Goal: Task Accomplishment & Management: Manage account settings

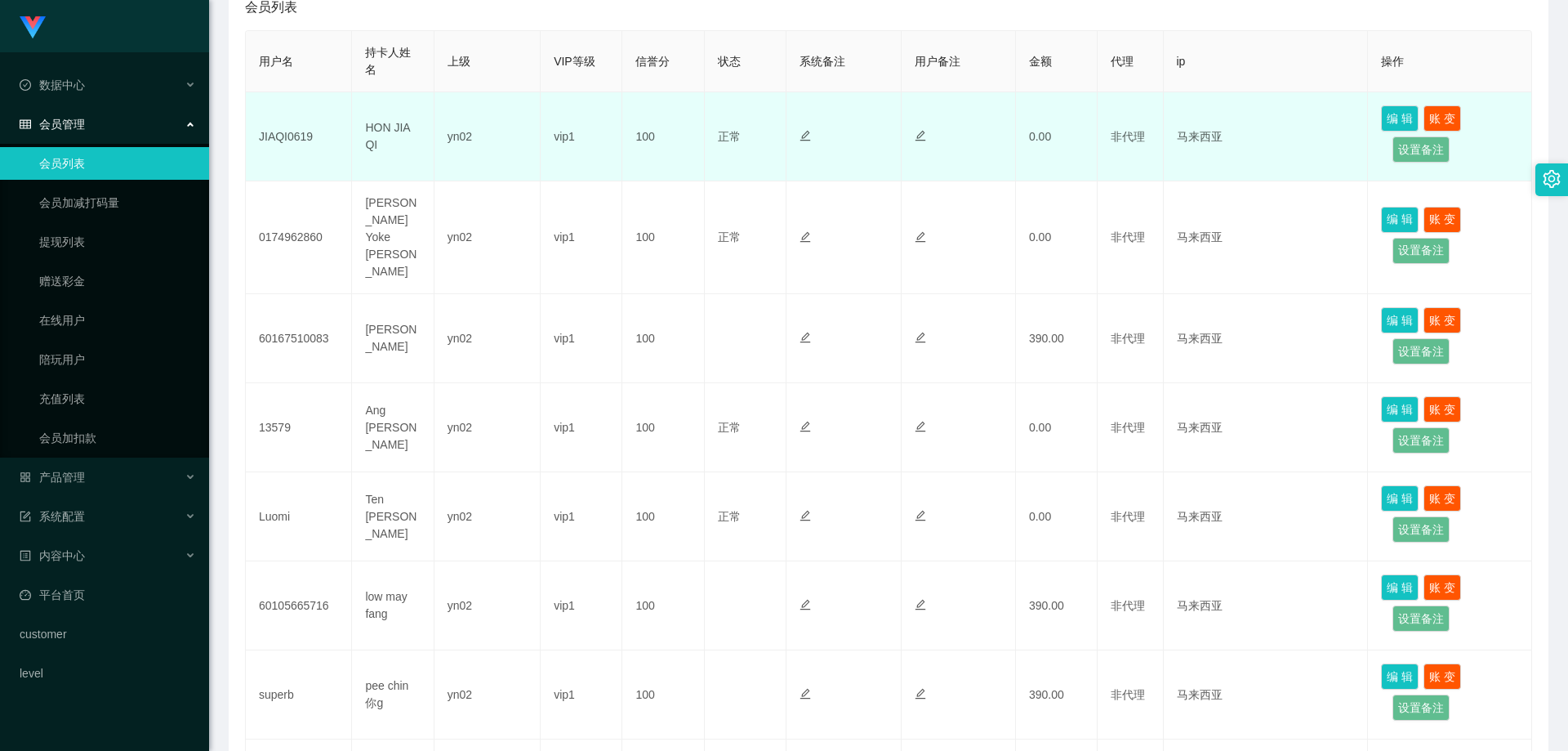
scroll to position [164, 0]
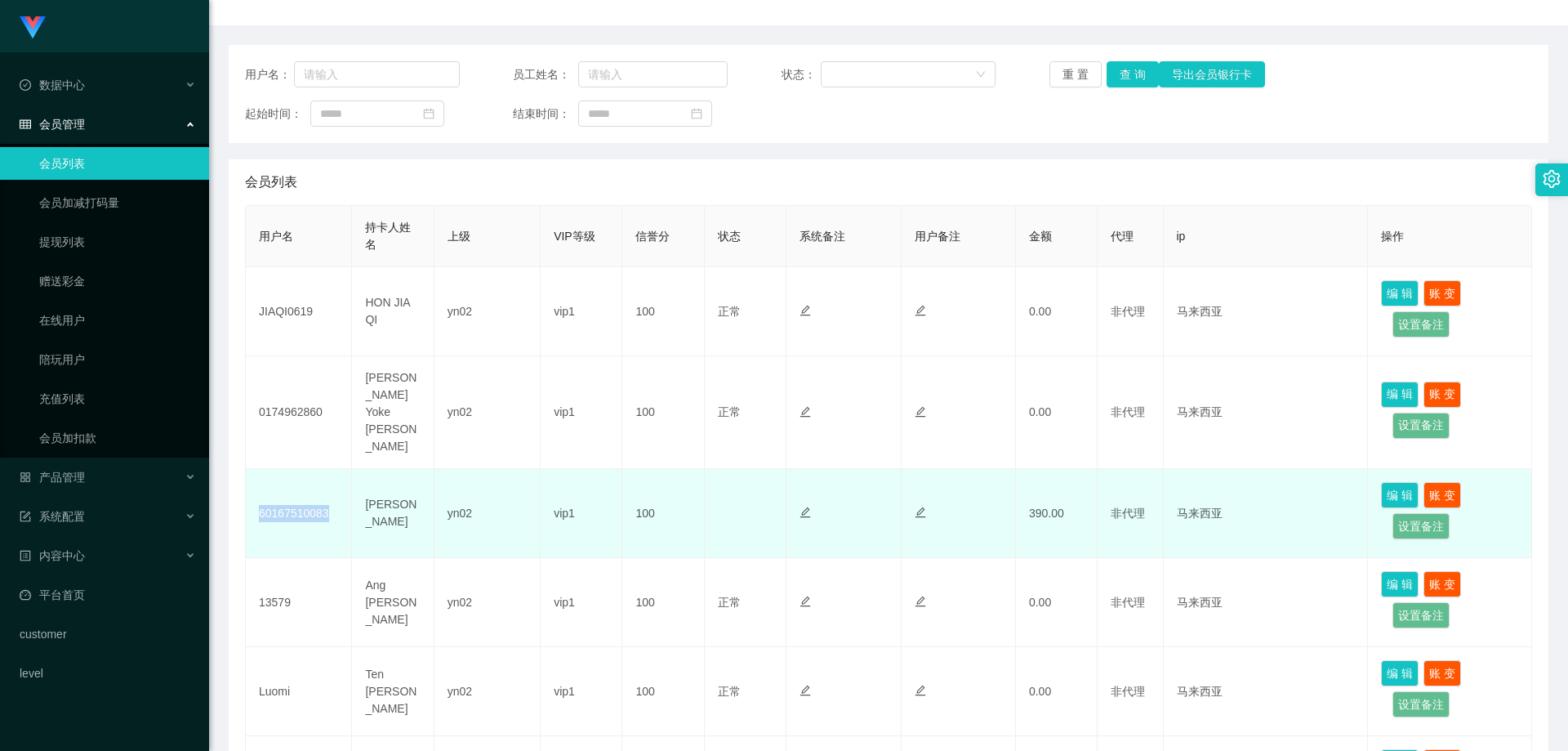
drag, startPoint x: 337, startPoint y: 493, endPoint x: 261, endPoint y: 491, distance: 76.0
click at [261, 491] on td "60167510083" at bounding box center [299, 514] width 107 height 89
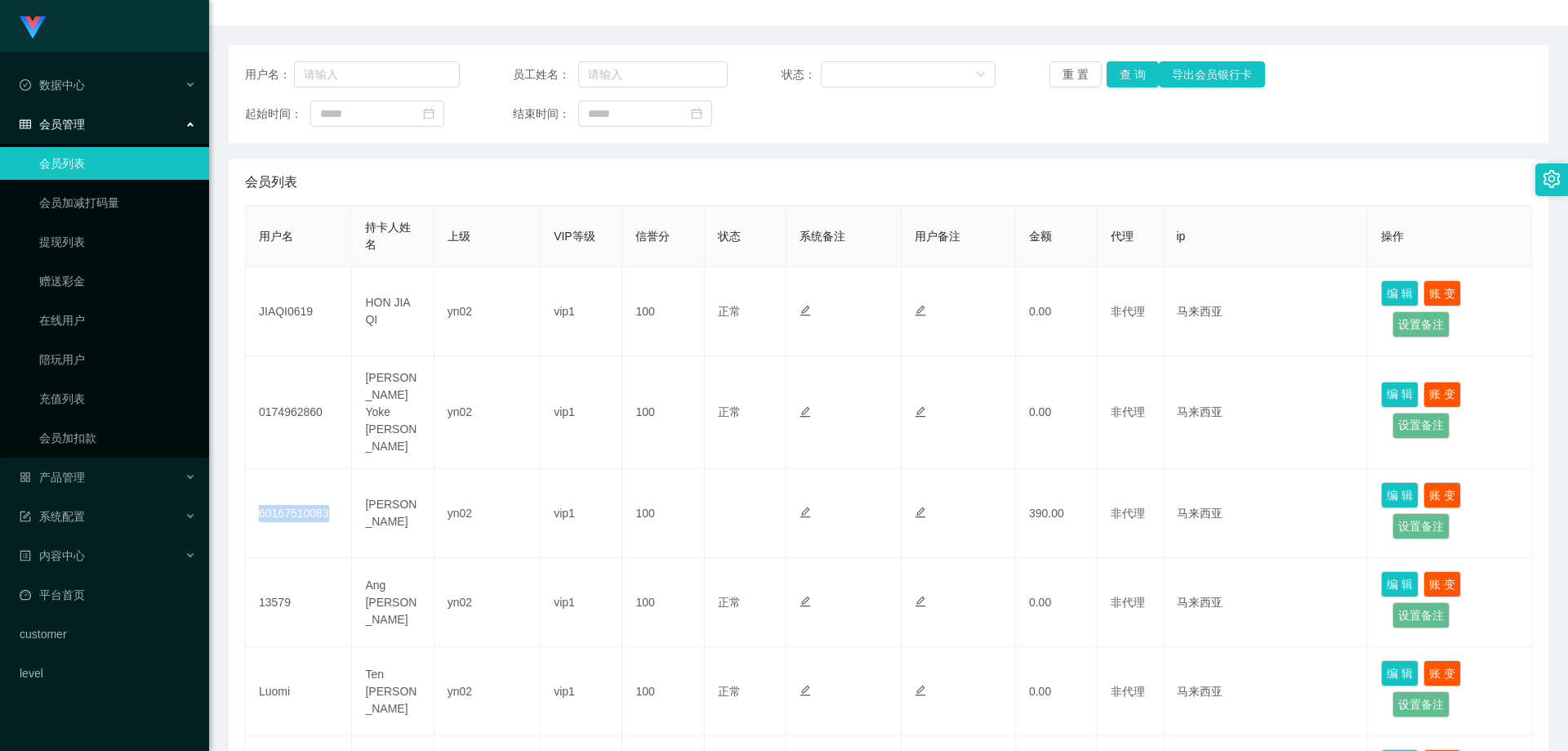
copy td "60167510083"
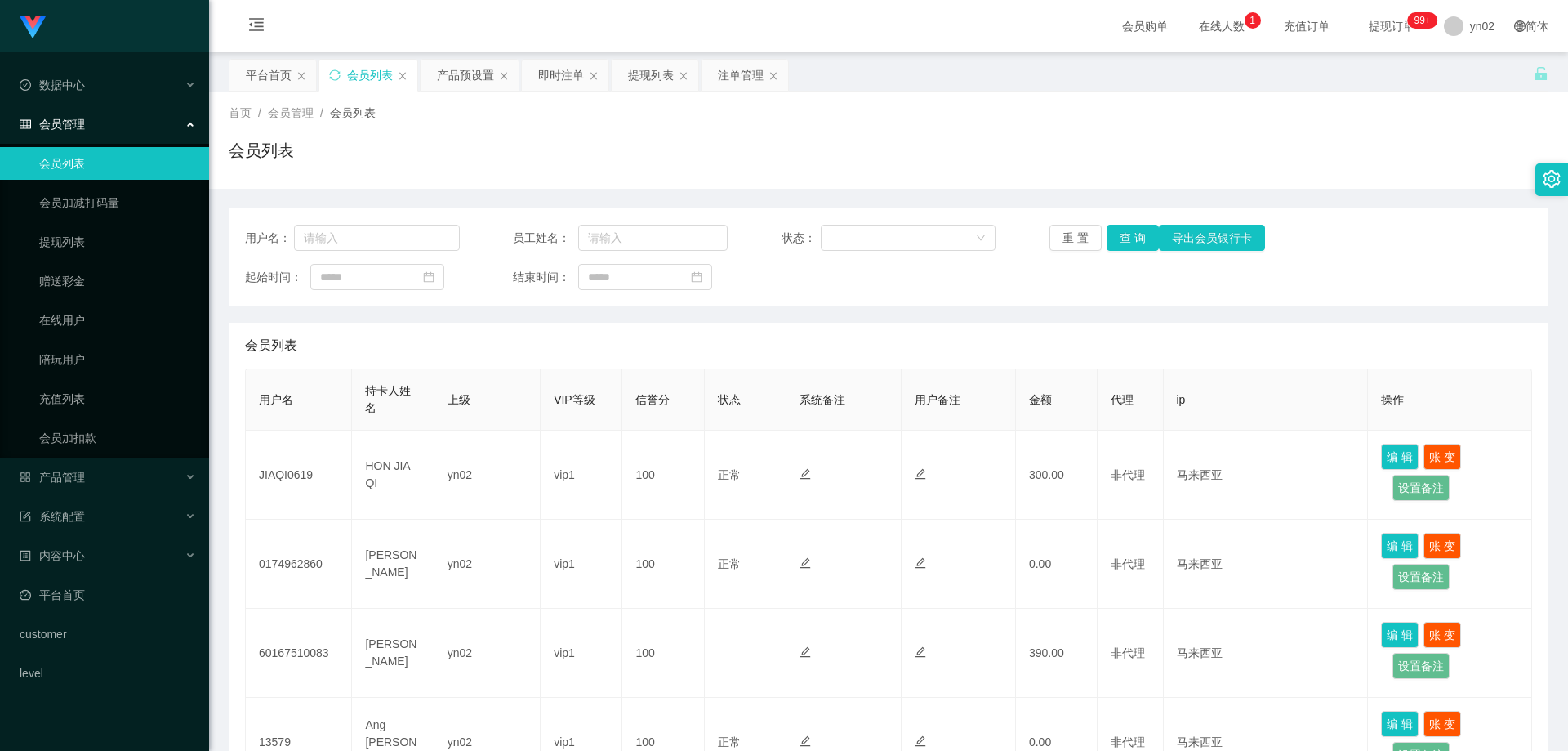
scroll to position [246, 0]
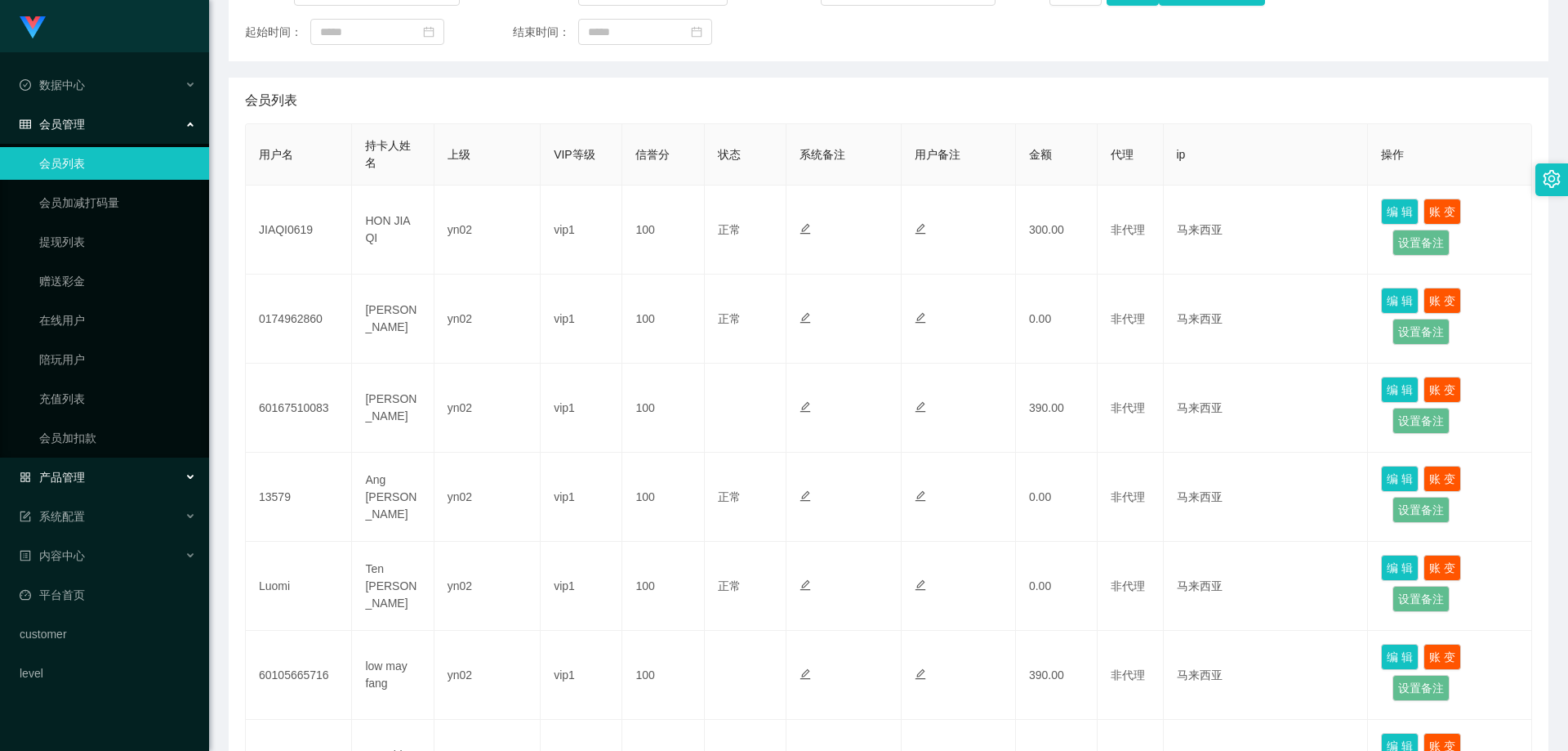
click at [135, 470] on div "产品管理" at bounding box center [105, 477] width 209 height 32
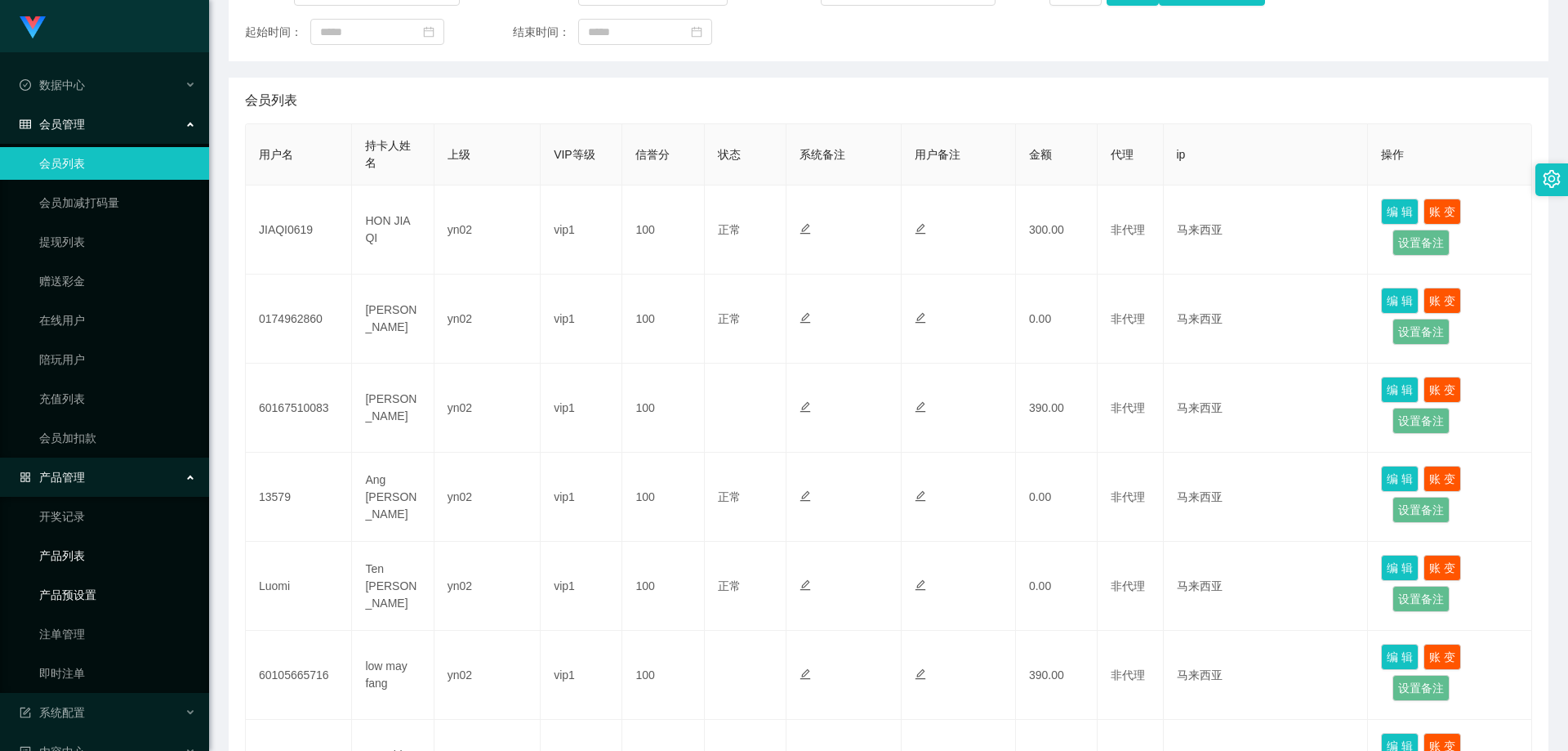
click at [124, 591] on link "产品预设置" at bounding box center [117, 595] width 157 height 32
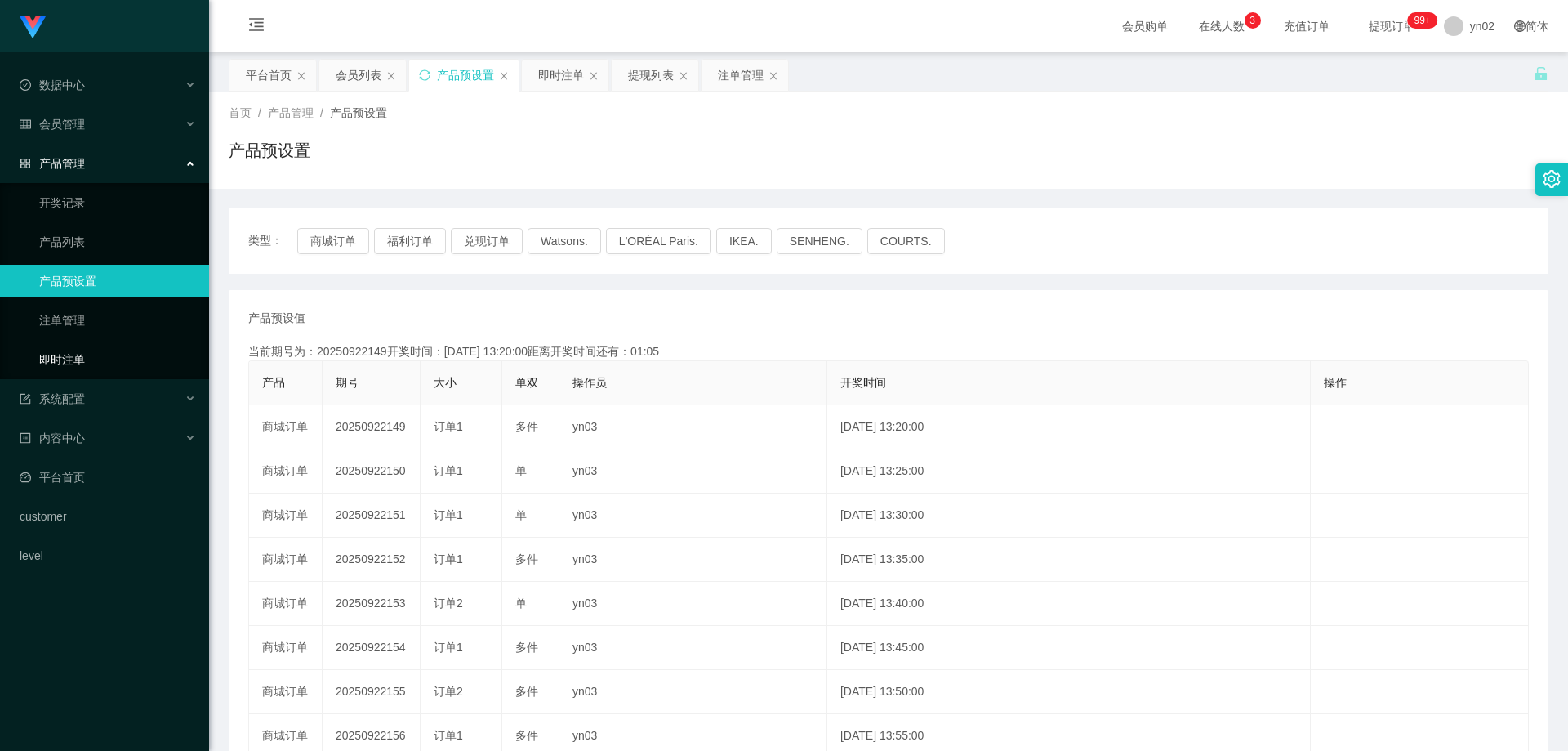
click at [108, 355] on link "即时注单" at bounding box center [117, 360] width 157 height 32
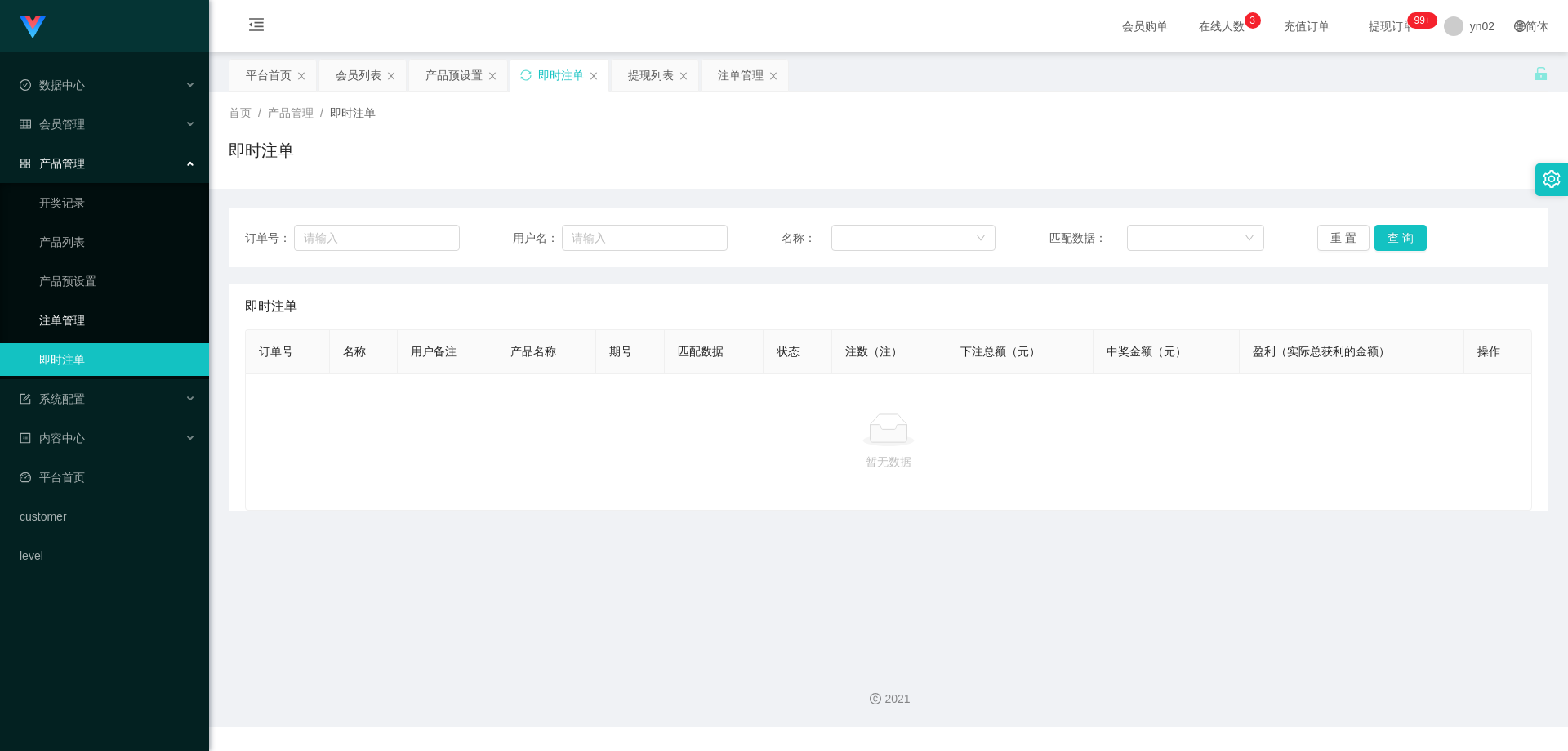
click at [123, 317] on link "注单管理" at bounding box center [117, 320] width 157 height 32
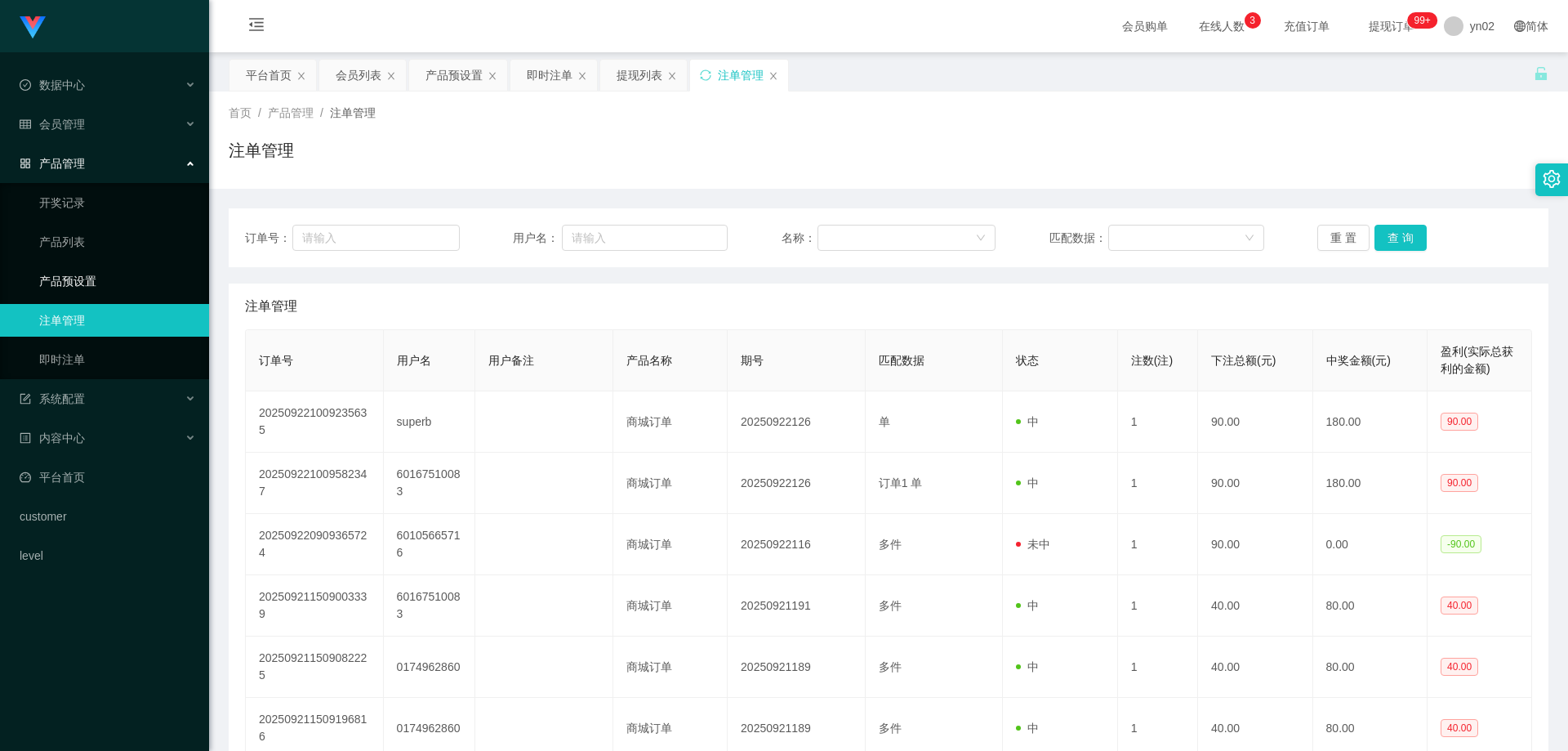
click at [87, 283] on link "产品预设置" at bounding box center [117, 281] width 157 height 32
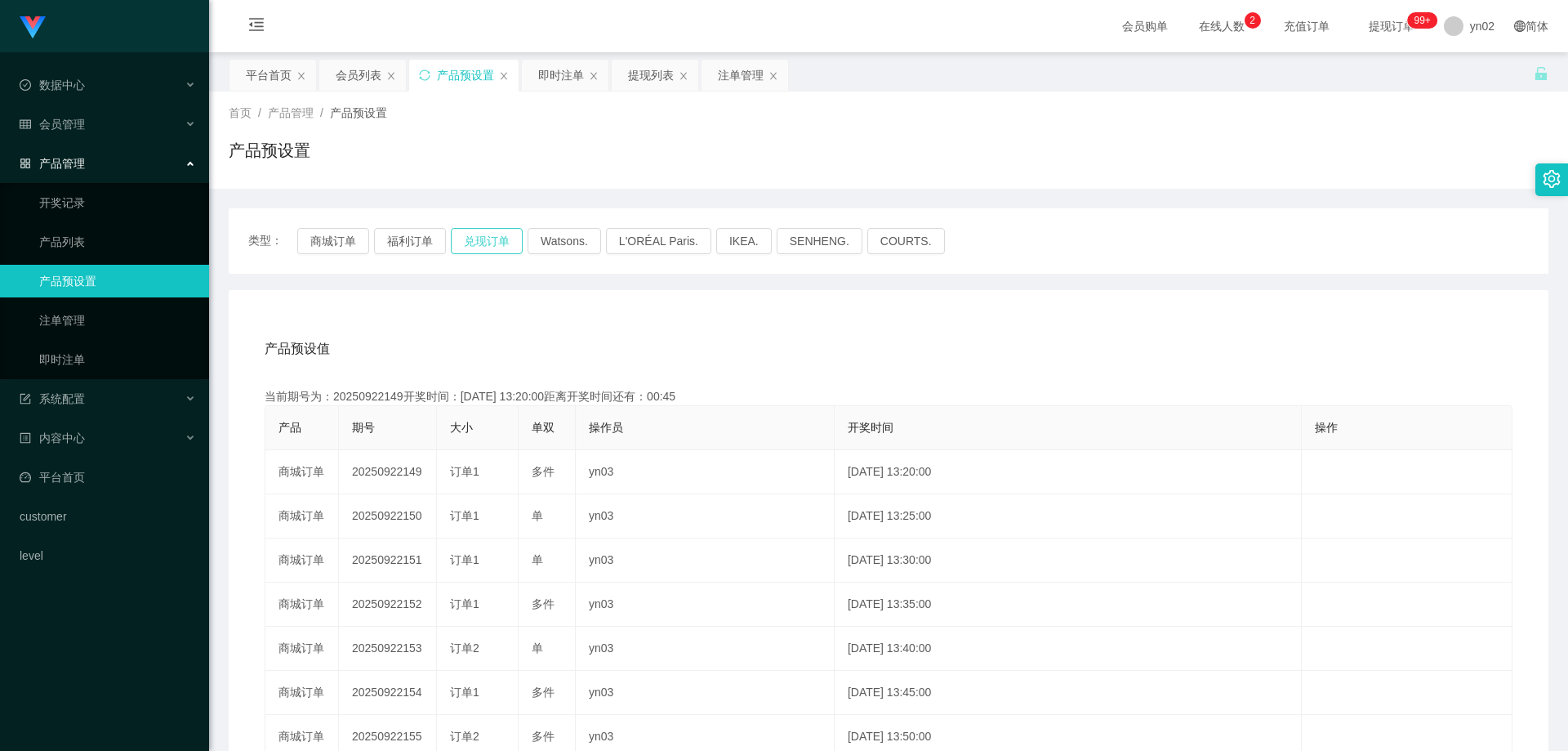
click at [493, 245] on button "兑现订单" at bounding box center [487, 240] width 72 height 26
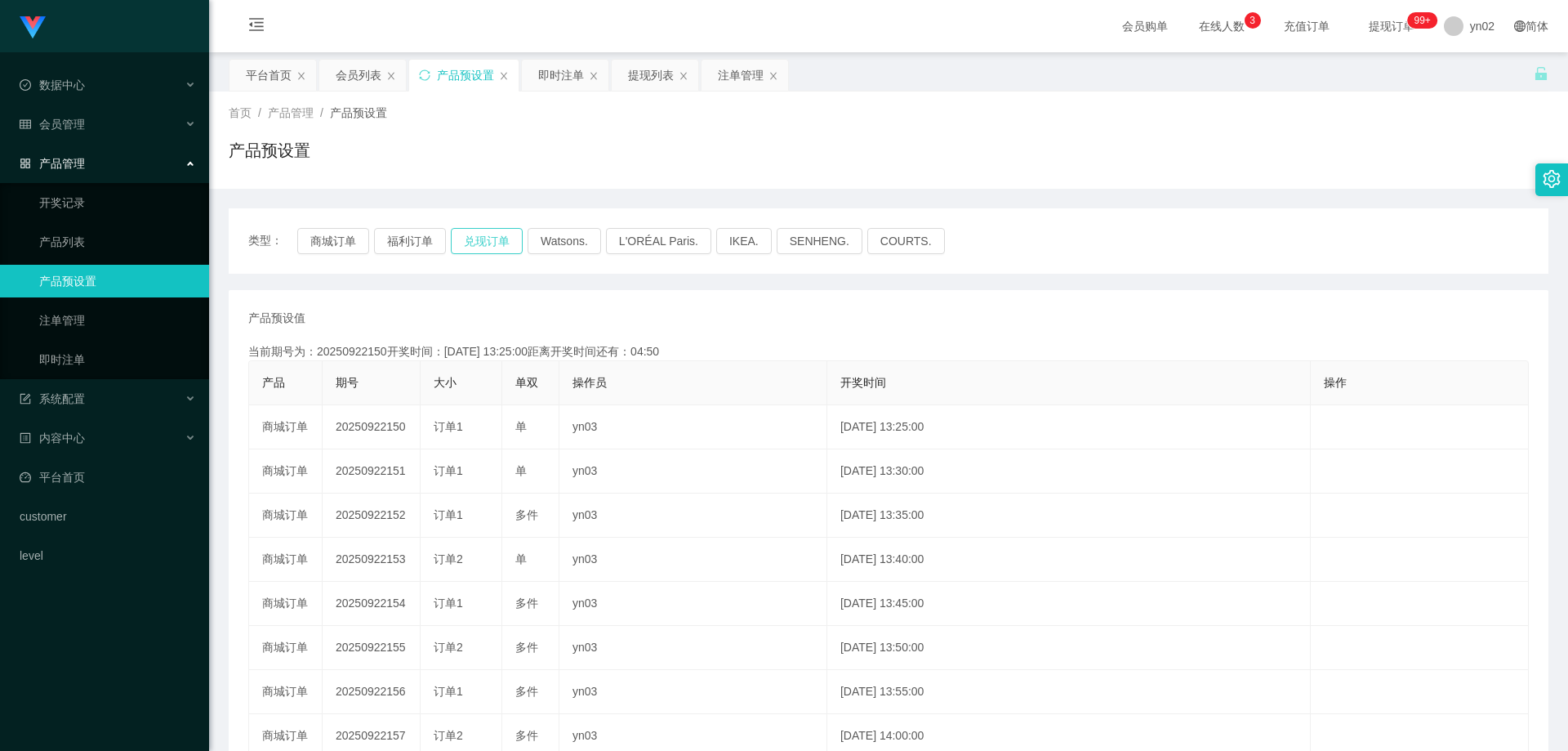
click at [483, 246] on button "兑现订单" at bounding box center [487, 240] width 72 height 26
click at [112, 361] on link "即时注单" at bounding box center [117, 360] width 157 height 32
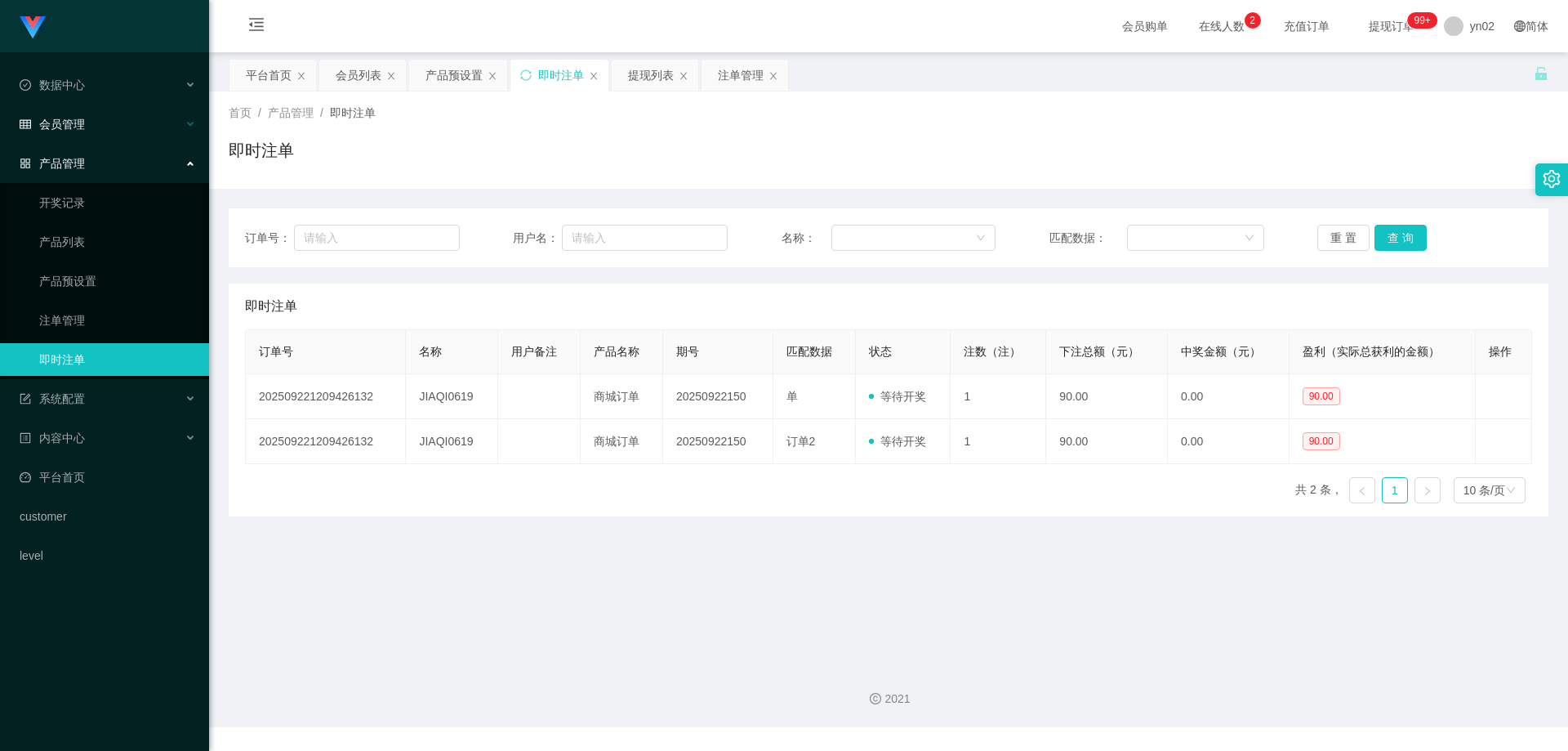
click at [91, 124] on div "会员管理" at bounding box center [105, 124] width 209 height 32
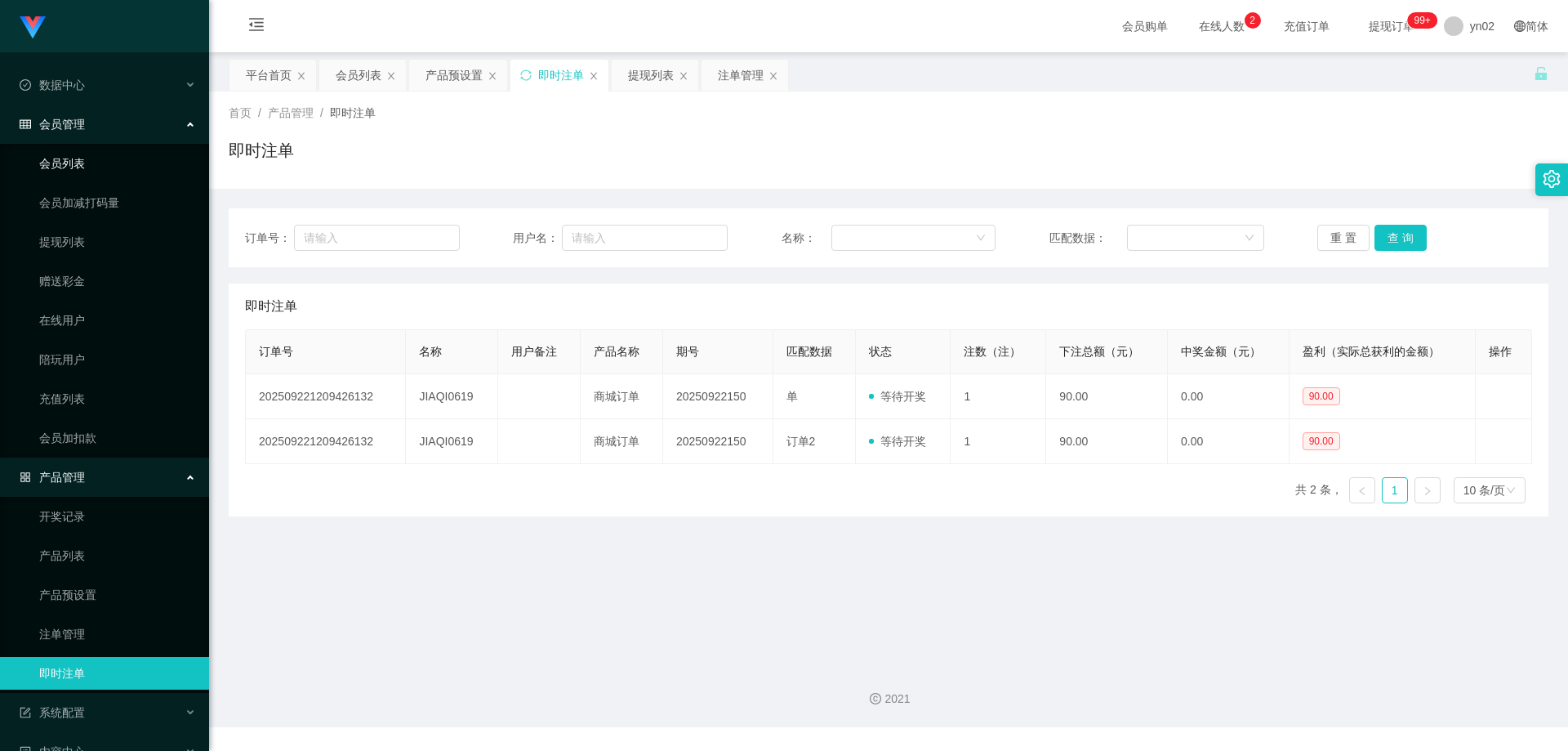
click at [72, 163] on link "会员列表" at bounding box center [117, 164] width 157 height 32
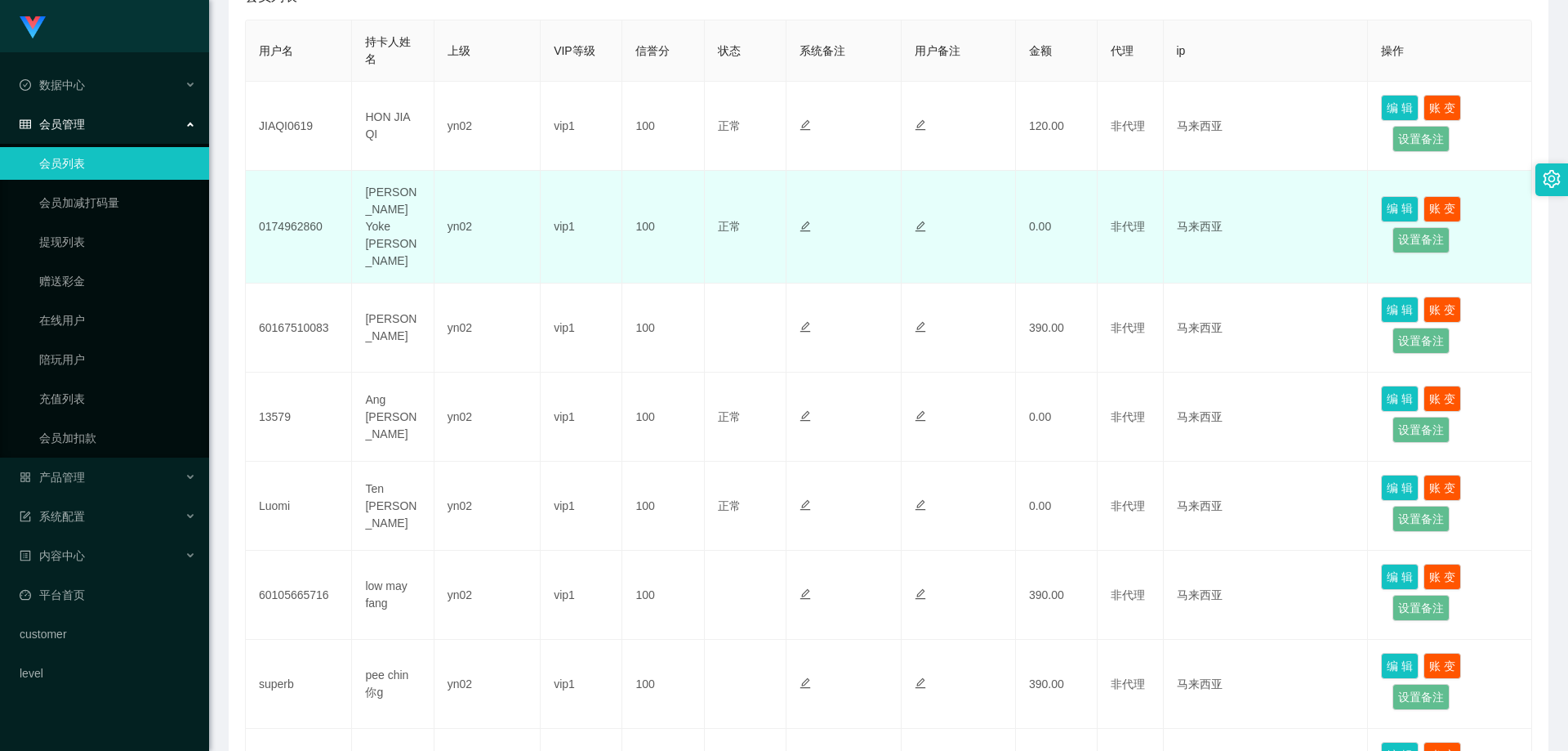
scroll to position [246, 0]
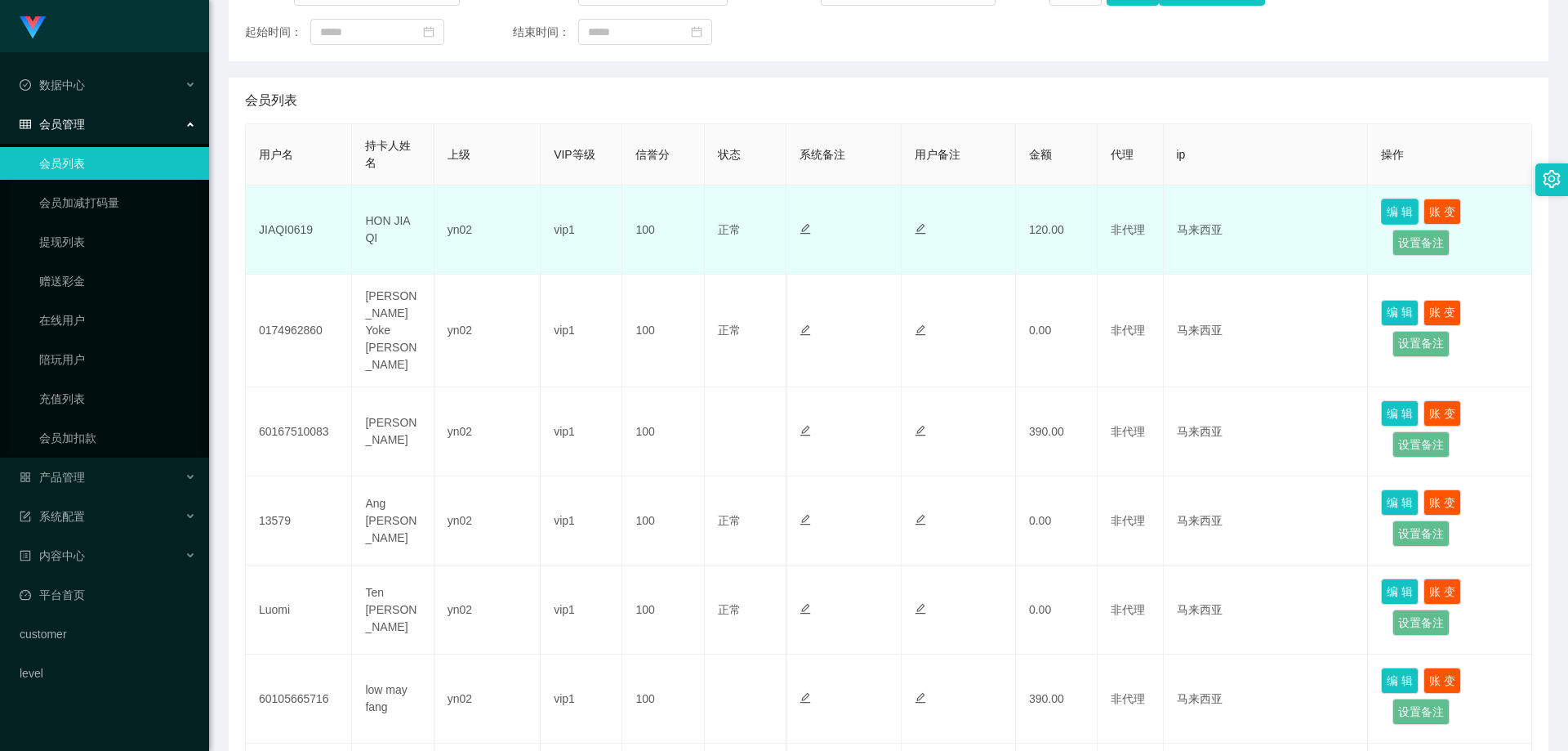
click at [1384, 212] on button "编 辑" at bounding box center [1399, 211] width 37 height 26
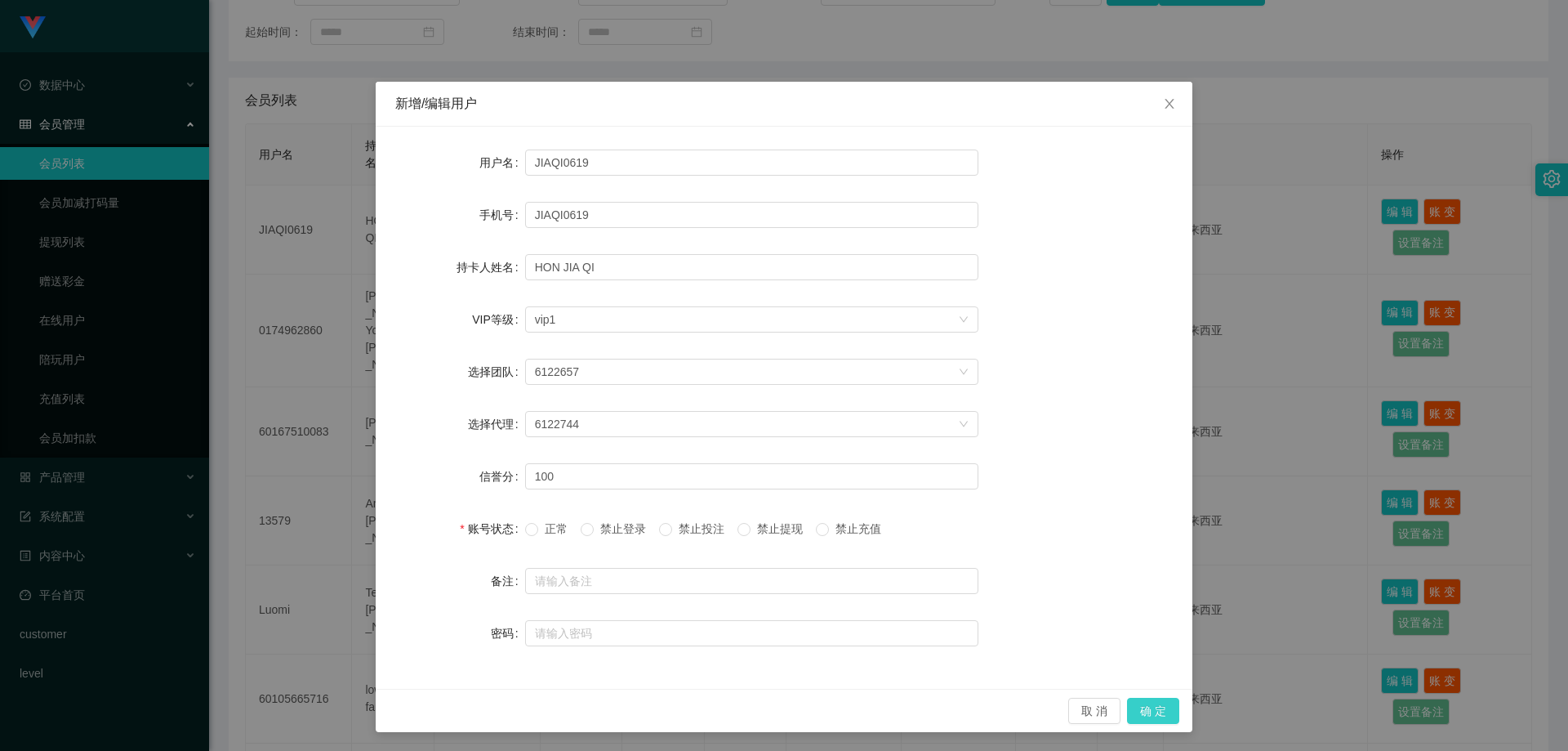
click at [1153, 702] on button "确 定" at bounding box center [1153, 710] width 52 height 26
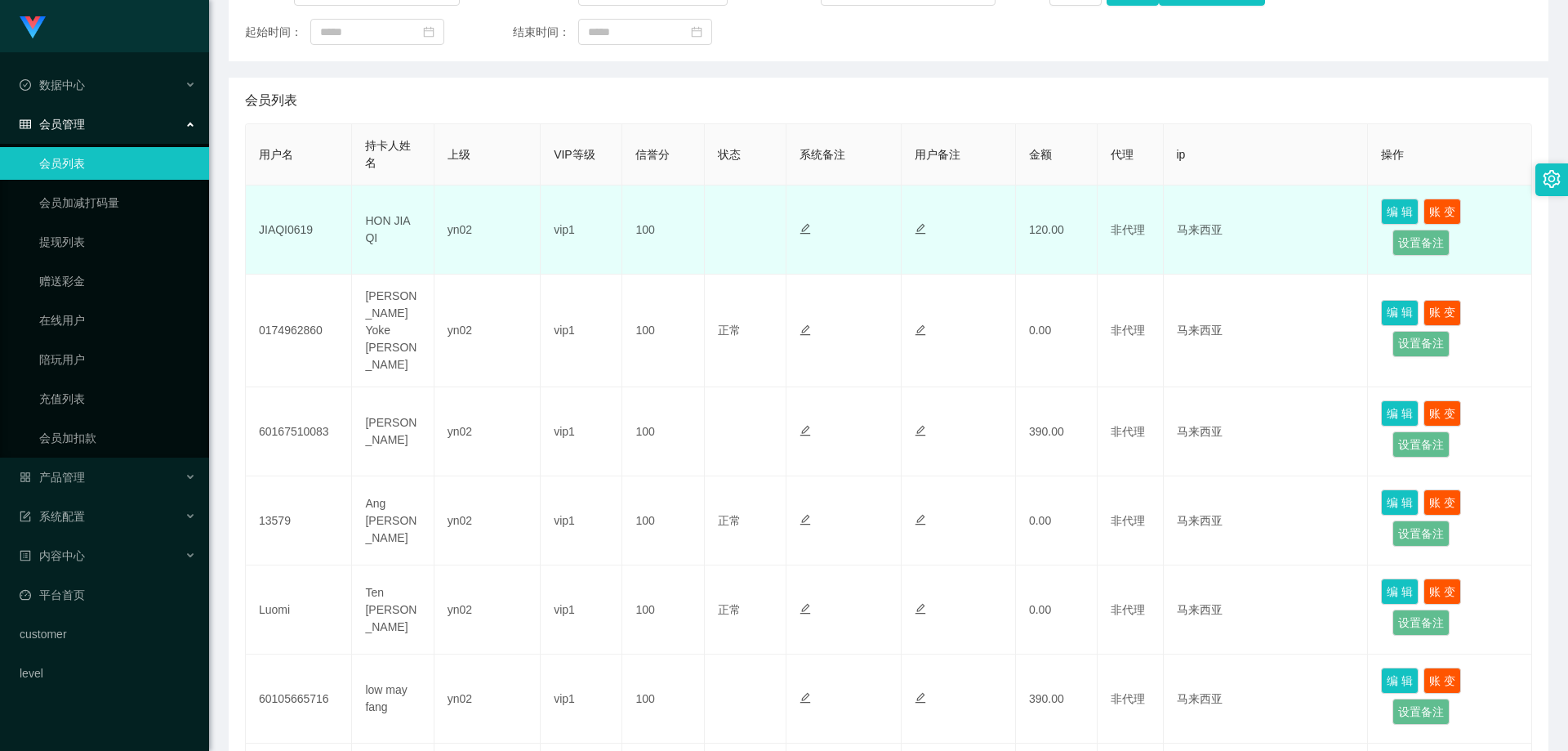
click at [335, 241] on td "JIAQI0619" at bounding box center [299, 230] width 107 height 89
drag, startPoint x: 323, startPoint y: 231, endPoint x: 257, endPoint y: 226, distance: 66.2
click at [257, 226] on td "JIAQI0619" at bounding box center [299, 230] width 107 height 89
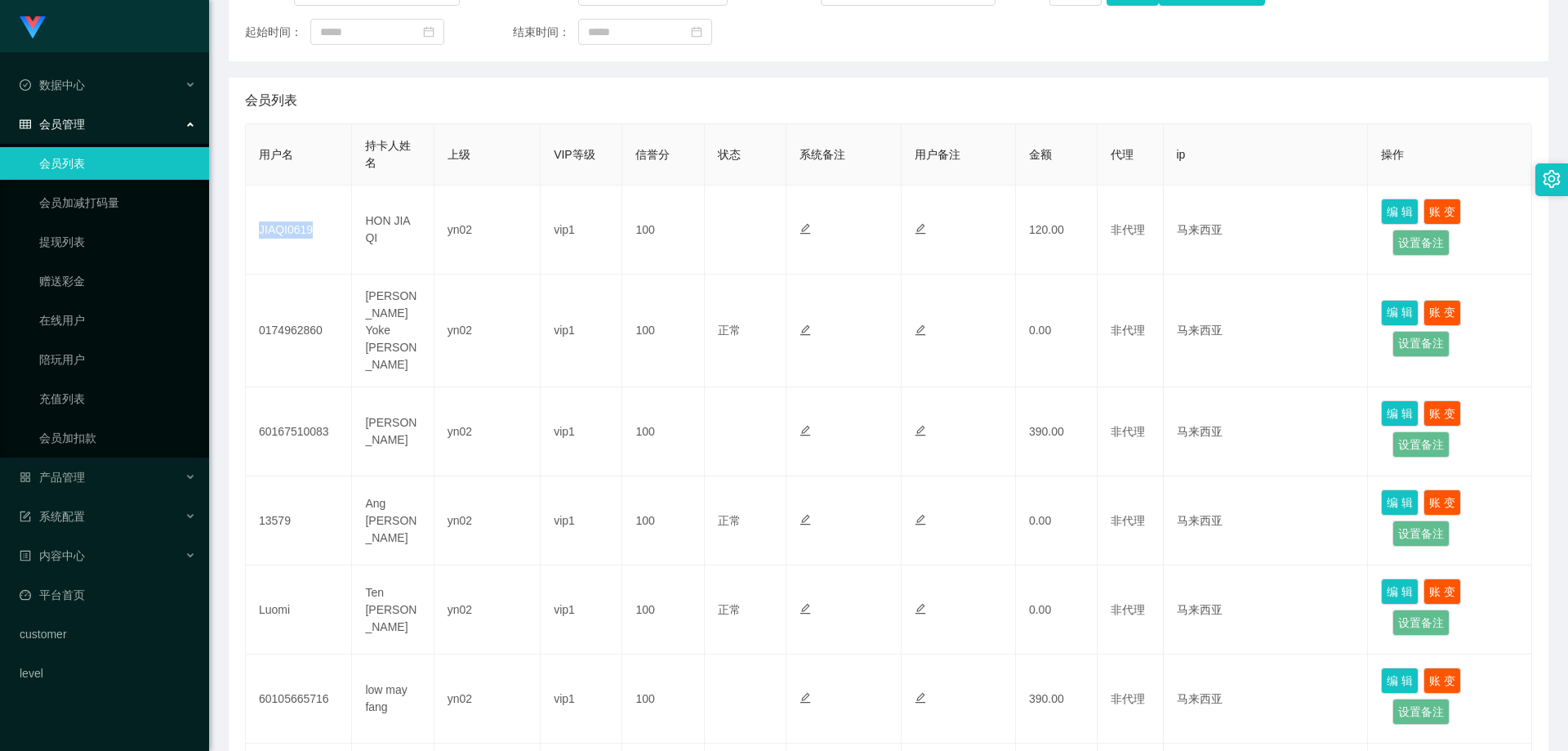
copy td "JIAQI0619"
click at [108, 482] on div "产品管理" at bounding box center [105, 477] width 209 height 32
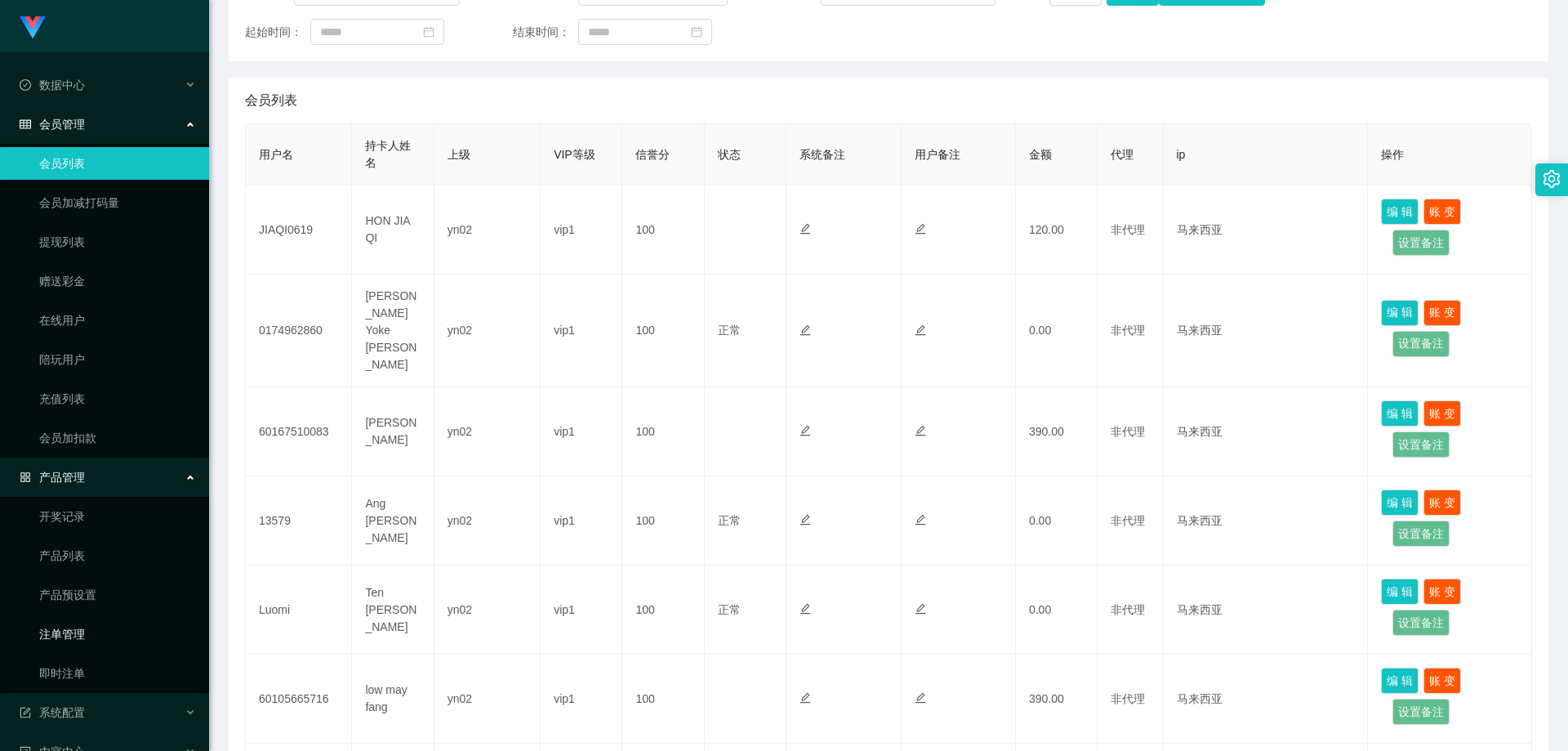
click at [95, 633] on link "注单管理" at bounding box center [117, 634] width 157 height 32
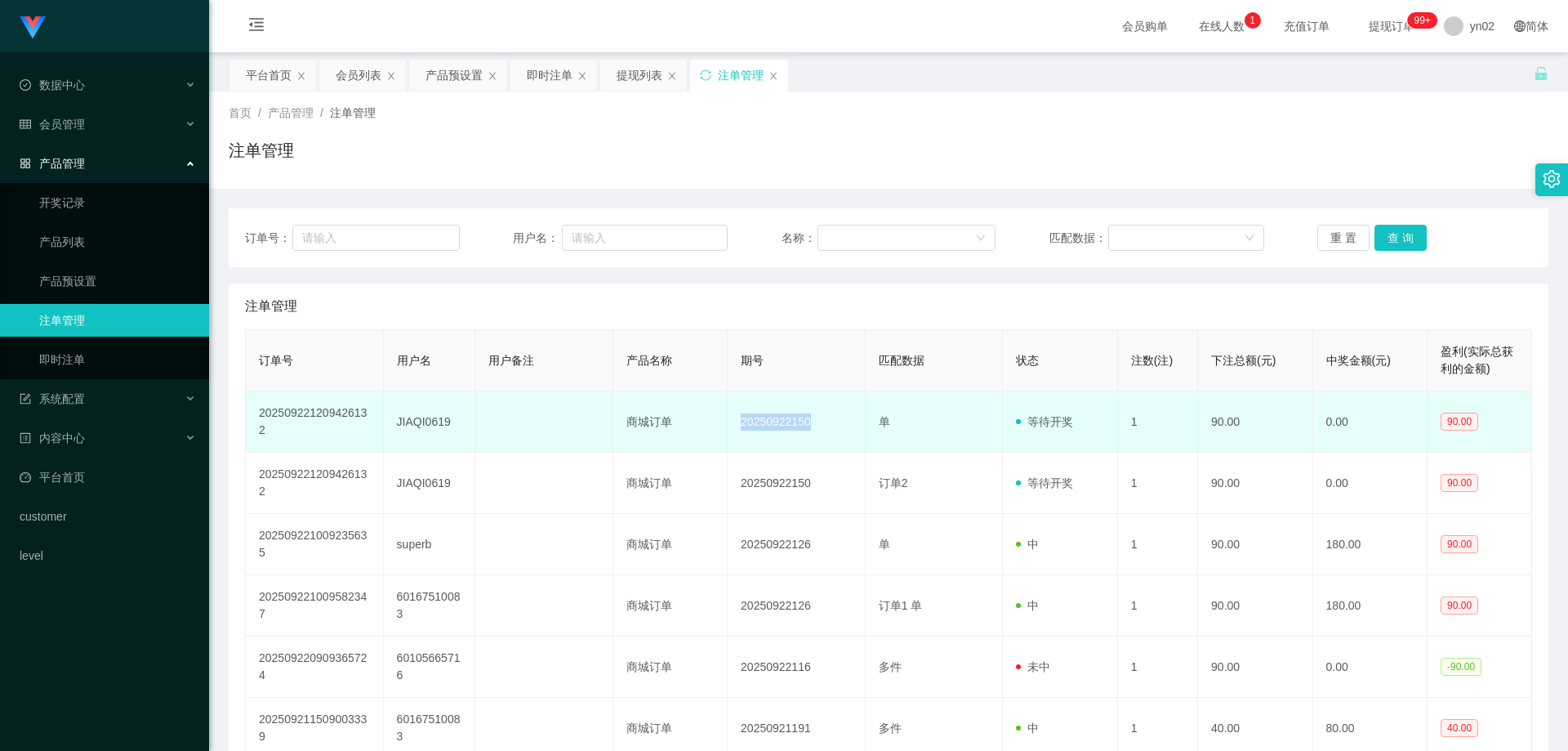
drag, startPoint x: 828, startPoint y: 423, endPoint x: 735, endPoint y: 429, distance: 93.2
click at [735, 429] on td "20250922150" at bounding box center [796, 422] width 138 height 61
copy td "20250922150"
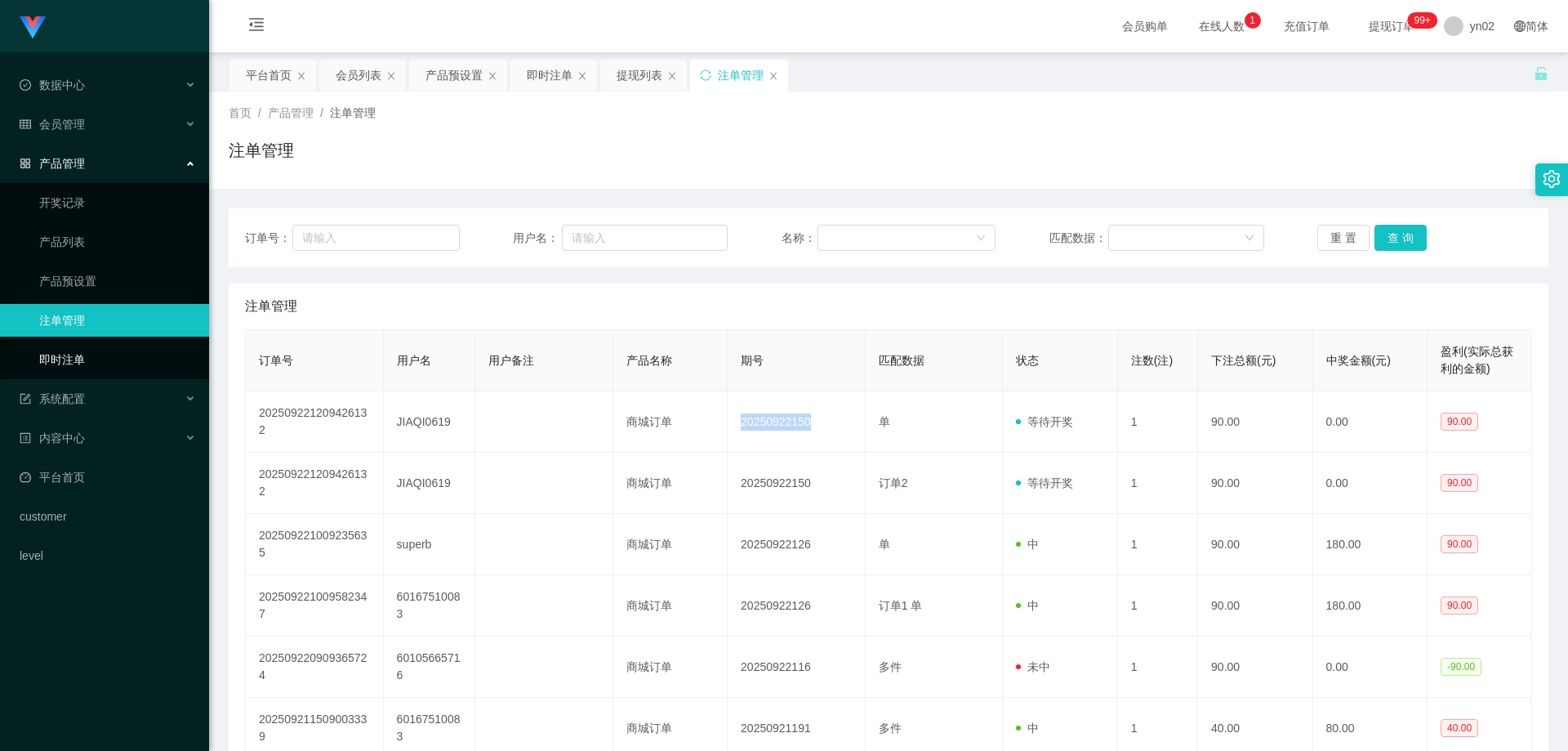
click at [146, 359] on link "即时注单" at bounding box center [117, 360] width 157 height 32
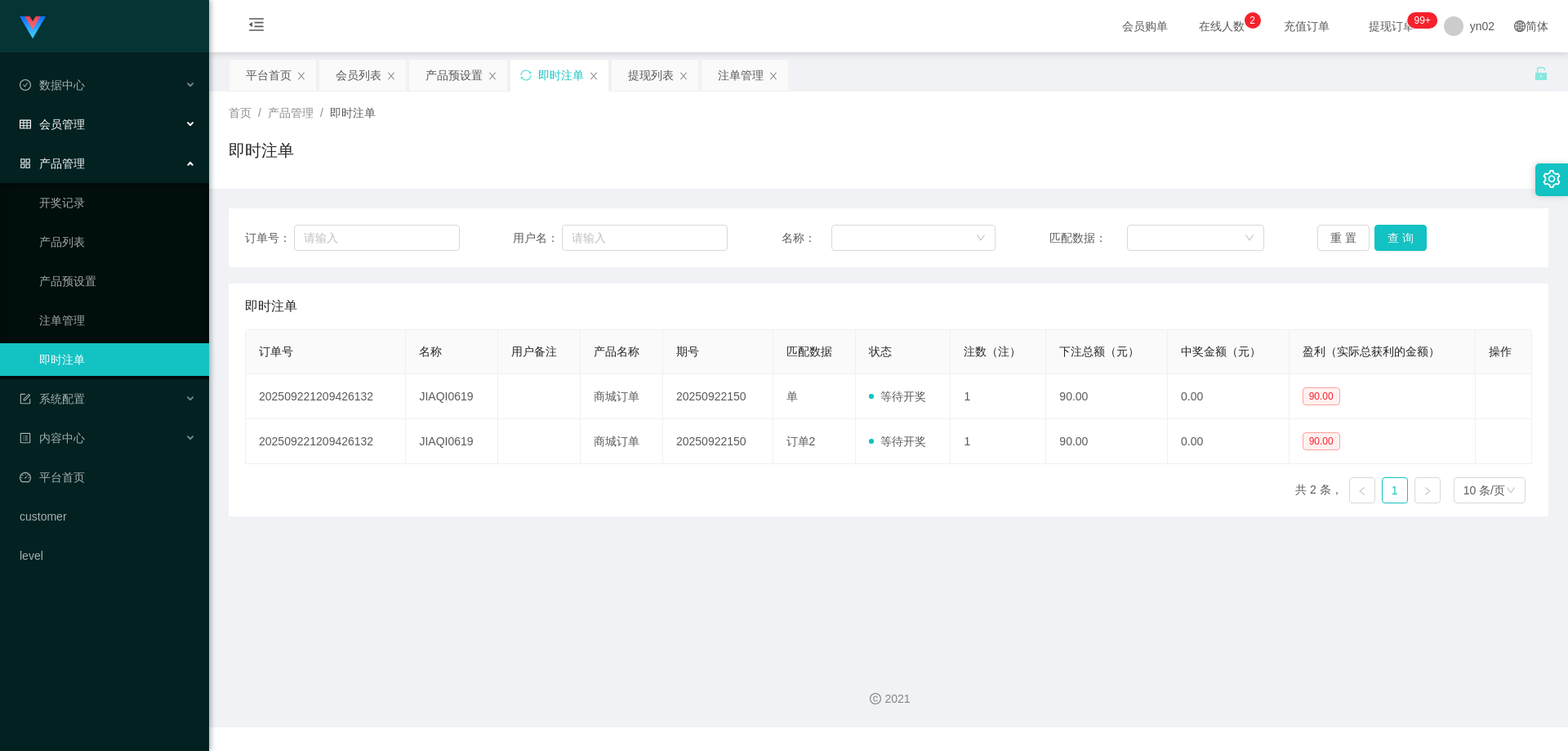
click at [84, 128] on span "会员管理" at bounding box center [52, 125] width 66 height 13
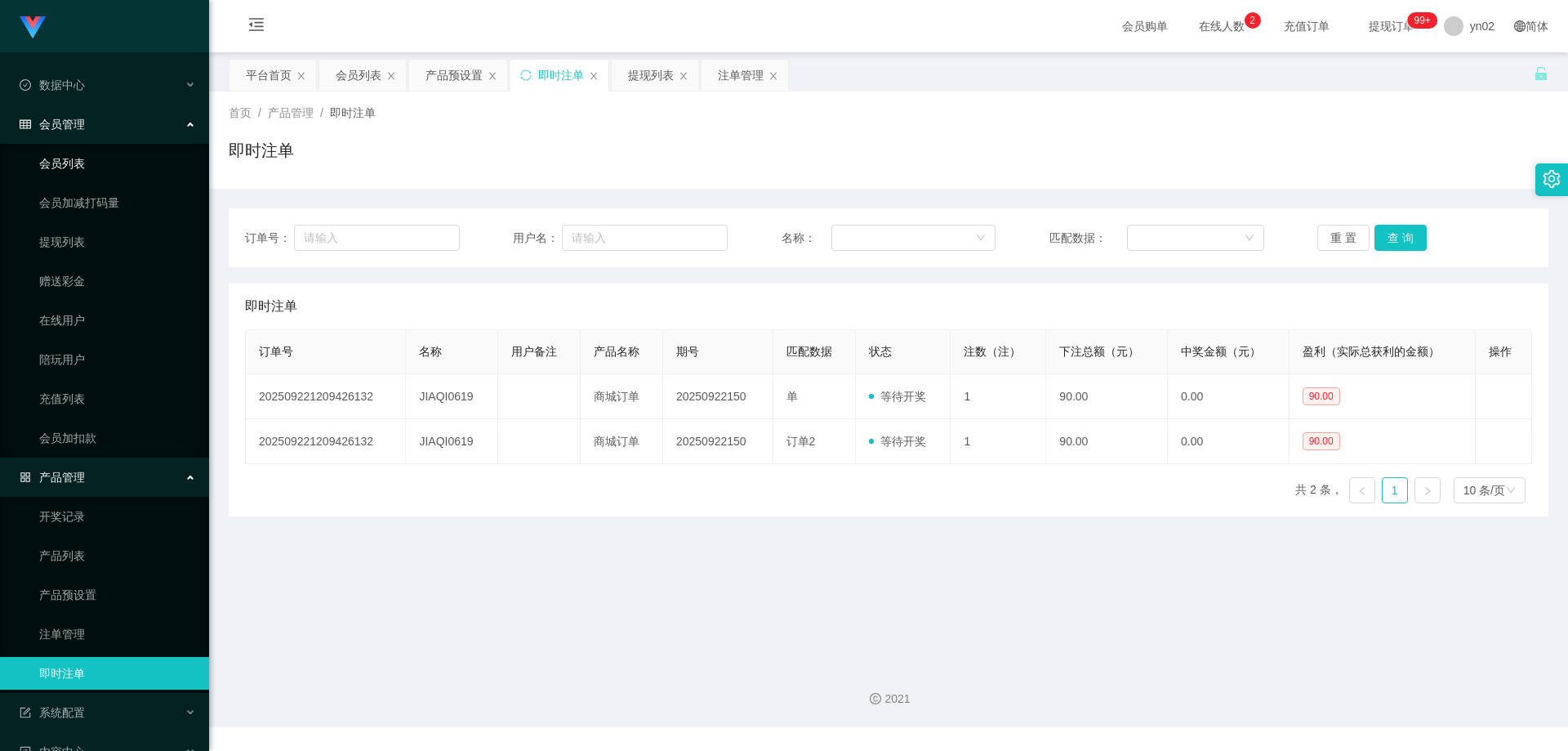
click at [87, 161] on link "会员列表" at bounding box center [117, 164] width 157 height 32
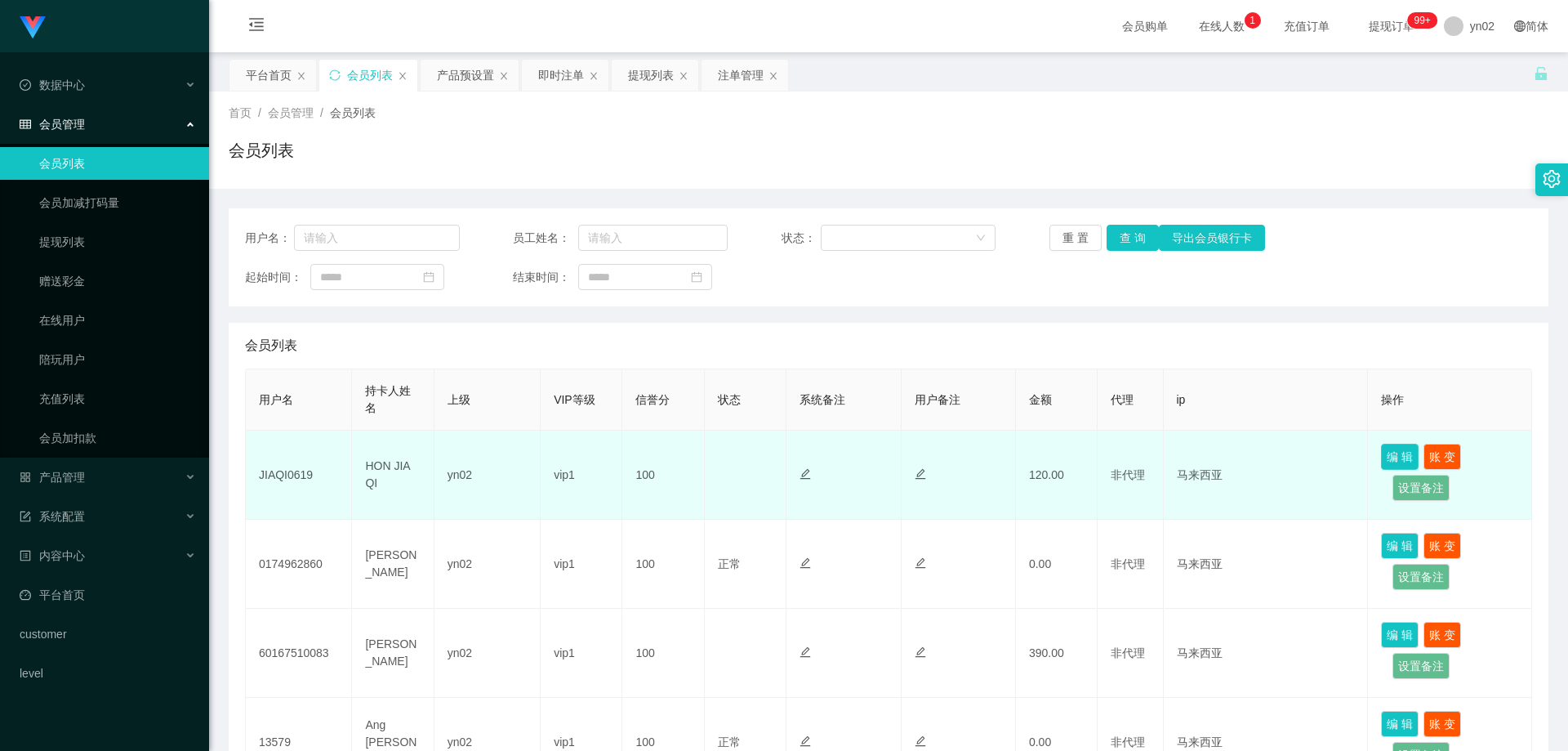
click at [1381, 457] on button "编 辑" at bounding box center [1399, 456] width 37 height 26
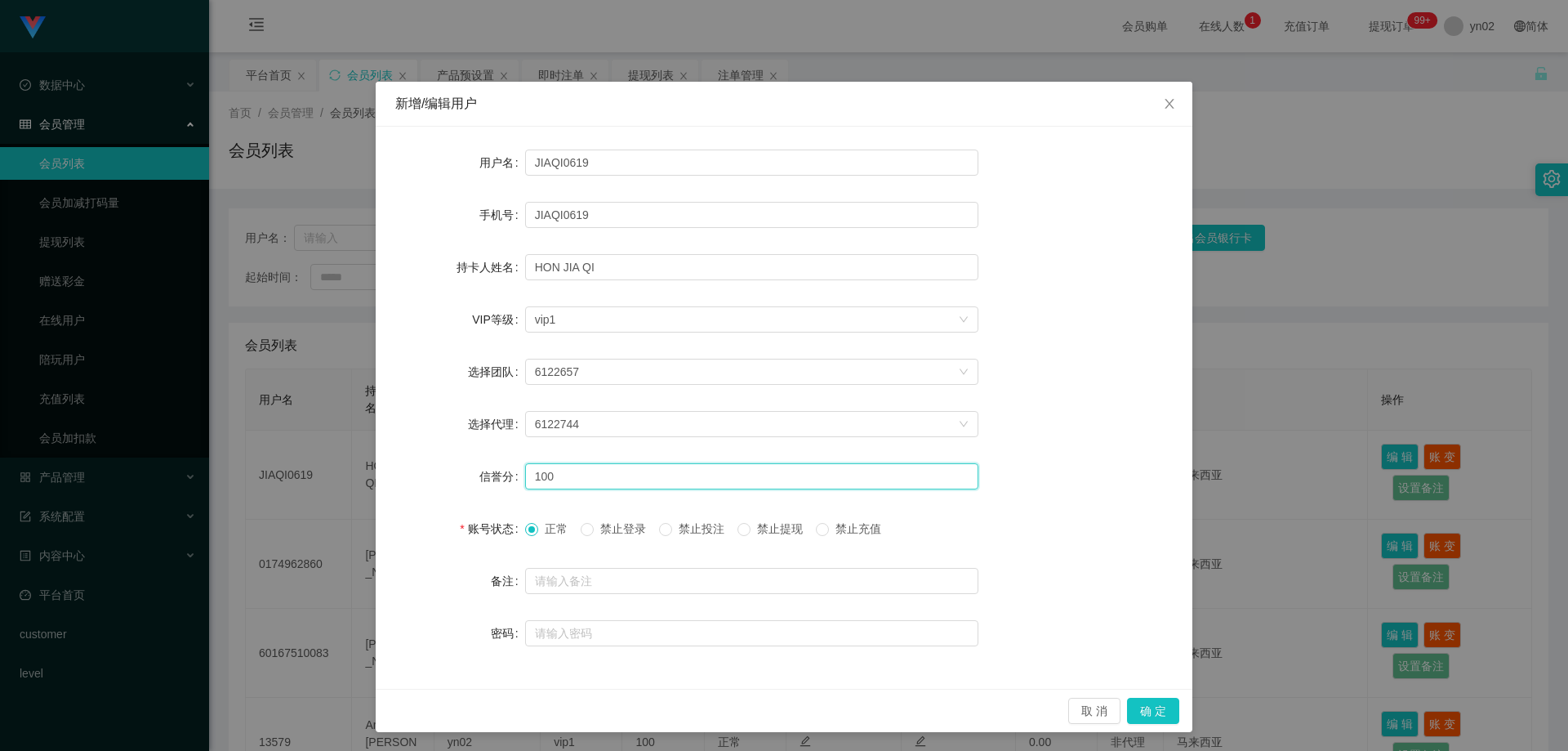
drag, startPoint x: 561, startPoint y: 481, endPoint x: 464, endPoint y: 475, distance: 97.2
click at [474, 474] on div "信誉分 100" at bounding box center [783, 476] width 777 height 32
type input "90"
click at [746, 534] on span at bounding box center [744, 529] width 13 height 13
click at [1142, 713] on button "确 定" at bounding box center [1153, 710] width 52 height 26
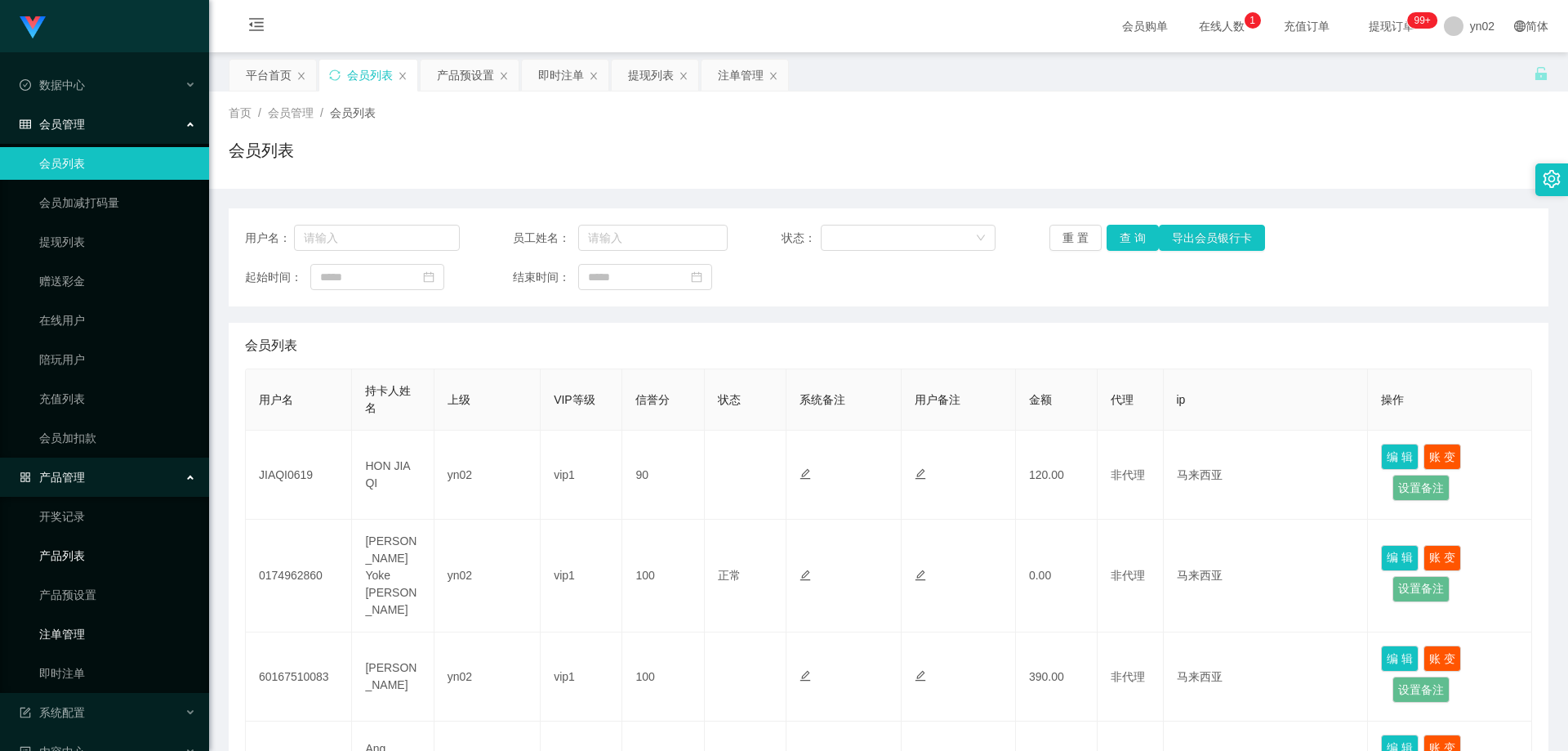
scroll to position [82, 0]
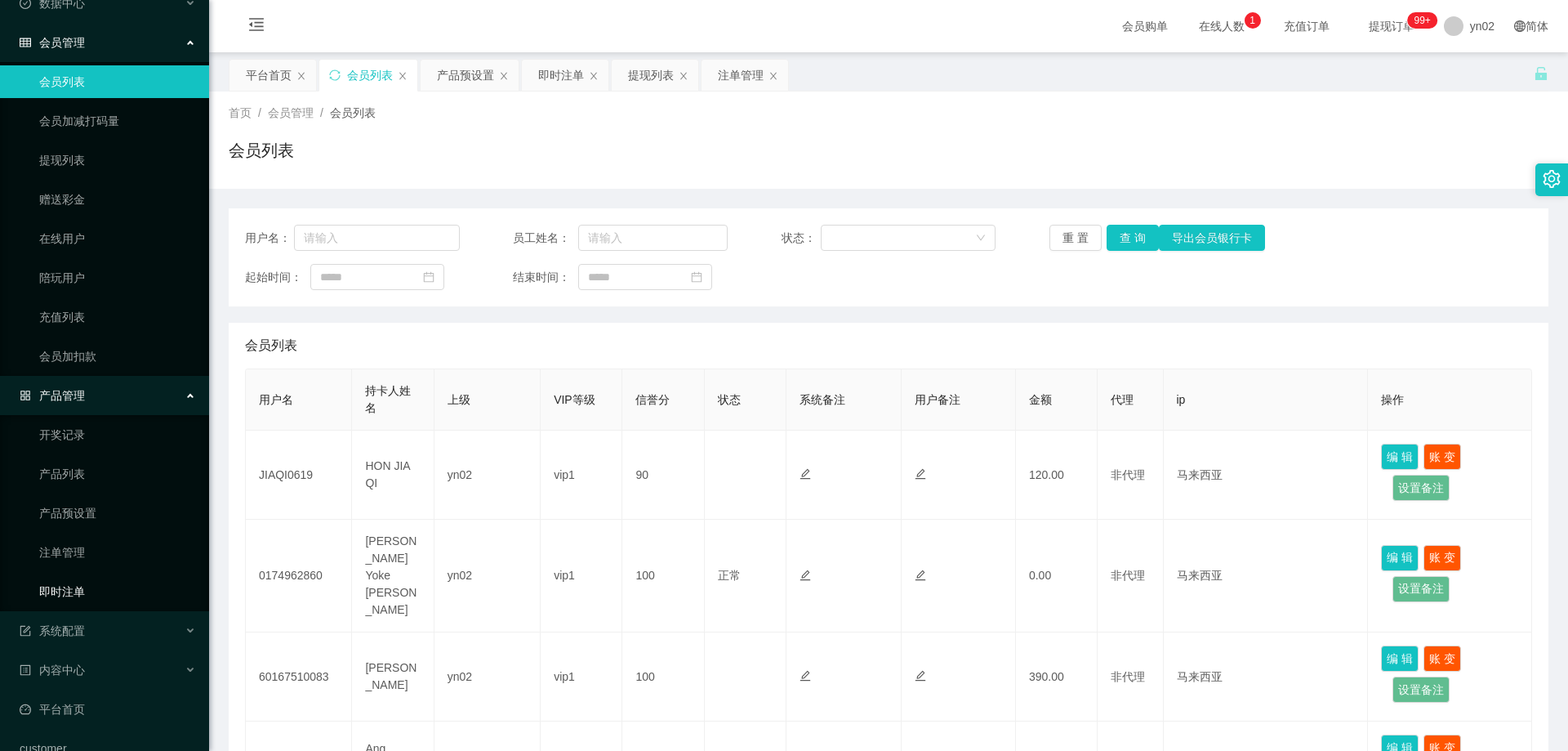
click at [91, 594] on link "即时注单" at bounding box center [117, 591] width 157 height 32
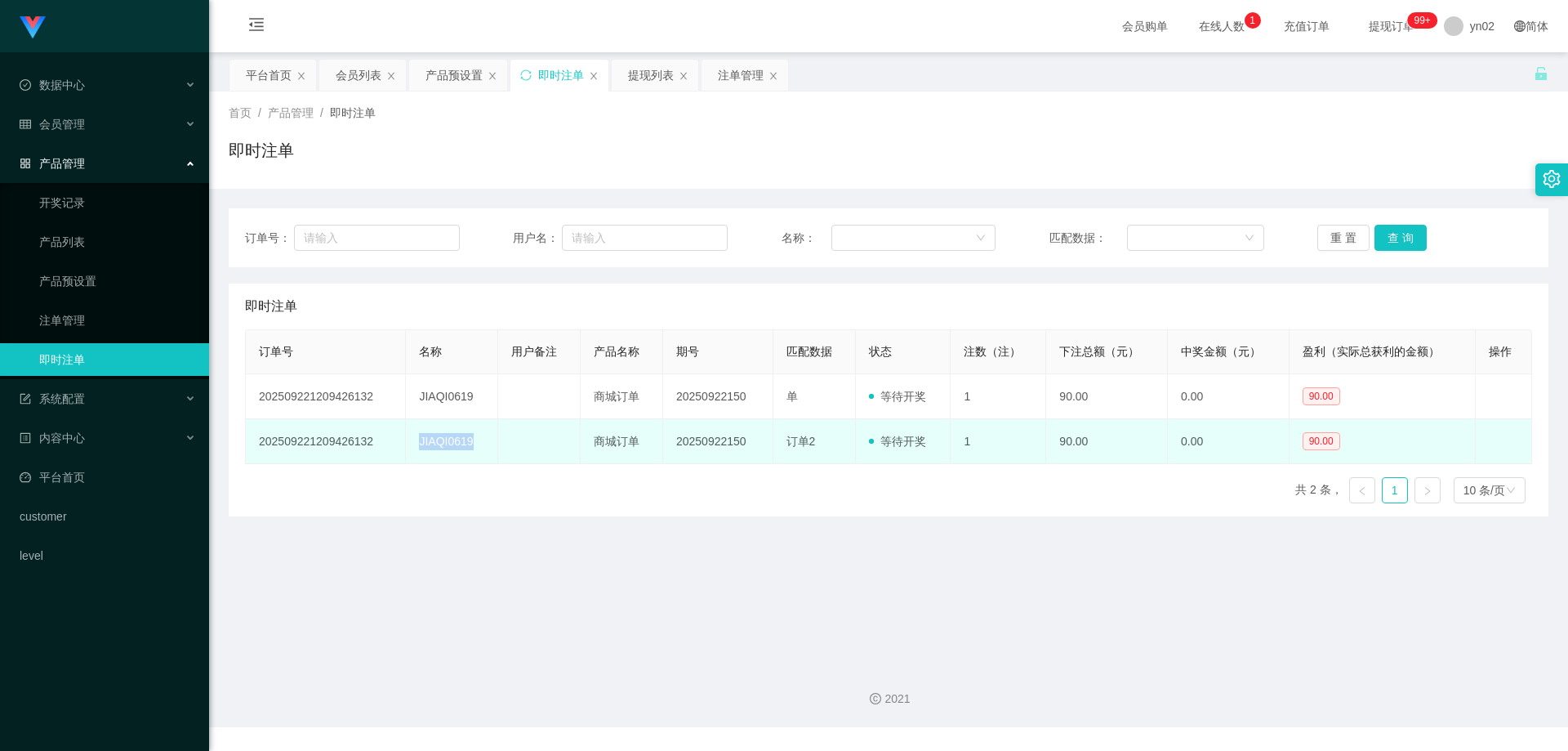
drag, startPoint x: 464, startPoint y: 442, endPoint x: 412, endPoint y: 446, distance: 52.2
click at [412, 446] on td "JIAQI0619" at bounding box center [452, 441] width 92 height 45
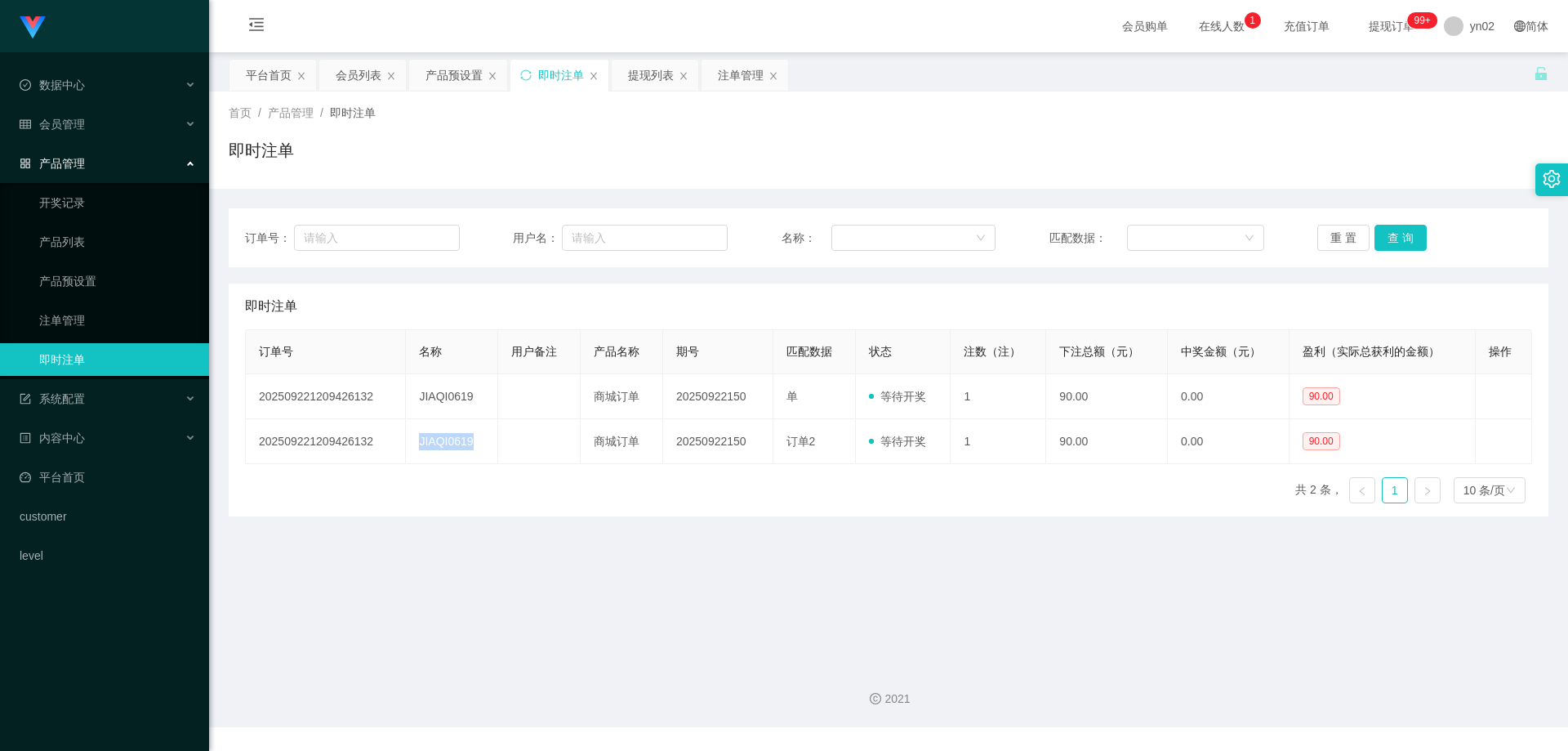
copy td "JIAQI0619"
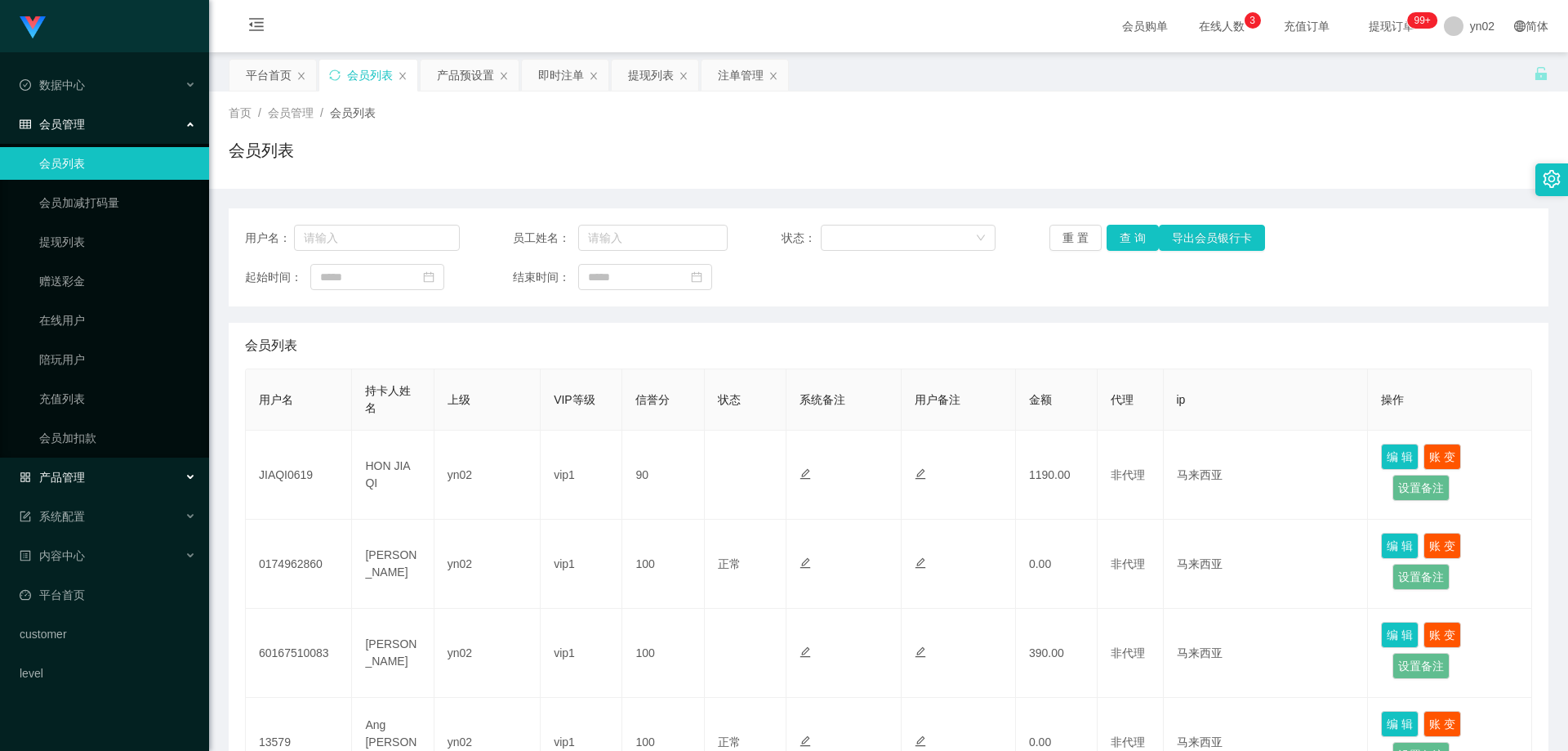
click at [114, 472] on div "产品管理" at bounding box center [105, 477] width 209 height 32
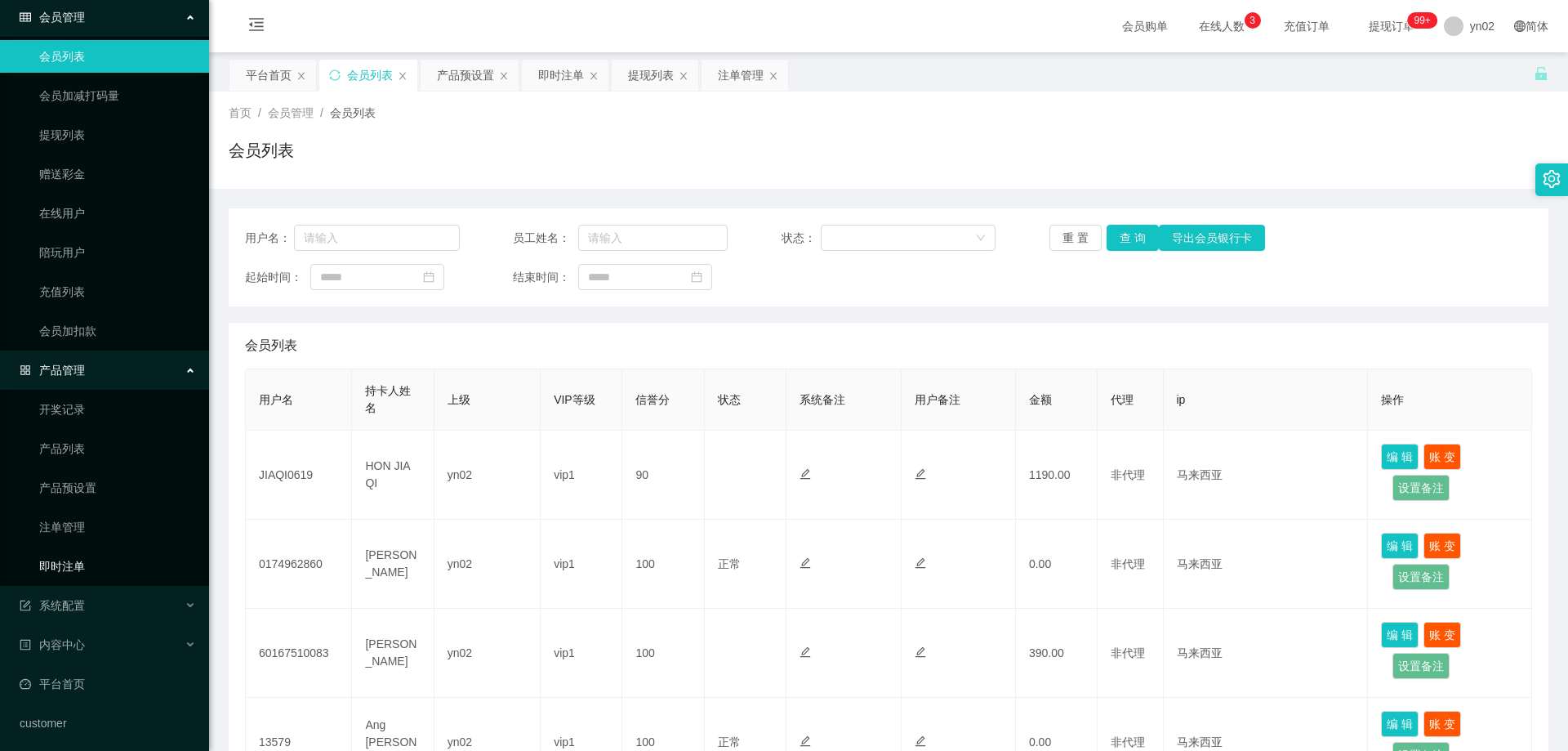
scroll to position [151, 0]
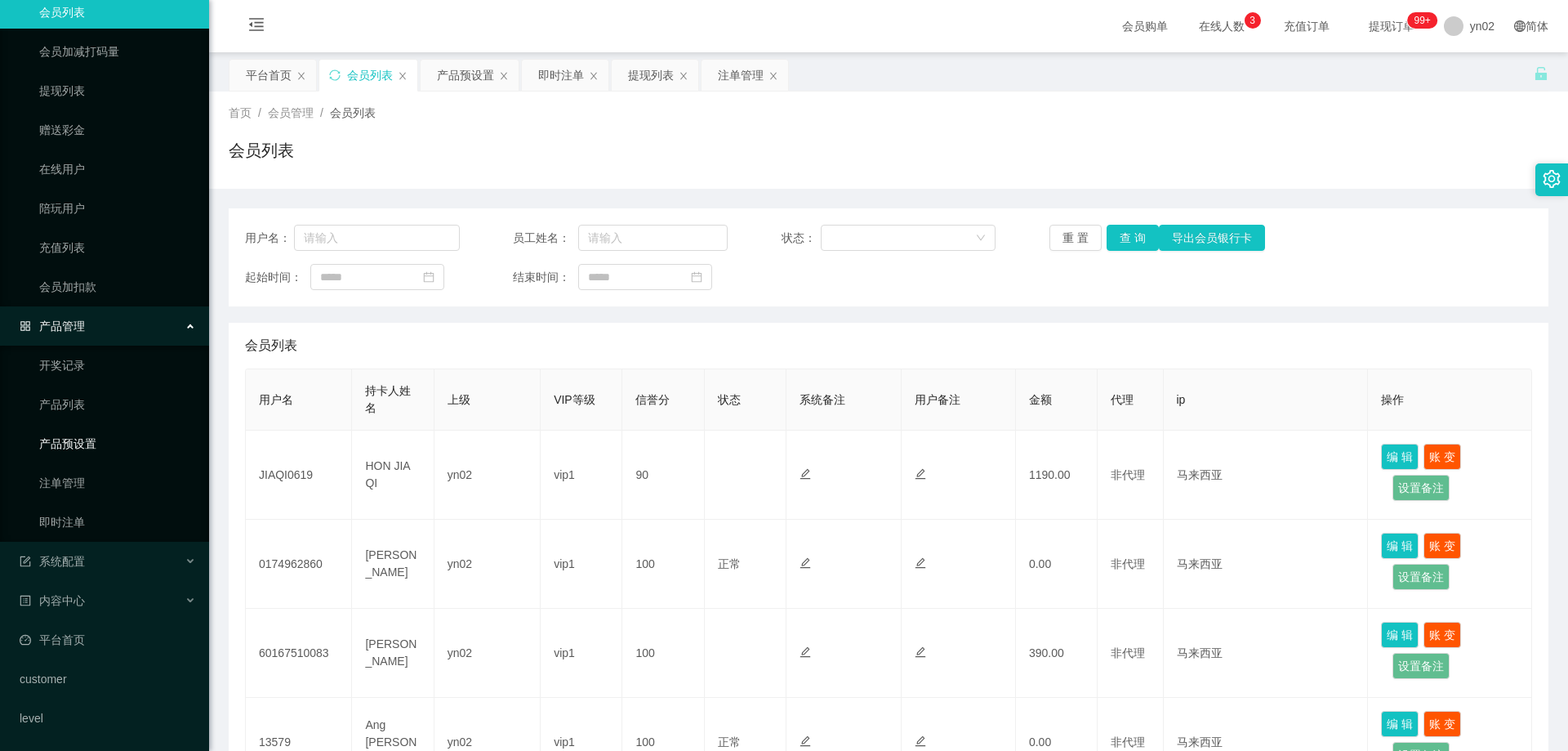
click at [96, 448] on link "产品预设置" at bounding box center [117, 444] width 157 height 32
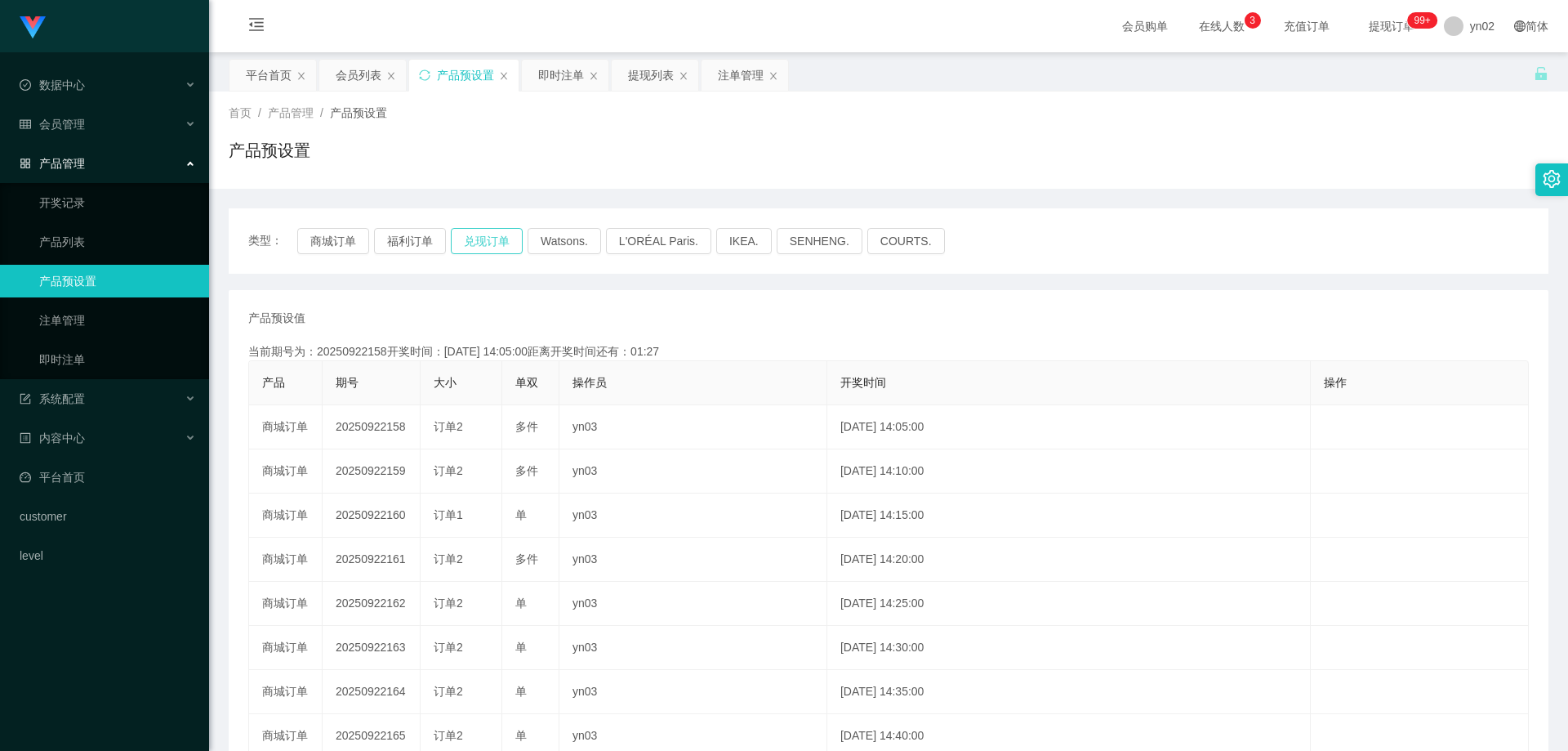
click at [481, 245] on button "兑现订单" at bounding box center [487, 240] width 72 height 26
click at [89, 346] on link "即时注单" at bounding box center [117, 360] width 157 height 32
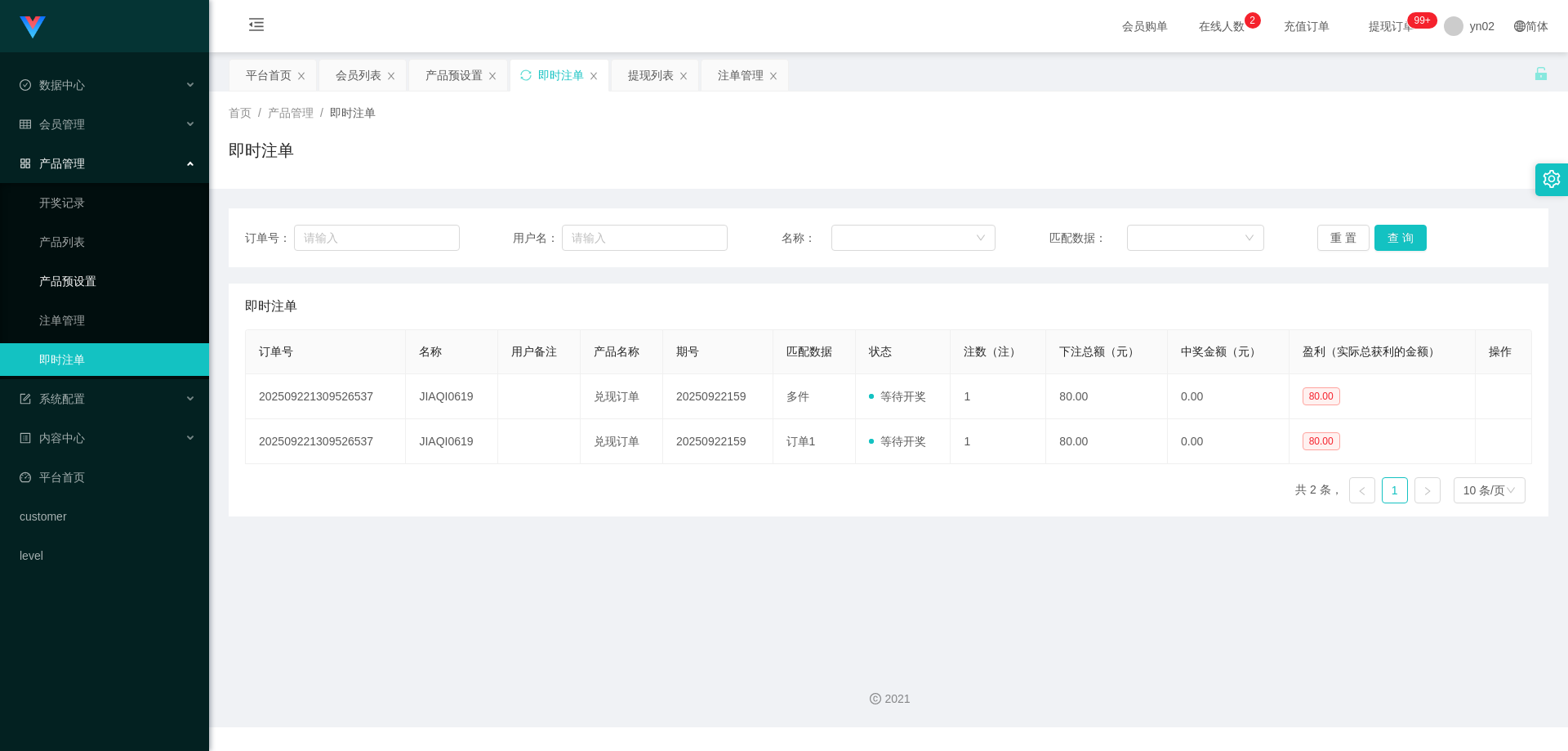
click at [111, 284] on link "产品预设置" at bounding box center [117, 281] width 157 height 32
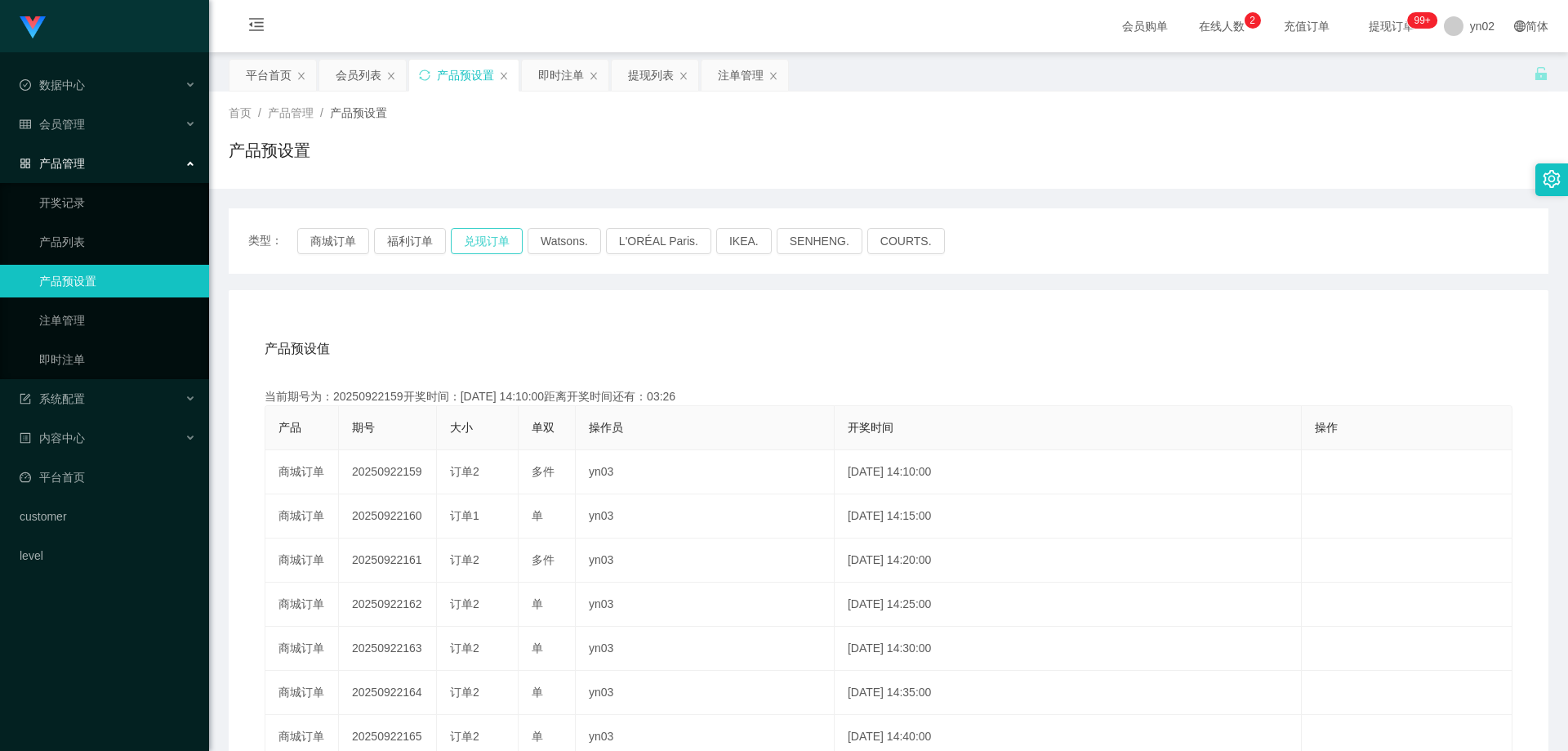
click at [482, 245] on button "兑现订单" at bounding box center [487, 240] width 72 height 26
click at [135, 362] on link "即时注单" at bounding box center [117, 360] width 157 height 32
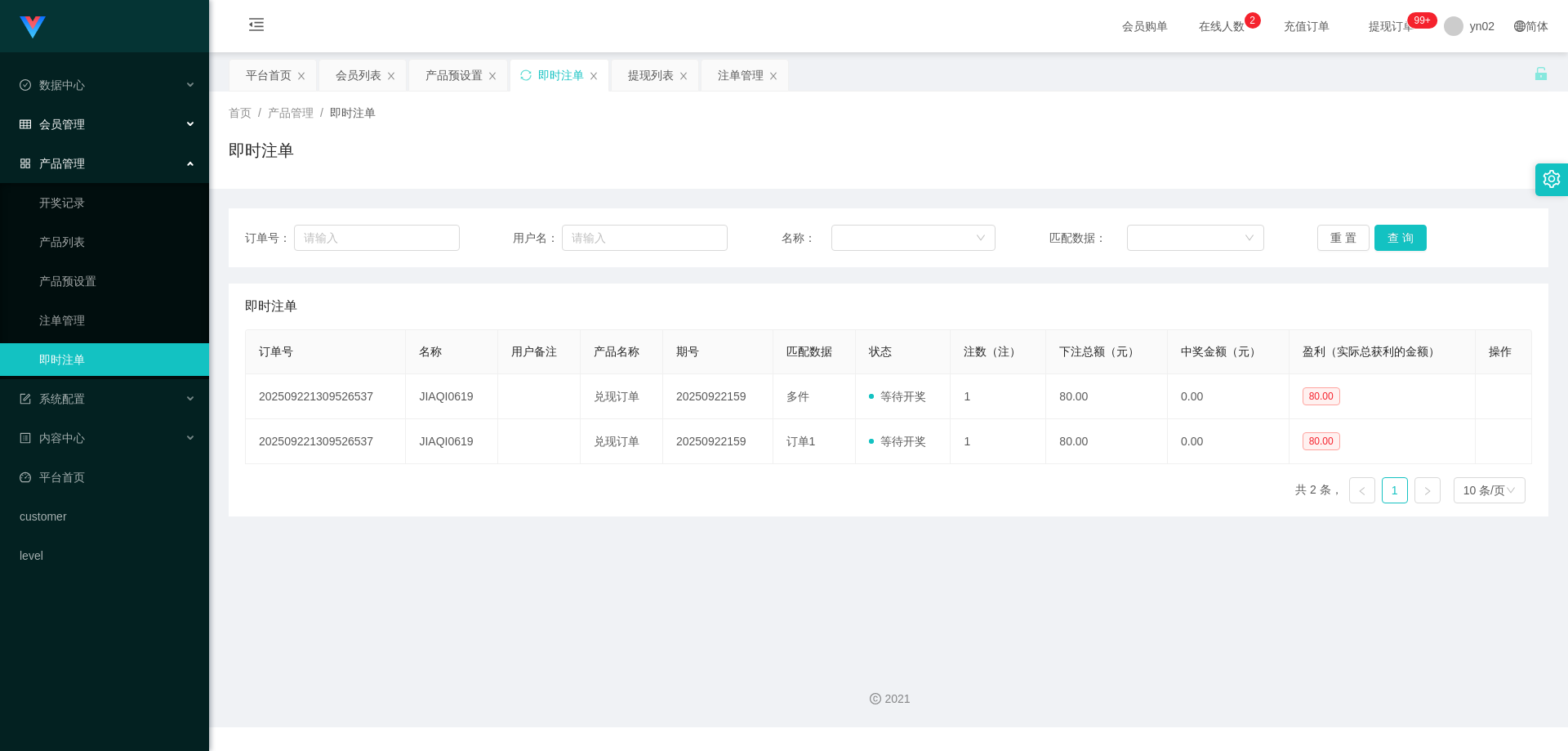
click at [119, 124] on div "会员管理" at bounding box center [105, 124] width 209 height 32
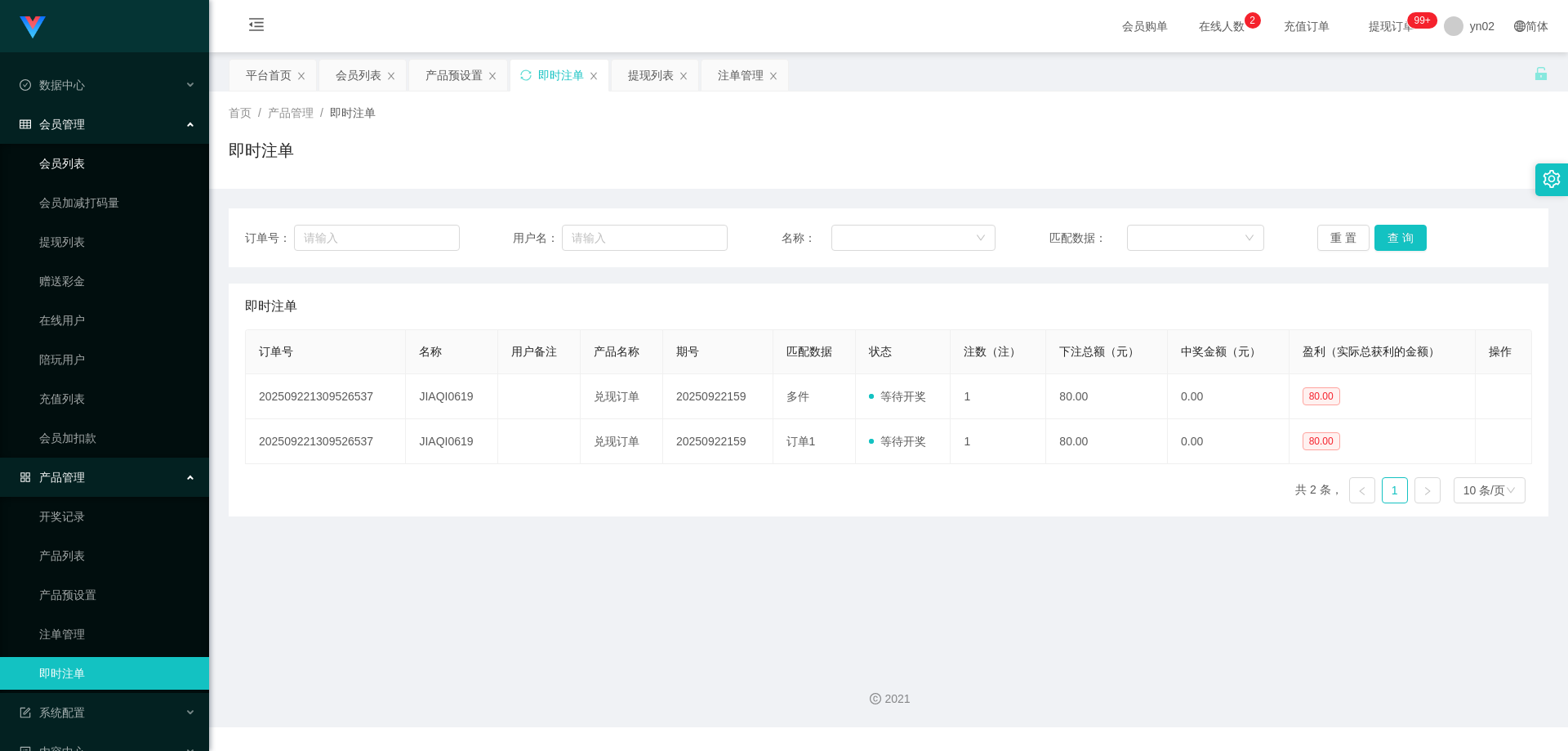
click at [88, 155] on link "会员列表" at bounding box center [117, 164] width 157 height 32
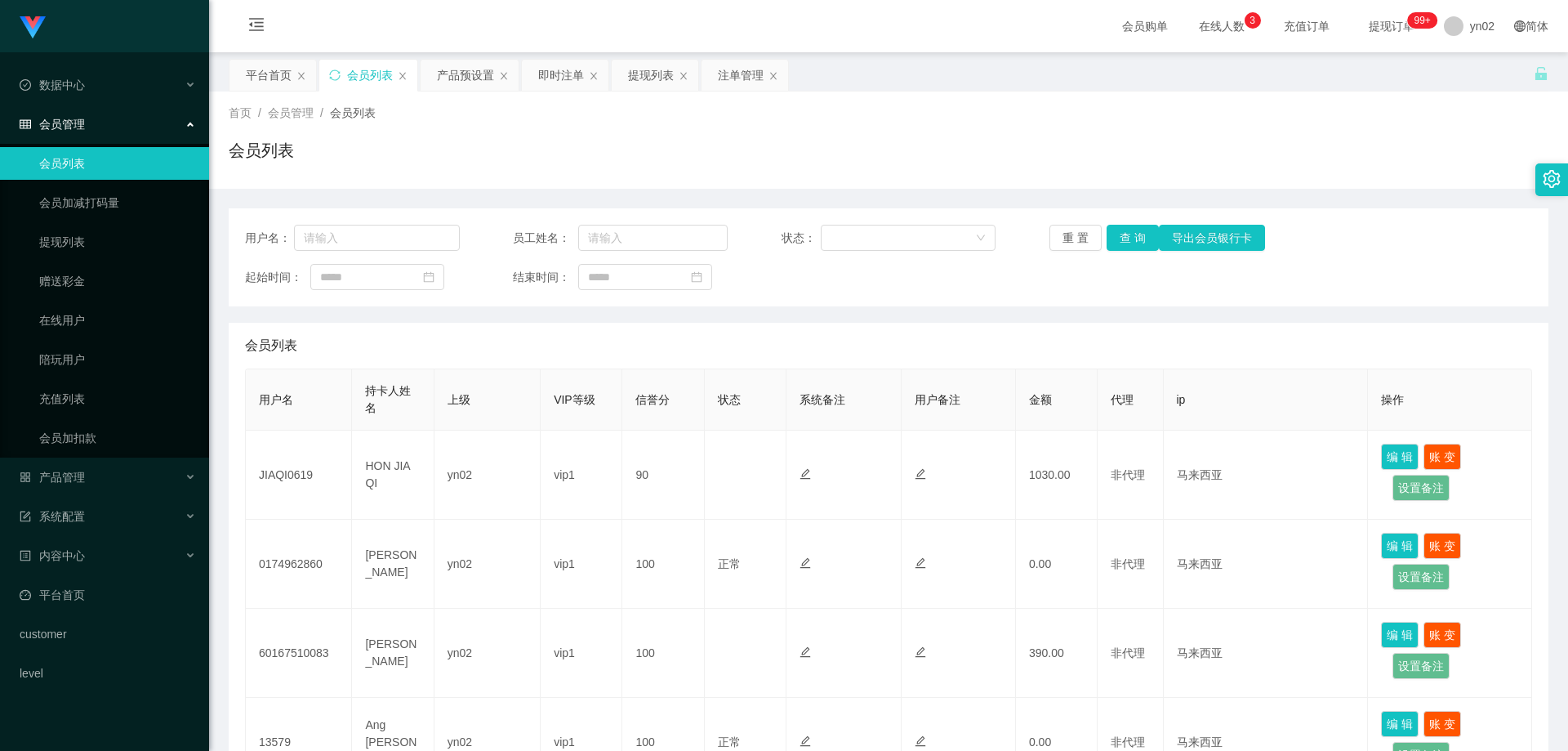
click at [211, 233] on main "关闭左侧 关闭右侧 关闭其它 刷新页面 平台首页 会员列表 产品预设置 即时注单 提现列表 注单管理 首页 / 会员管理 / 会员列表 / 会员列表 用户名：…" at bounding box center [889, 713] width 1359 height 1321
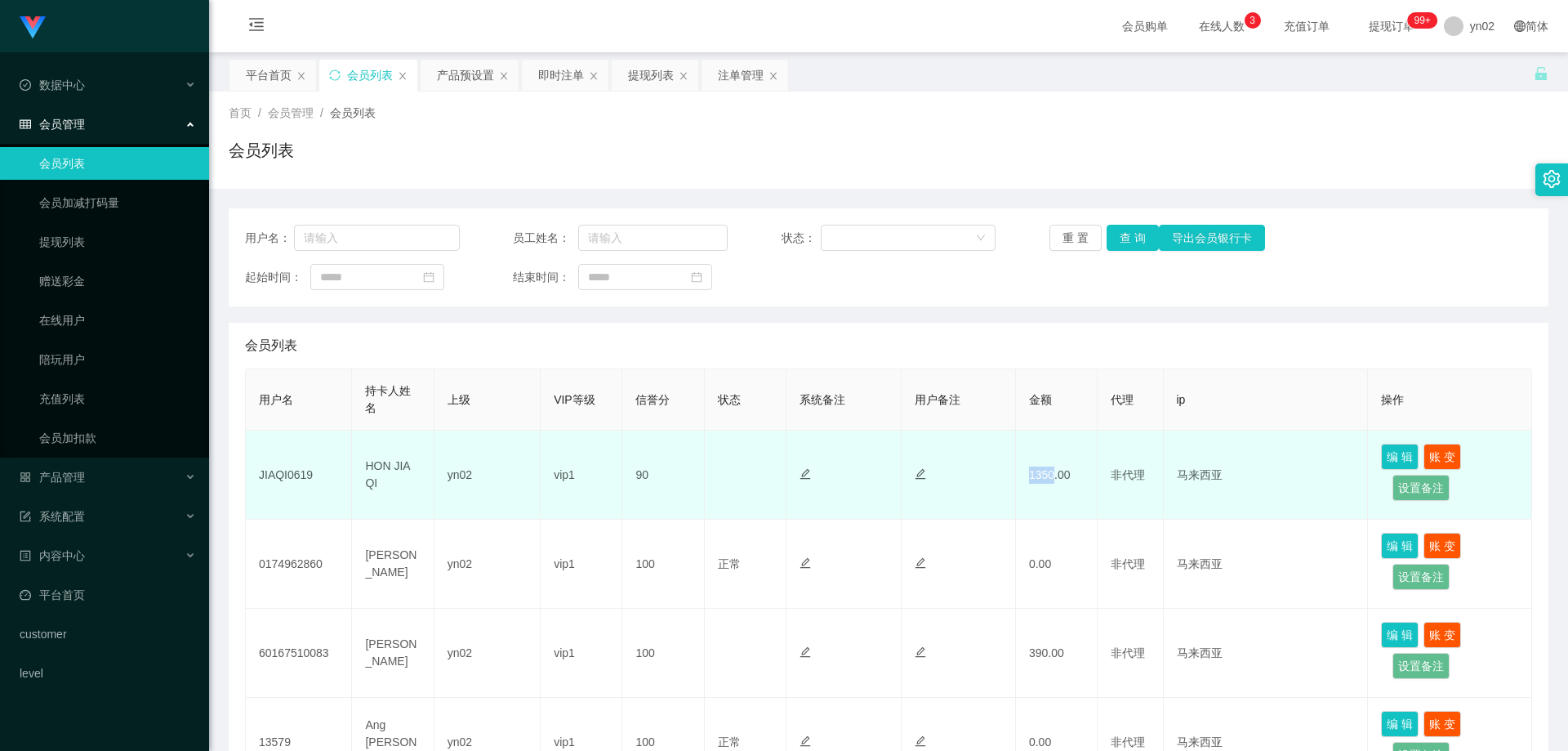
drag, startPoint x: 1023, startPoint y: 470, endPoint x: 1051, endPoint y: 482, distance: 30.5
click at [1051, 482] on td "1350.00" at bounding box center [1057, 475] width 82 height 89
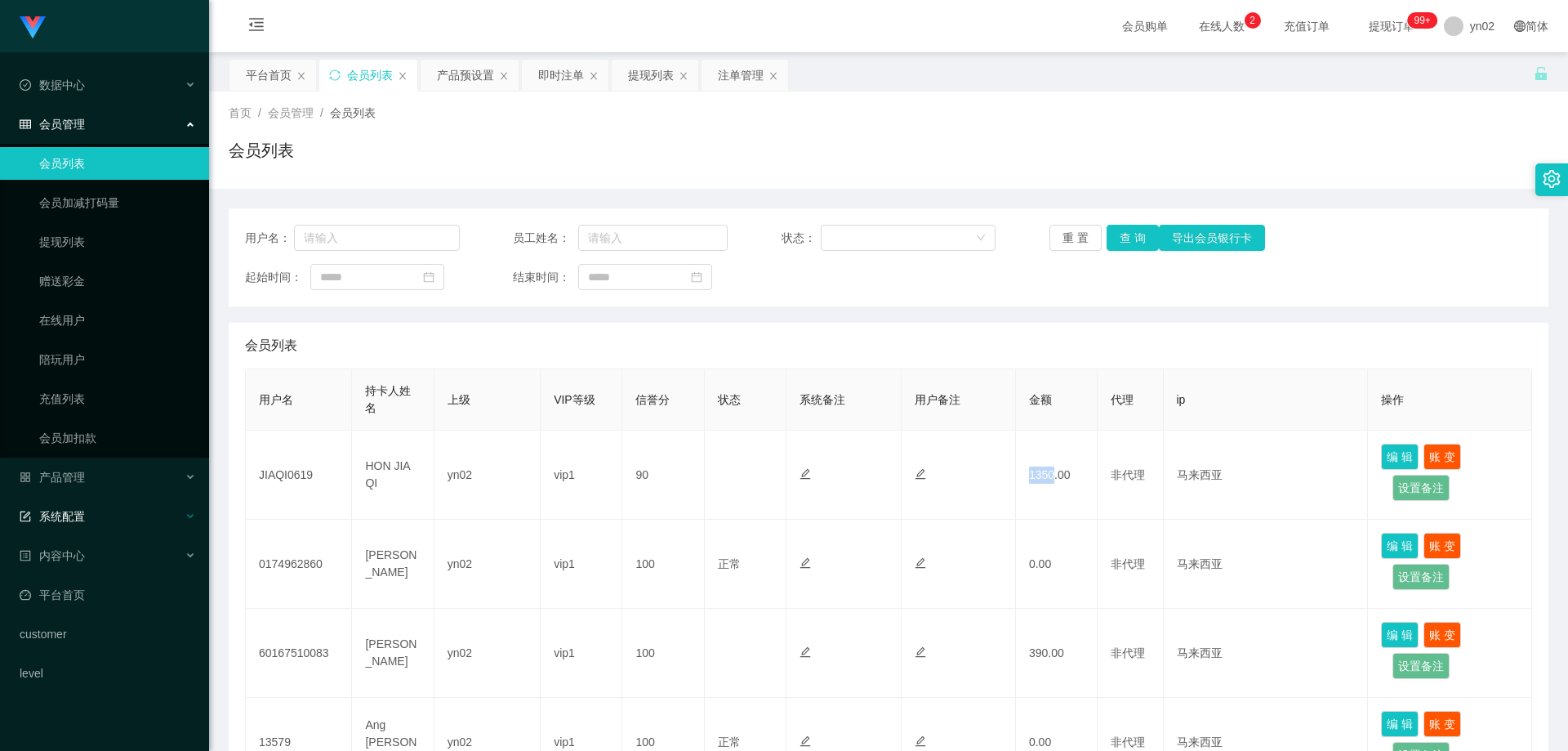
copy td "1350"
click at [155, 484] on div "产品管理" at bounding box center [105, 477] width 209 height 32
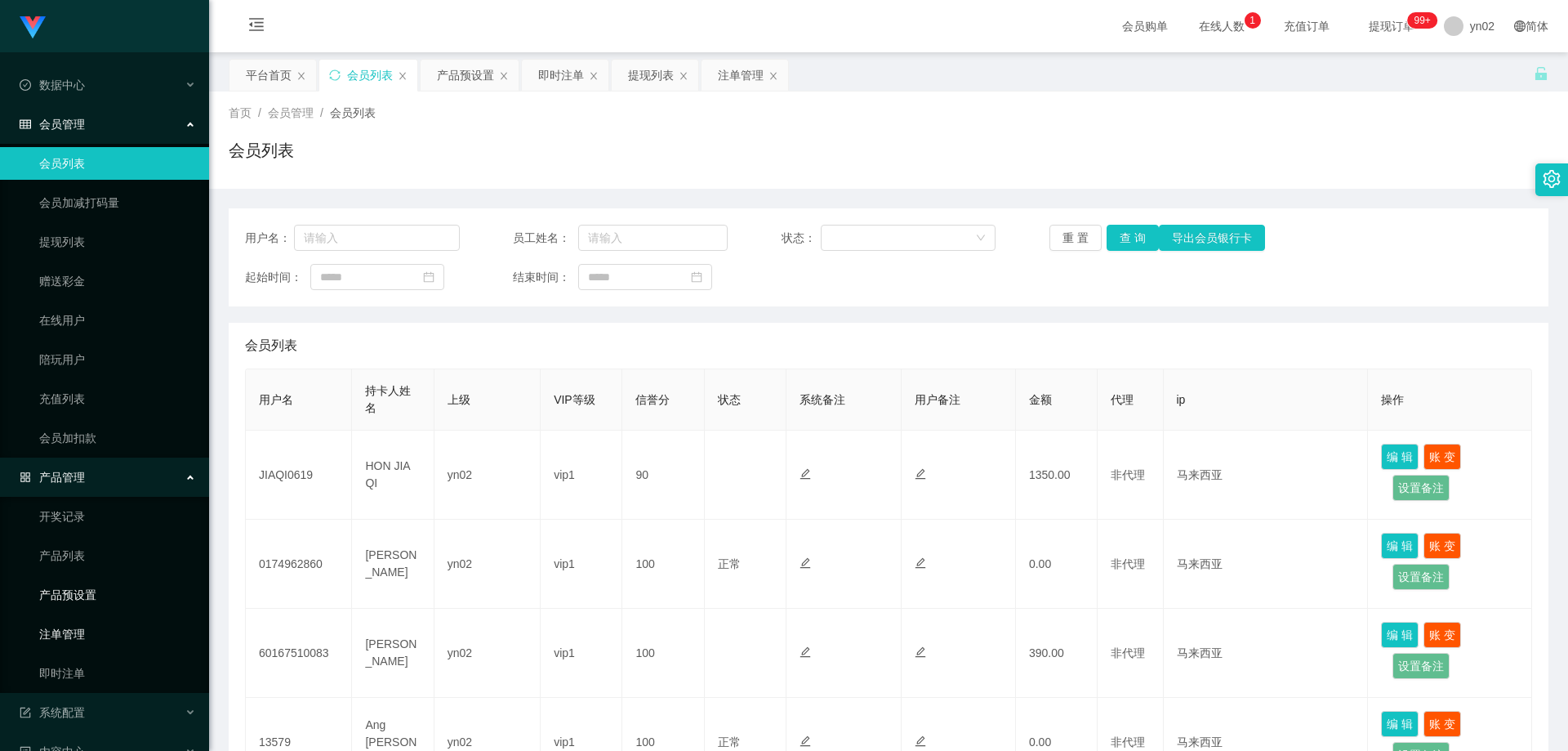
click at [104, 596] on link "产品预设置" at bounding box center [117, 595] width 157 height 32
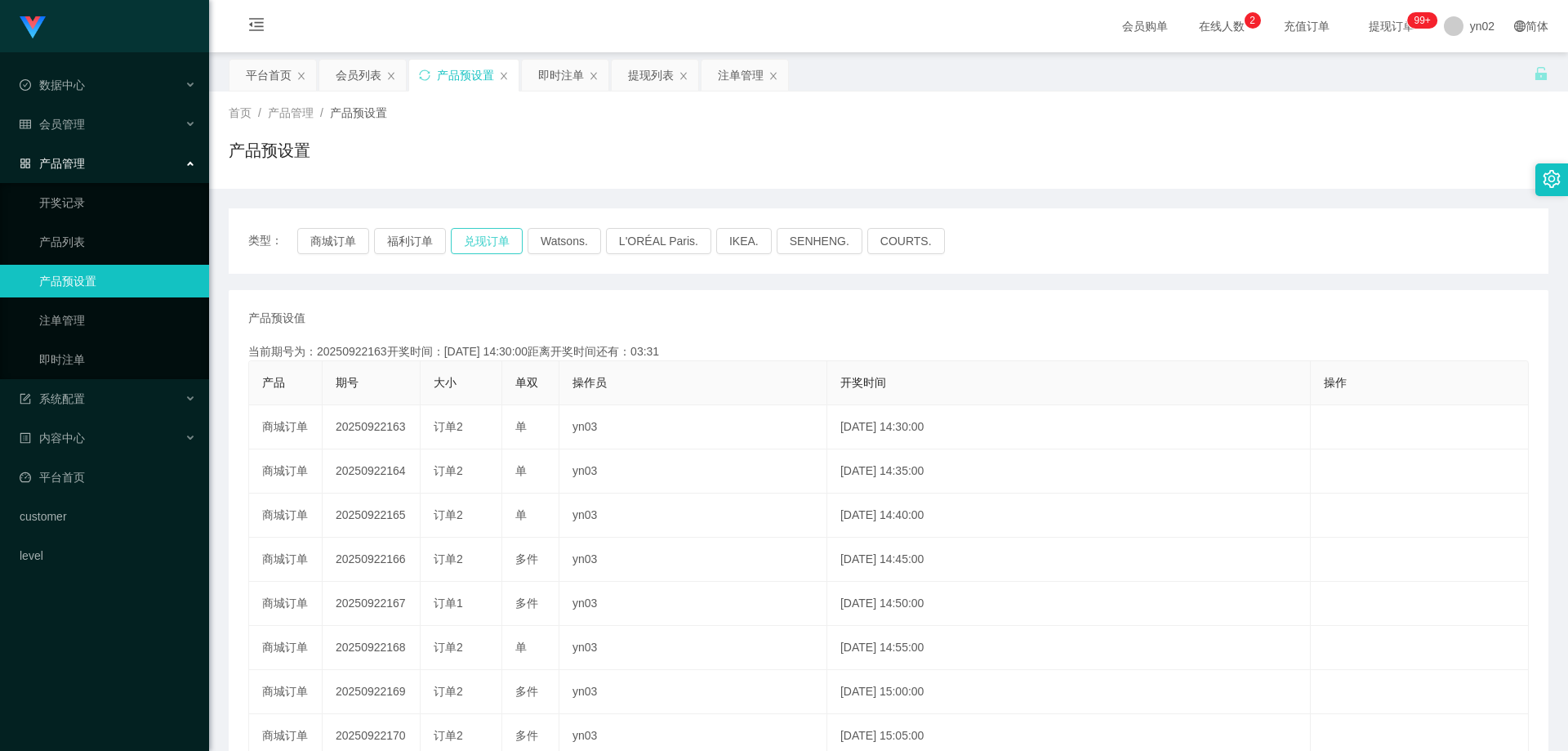
click at [505, 247] on button "兑现订单" at bounding box center [487, 240] width 72 height 26
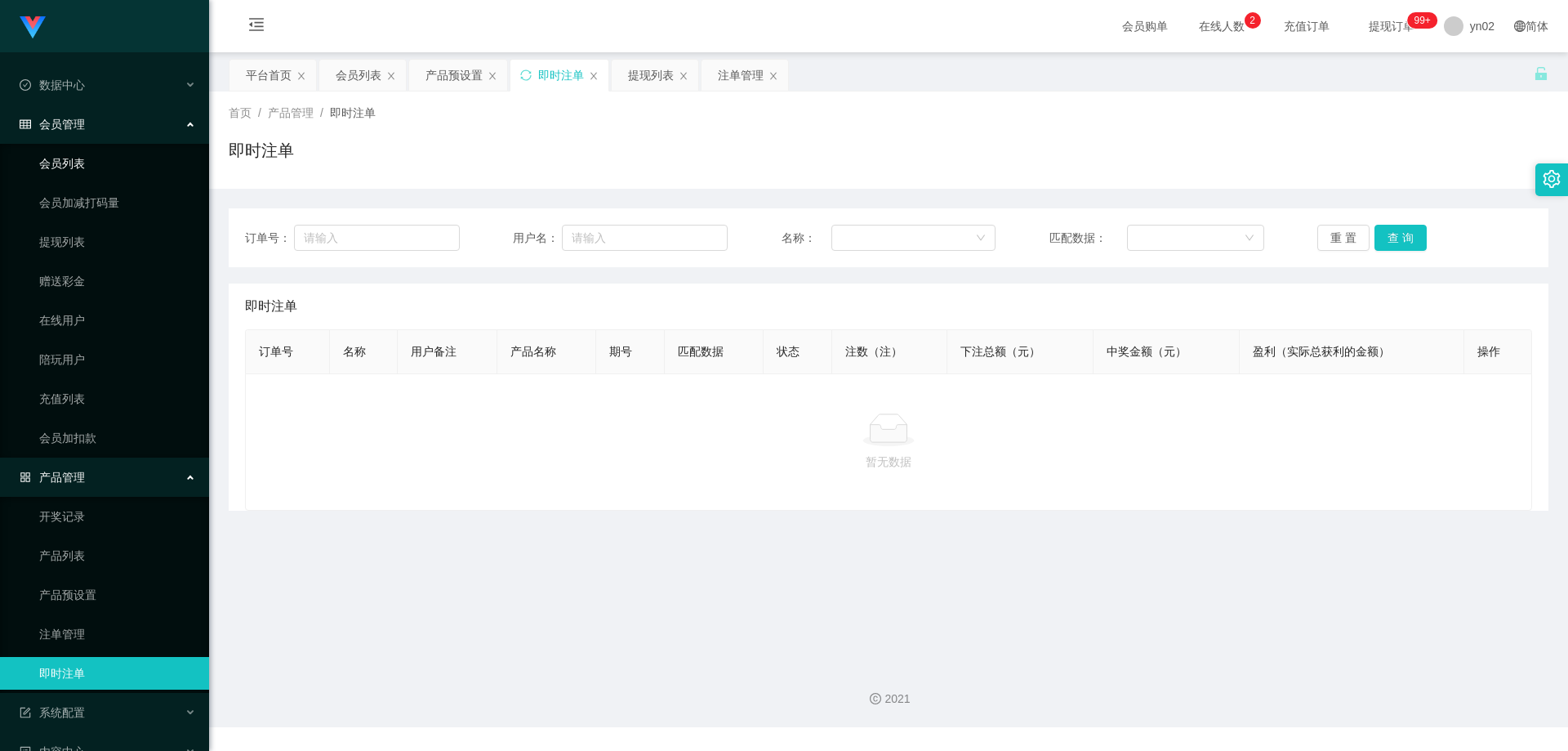
click at [88, 154] on link "会员列表" at bounding box center [117, 164] width 157 height 32
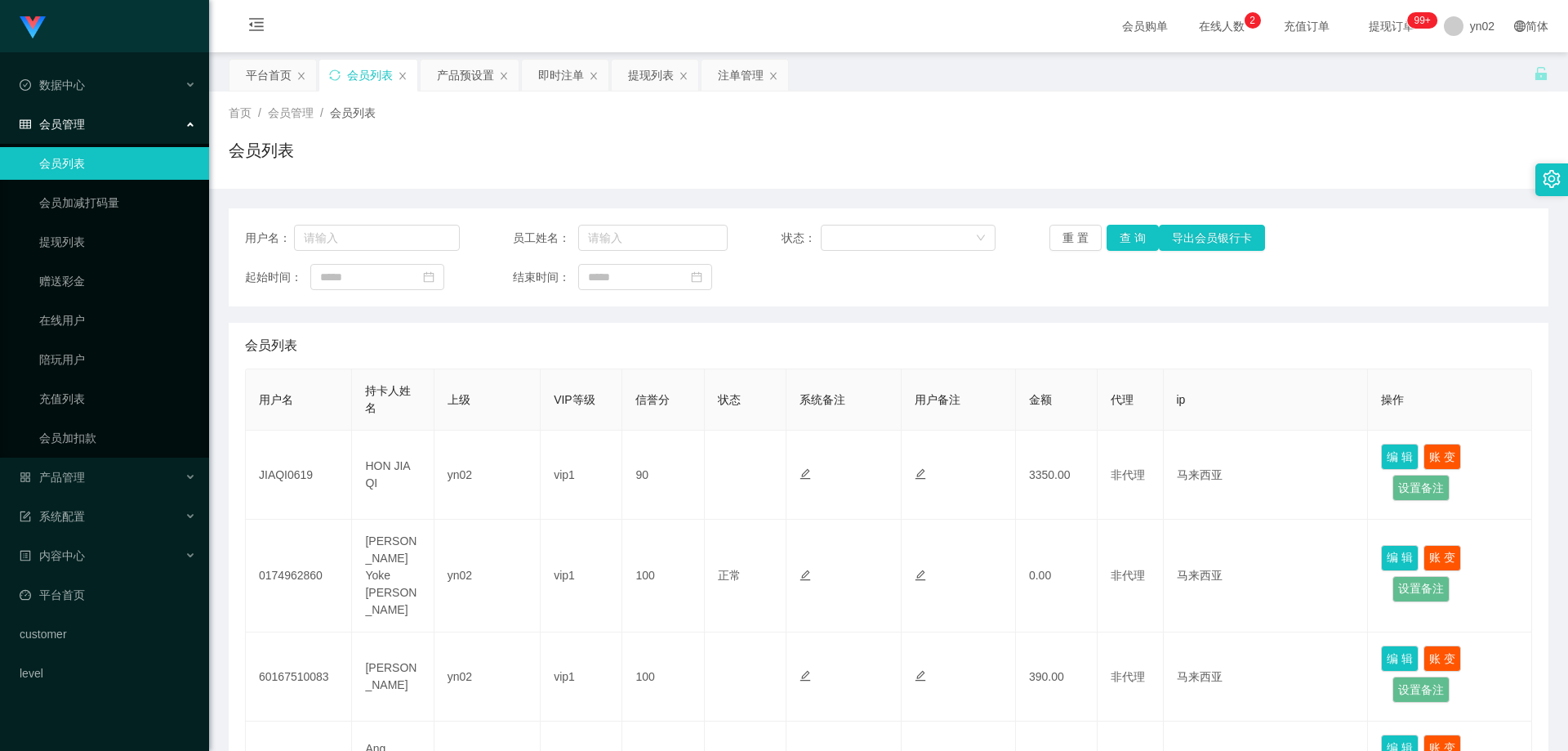
scroll to position [82, 0]
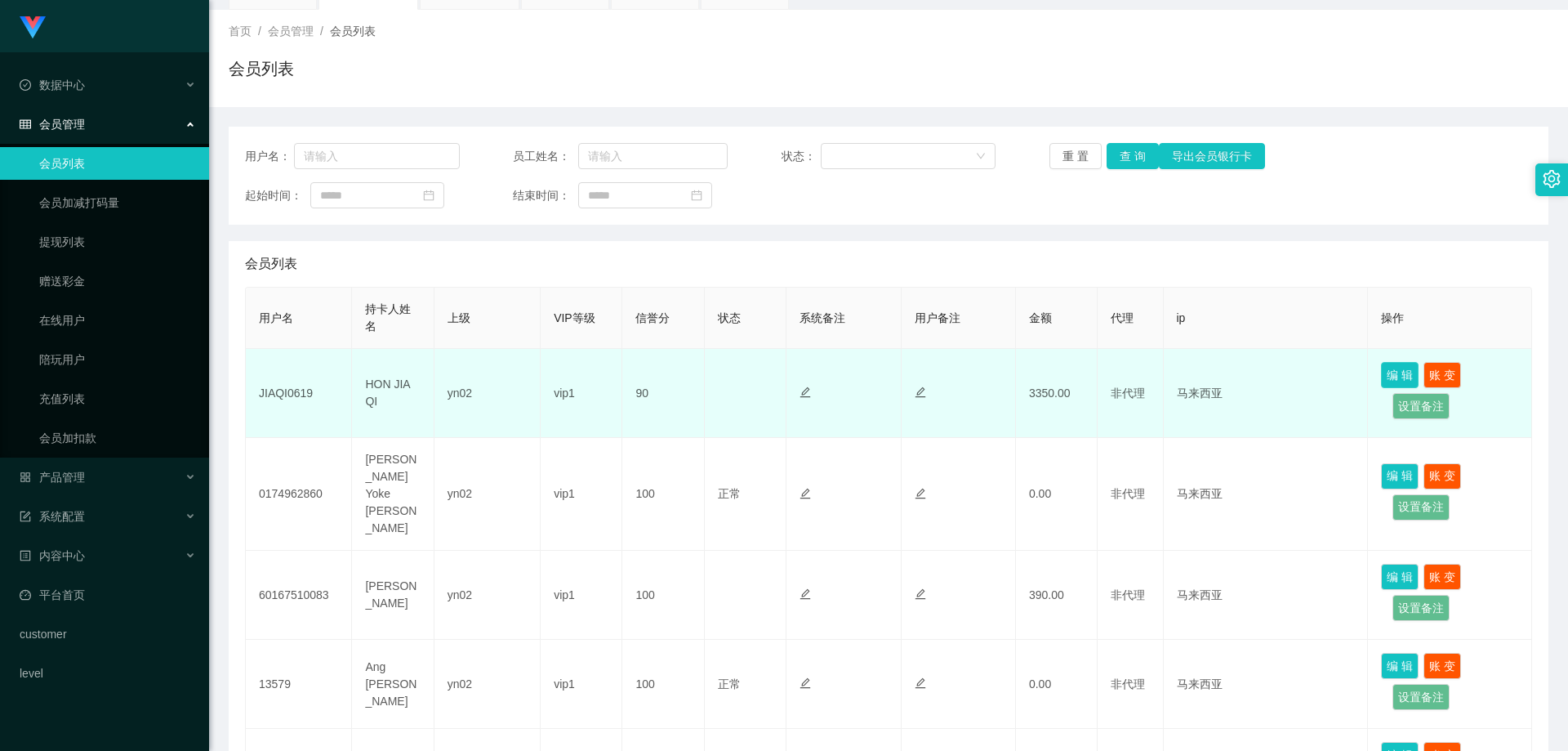
click at [1381, 377] on button "编 辑" at bounding box center [1399, 374] width 37 height 26
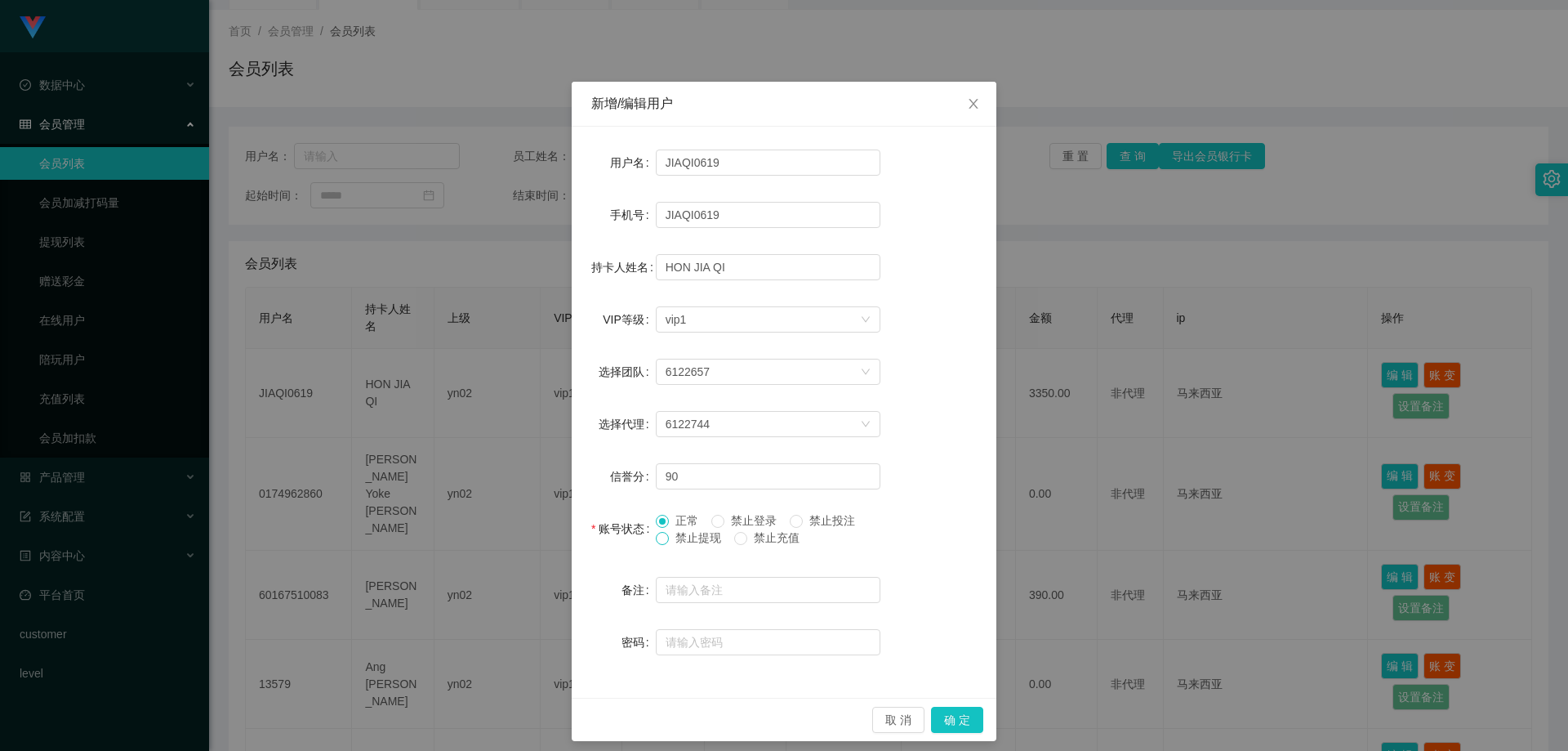
click at [662, 533] on span at bounding box center [662, 539] width 13 height 13
drag, startPoint x: 951, startPoint y: 713, endPoint x: 950, endPoint y: 670, distance: 43.0
click at [951, 712] on button "确 定" at bounding box center [957, 719] width 52 height 26
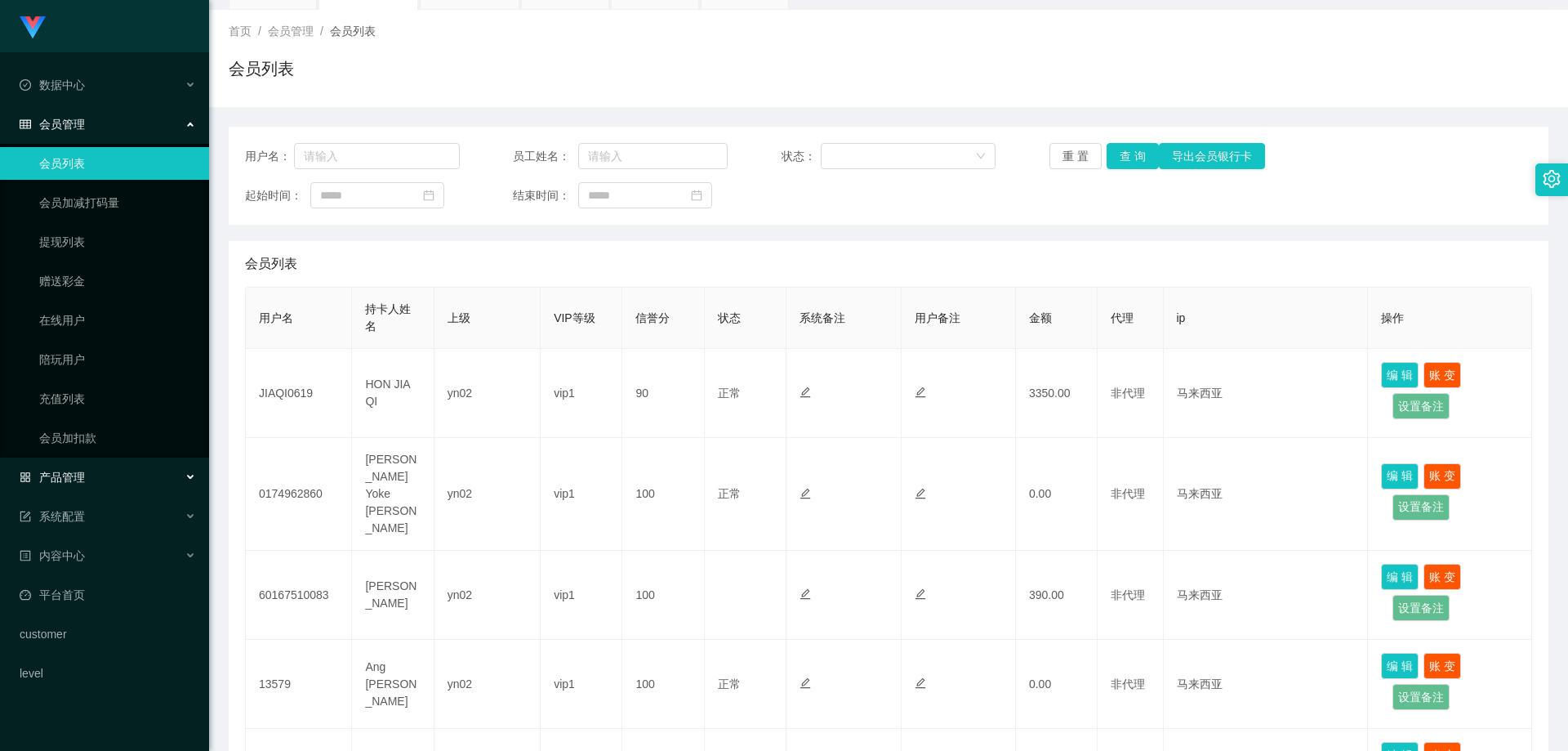
click at [109, 481] on div "产品管理" at bounding box center [105, 477] width 209 height 32
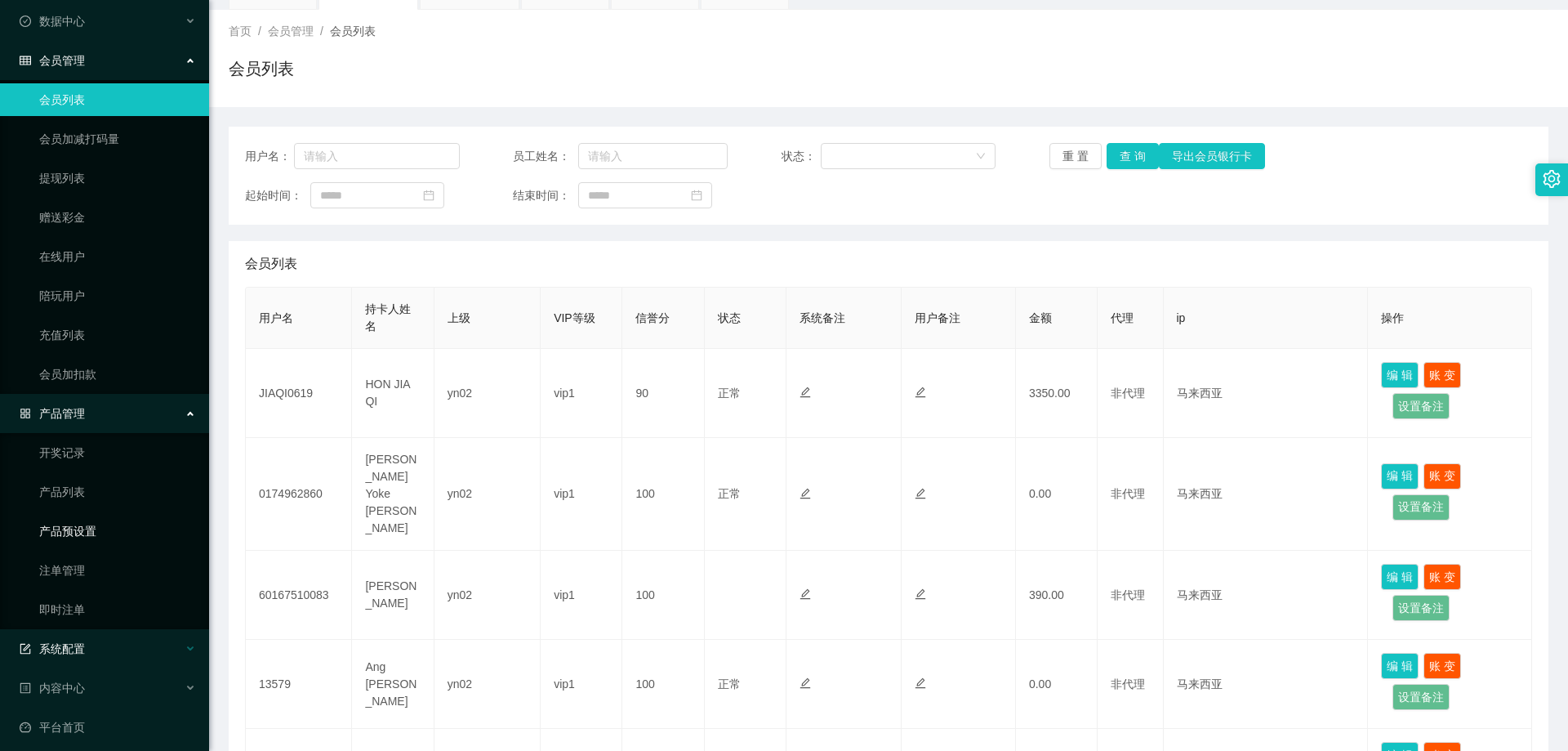
scroll to position [151, 0]
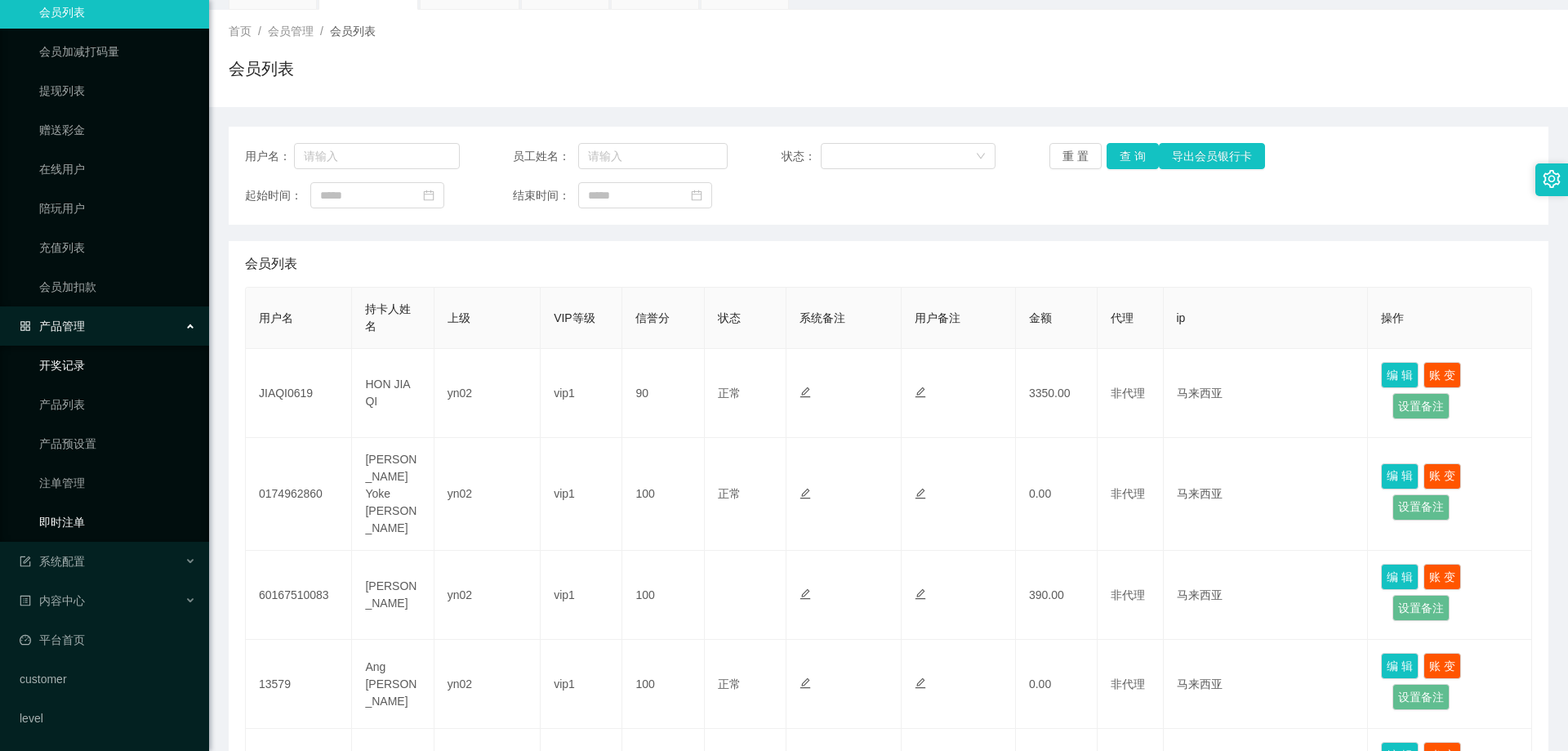
click at [86, 529] on link "即时注单" at bounding box center [117, 522] width 157 height 32
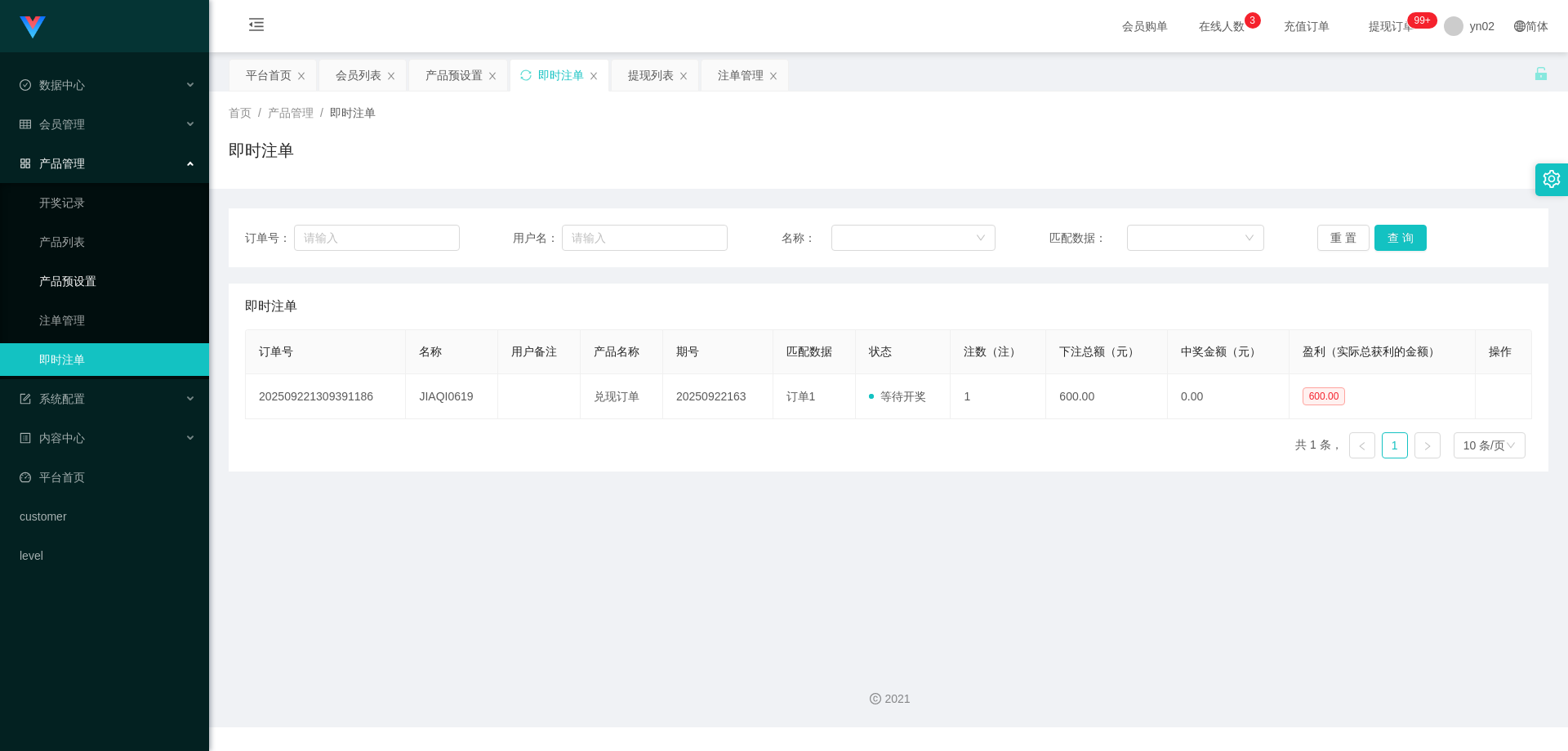
click at [124, 288] on link "产品预设置" at bounding box center [117, 281] width 157 height 32
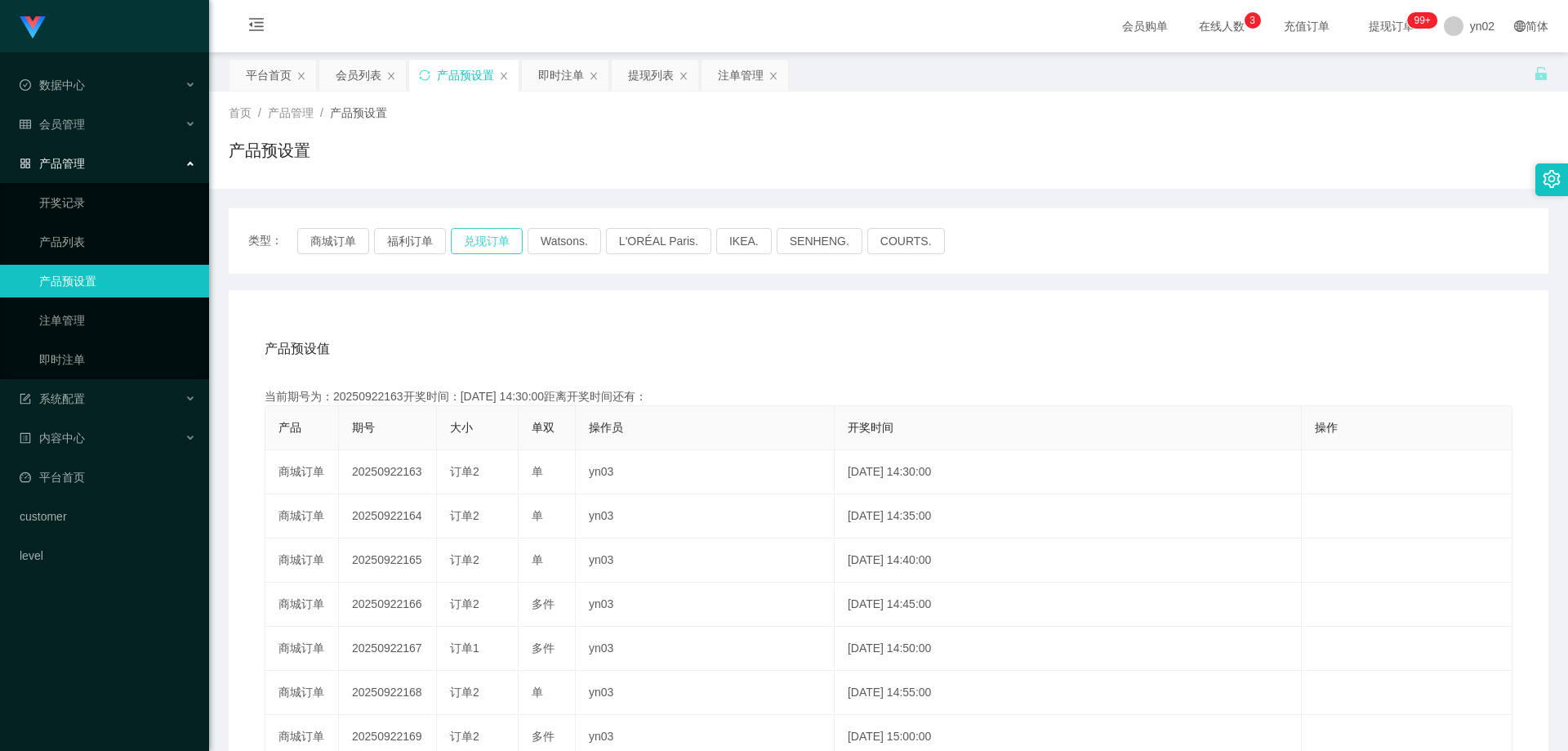
click at [482, 251] on button "兑现订单" at bounding box center [487, 240] width 72 height 26
click at [112, 360] on link "即时注单" at bounding box center [117, 360] width 157 height 32
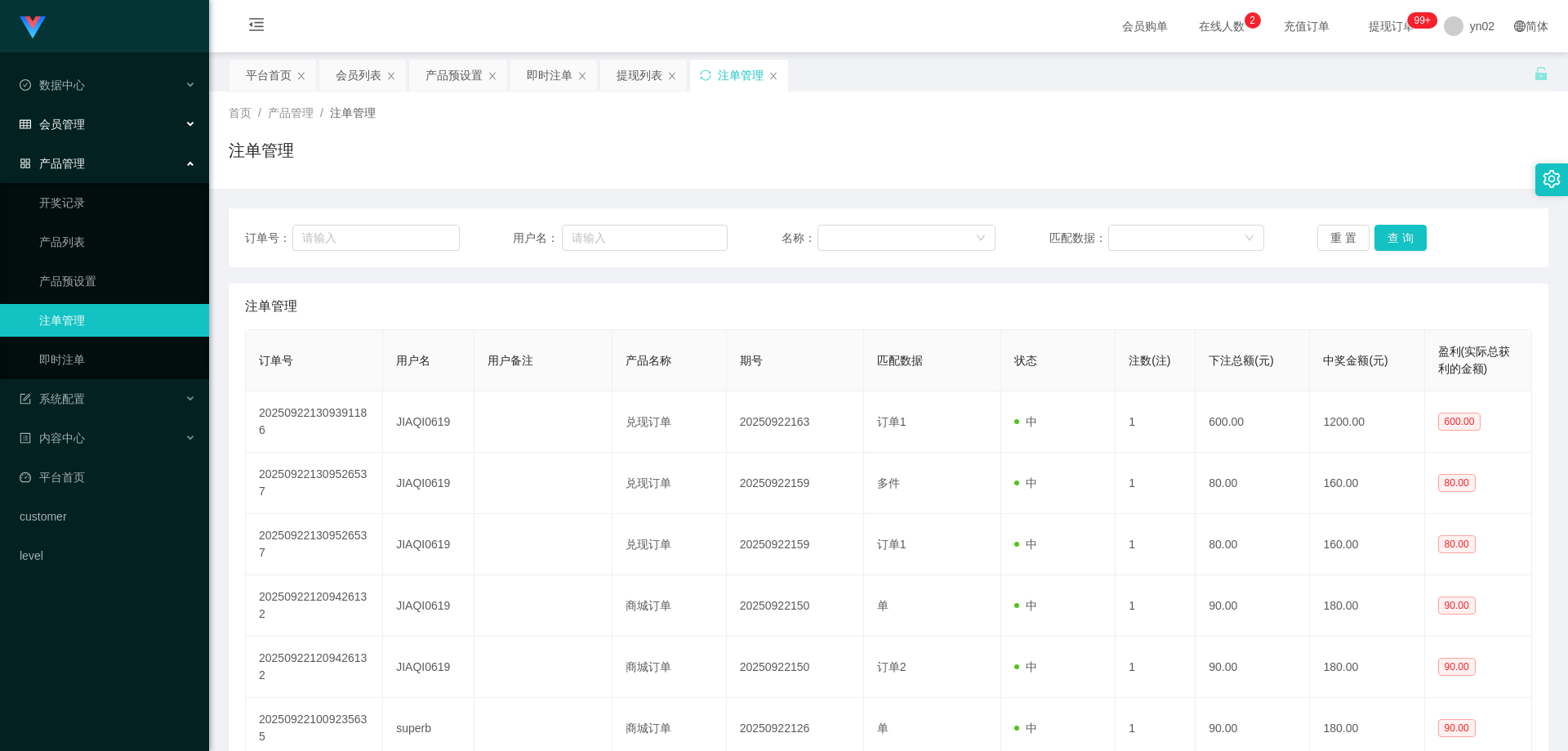
click at [84, 126] on span "会员管理" at bounding box center [52, 125] width 66 height 13
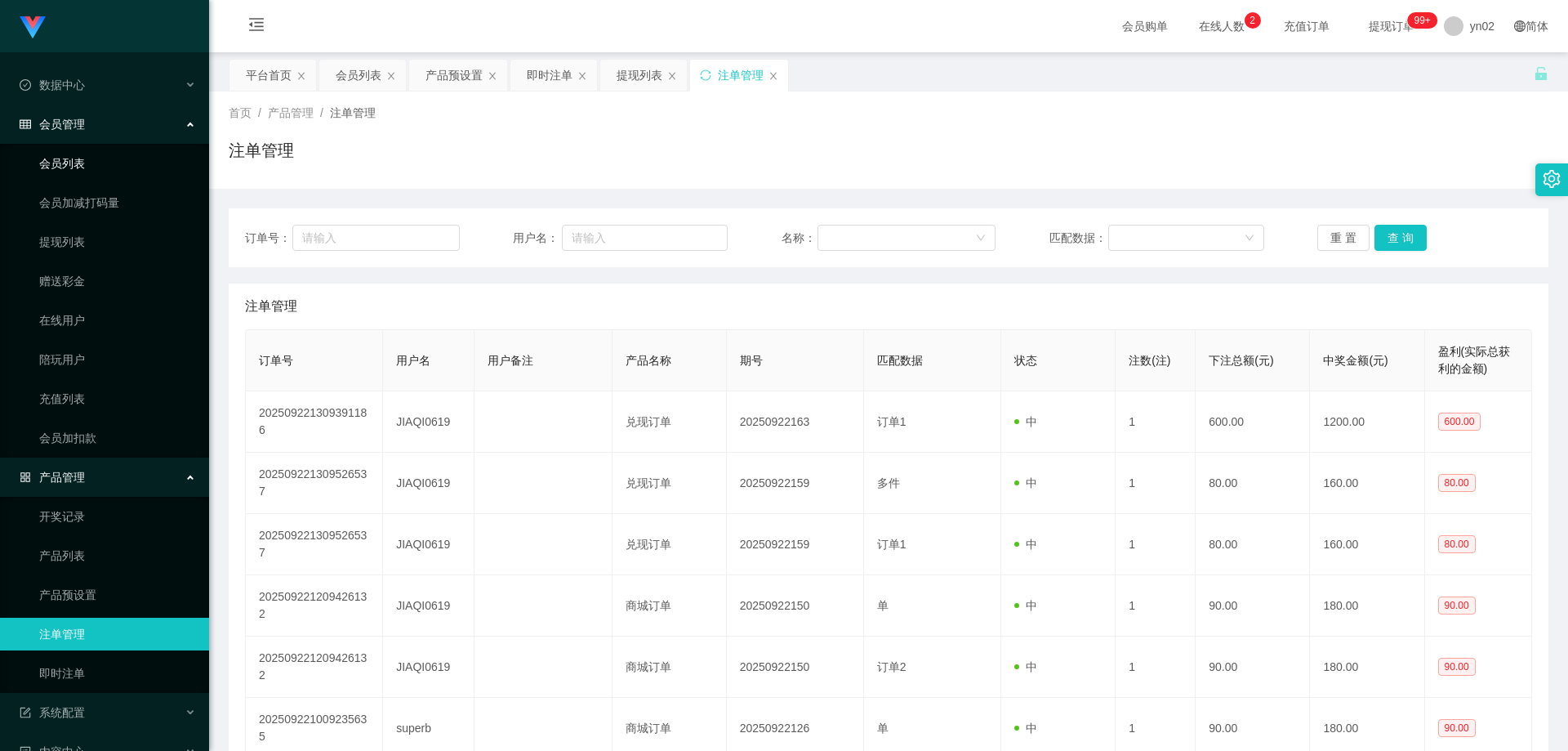
click at [89, 153] on link "会员列表" at bounding box center [117, 164] width 157 height 32
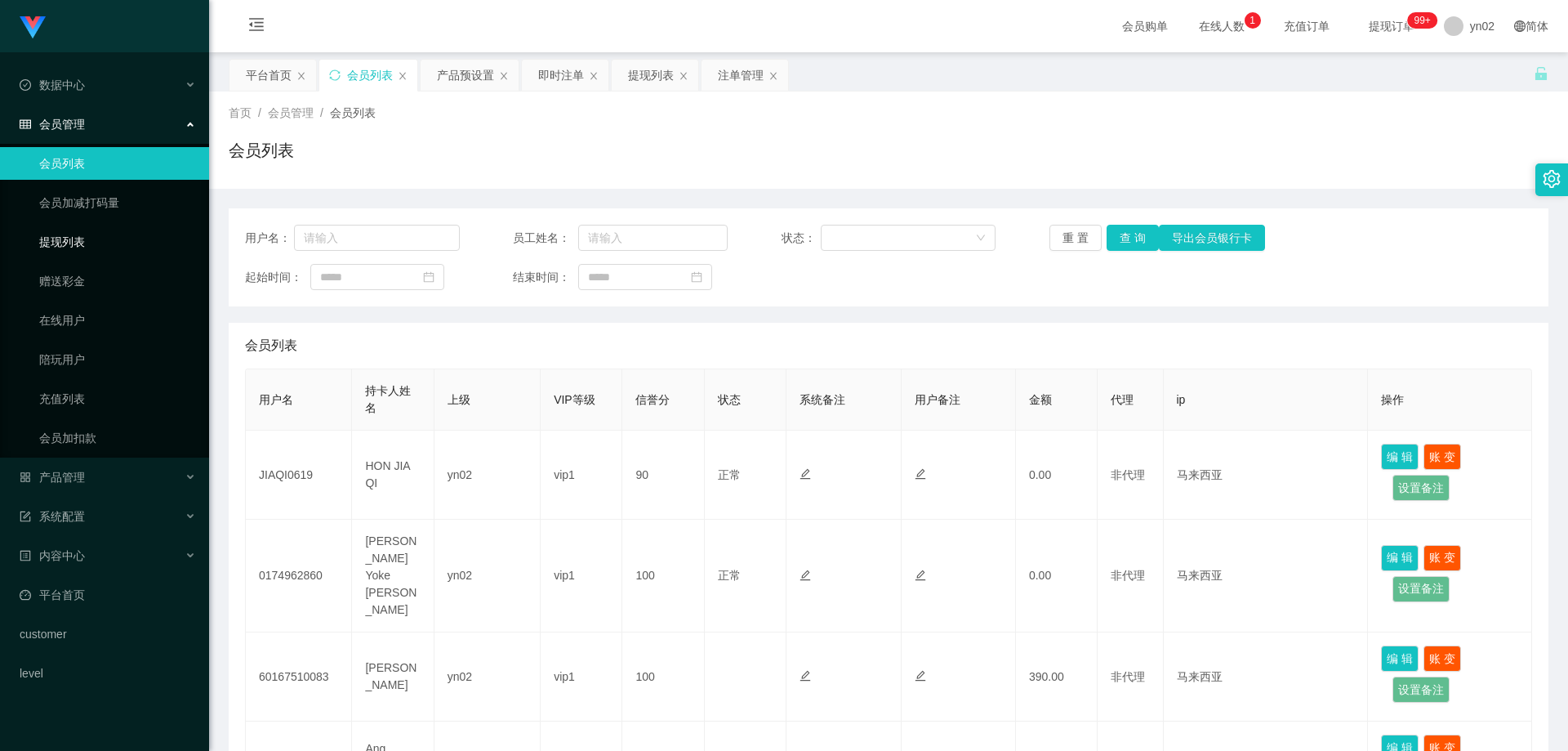
click at [122, 233] on link "提现列表" at bounding box center [117, 242] width 157 height 32
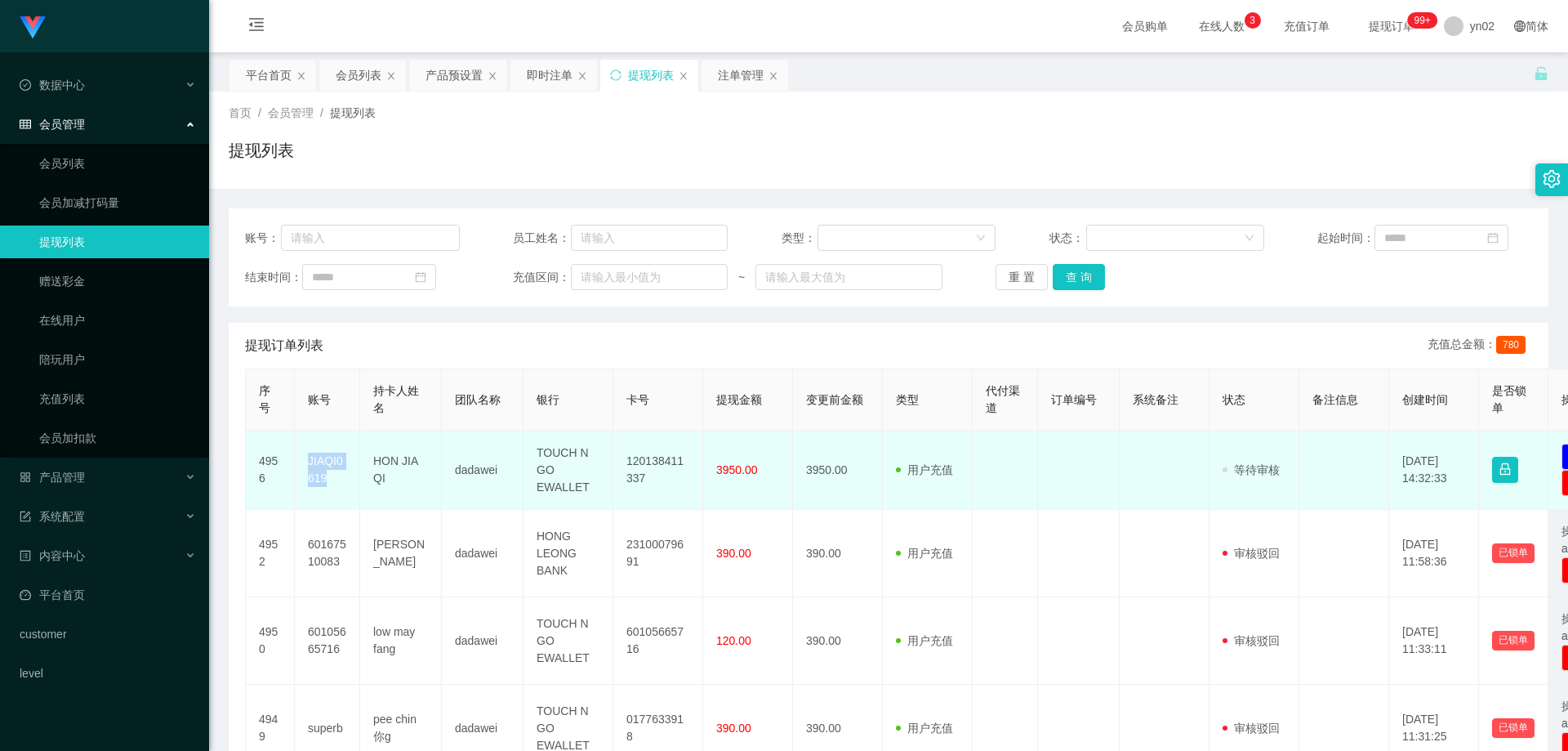
click at [305, 464] on td "JIAQI0619" at bounding box center [327, 469] width 66 height 79
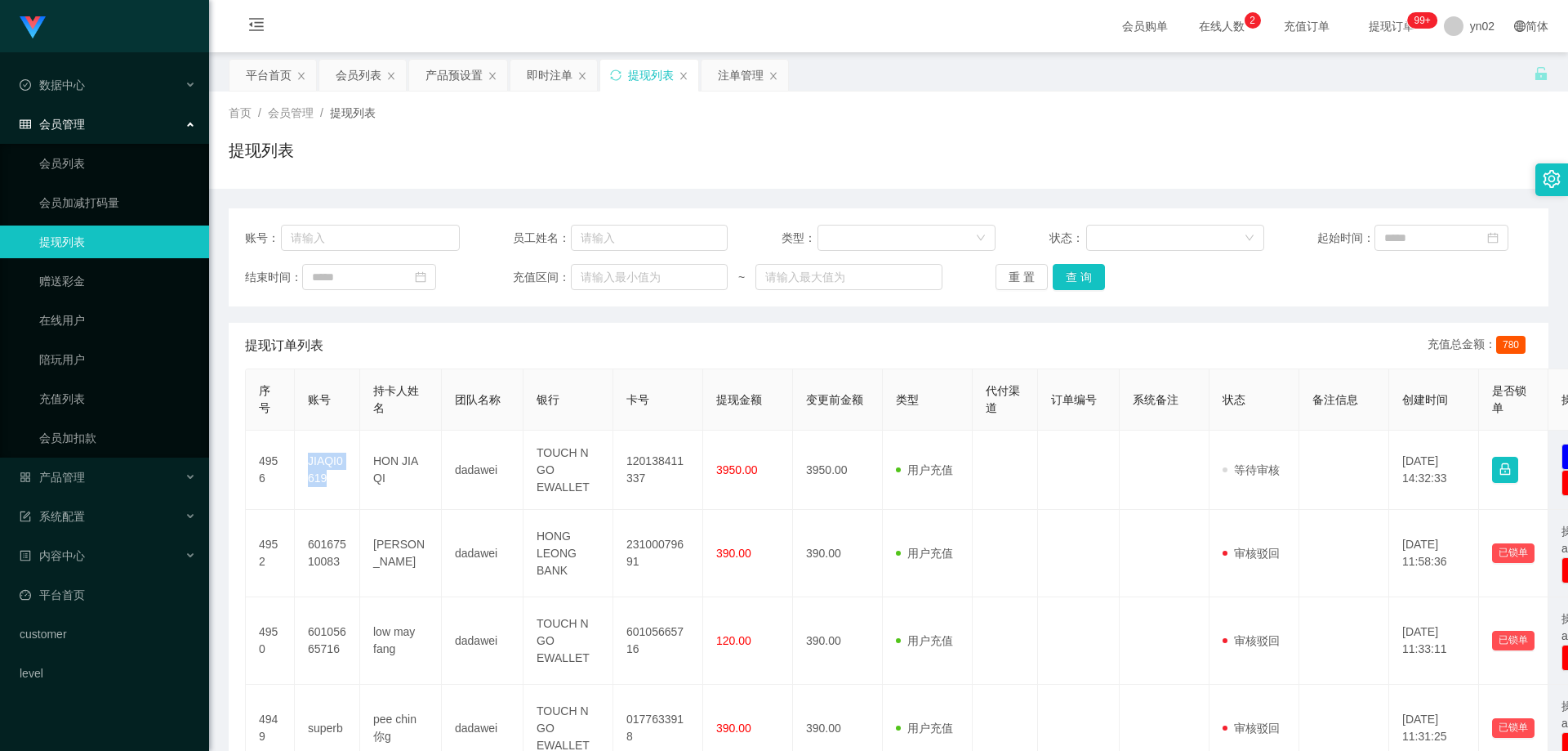
click at [91, 167] on link "会员列表" at bounding box center [117, 164] width 157 height 32
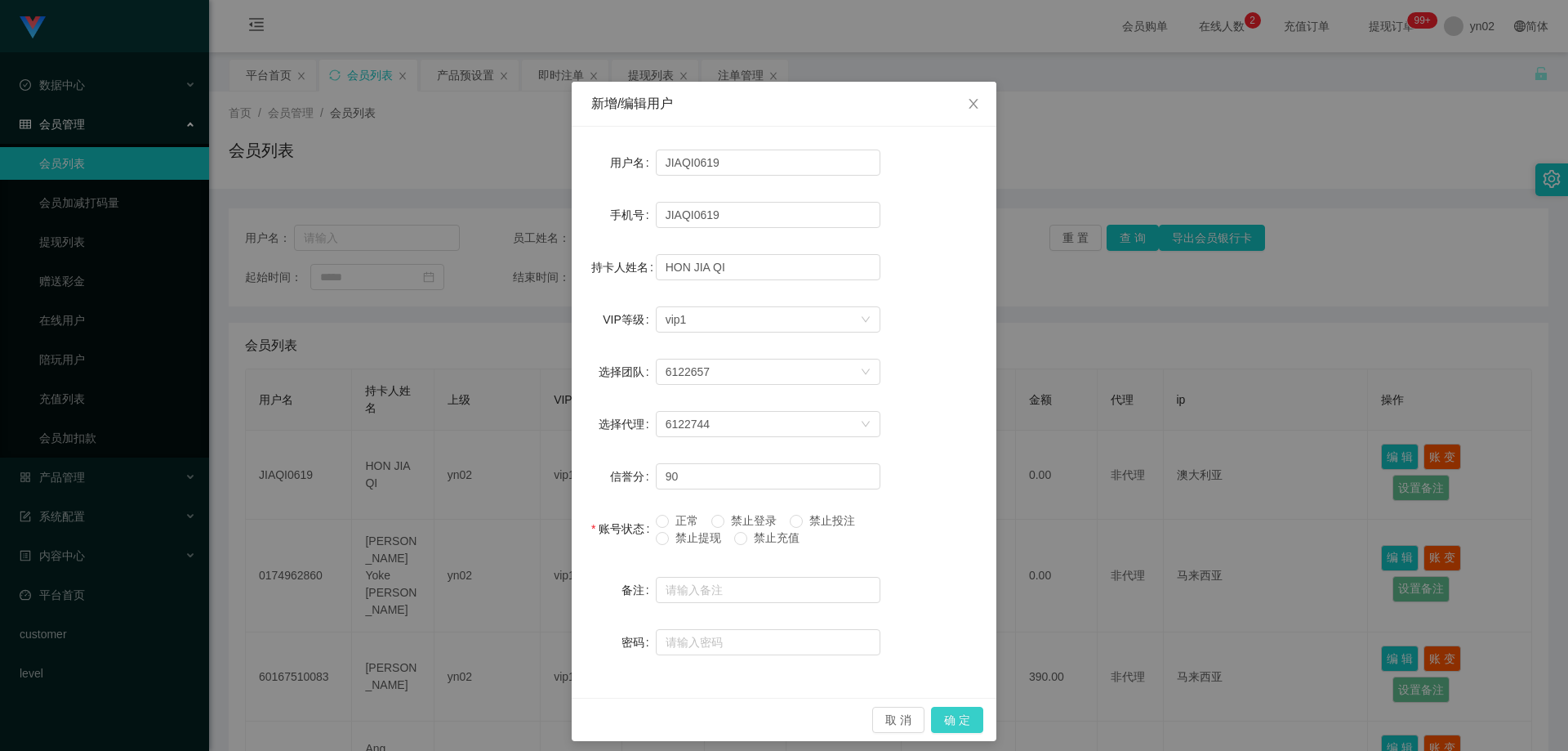
click at [963, 720] on button "确 定" at bounding box center [957, 719] width 52 height 26
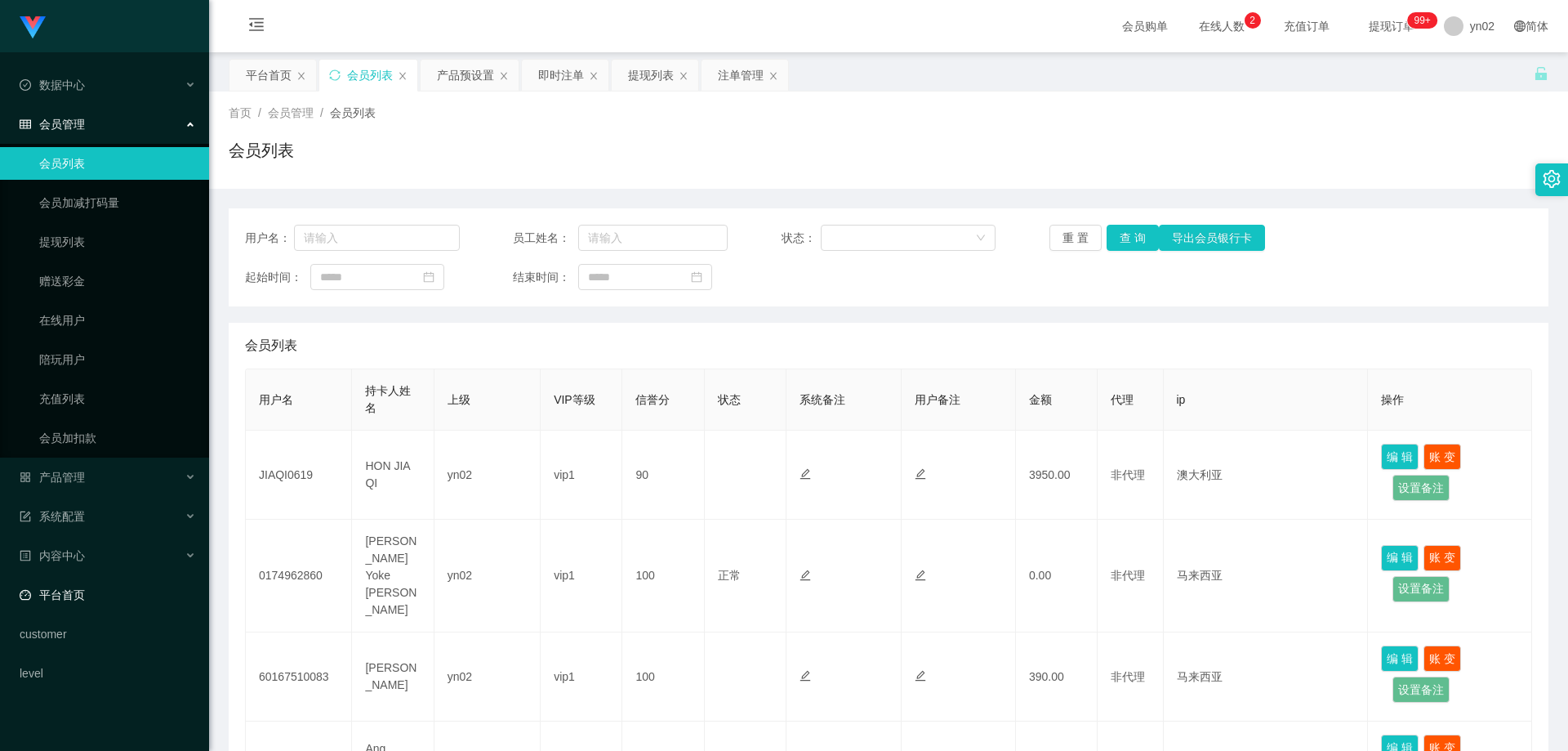
click at [92, 583] on link "平台首页" at bounding box center [108, 595] width 176 height 32
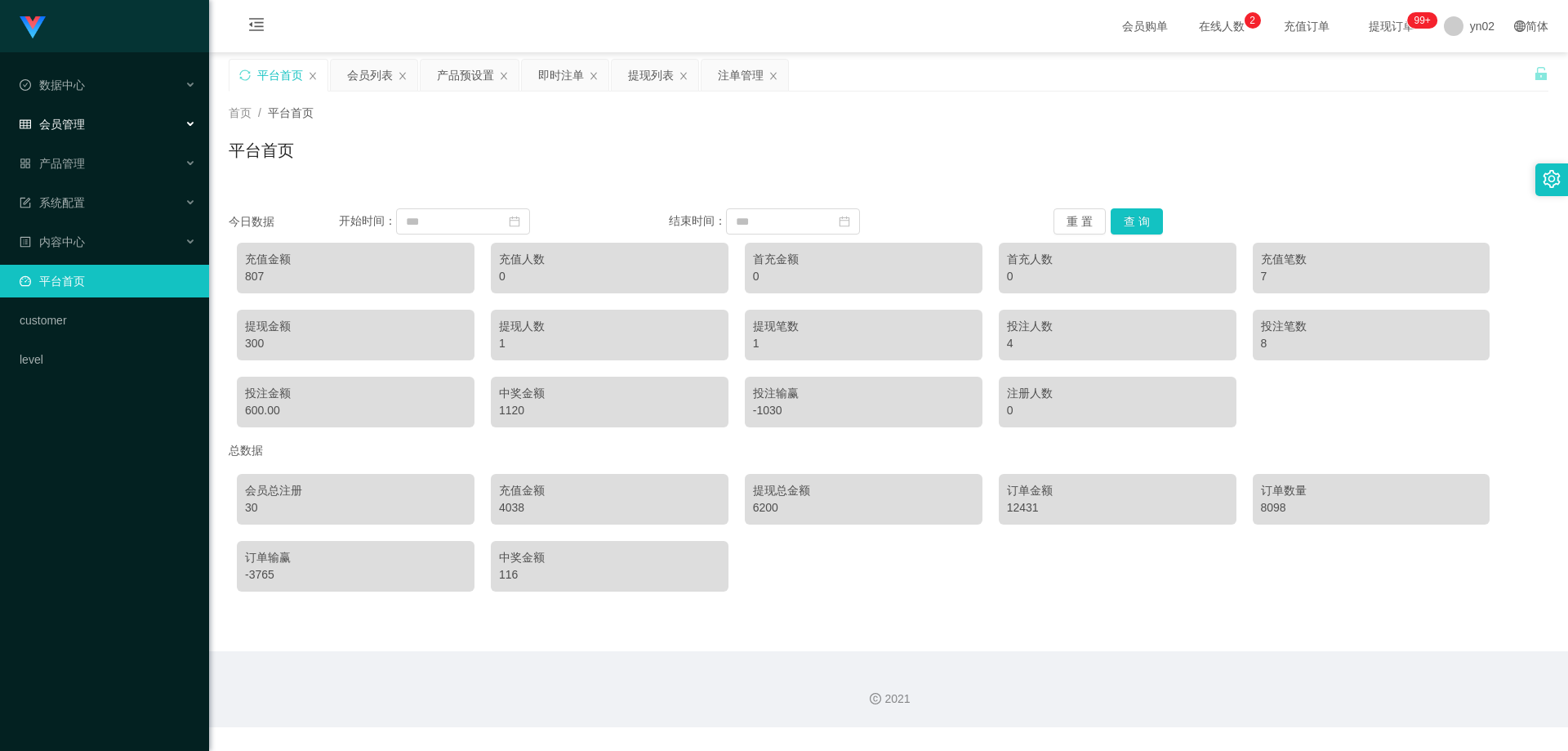
click at [100, 121] on div "会员管理" at bounding box center [105, 124] width 209 height 32
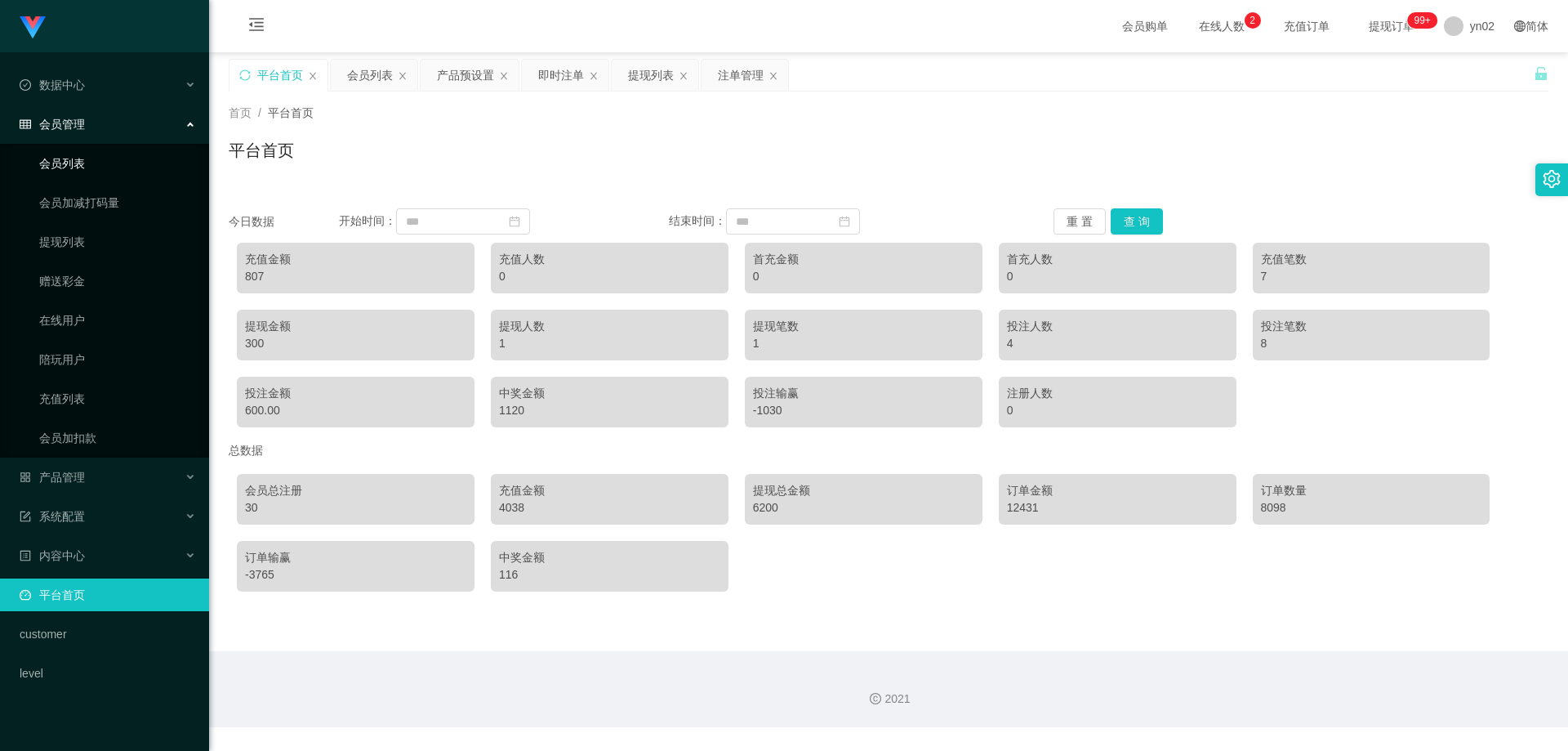
click at [123, 170] on link "会员列表" at bounding box center [117, 164] width 157 height 32
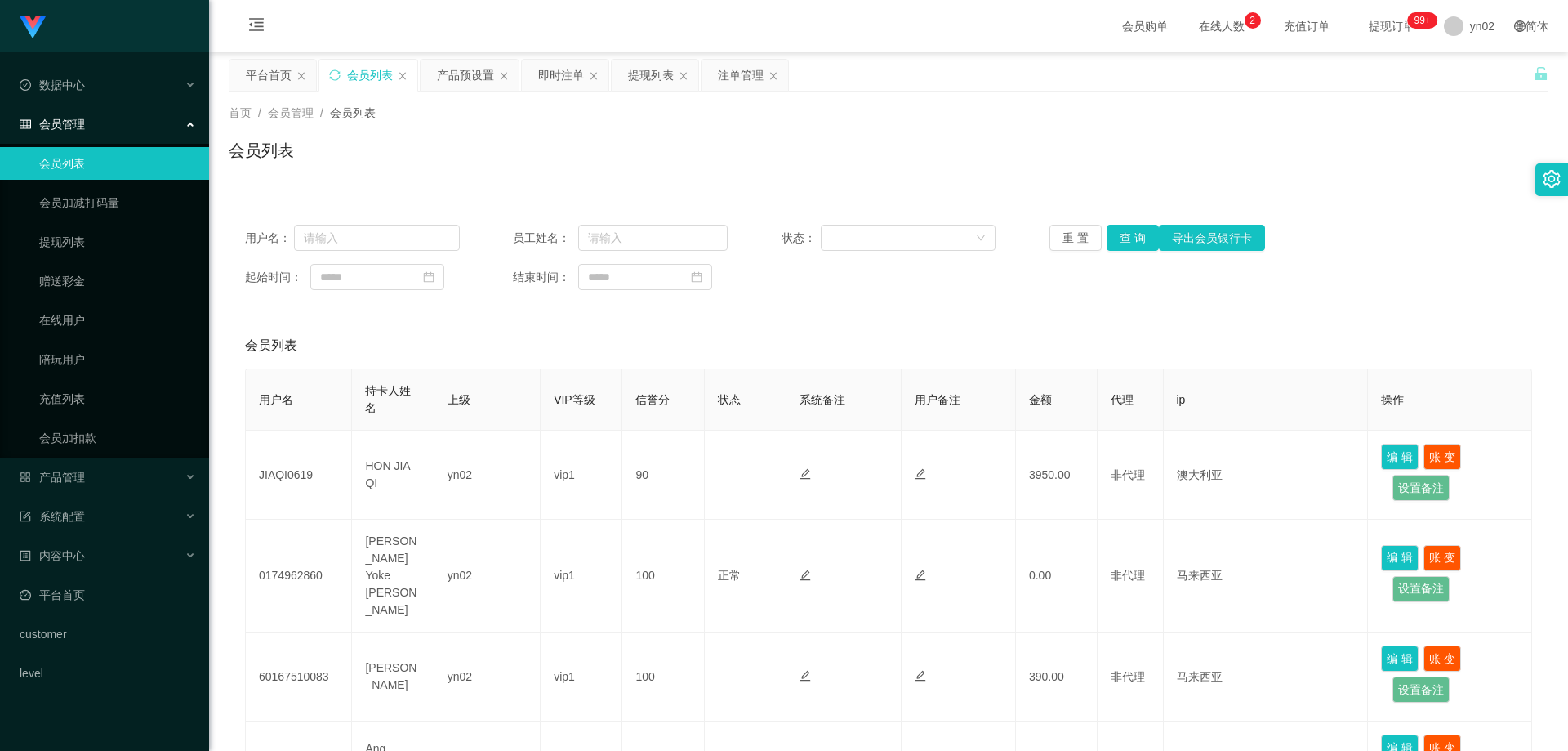
drag, startPoint x: 419, startPoint y: 322, endPoint x: 361, endPoint y: 329, distance: 58.4
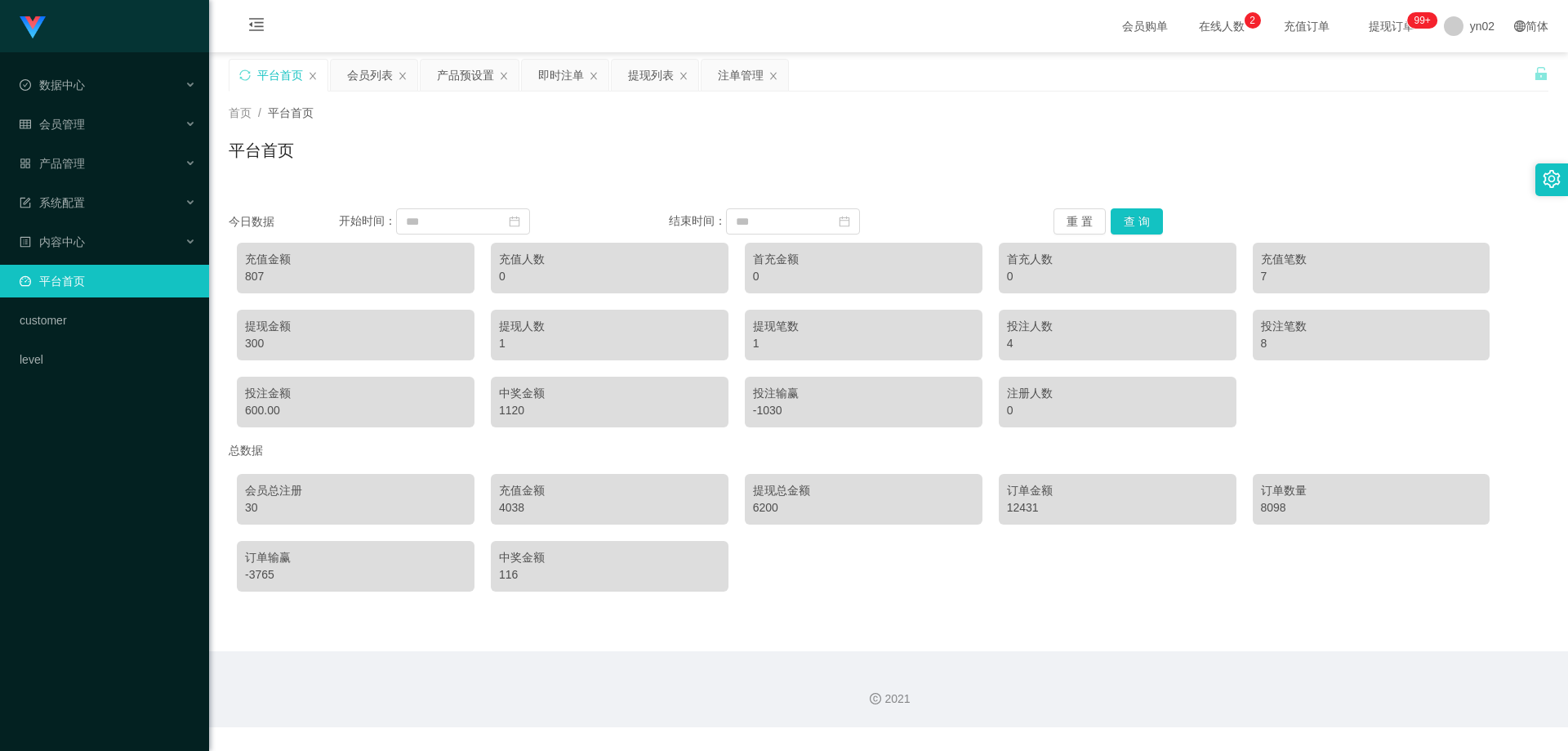
drag, startPoint x: 1045, startPoint y: 286, endPoint x: 988, endPoint y: 268, distance: 59.8
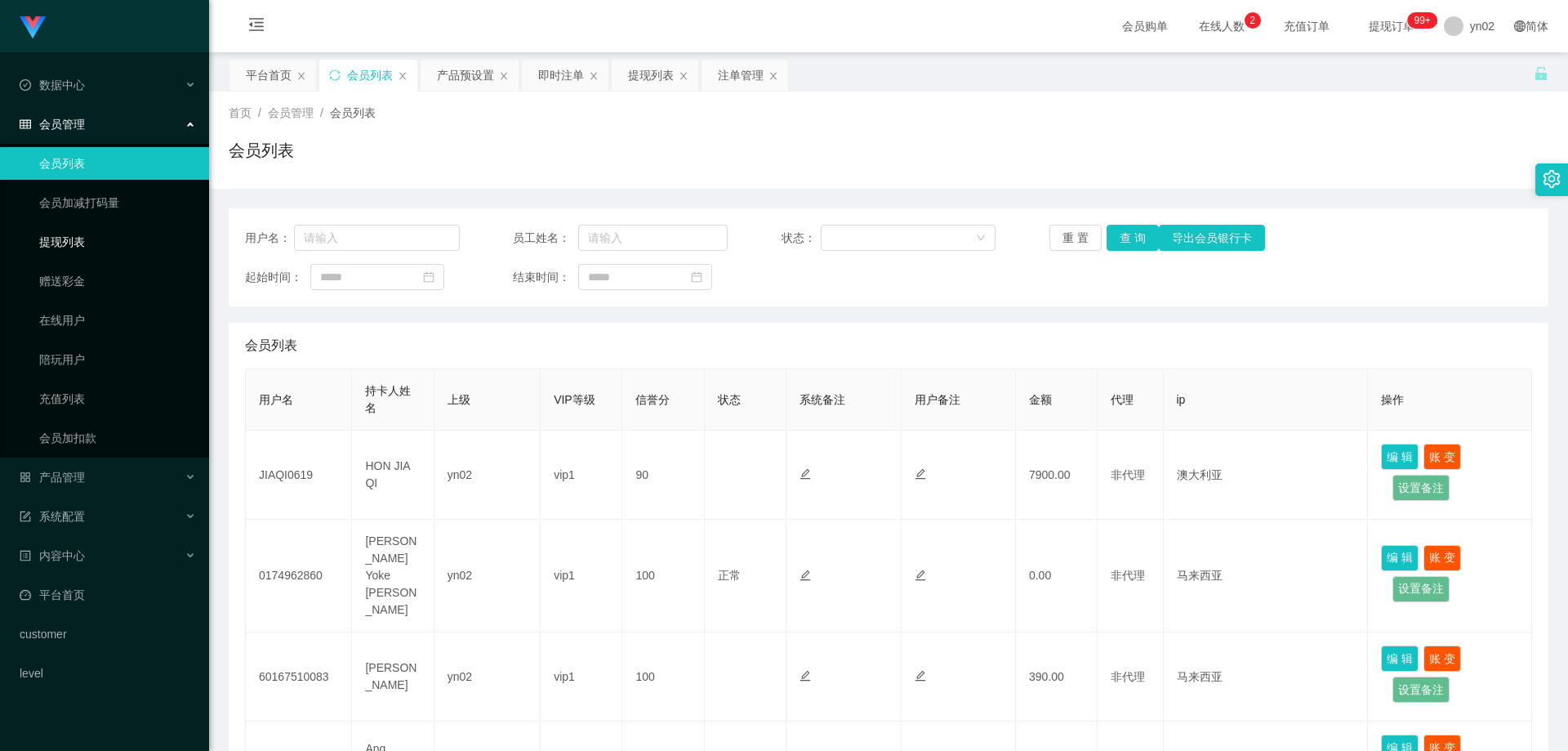
drag, startPoint x: 100, startPoint y: 241, endPoint x: 222, endPoint y: 256, distance: 122.9
click at [100, 240] on link "提现列表" at bounding box center [117, 242] width 157 height 32
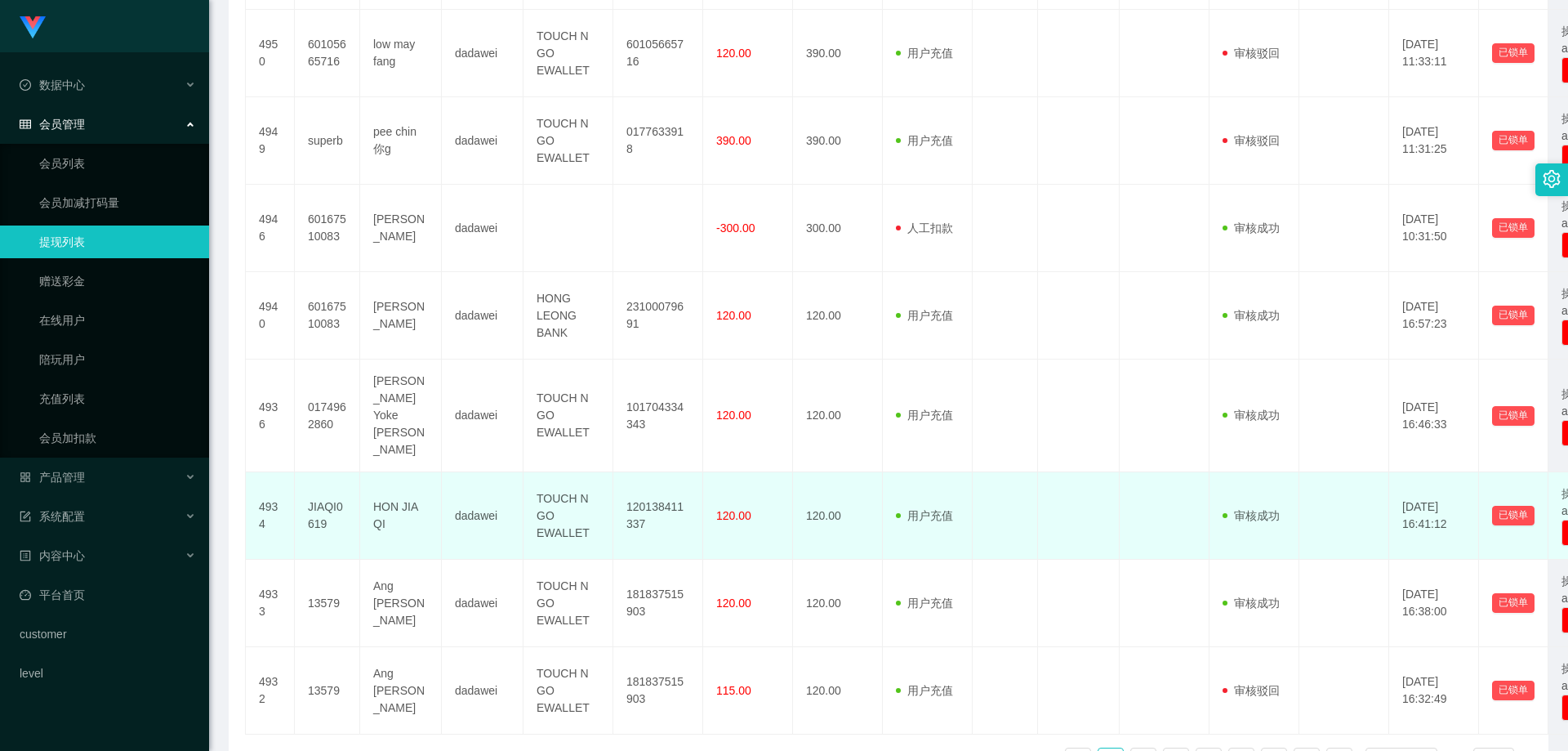
scroll to position [654, 0]
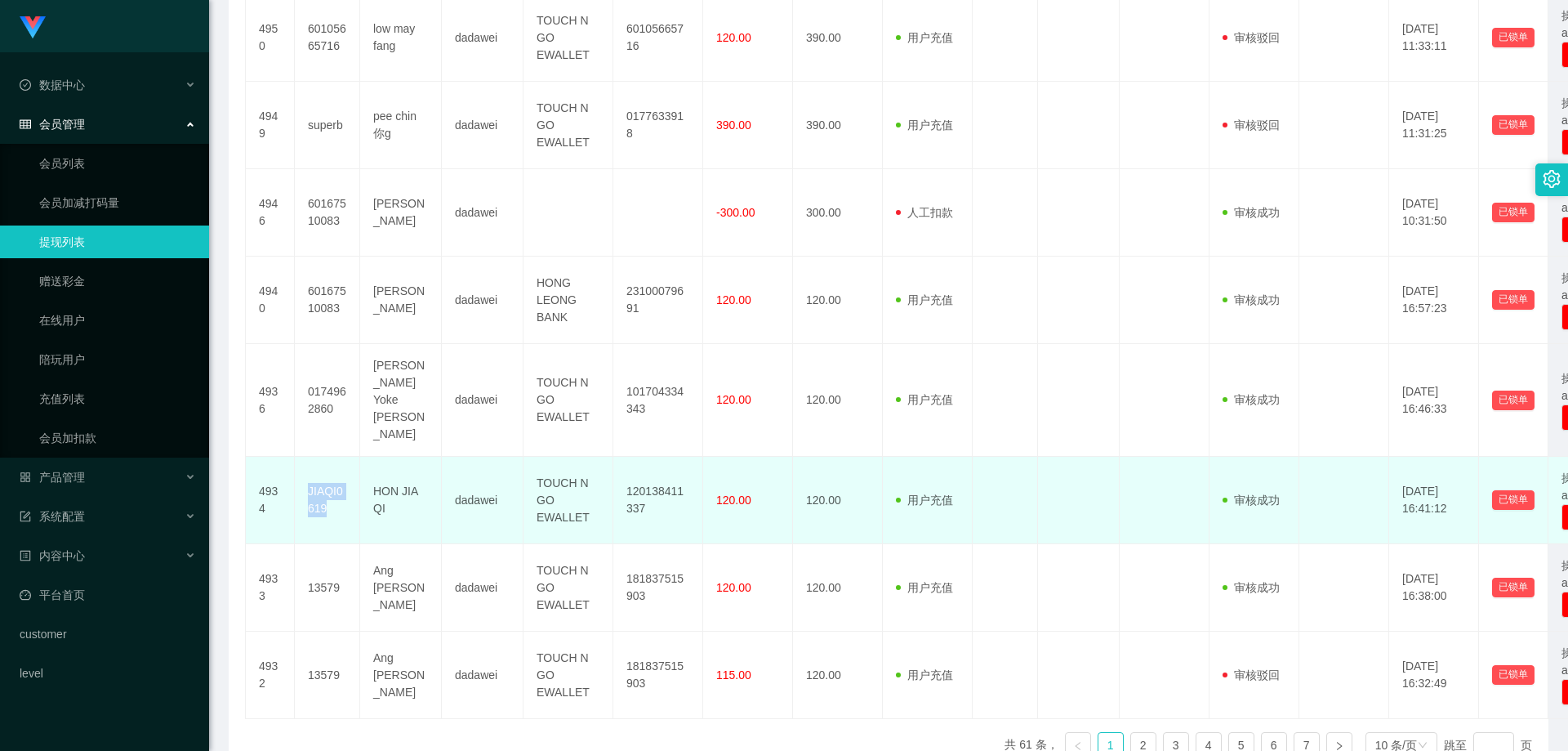
drag, startPoint x: 343, startPoint y: 489, endPoint x: 304, endPoint y: 470, distance: 43.4
click at [304, 470] on td "JIAQI0619" at bounding box center [327, 501] width 66 height 88
copy td "JIAQI0619"
drag, startPoint x: 395, startPoint y: 488, endPoint x: 374, endPoint y: 468, distance: 29.0
click at [374, 468] on td "HON JIA QI" at bounding box center [402, 501] width 82 height 88
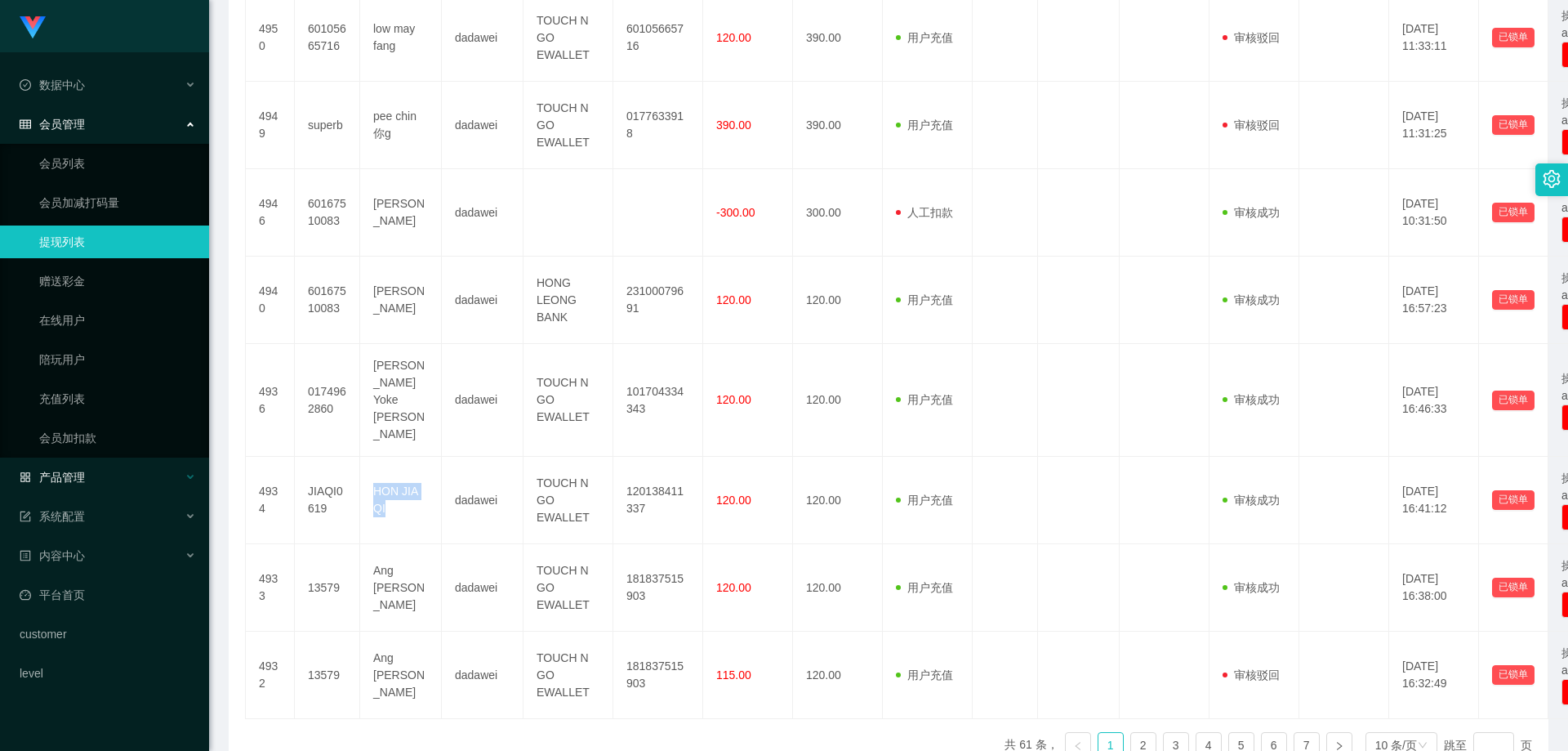
copy td "HON JIA QI"
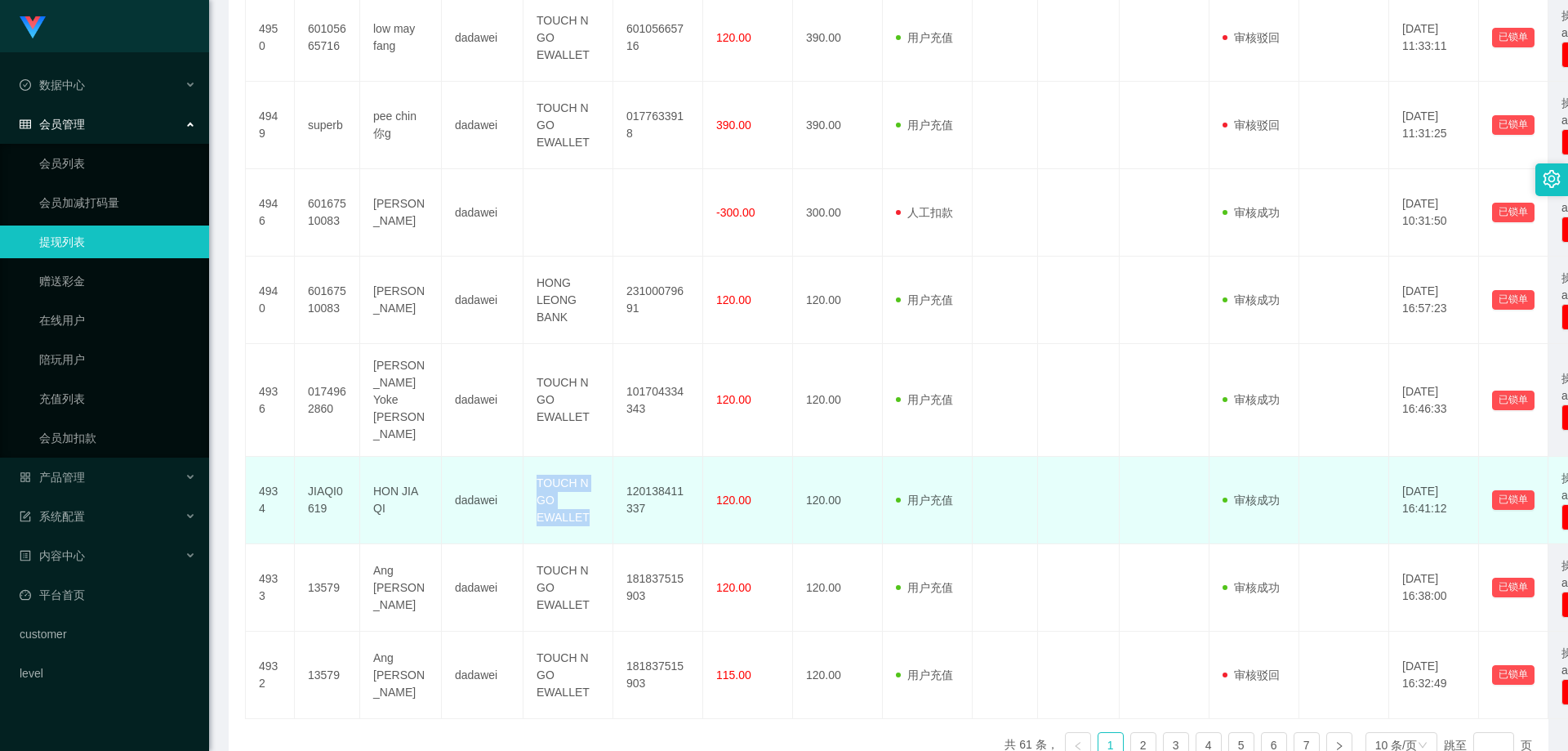
drag, startPoint x: 533, startPoint y: 459, endPoint x: 586, endPoint y: 489, distance: 60.9
click at [586, 489] on td "TOUCH N GO EWALLET" at bounding box center [568, 501] width 89 height 88
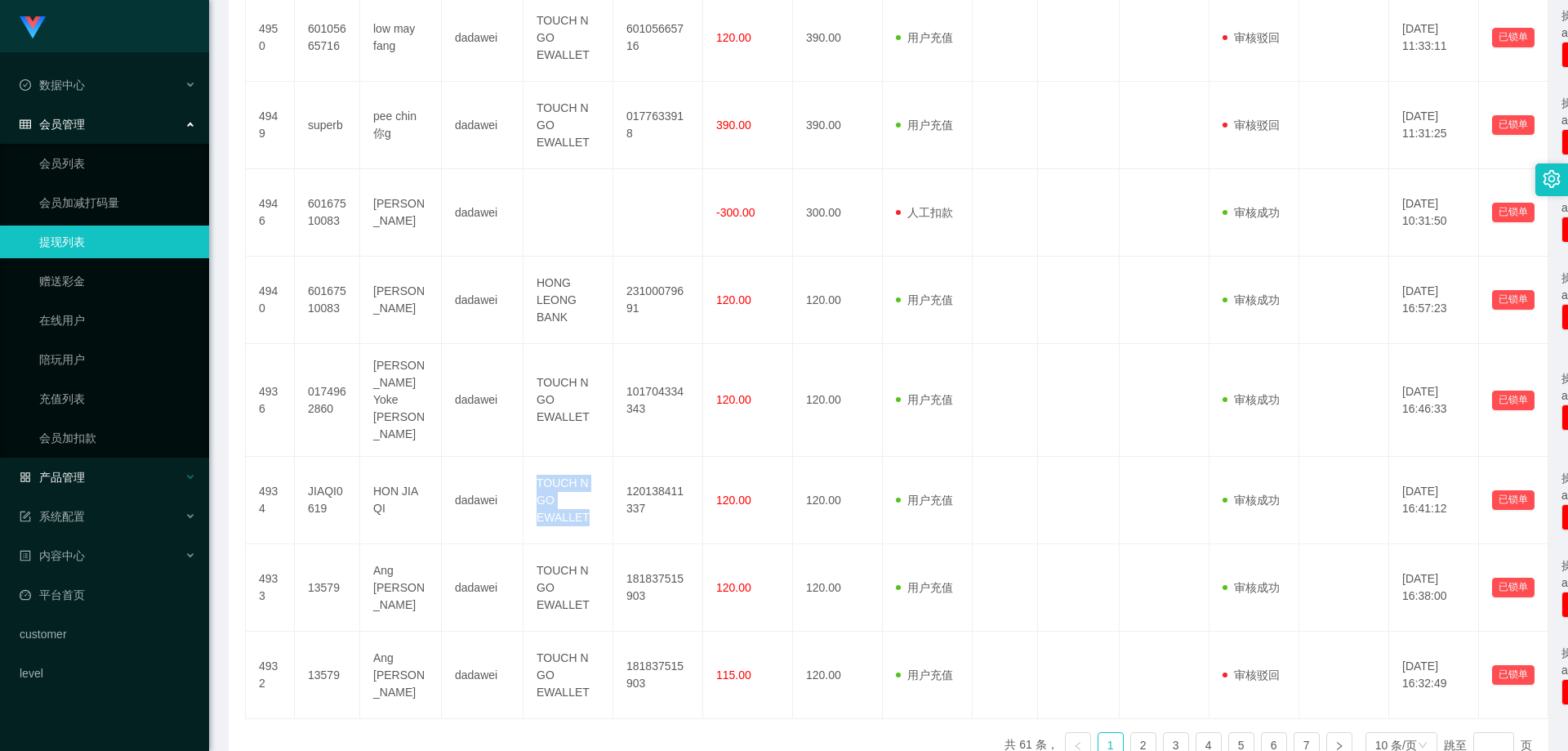
copy td "TOUCH N GO EWALLET"
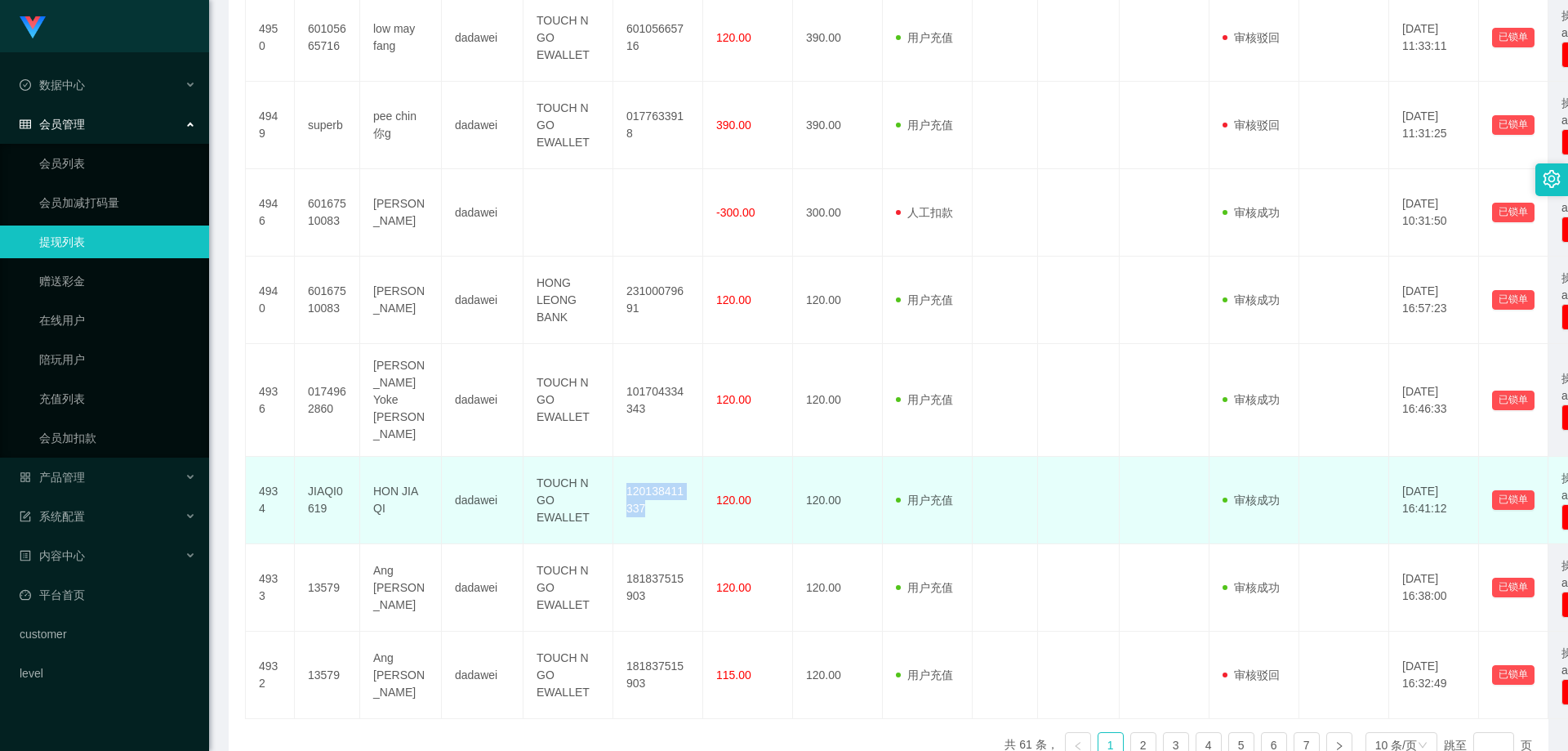
drag, startPoint x: 655, startPoint y: 486, endPoint x: 628, endPoint y: 470, distance: 31.4
click at [628, 470] on td "120138411337" at bounding box center [658, 501] width 89 height 88
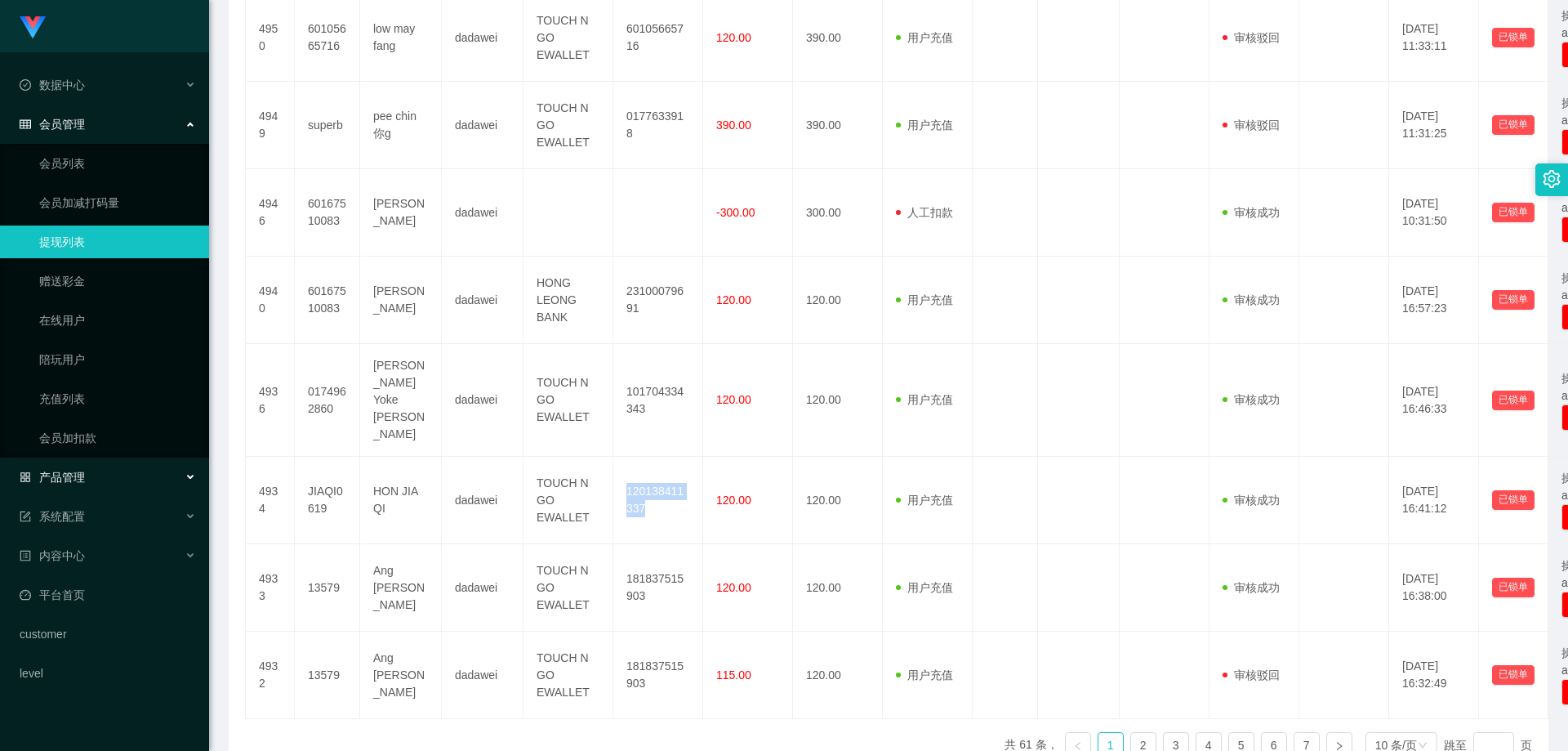
copy td "120138411337"
click at [84, 165] on link "会员列表" at bounding box center [117, 164] width 157 height 32
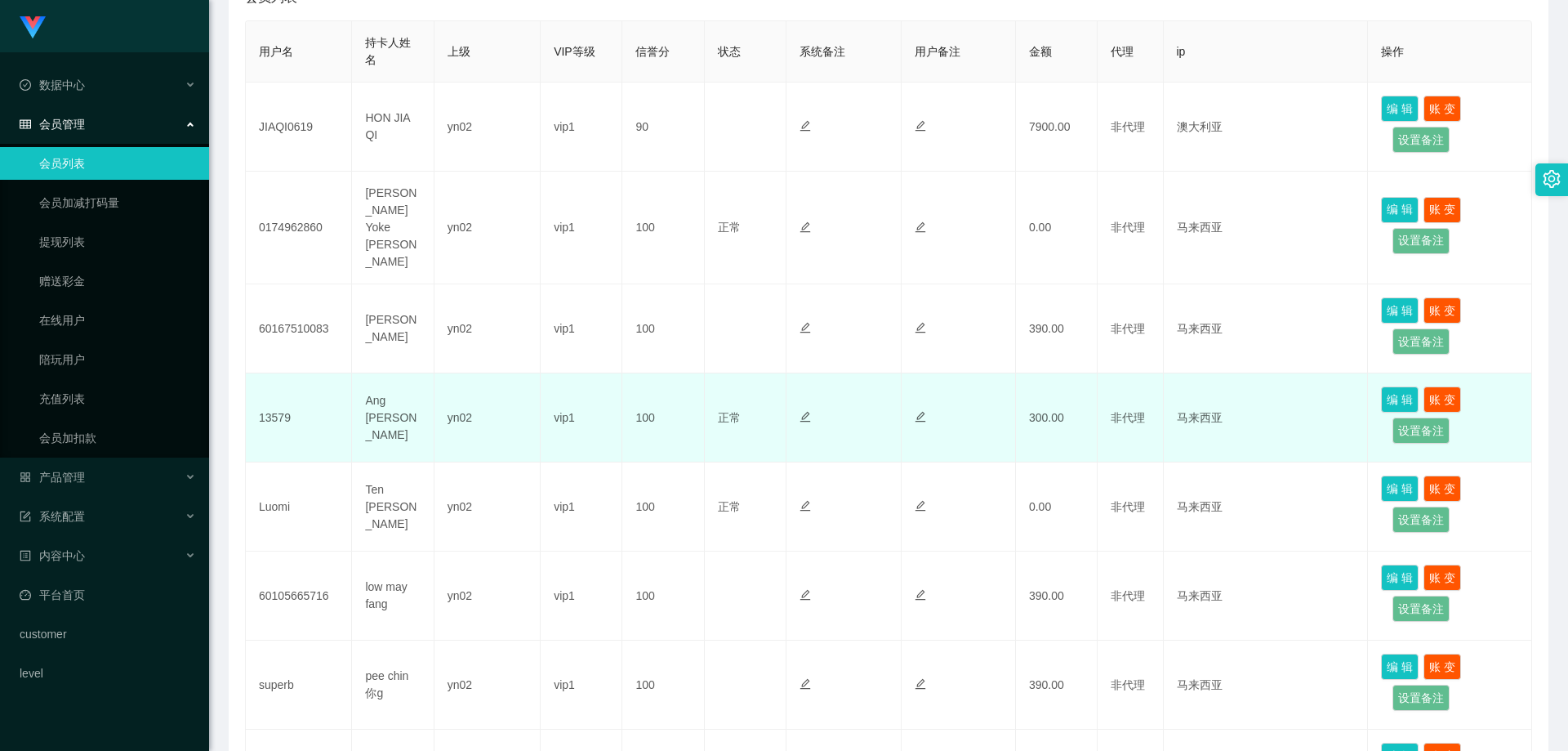
scroll to position [326, 0]
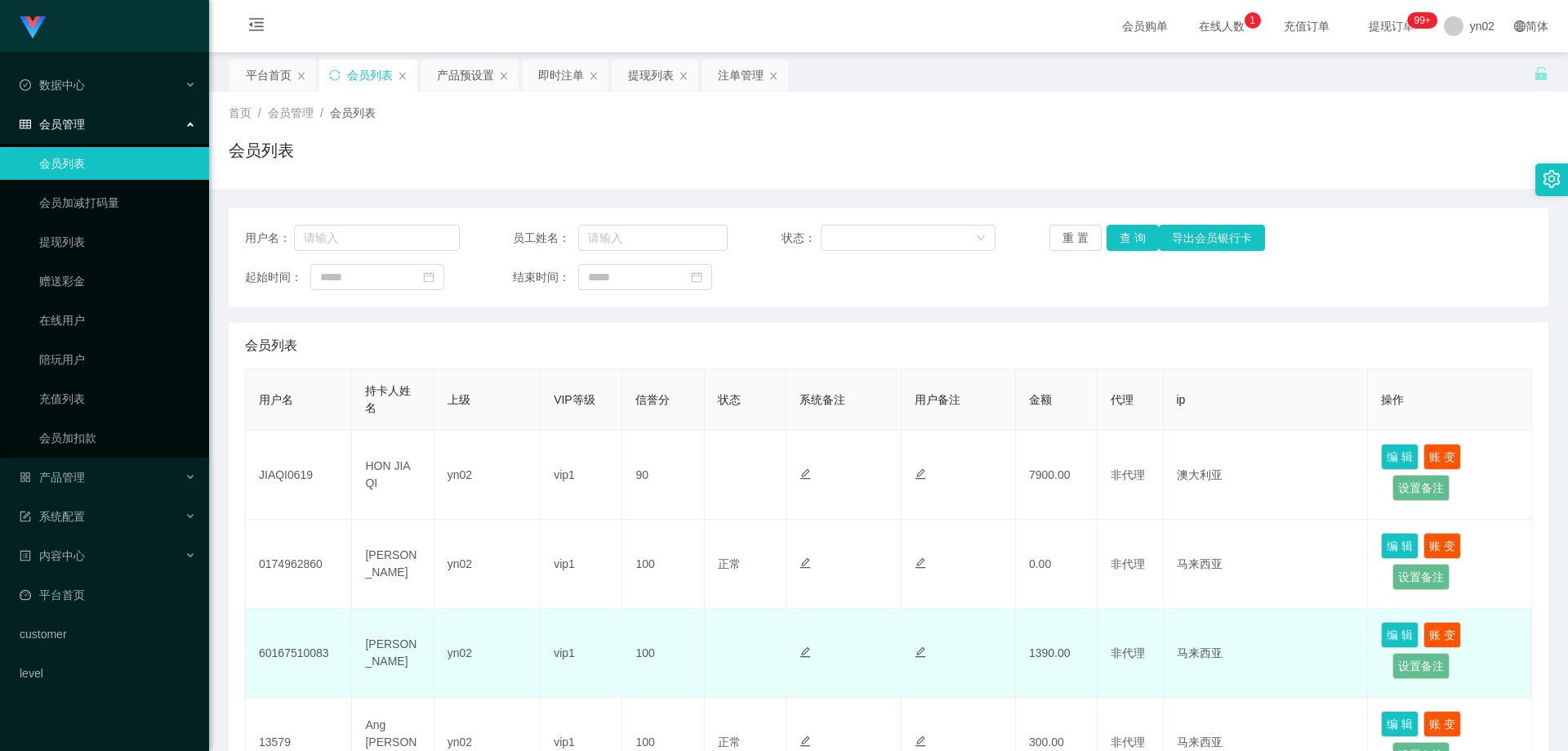
scroll to position [82, 0]
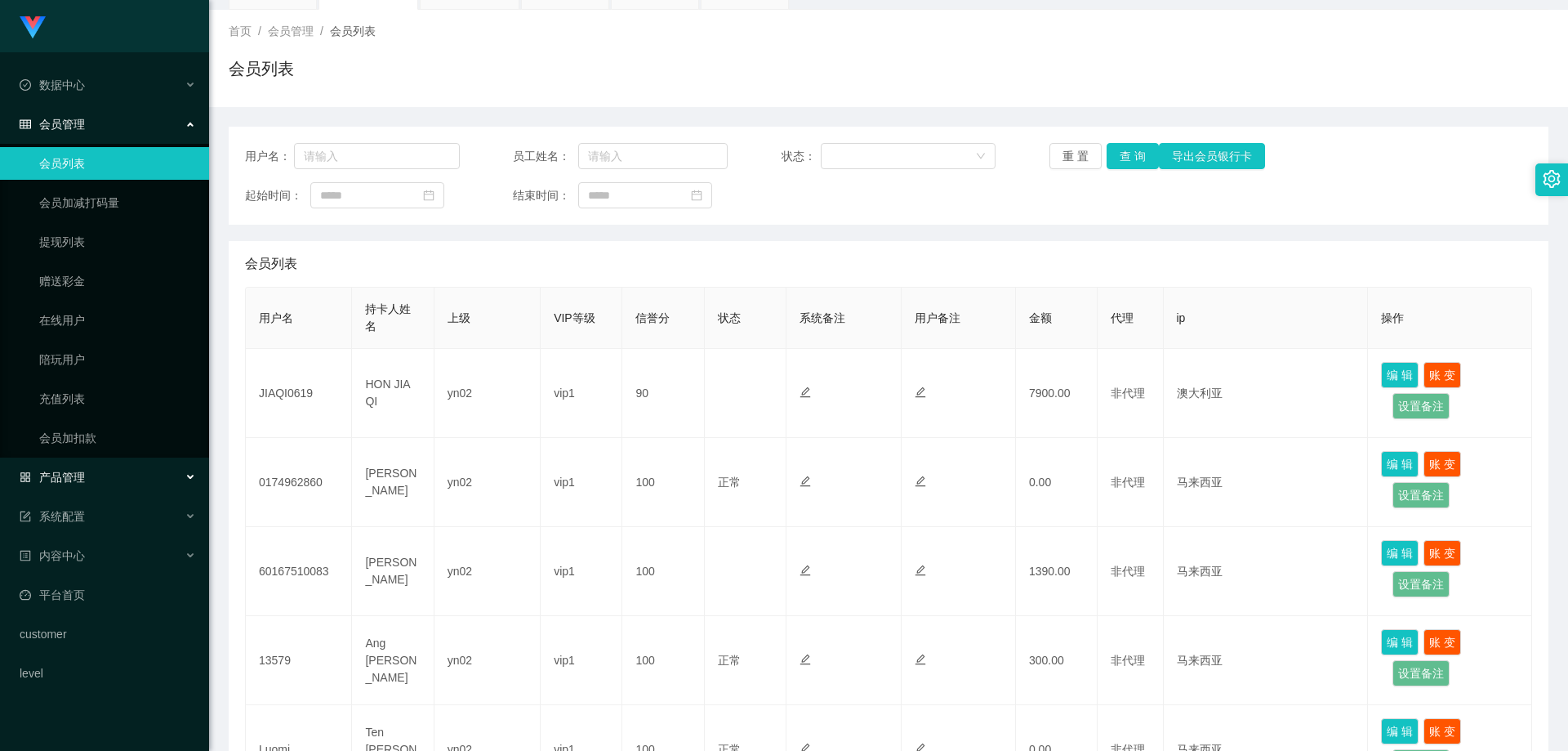
click at [136, 484] on div "产品管理" at bounding box center [105, 477] width 209 height 32
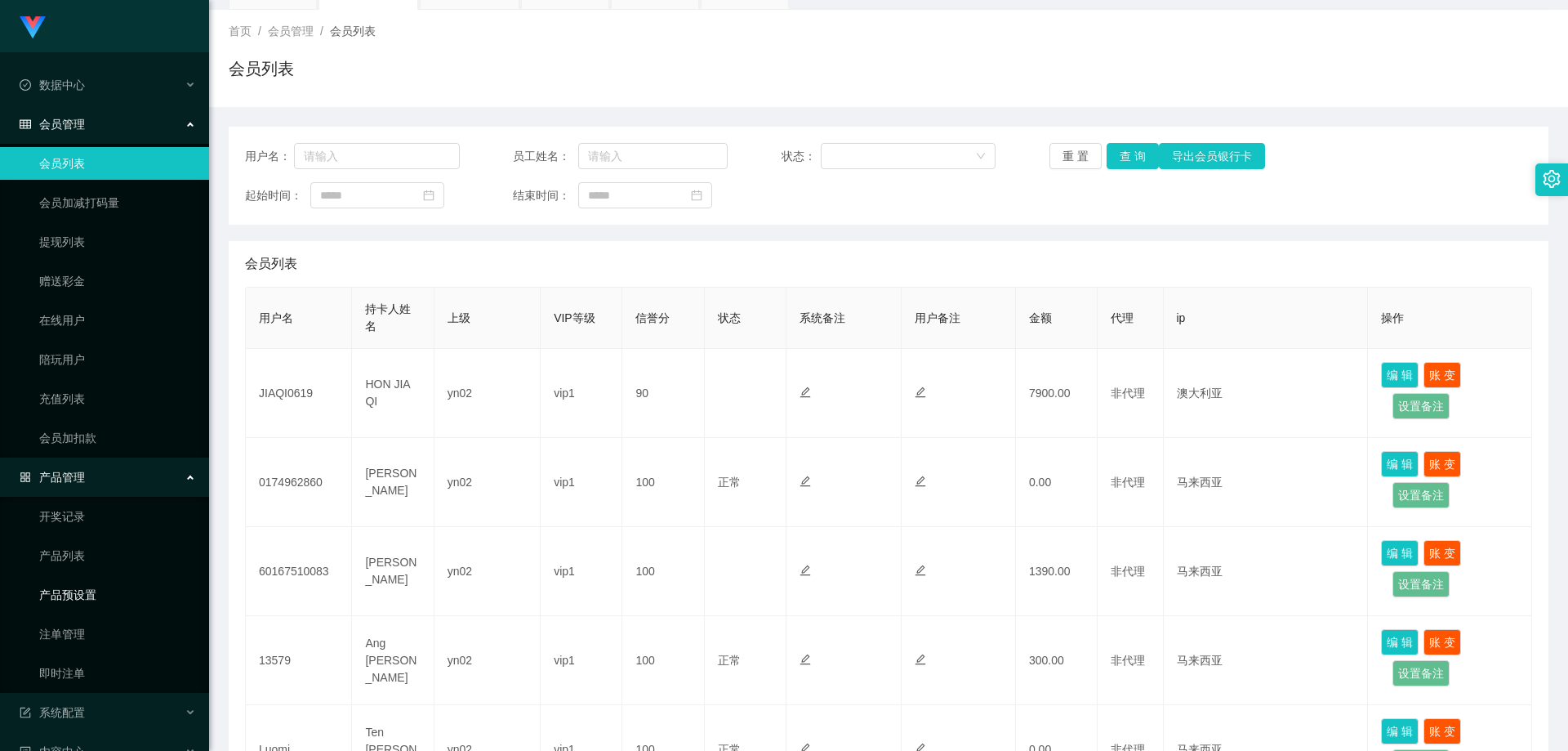
click at [105, 589] on link "产品预设置" at bounding box center [117, 595] width 157 height 32
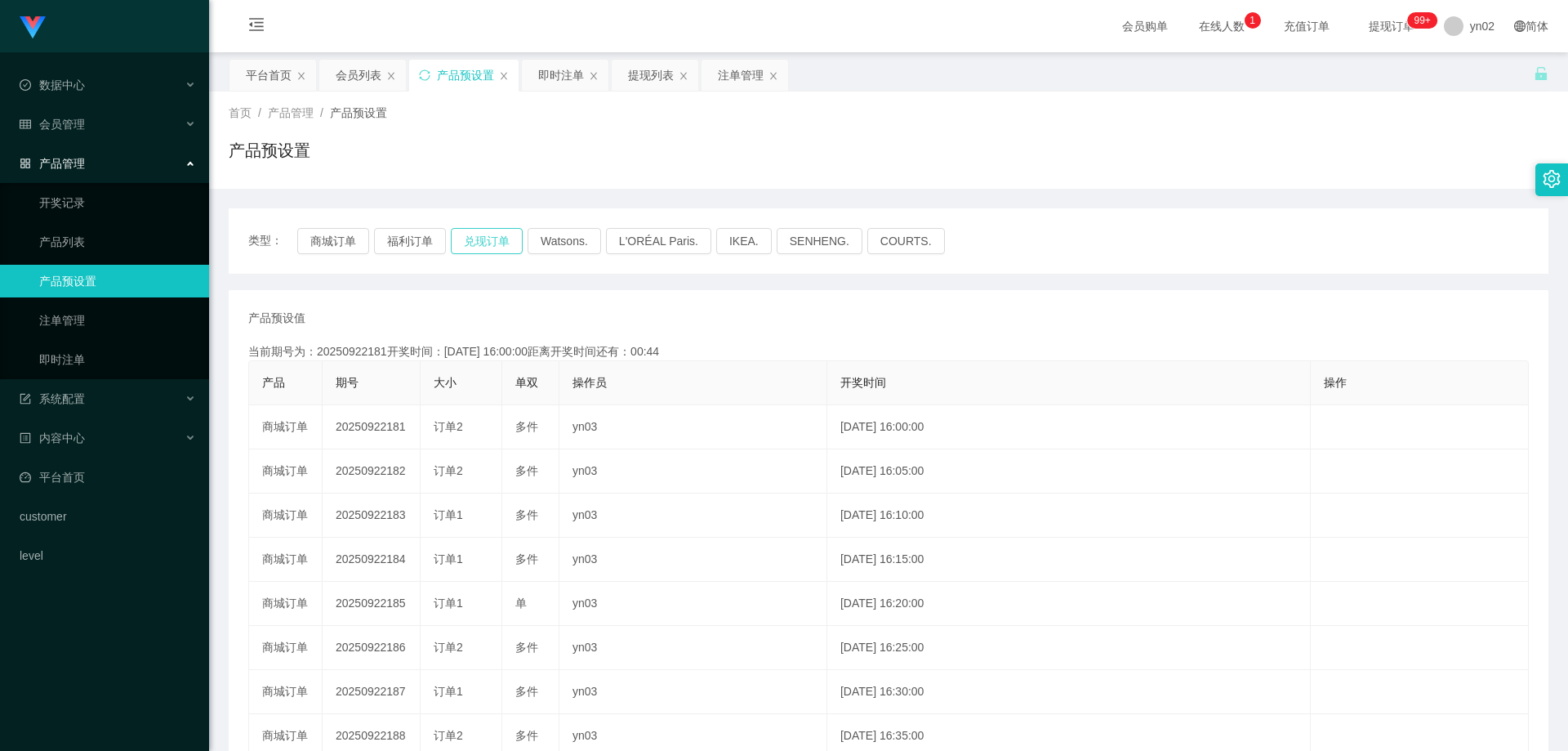
click at [492, 236] on button "兑现订单" at bounding box center [487, 240] width 72 height 26
click at [107, 356] on link "即时注单" at bounding box center [117, 360] width 157 height 32
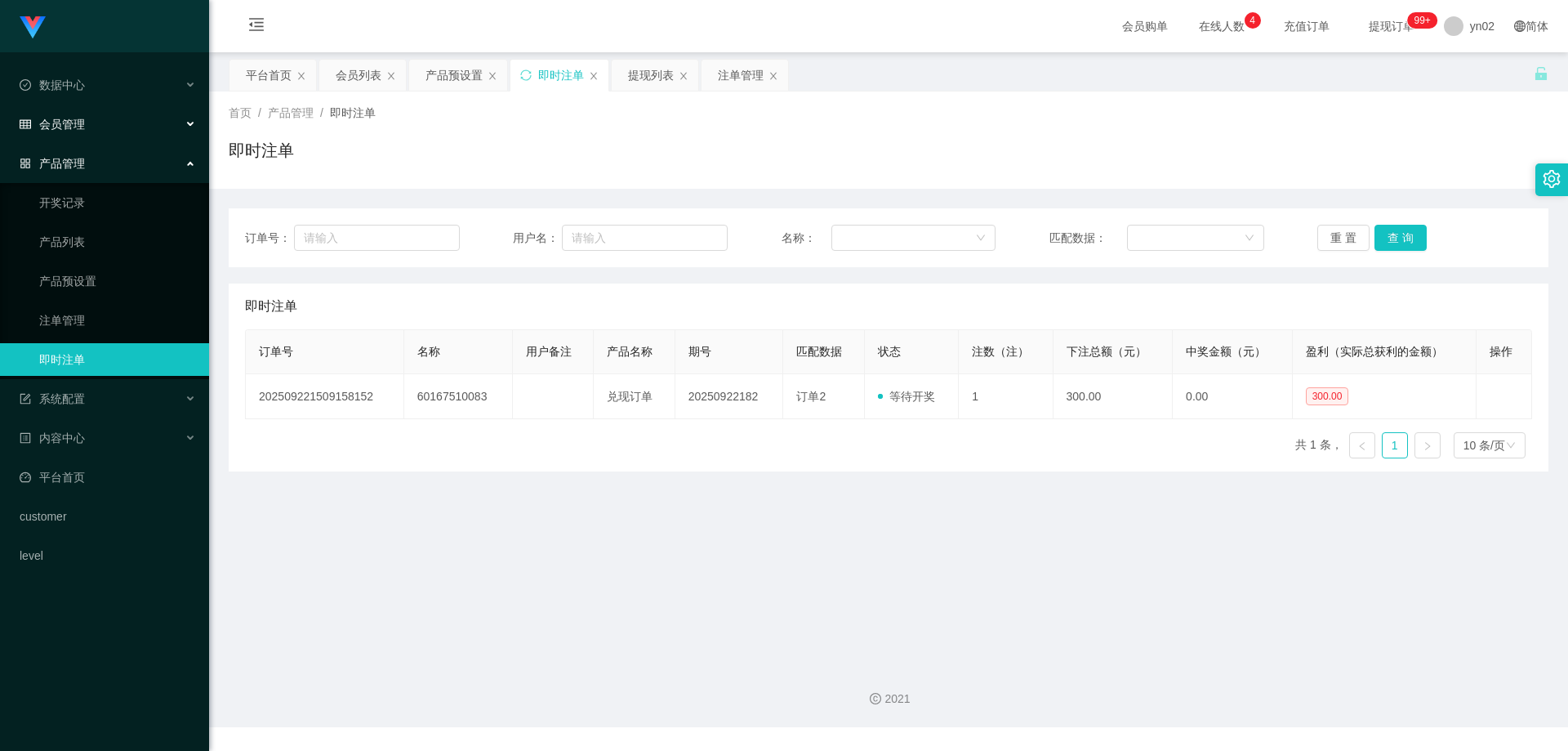
click at [80, 118] on span "会员管理" at bounding box center [52, 125] width 66 height 13
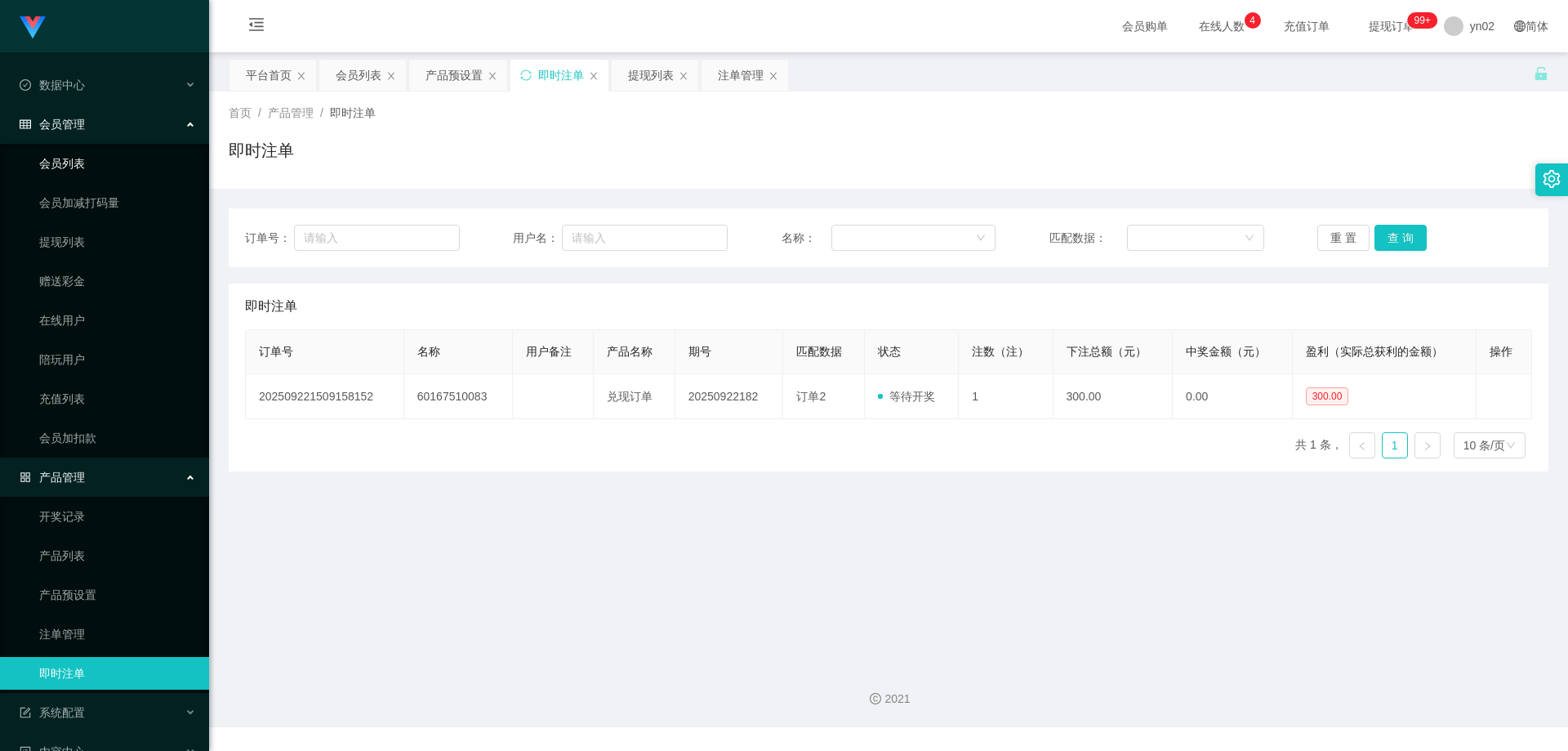
click at [77, 160] on link "会员列表" at bounding box center [117, 164] width 157 height 32
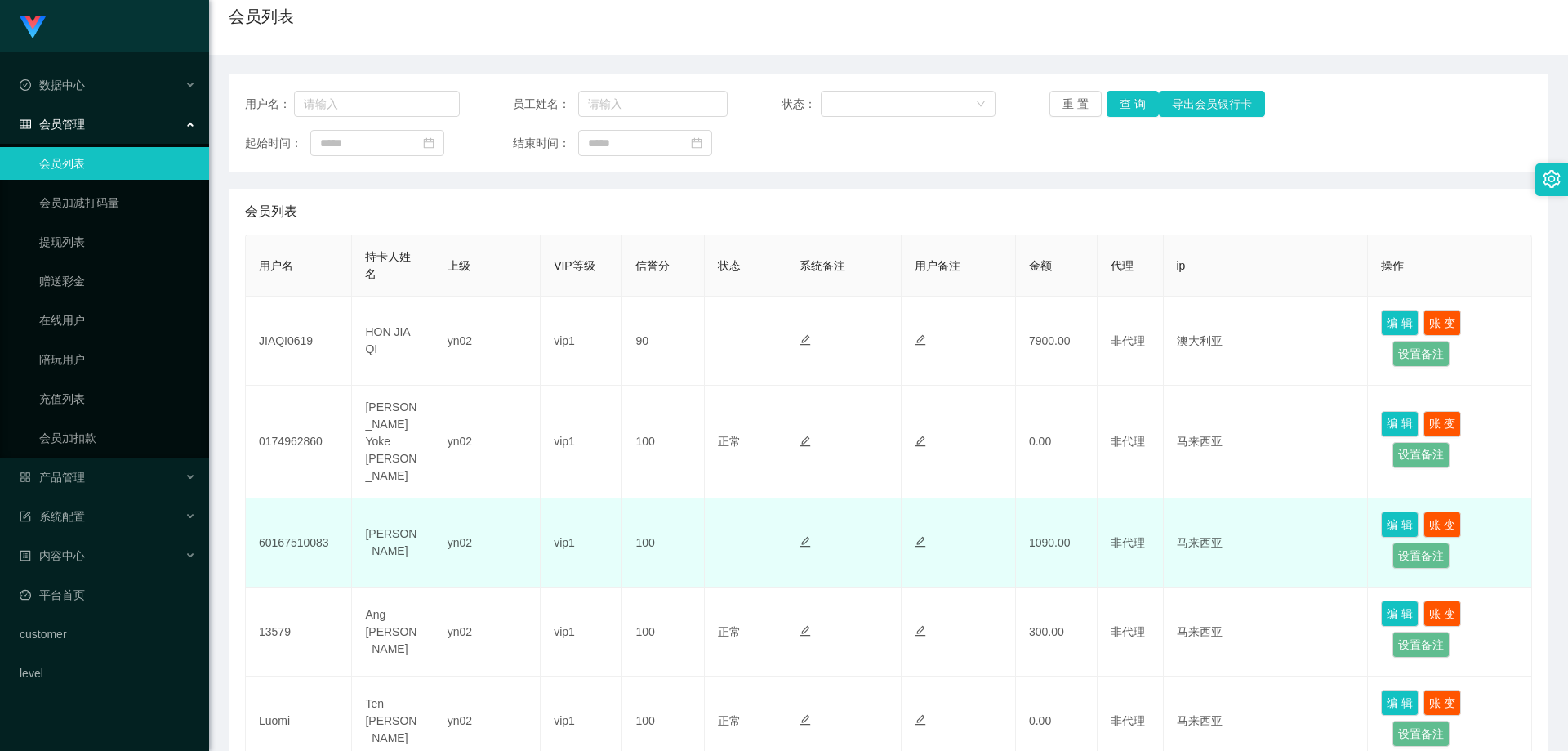
scroll to position [164, 0]
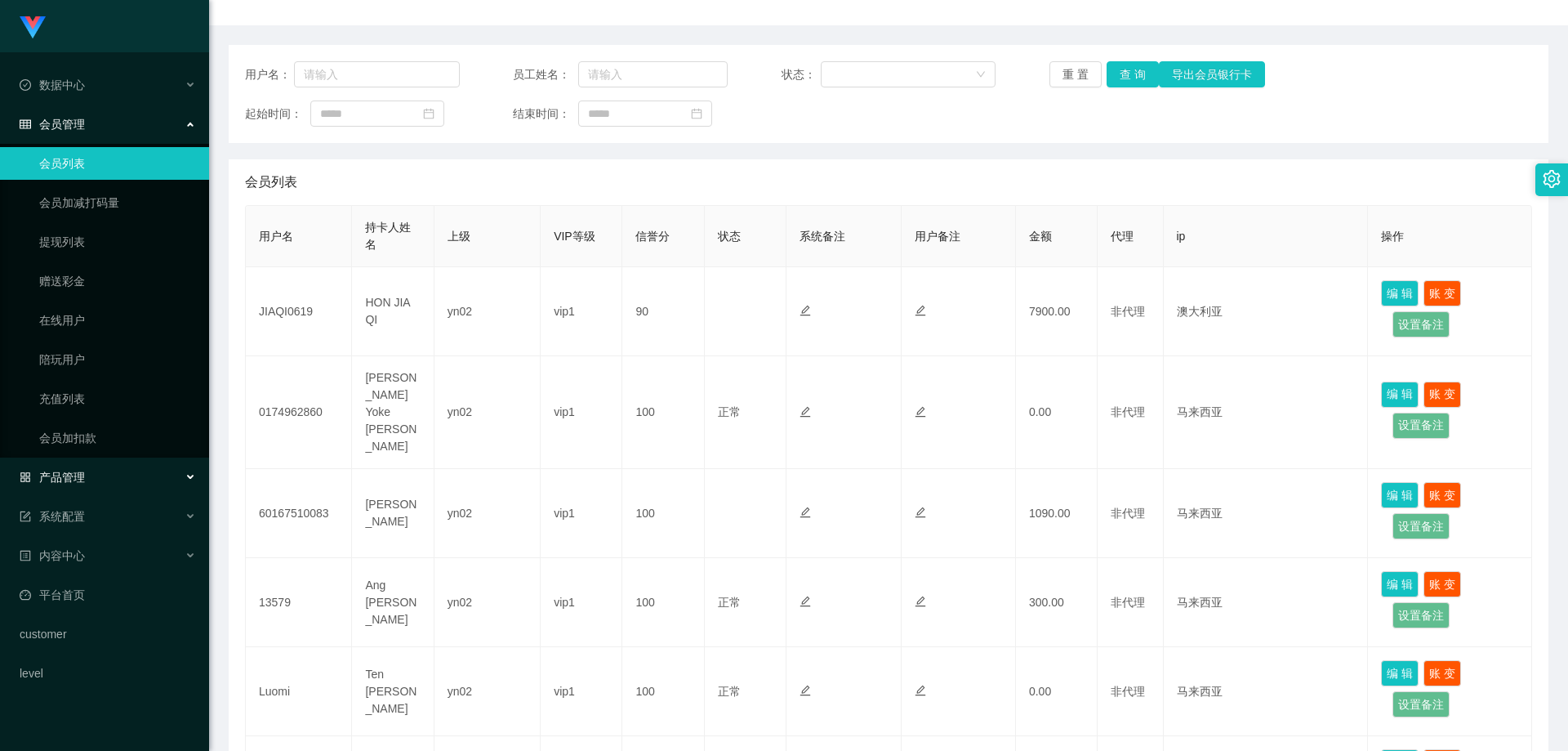
click at [103, 480] on div "产品管理" at bounding box center [105, 477] width 209 height 32
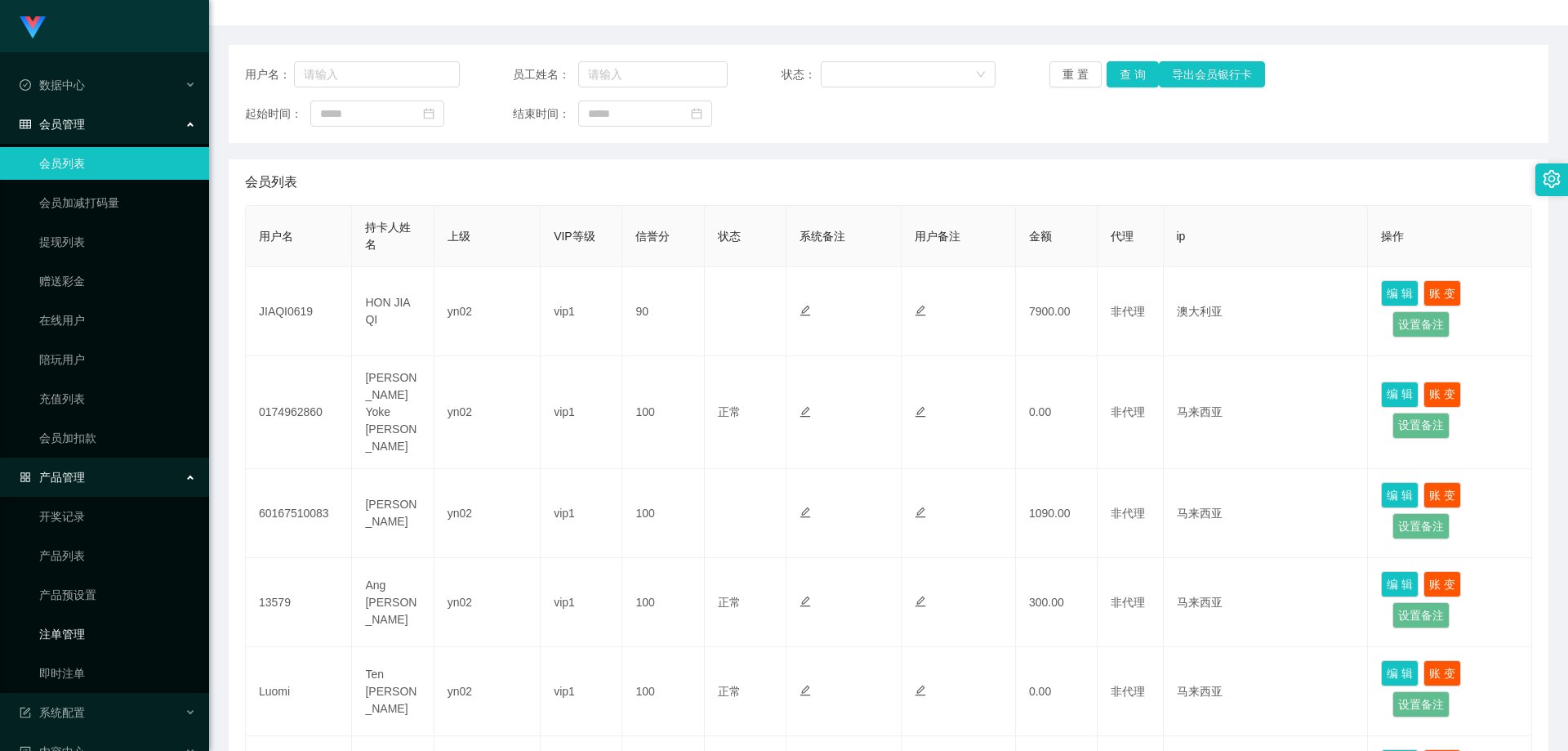
click at [91, 641] on link "注单管理" at bounding box center [117, 634] width 157 height 32
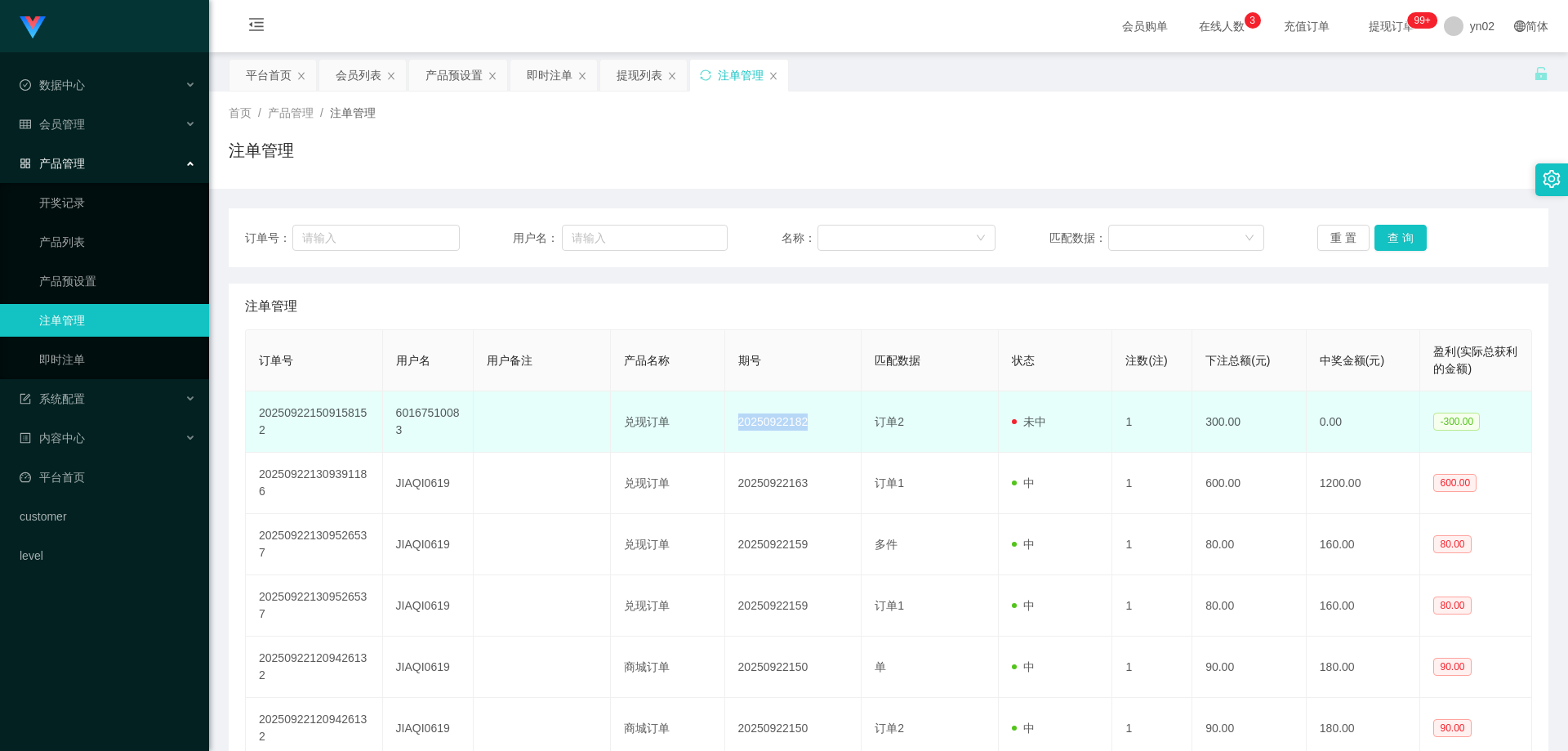
drag, startPoint x: 726, startPoint y: 428, endPoint x: 811, endPoint y: 425, distance: 85.1
click at [811, 425] on td "20250922182" at bounding box center [794, 422] width 137 height 61
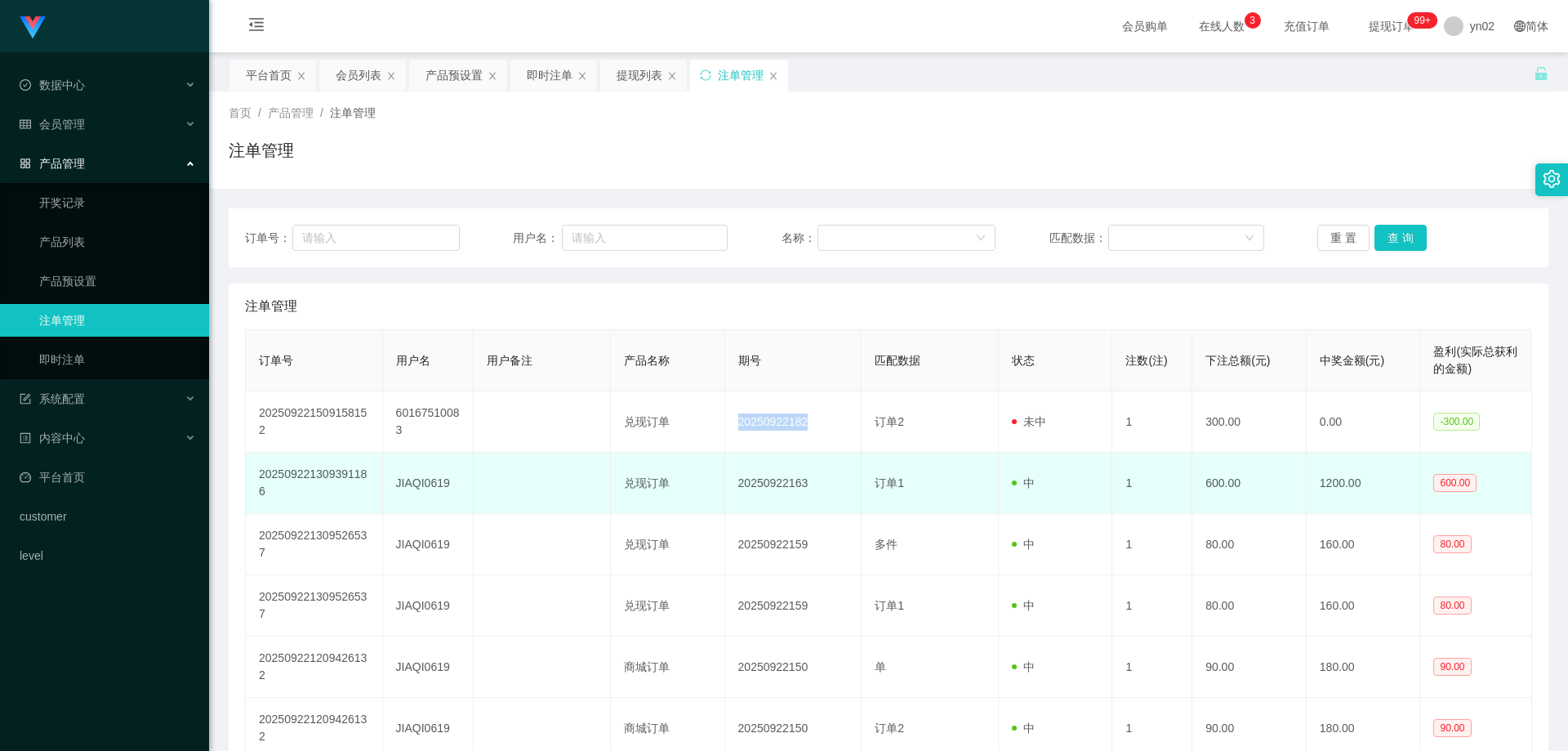
copy td "20250922182"
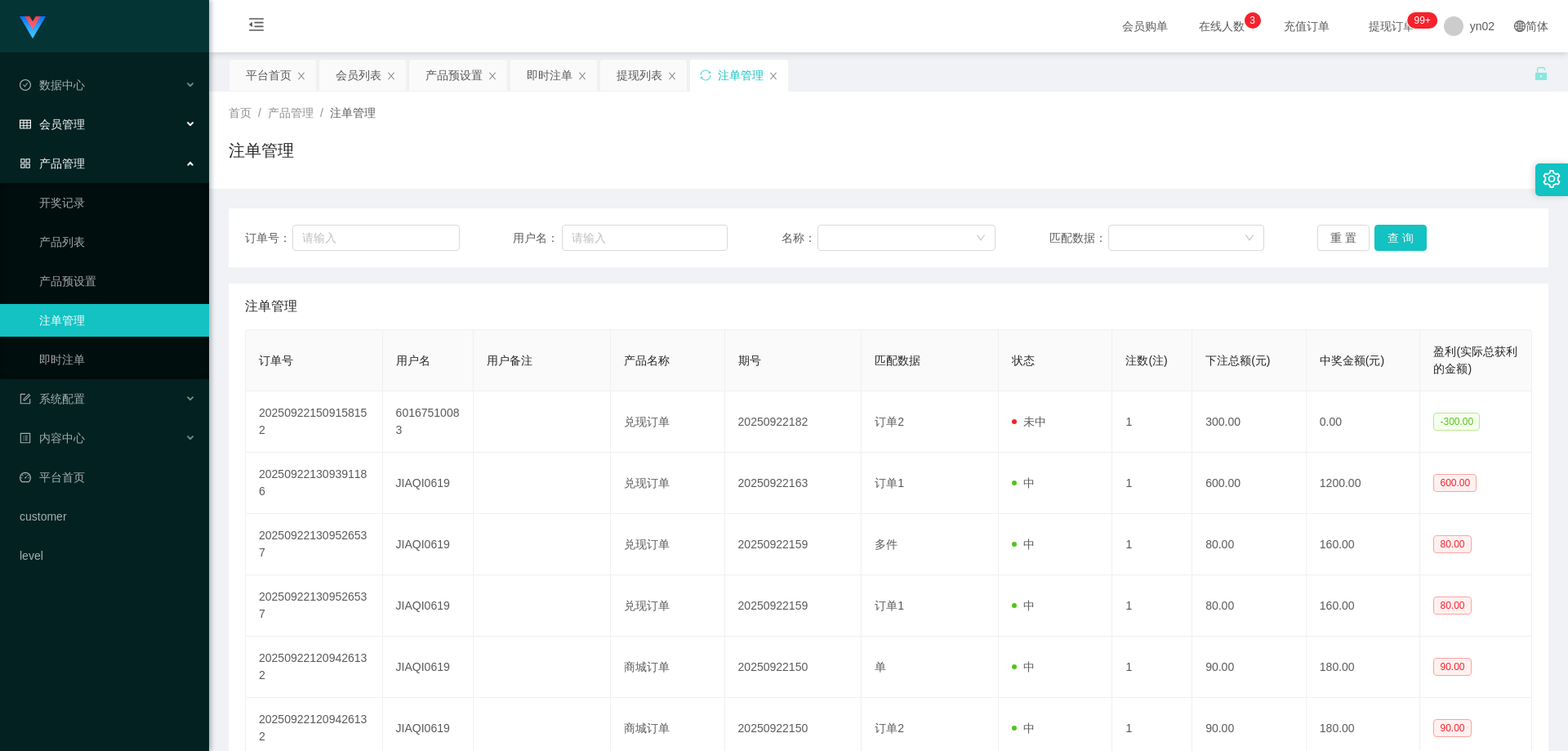
click at [100, 127] on div "会员管理" at bounding box center [105, 124] width 209 height 32
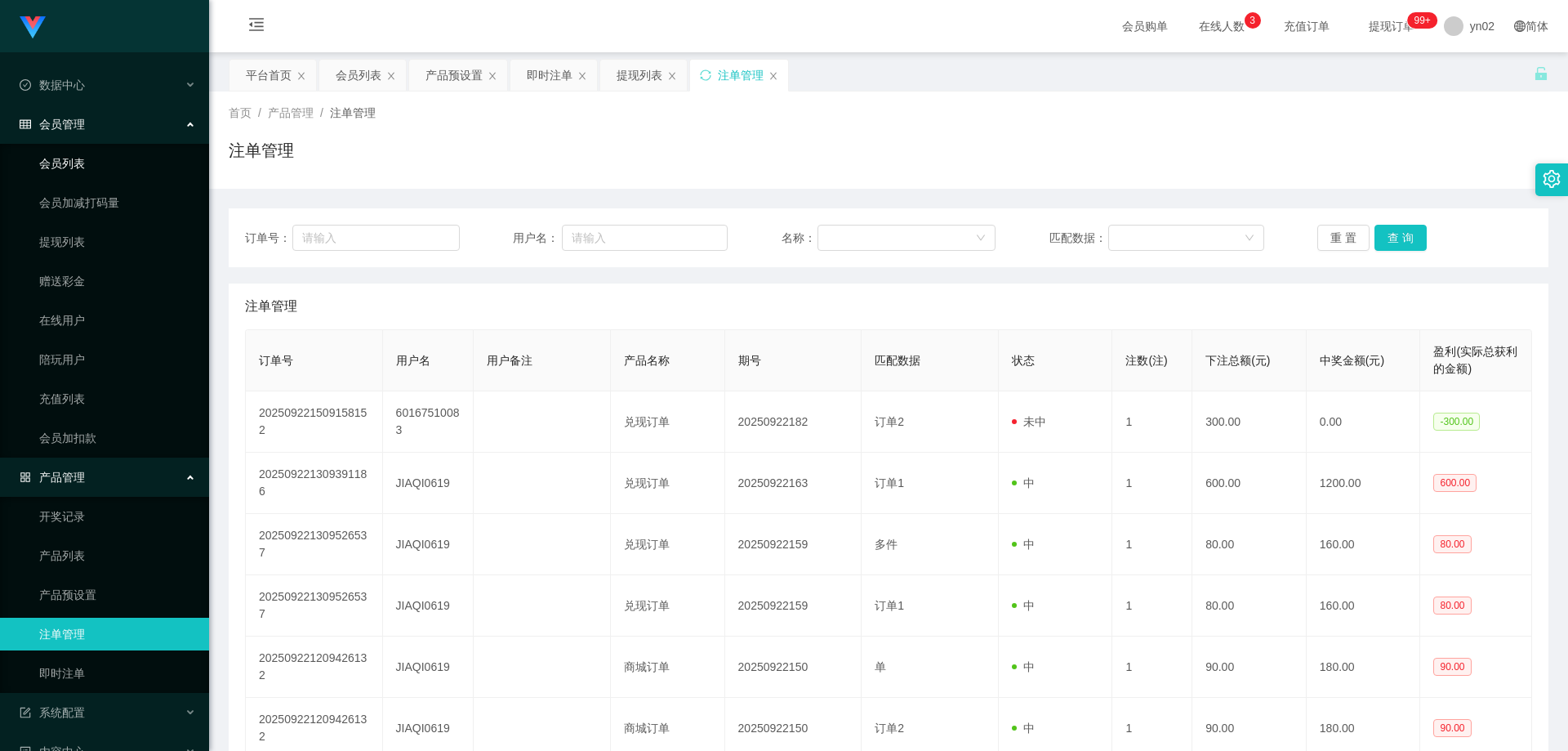
click at [78, 161] on link "会员列表" at bounding box center [117, 164] width 157 height 32
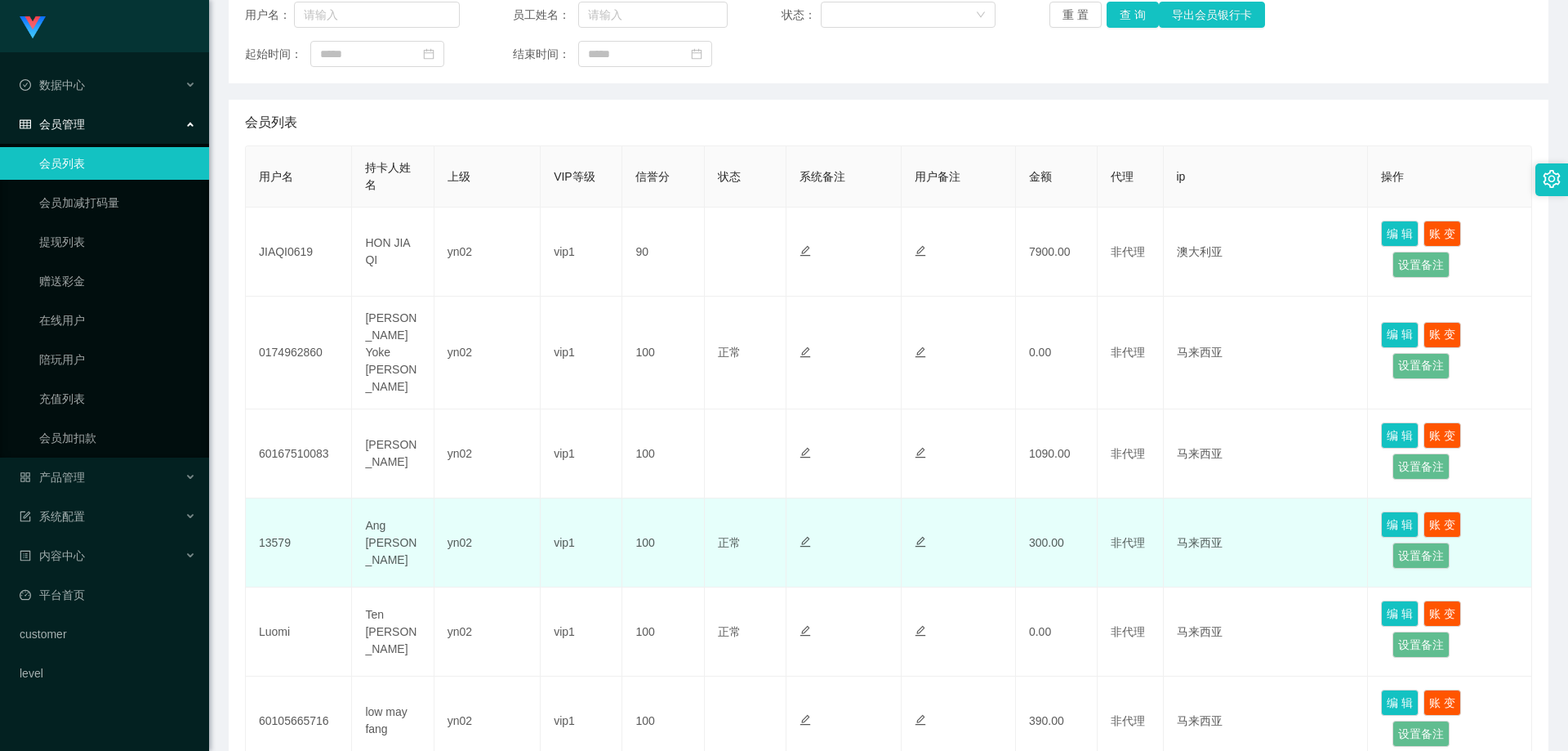
scroll to position [246, 0]
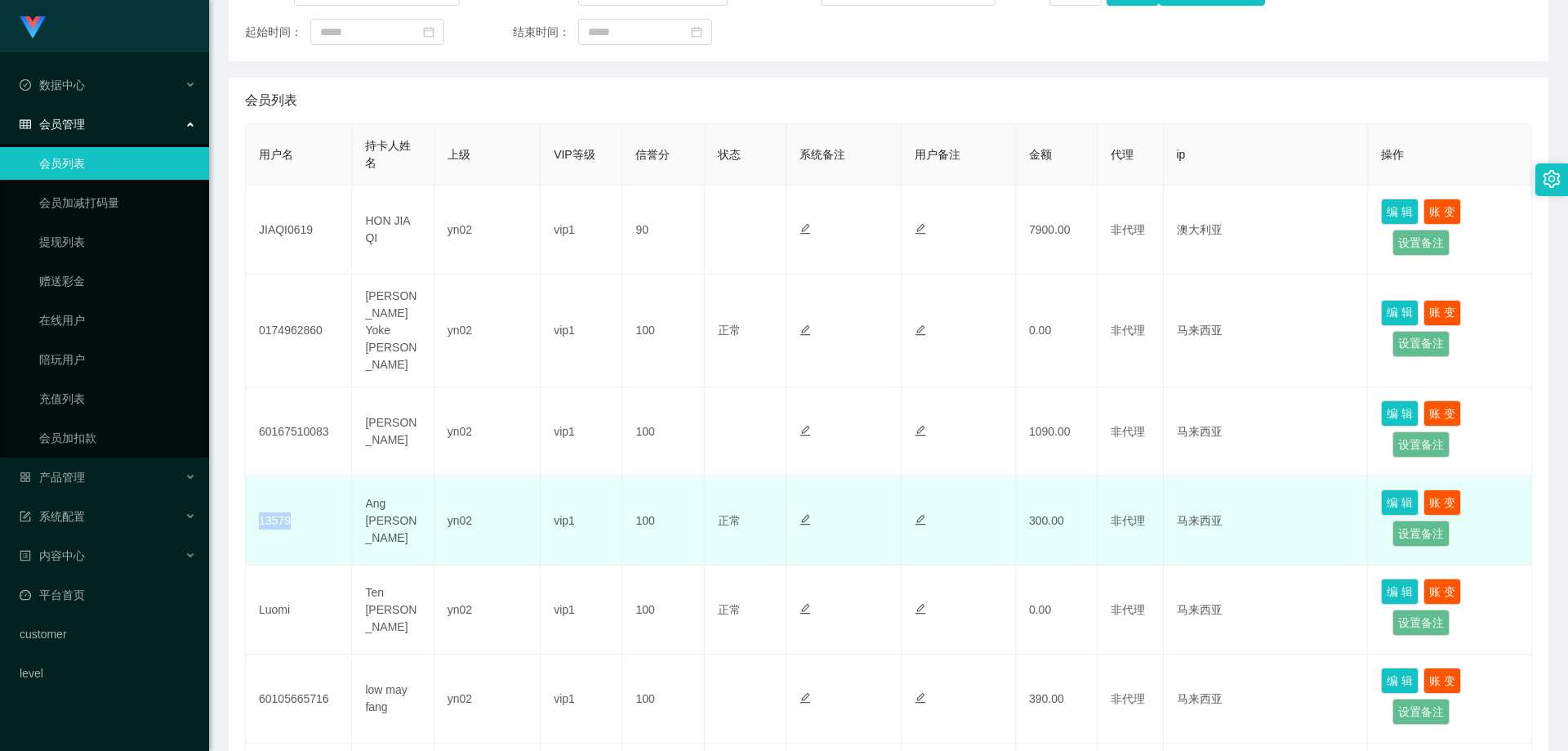
drag, startPoint x: 321, startPoint y: 499, endPoint x: 254, endPoint y: 502, distance: 67.1
click at [254, 502] on td "13579" at bounding box center [299, 521] width 107 height 89
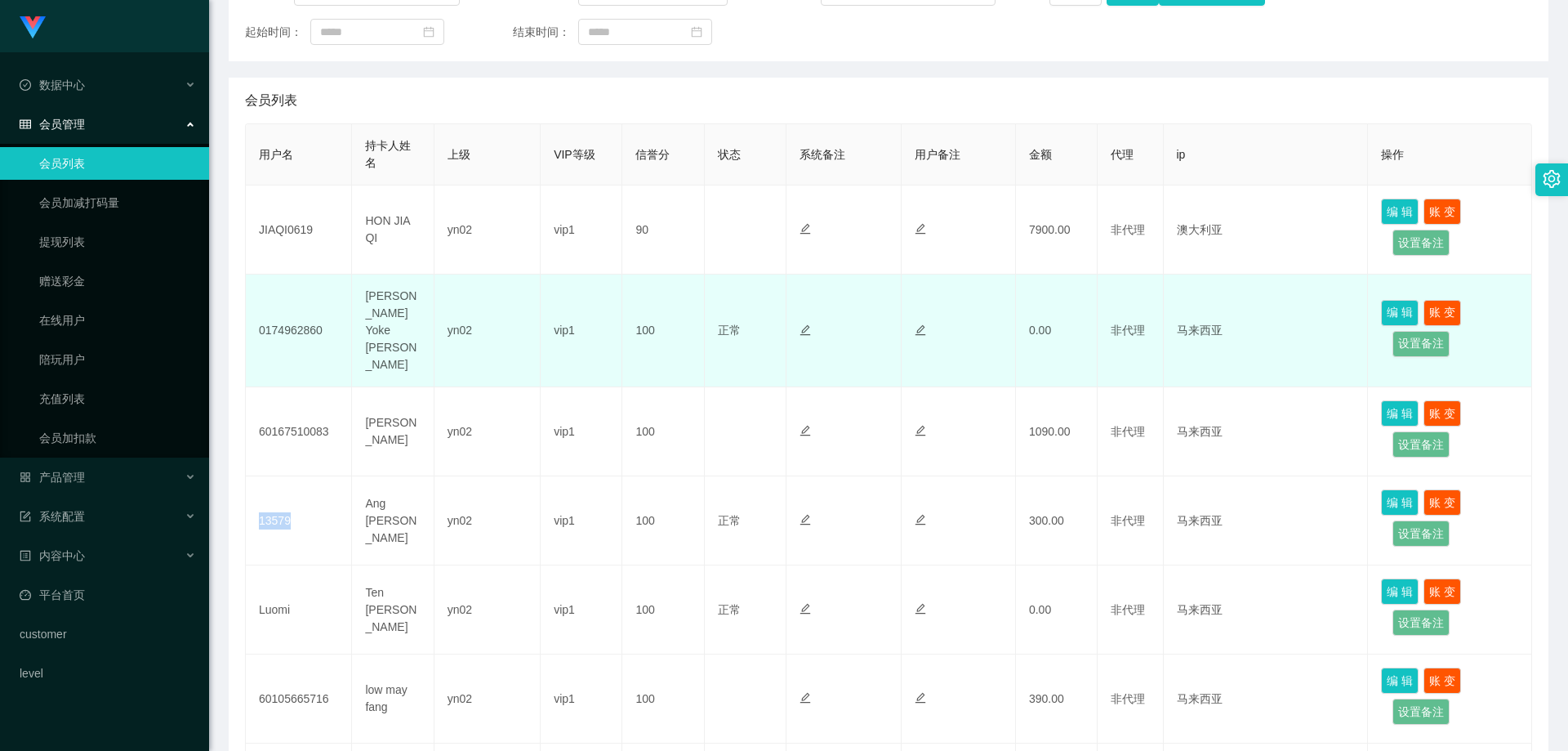
copy td "13579"
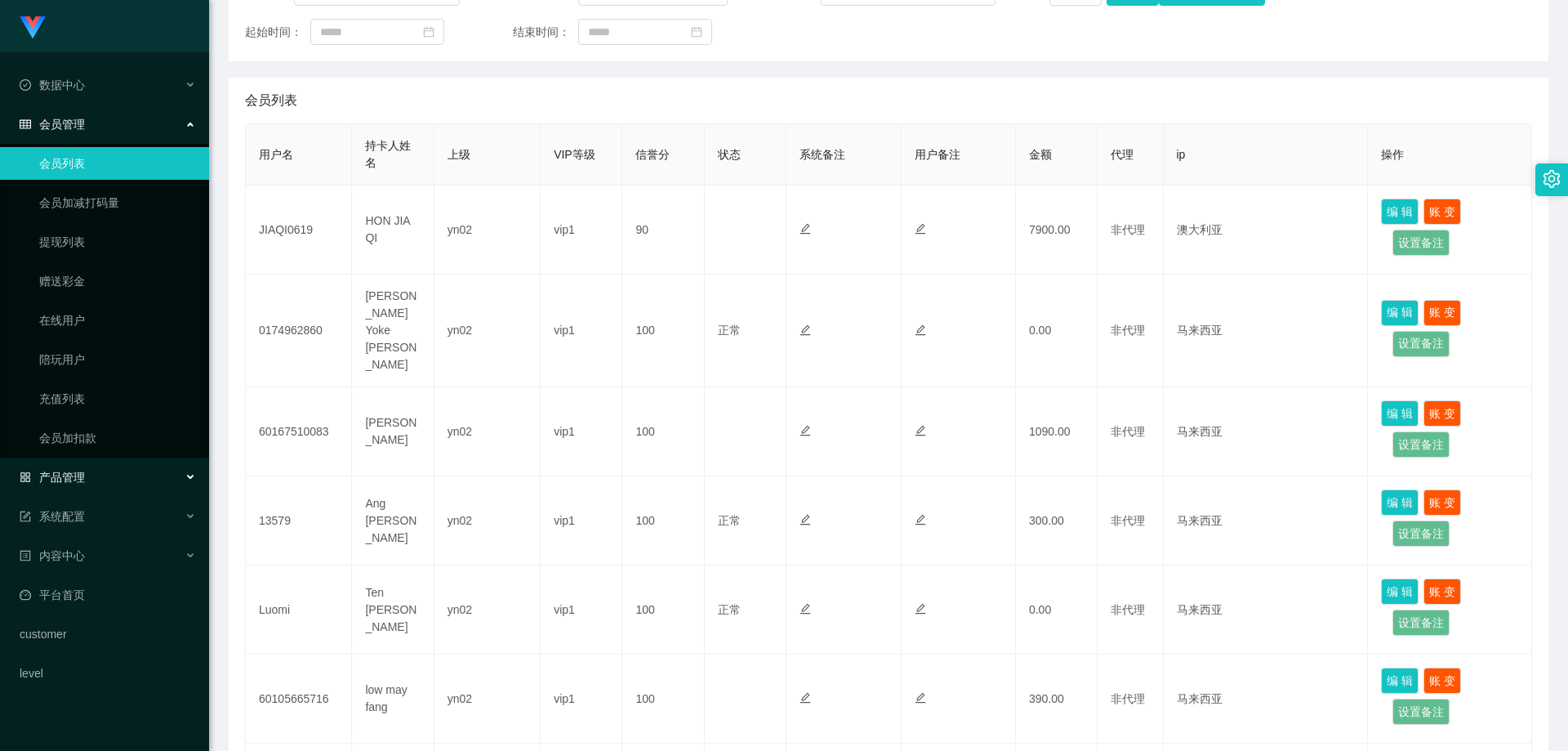
click at [120, 480] on div "产品管理" at bounding box center [105, 477] width 209 height 32
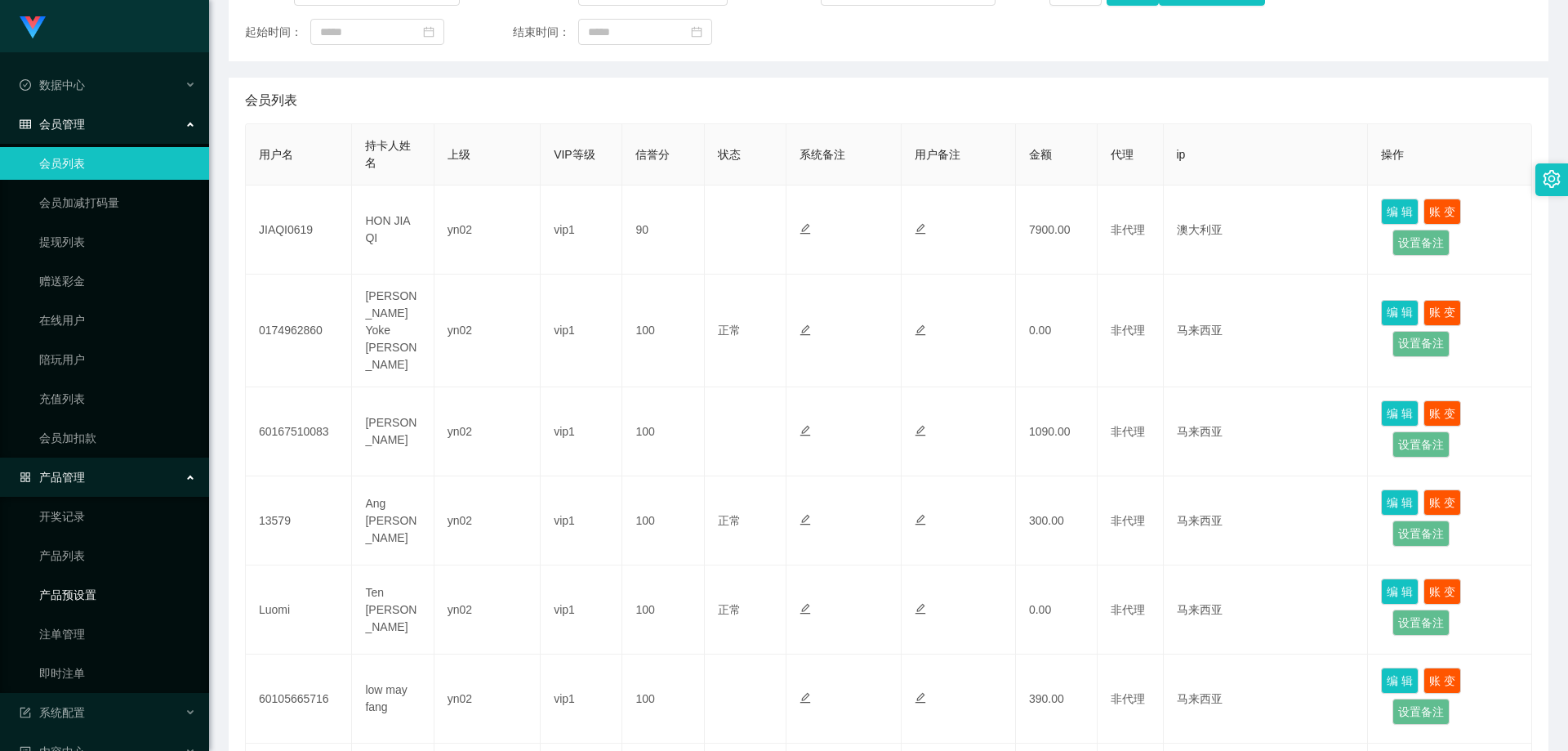
click at [112, 603] on link "产品预设置" at bounding box center [117, 595] width 157 height 32
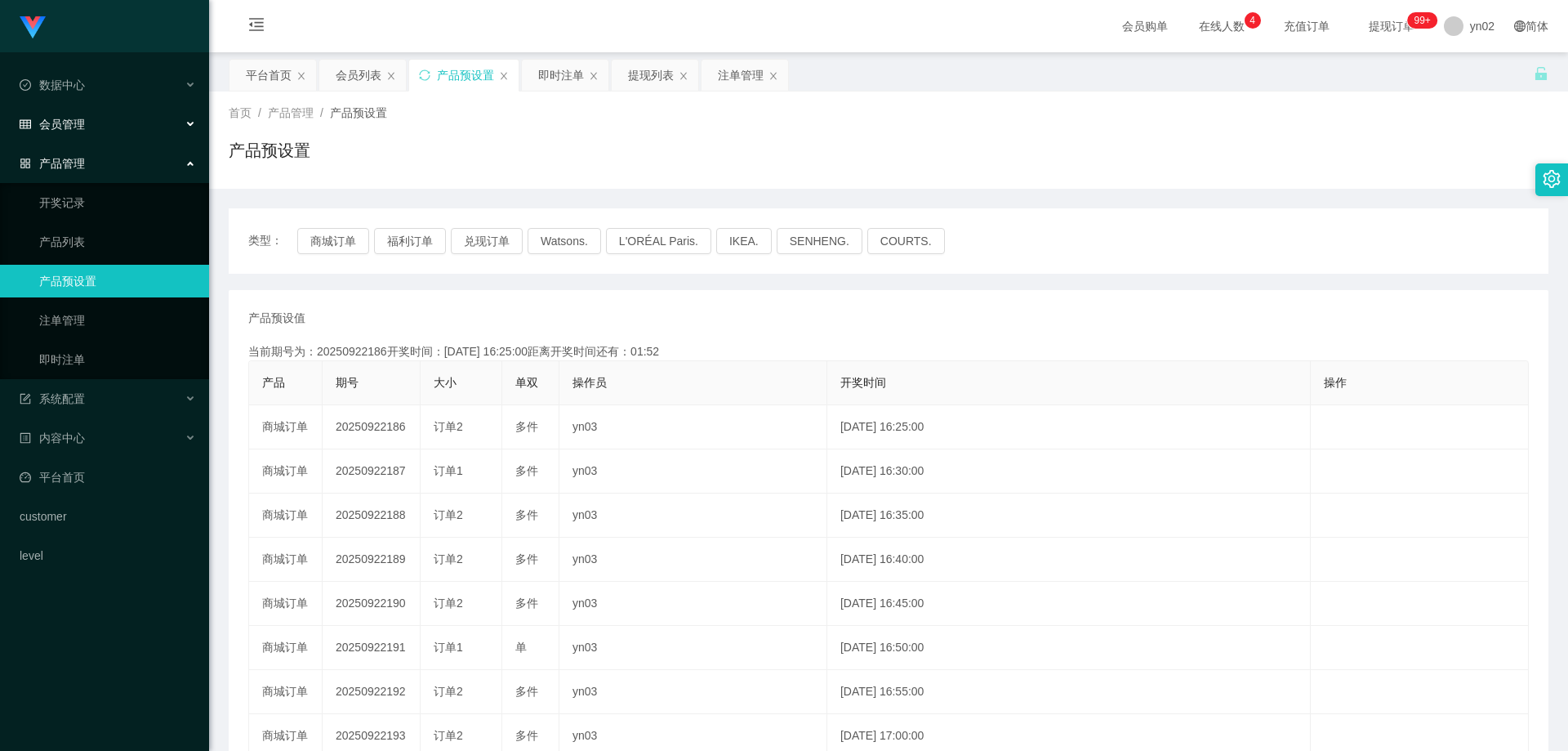
drag, startPoint x: 108, startPoint y: 121, endPoint x: 109, endPoint y: 147, distance: 26.0
click at [108, 121] on div "会员管理" at bounding box center [105, 124] width 209 height 32
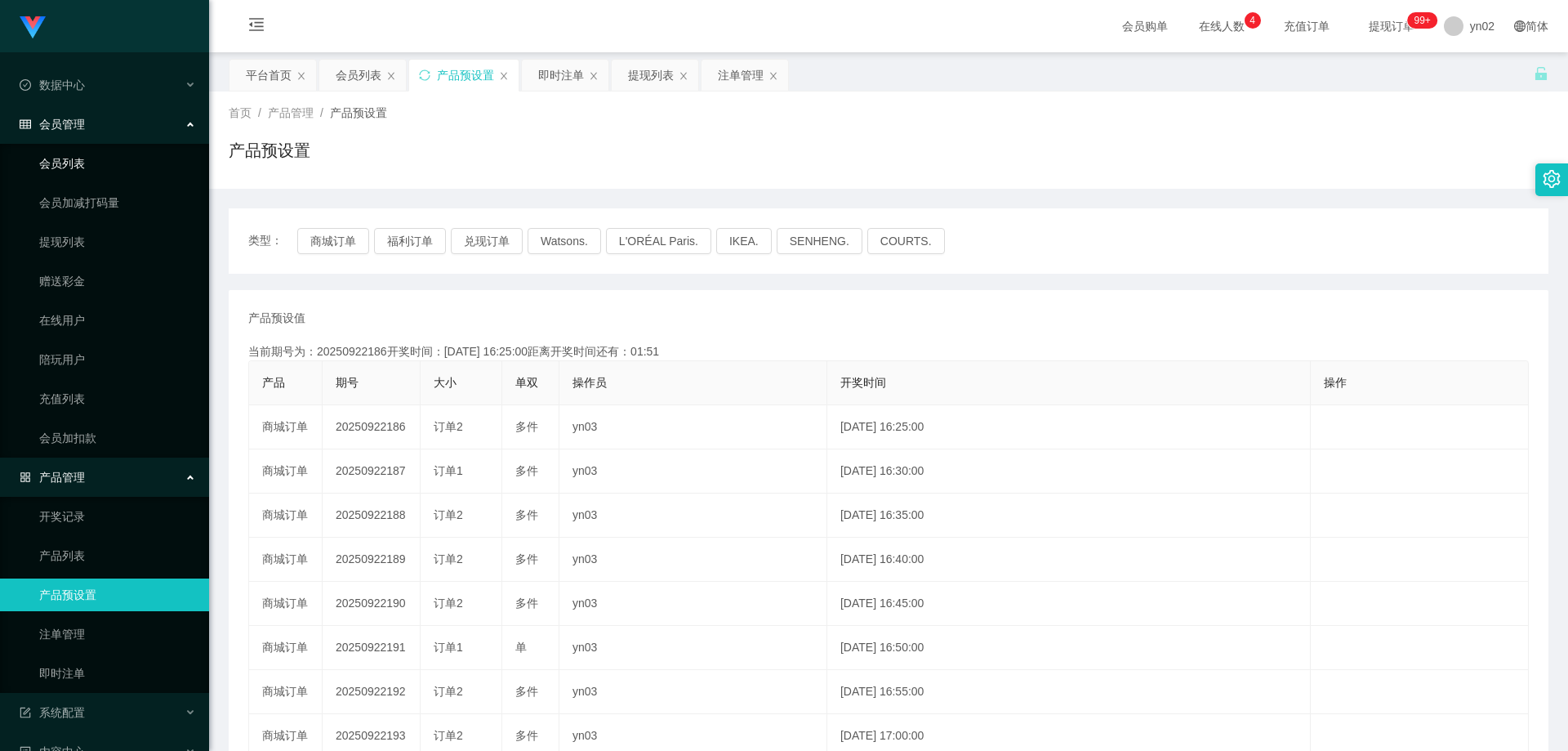
click at [105, 150] on link "会员列表" at bounding box center [117, 164] width 157 height 32
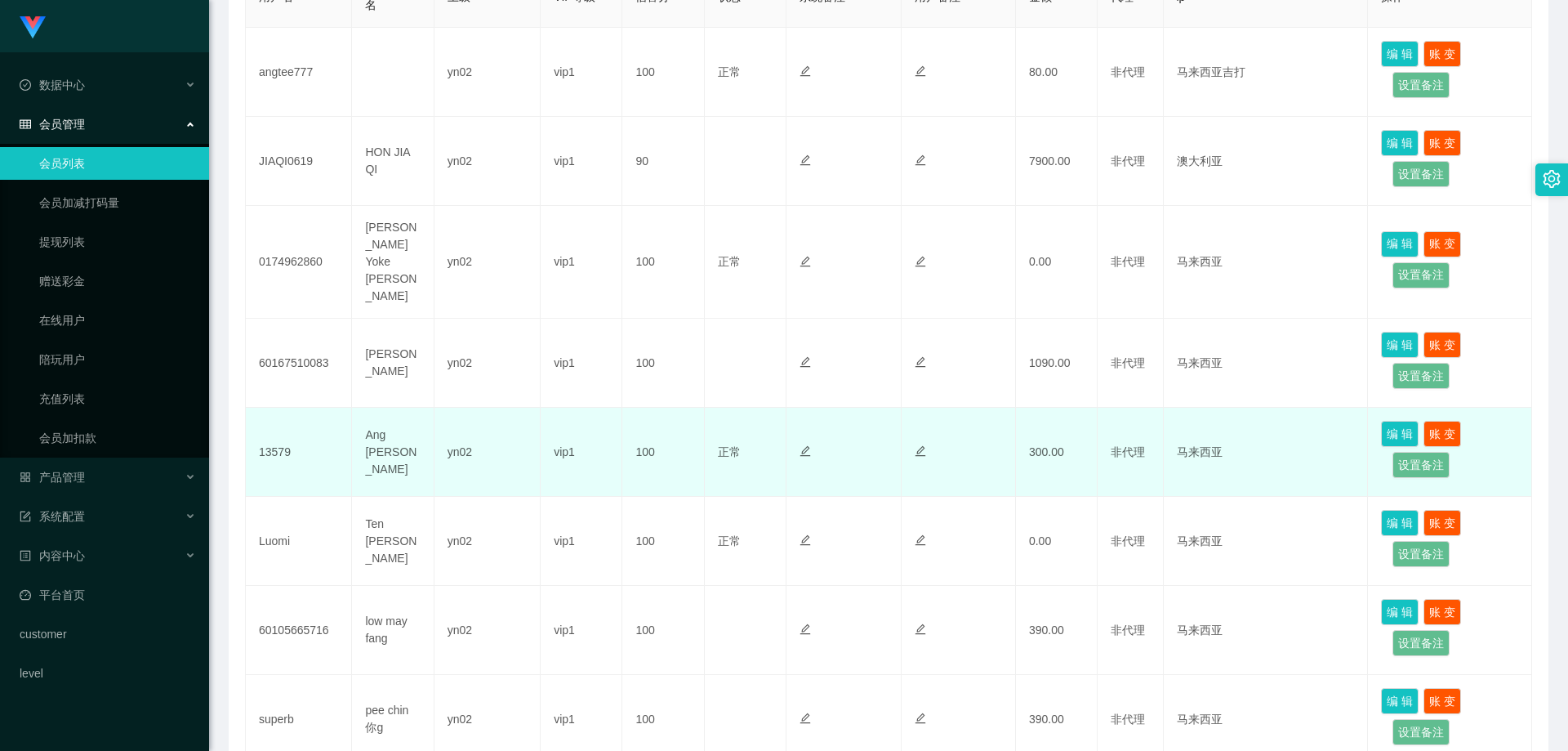
scroll to position [408, 0]
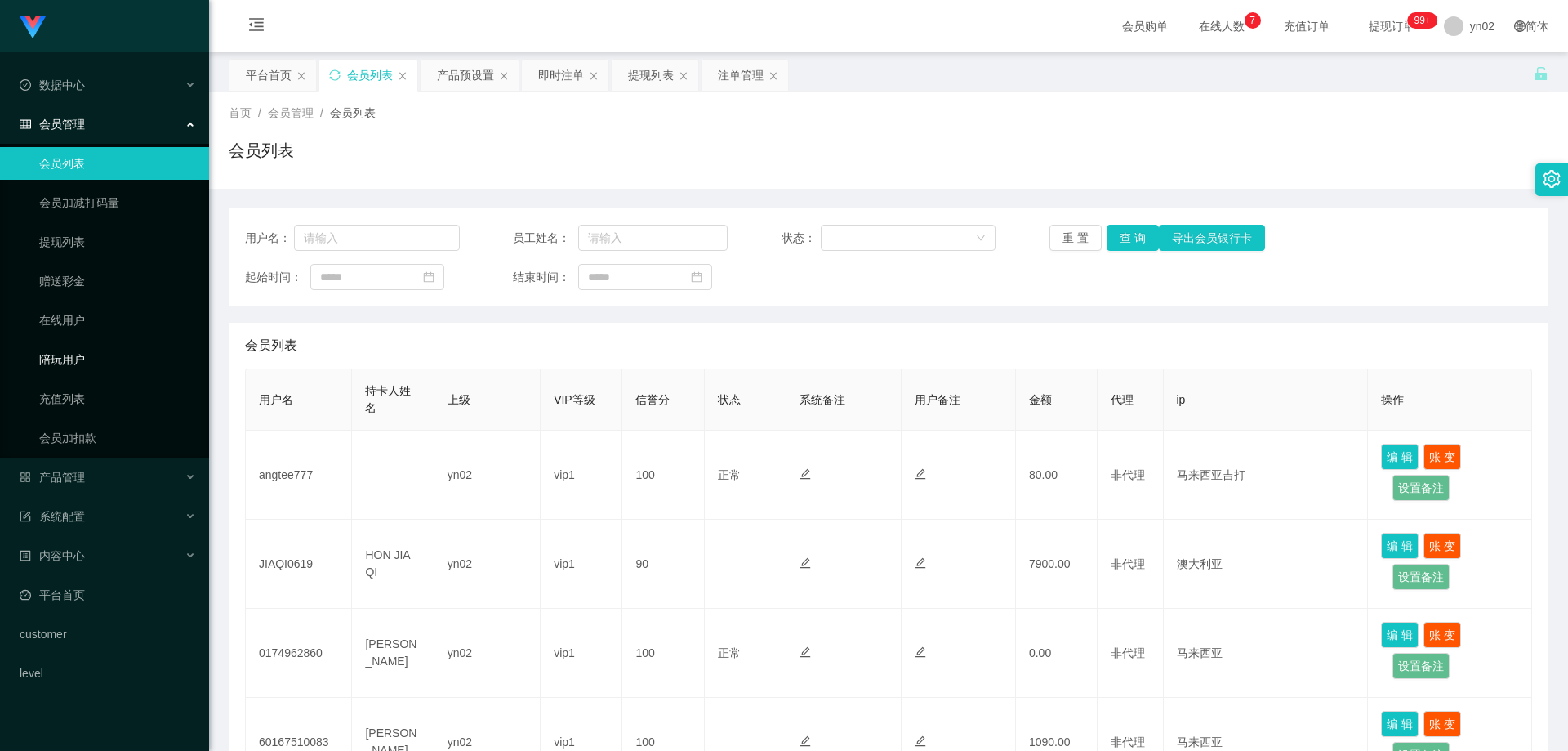
scroll to position [326, 0]
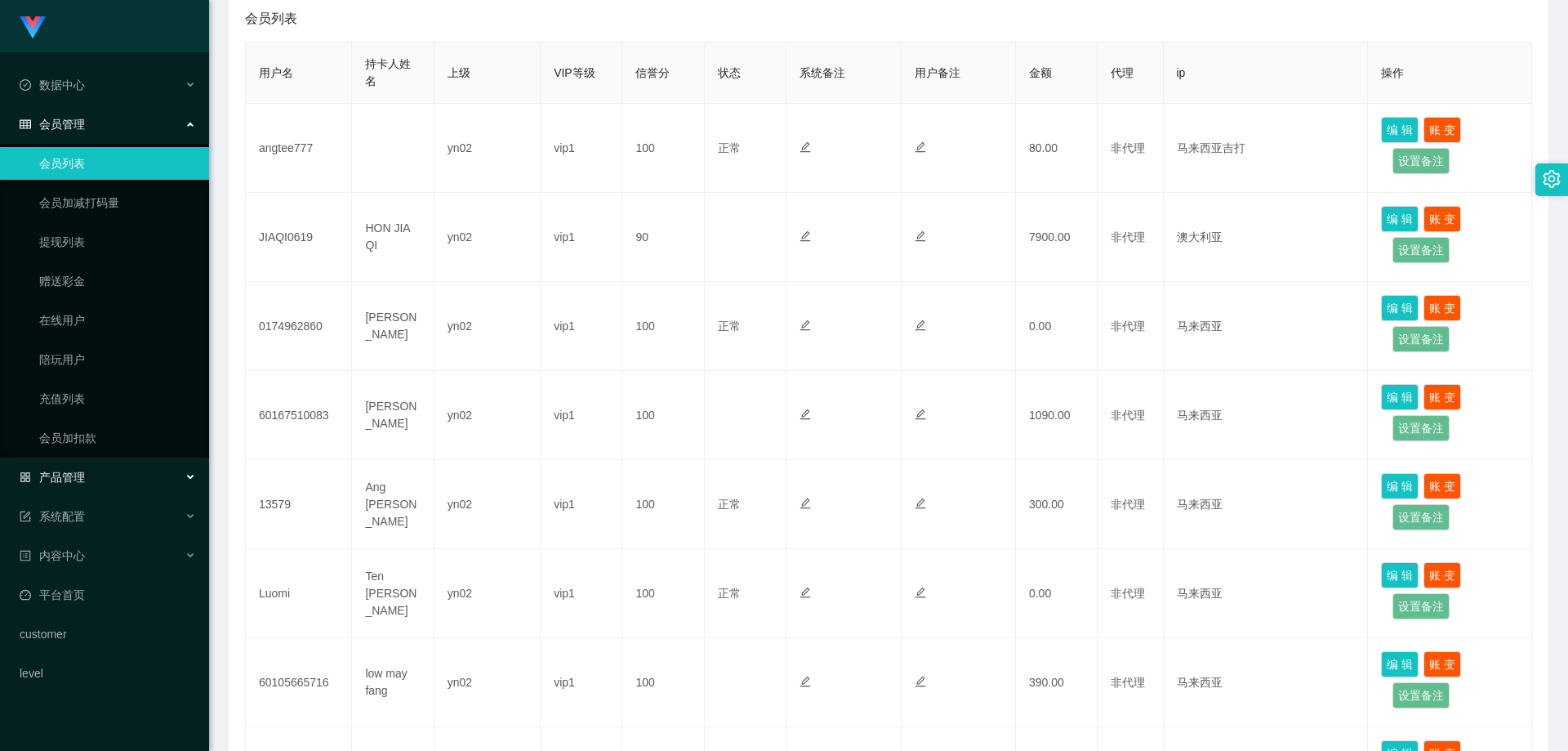
click at [125, 481] on div "产品管理" at bounding box center [105, 477] width 209 height 32
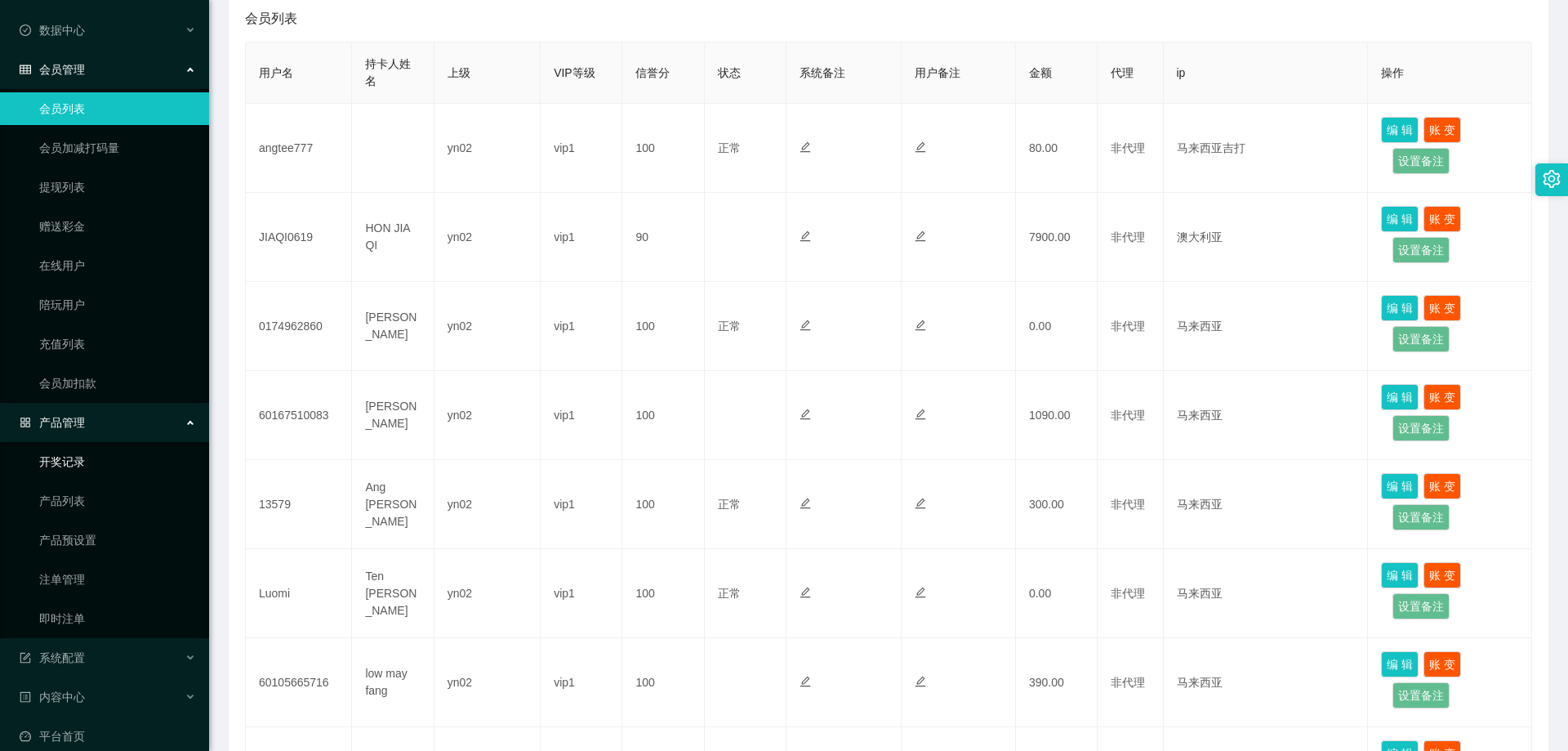
scroll to position [151, 0]
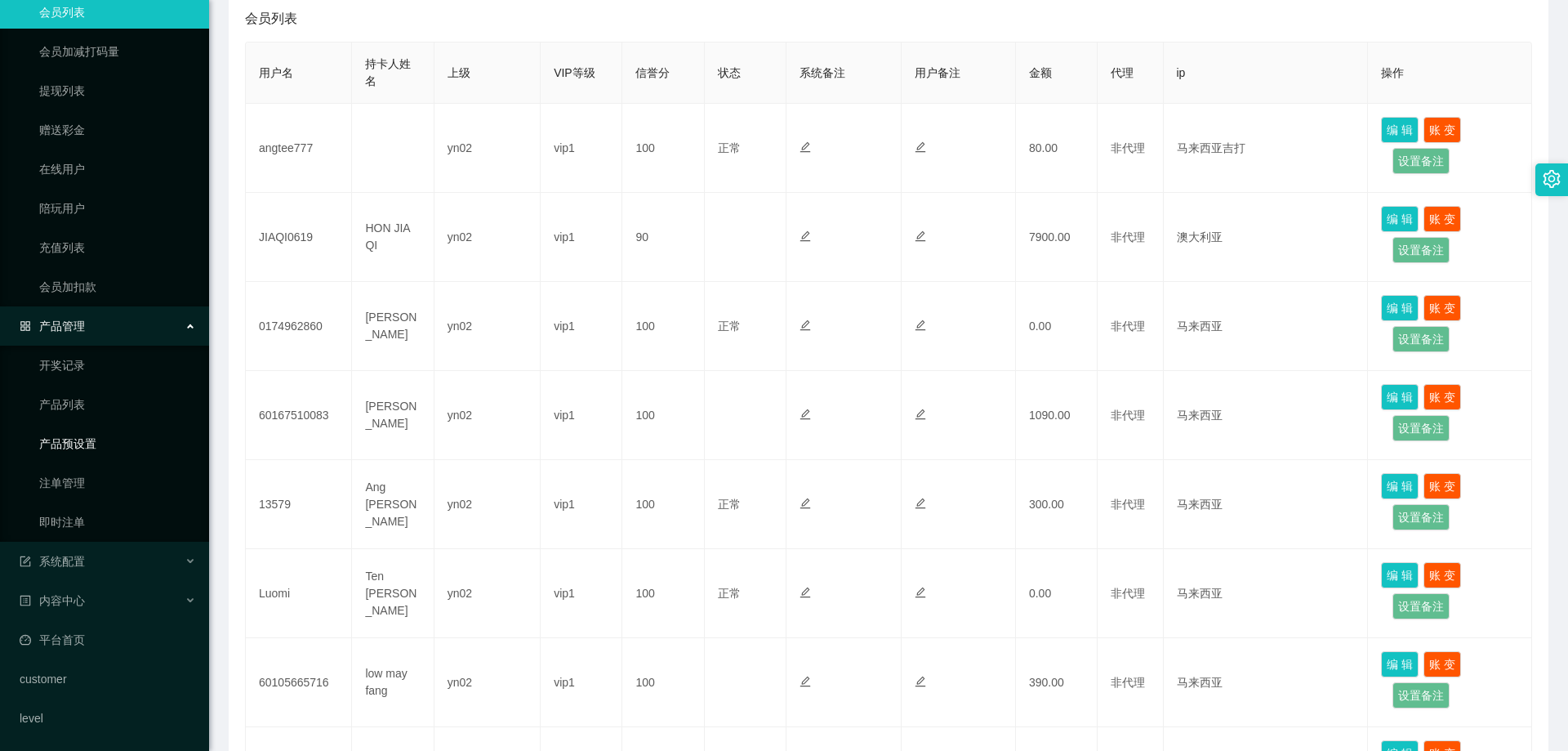
click at [90, 445] on link "产品预设置" at bounding box center [117, 444] width 157 height 32
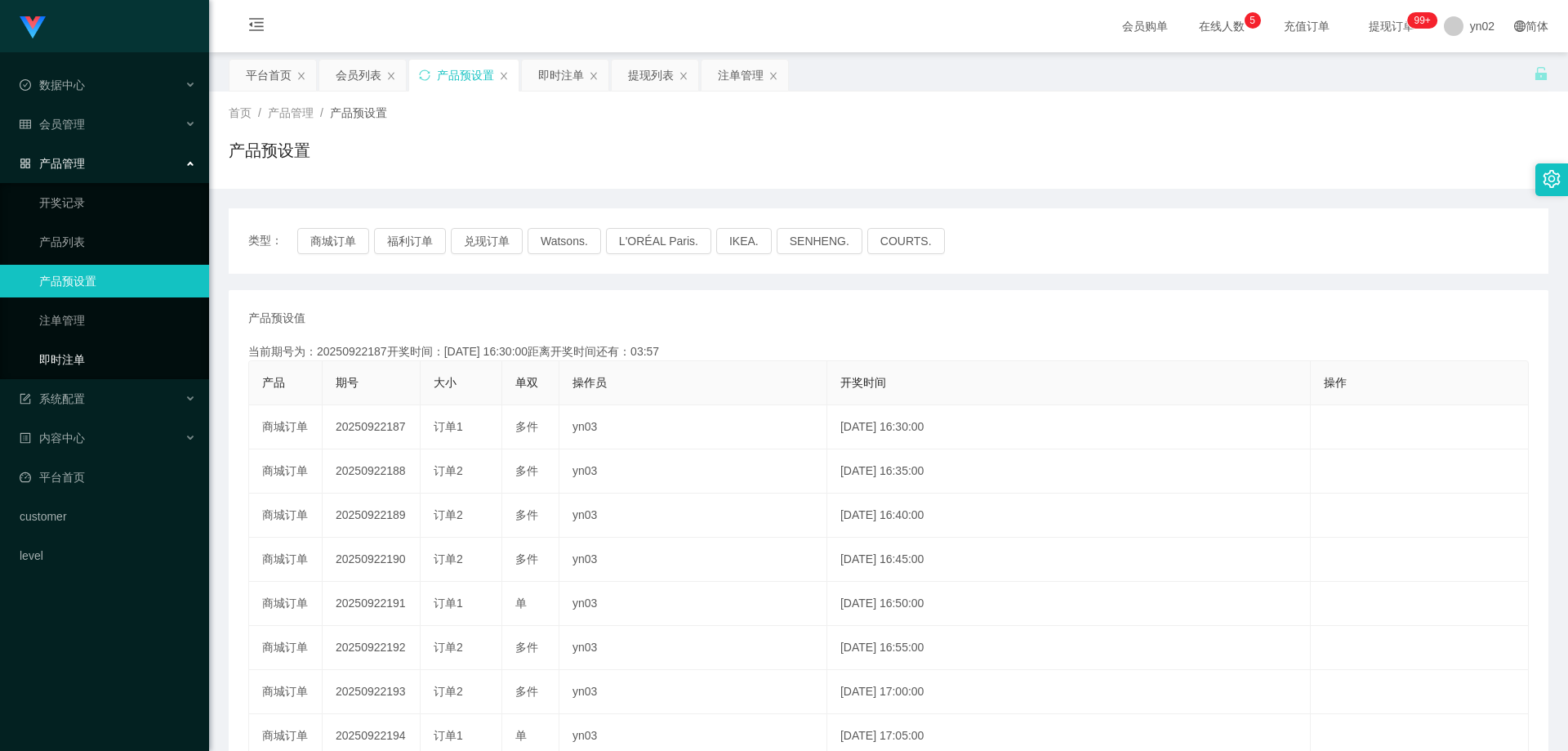
click at [94, 361] on link "即时注单" at bounding box center [117, 360] width 157 height 32
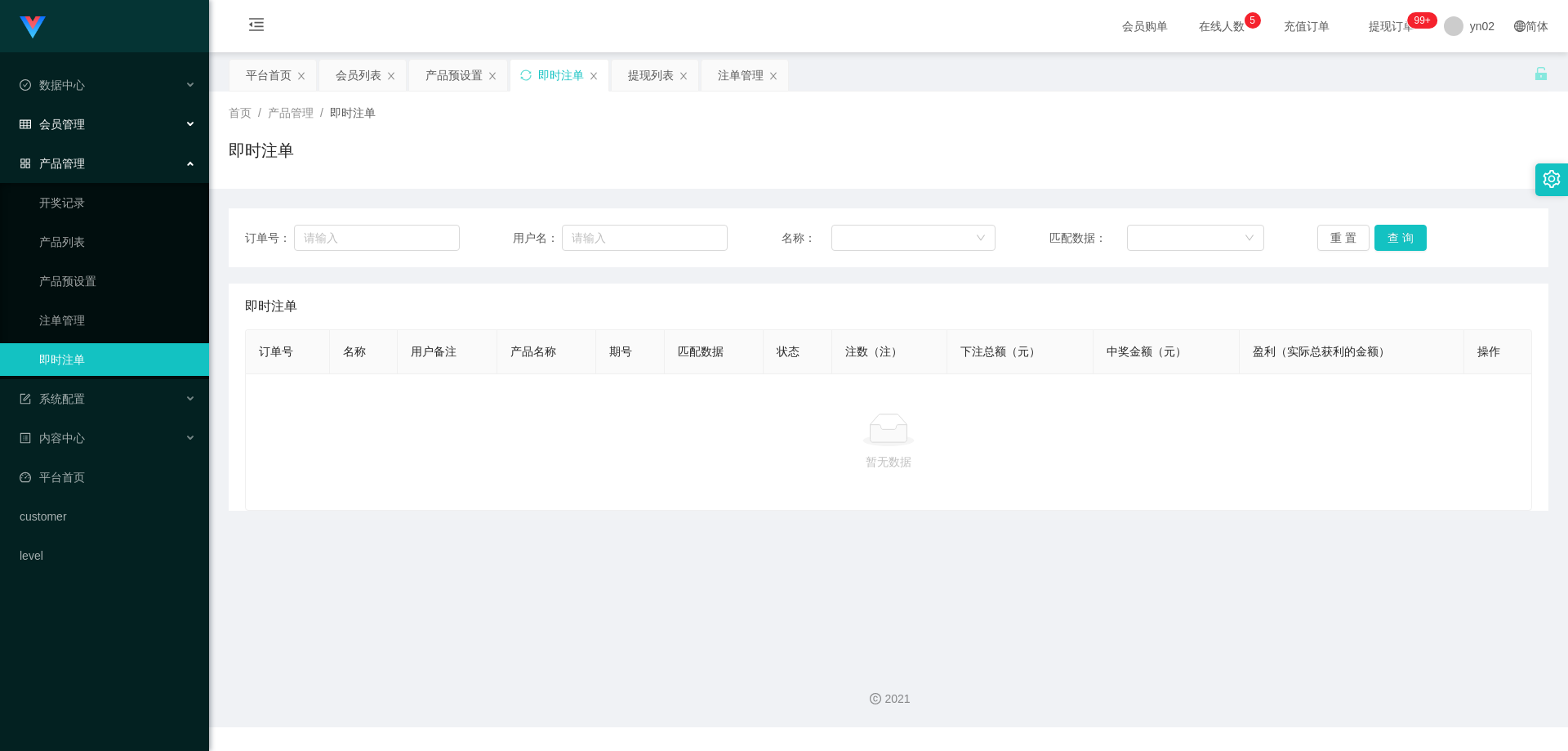
drag, startPoint x: 88, startPoint y: 120, endPoint x: 93, endPoint y: 153, distance: 33.4
click at [88, 120] on div "会员管理" at bounding box center [105, 124] width 209 height 32
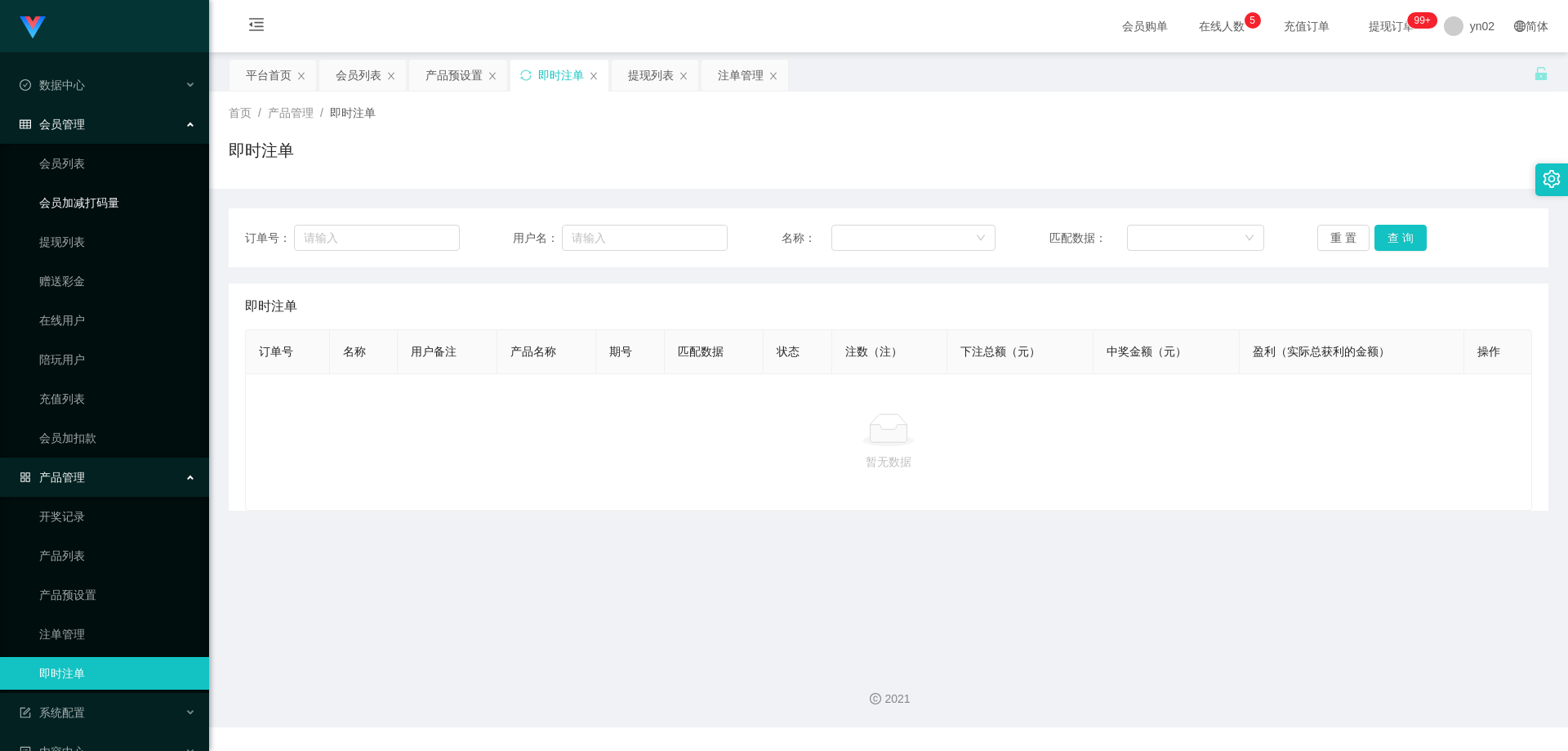
click at [89, 189] on link "会员加减打码量" at bounding box center [117, 203] width 157 height 32
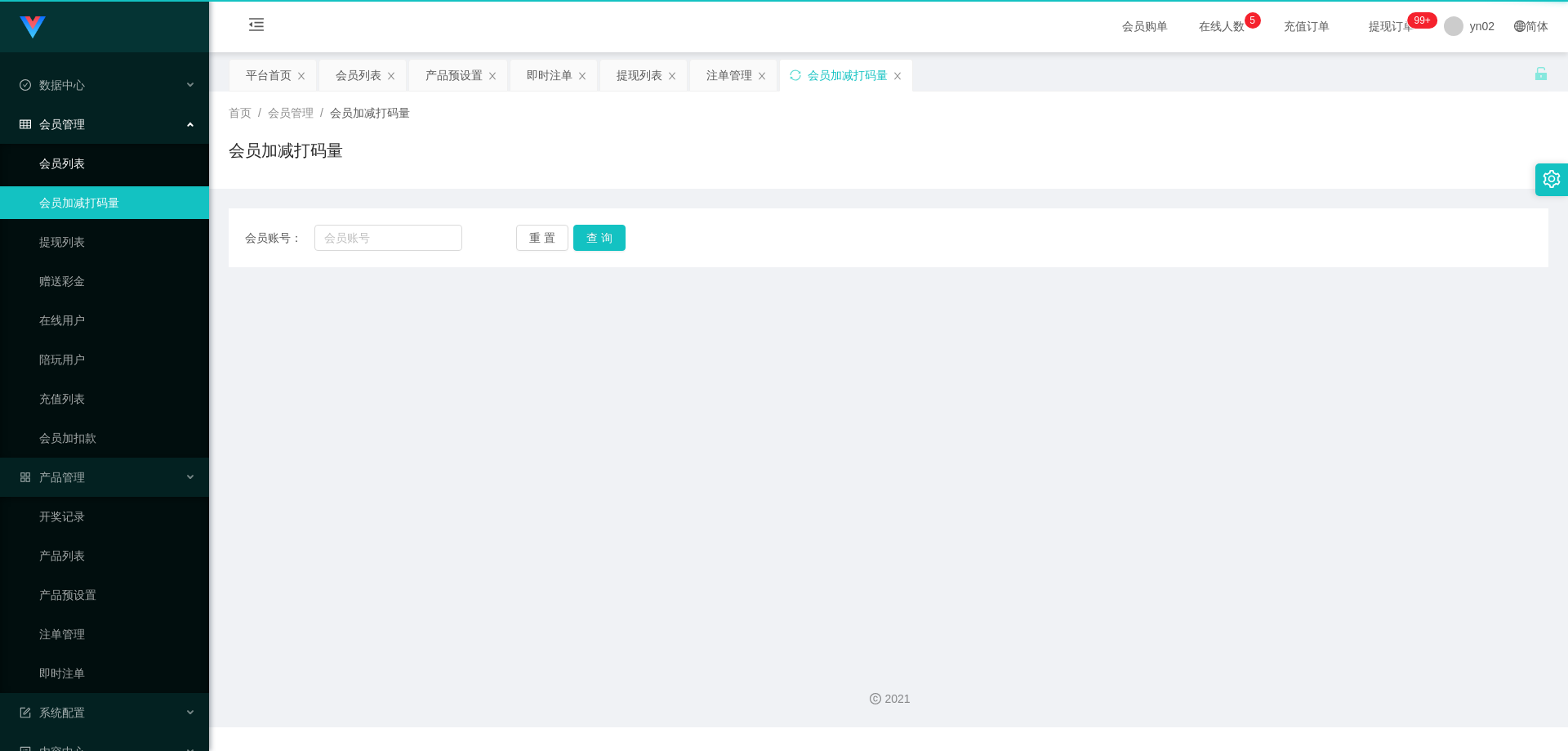
click at [81, 170] on link "会员列表" at bounding box center [117, 164] width 157 height 32
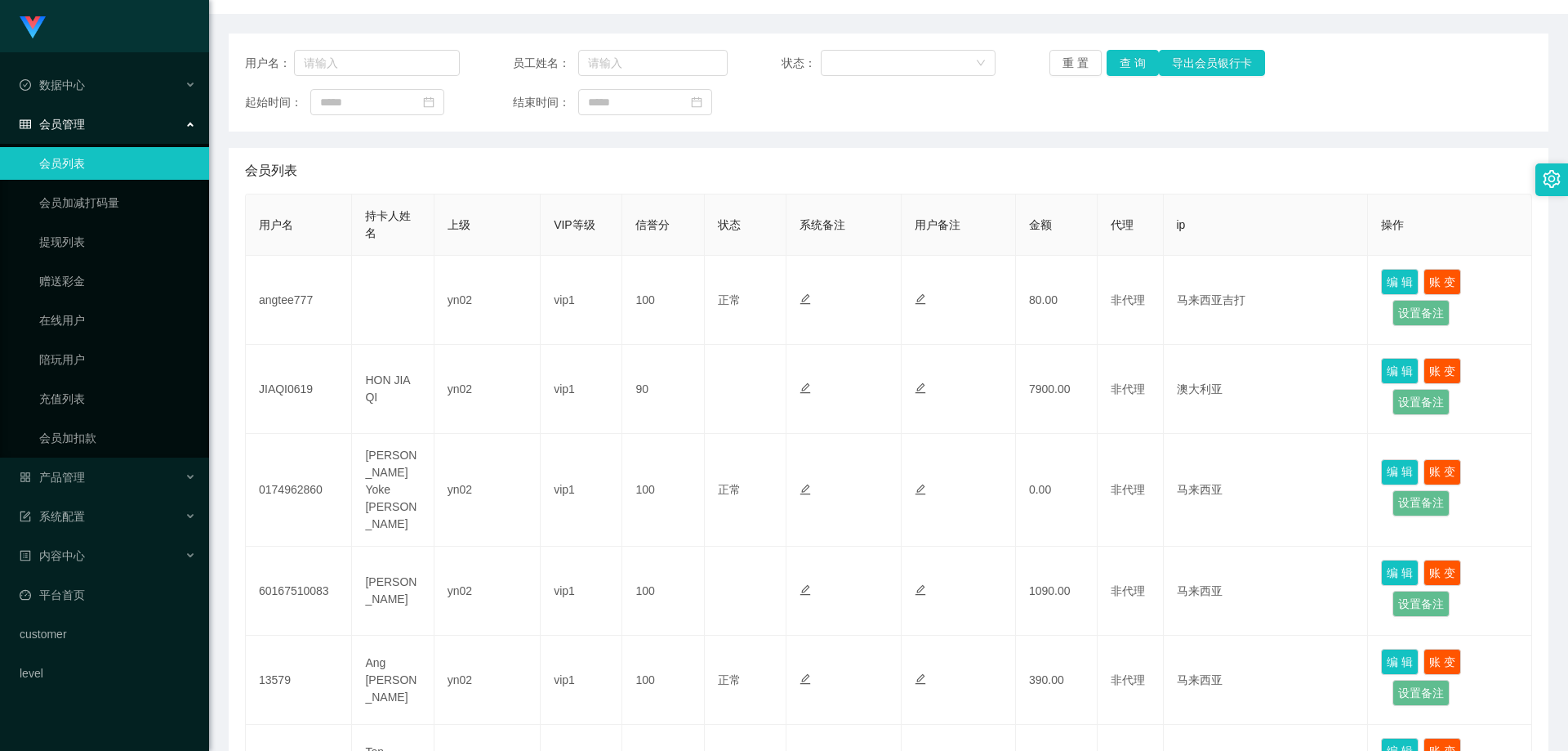
scroll to position [326, 0]
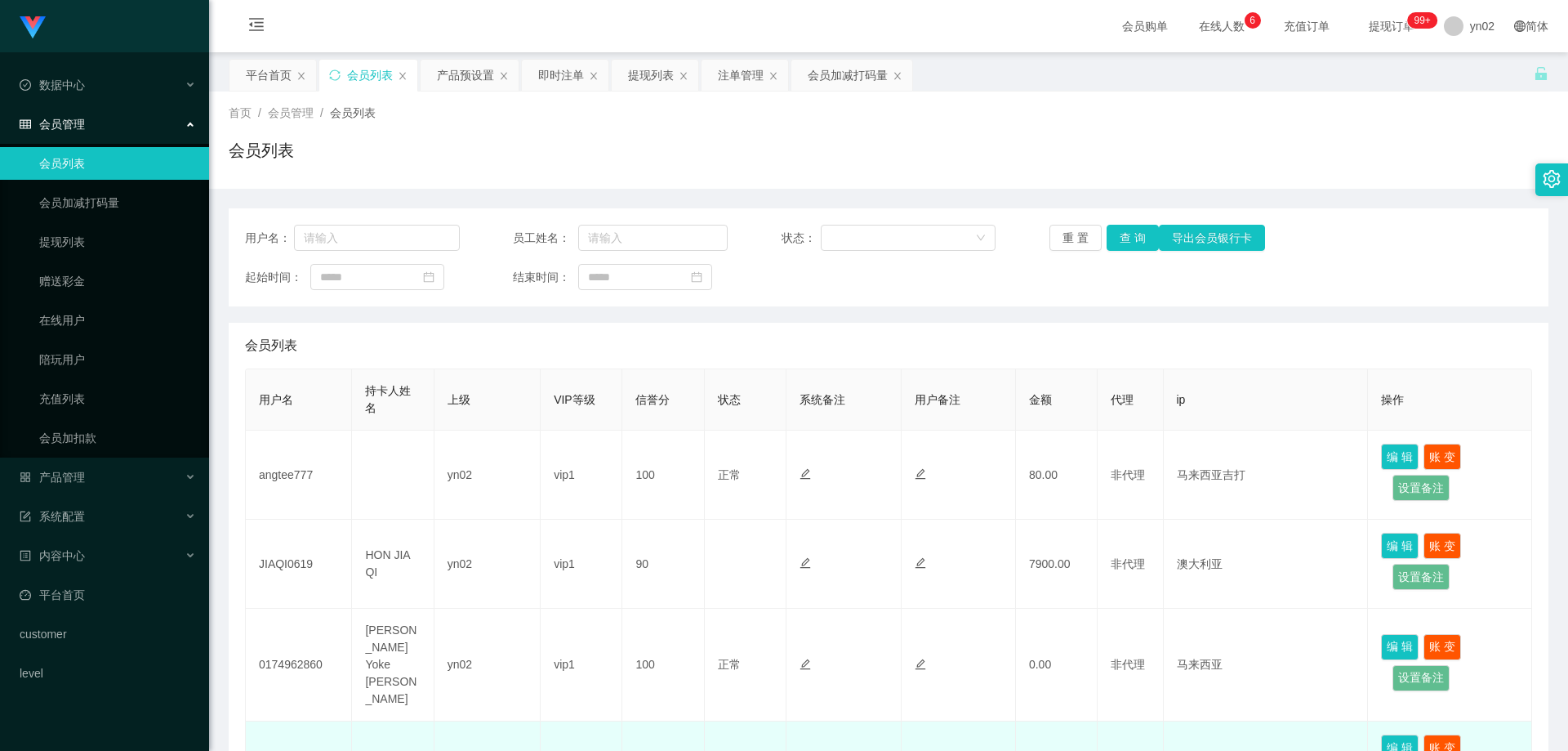
scroll to position [326, 0]
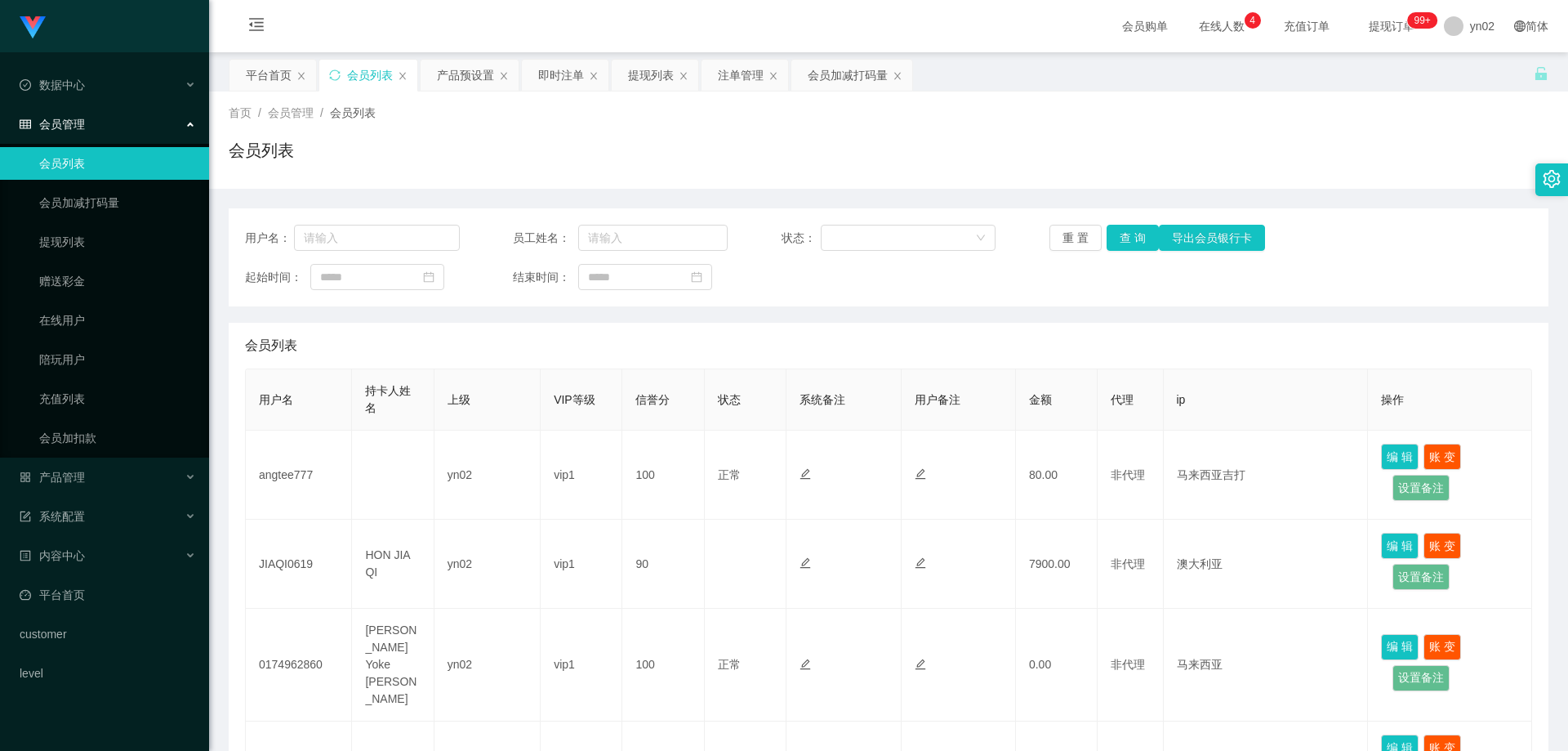
scroll to position [326, 0]
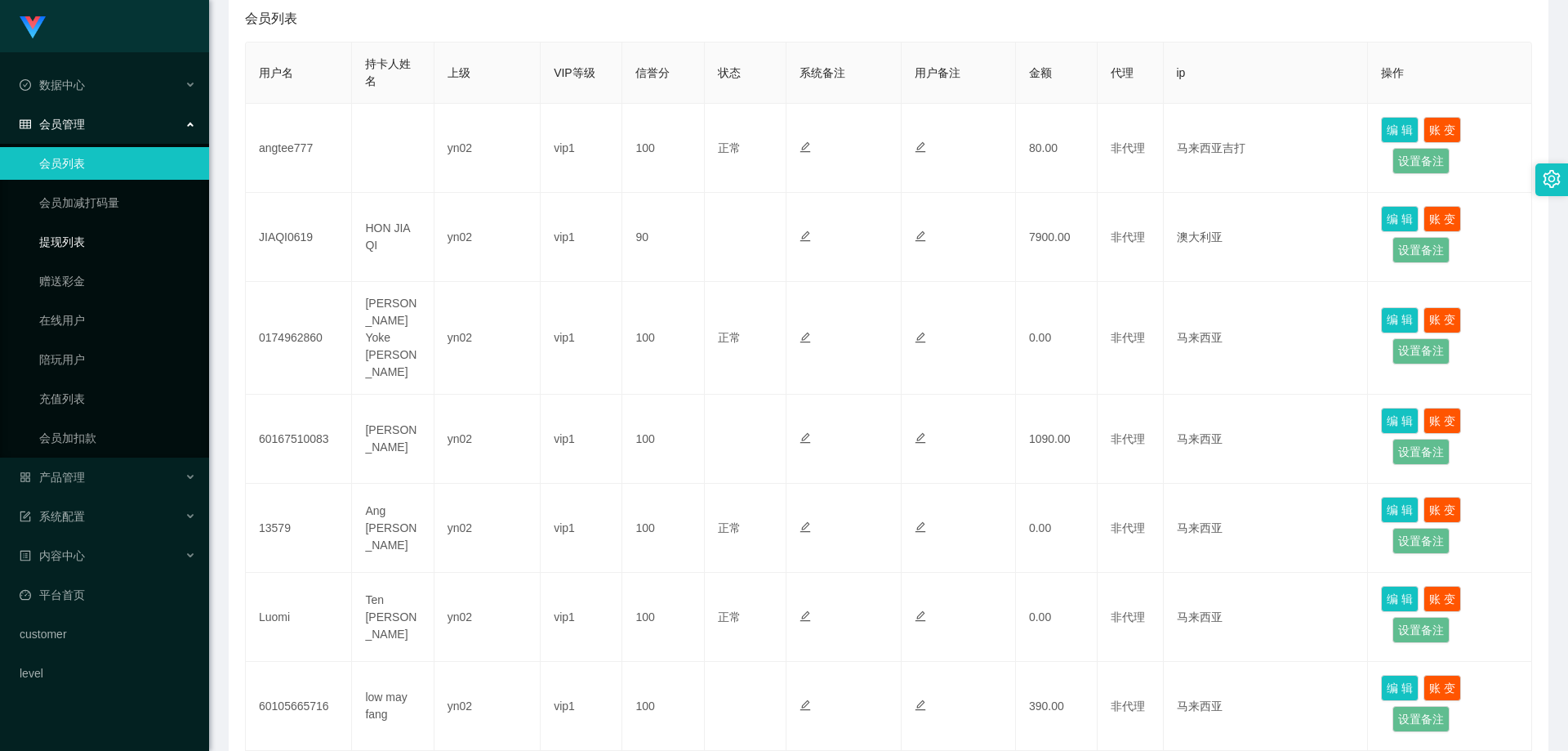
click at [77, 249] on link "提现列表" at bounding box center [117, 242] width 157 height 32
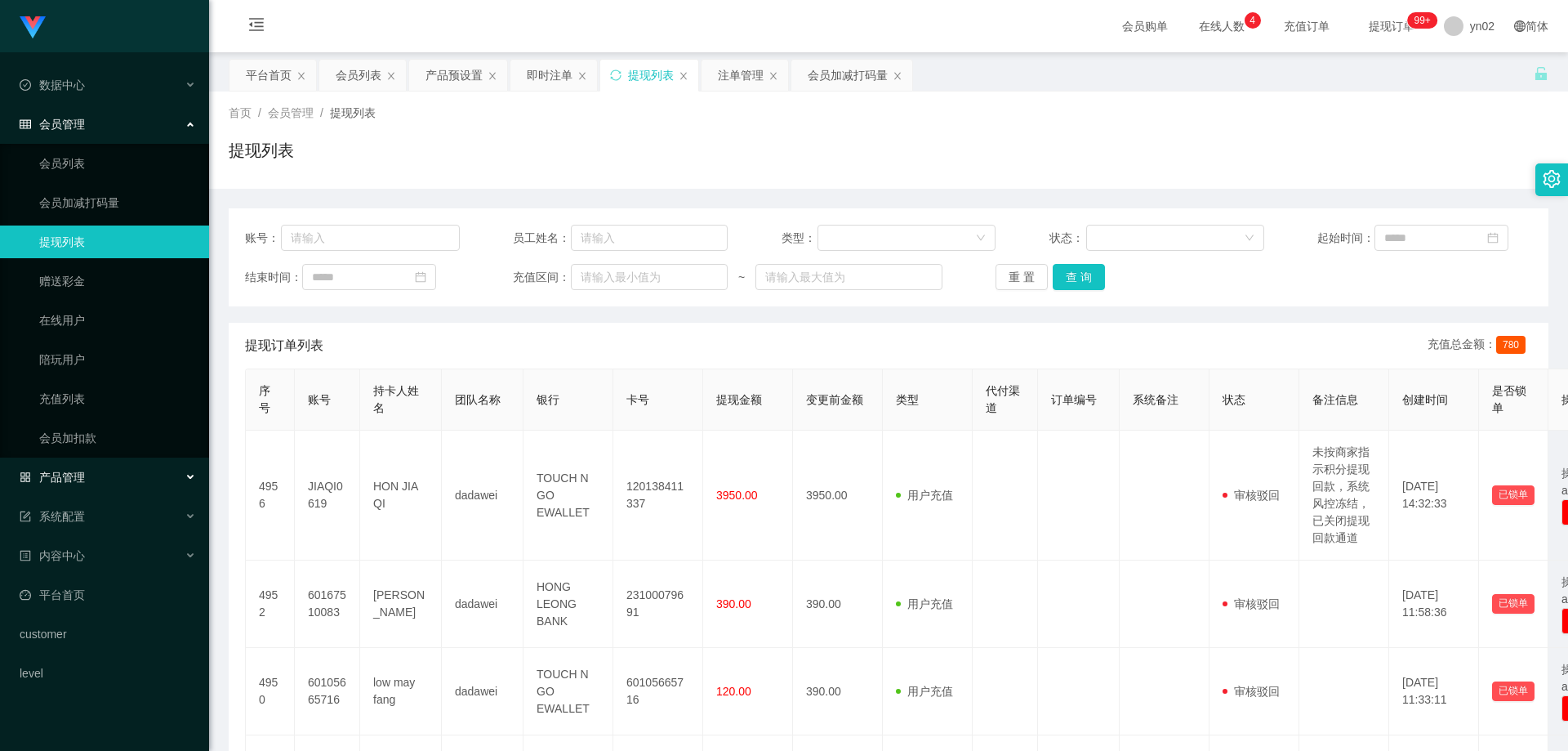
drag, startPoint x: 108, startPoint y: 484, endPoint x: 110, endPoint y: 493, distance: 9.2
click at [108, 484] on div "产品管理" at bounding box center [105, 477] width 209 height 32
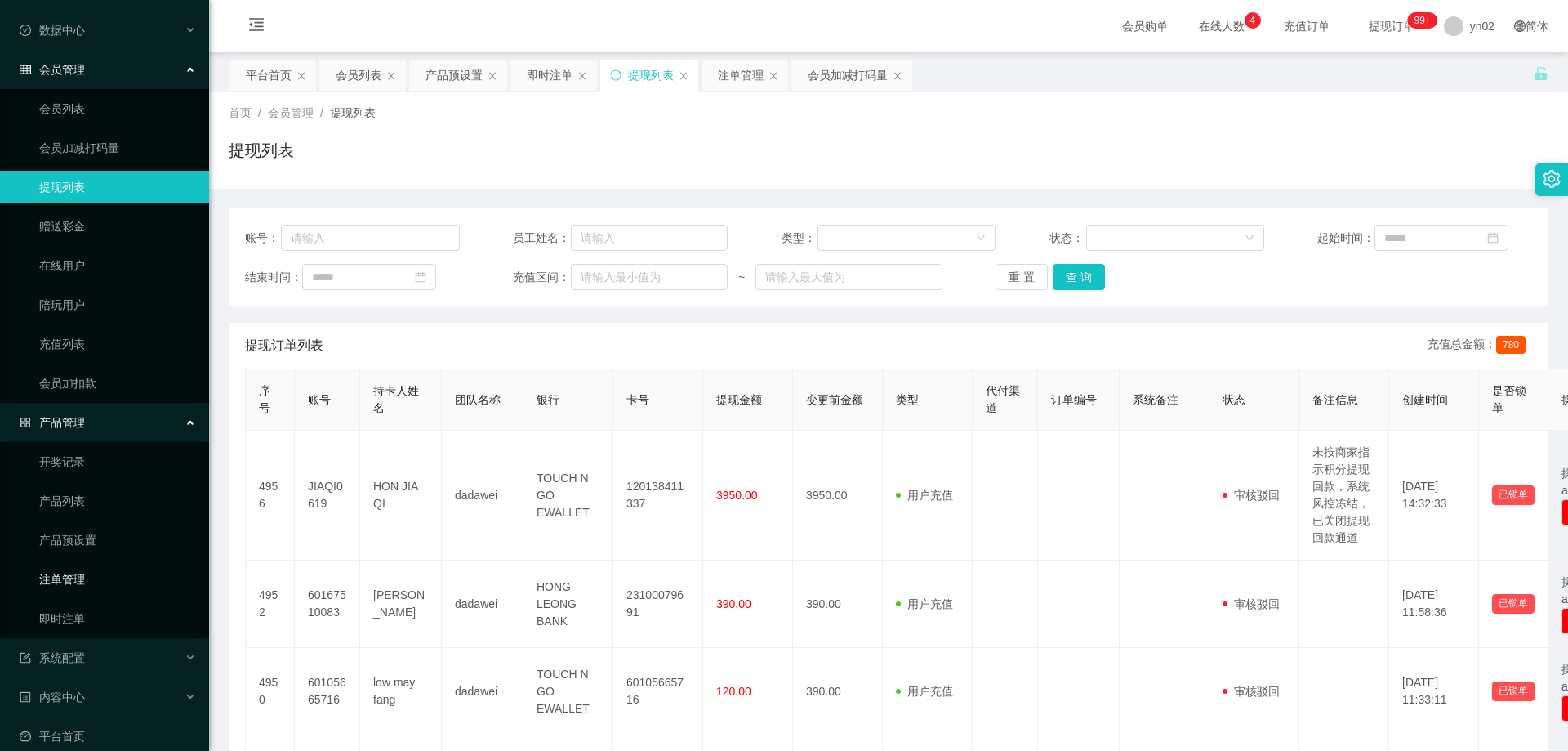
scroll to position [82, 0]
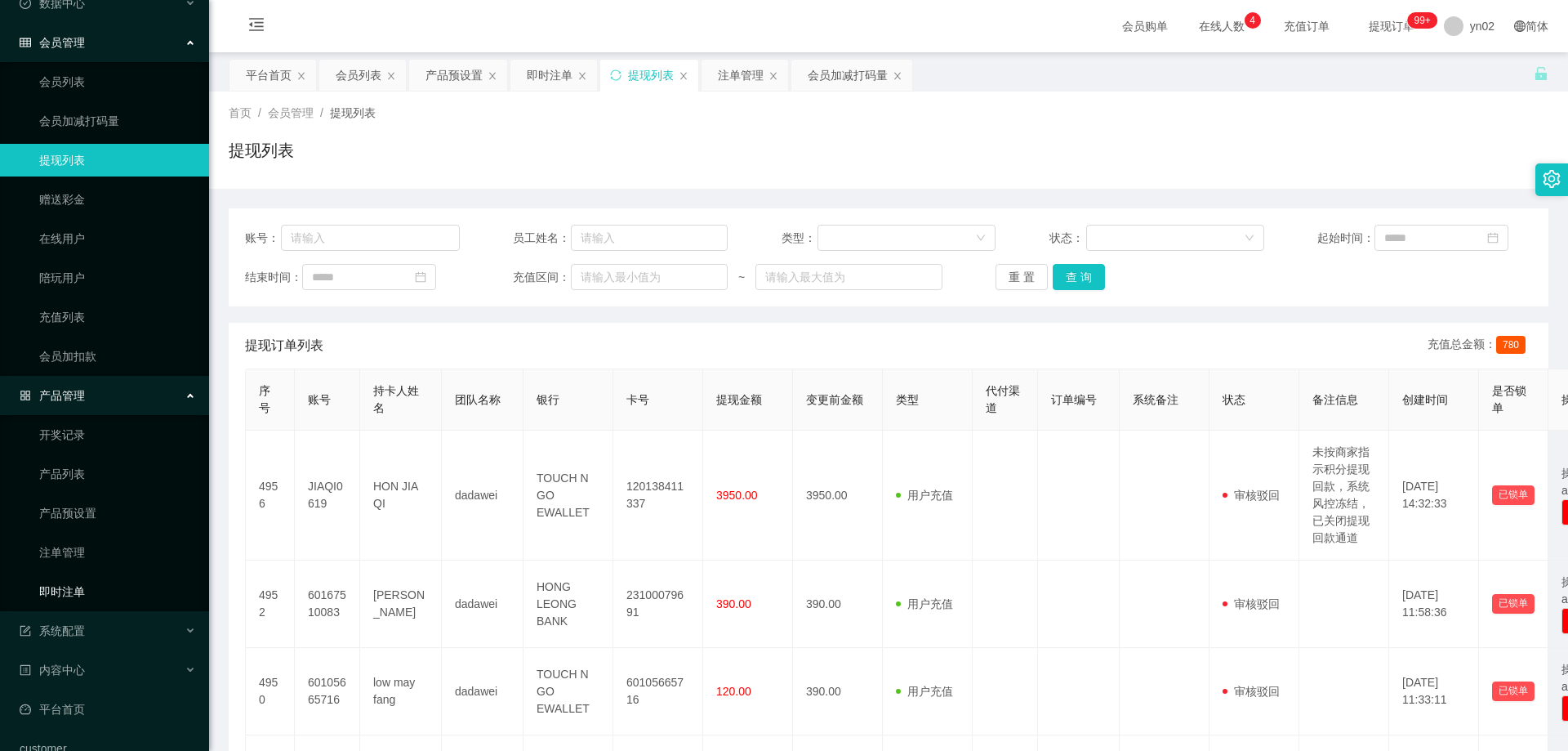
drag, startPoint x: 93, startPoint y: 583, endPoint x: 187, endPoint y: 579, distance: 94.1
click at [94, 583] on link "即时注单" at bounding box center [117, 591] width 157 height 32
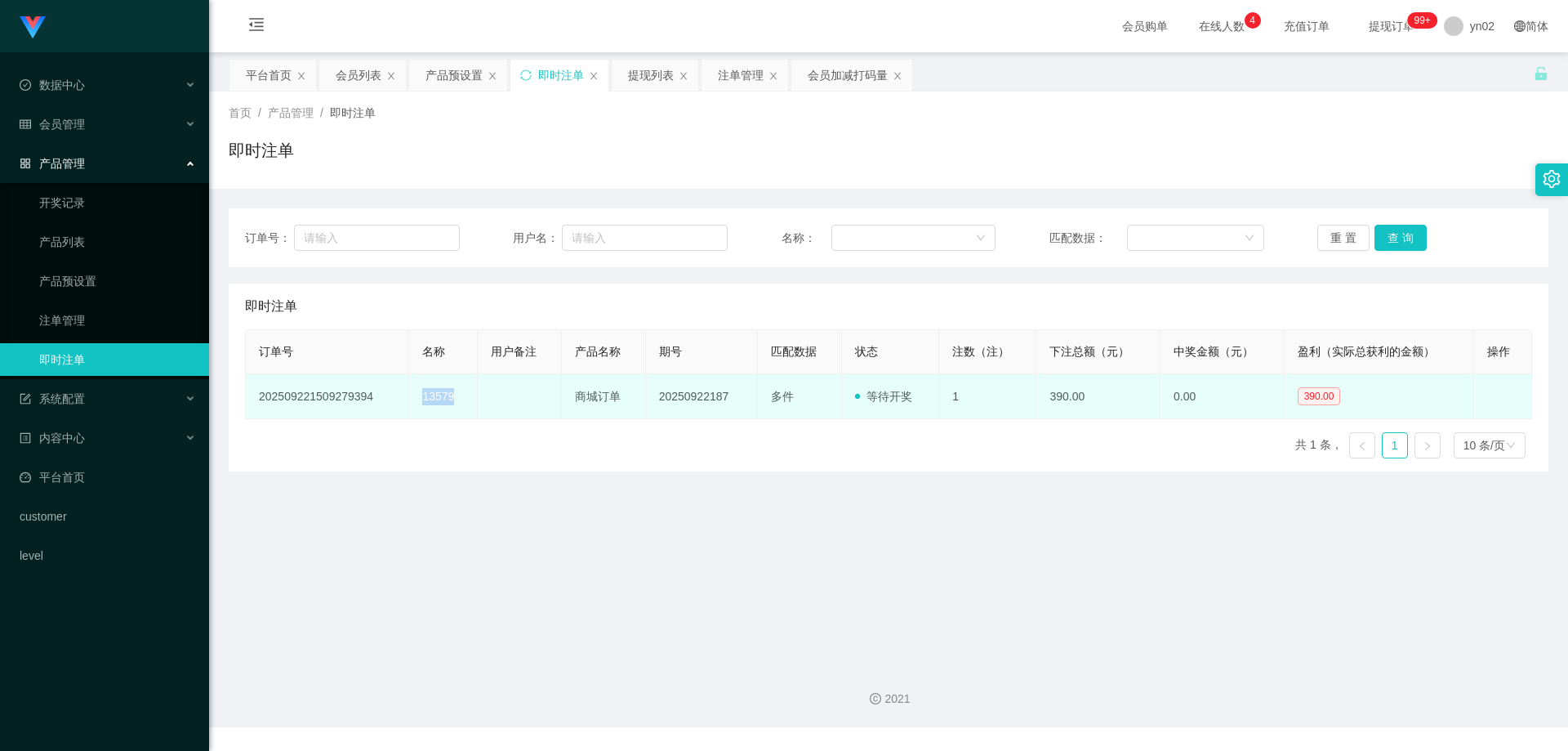
drag, startPoint x: 457, startPoint y: 400, endPoint x: 416, endPoint y: 397, distance: 41.1
click at [416, 397] on td "13579" at bounding box center [442, 396] width 68 height 45
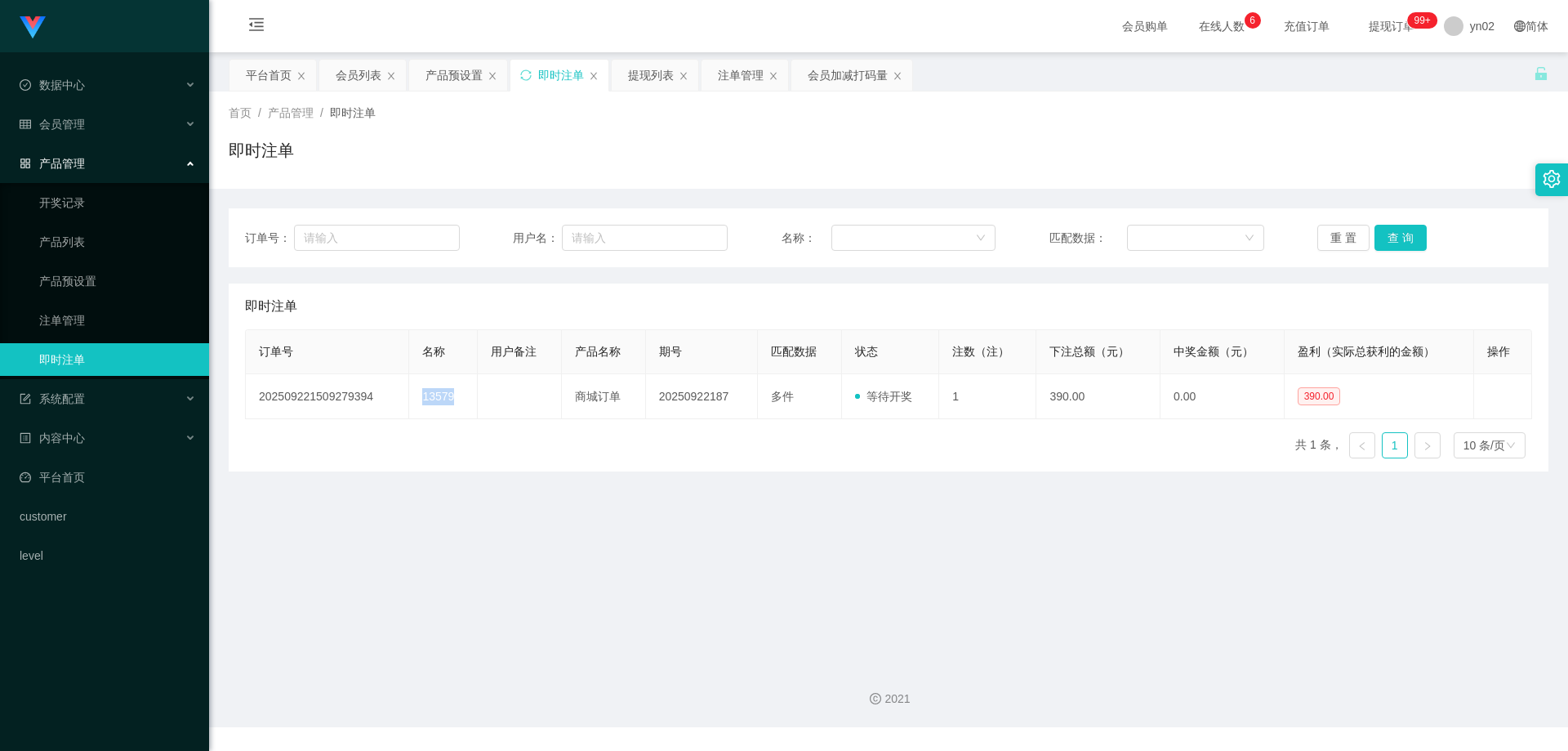
copy td "13579"
click at [100, 286] on link "产品预设置" at bounding box center [117, 281] width 157 height 32
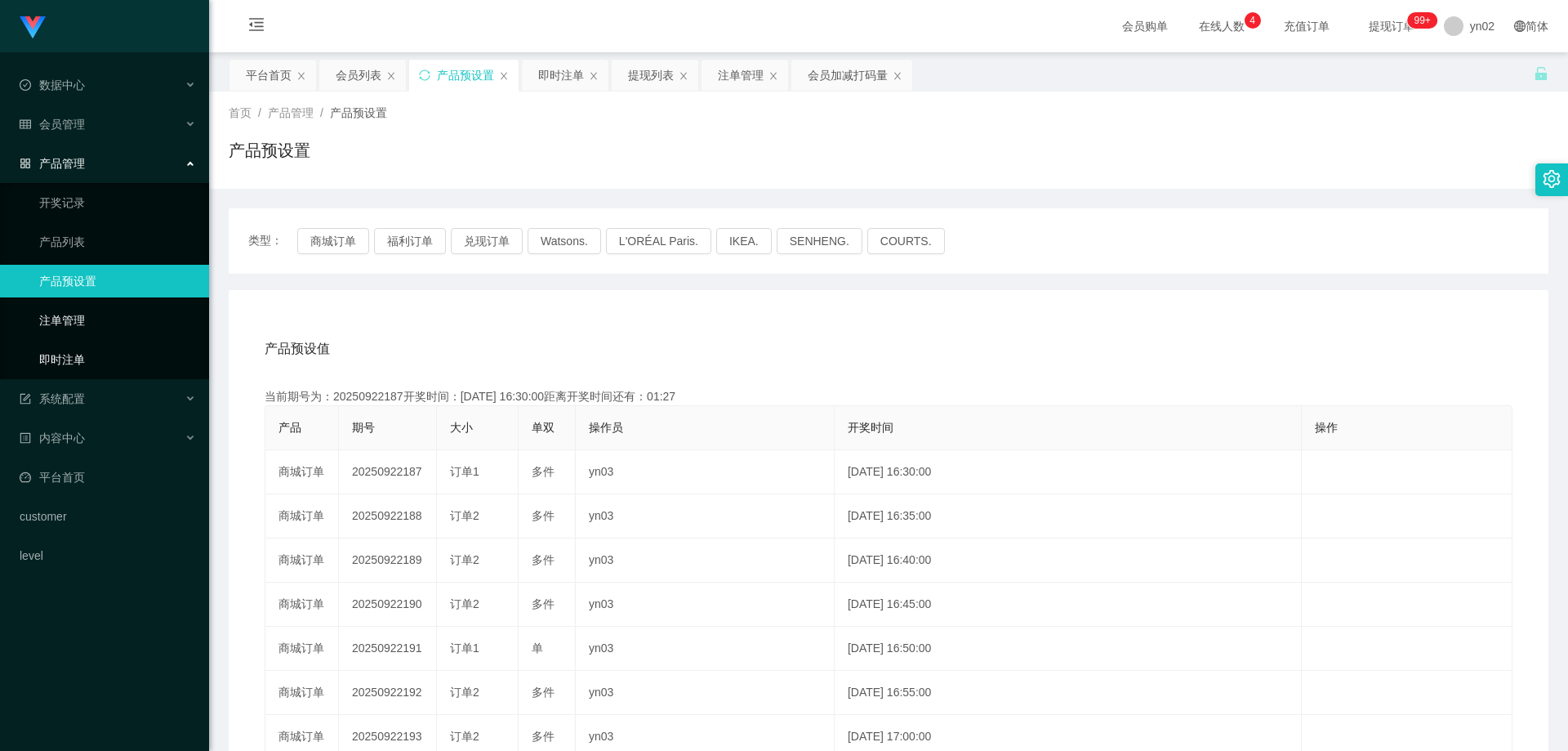
click at [96, 355] on link "即时注单" at bounding box center [117, 360] width 157 height 32
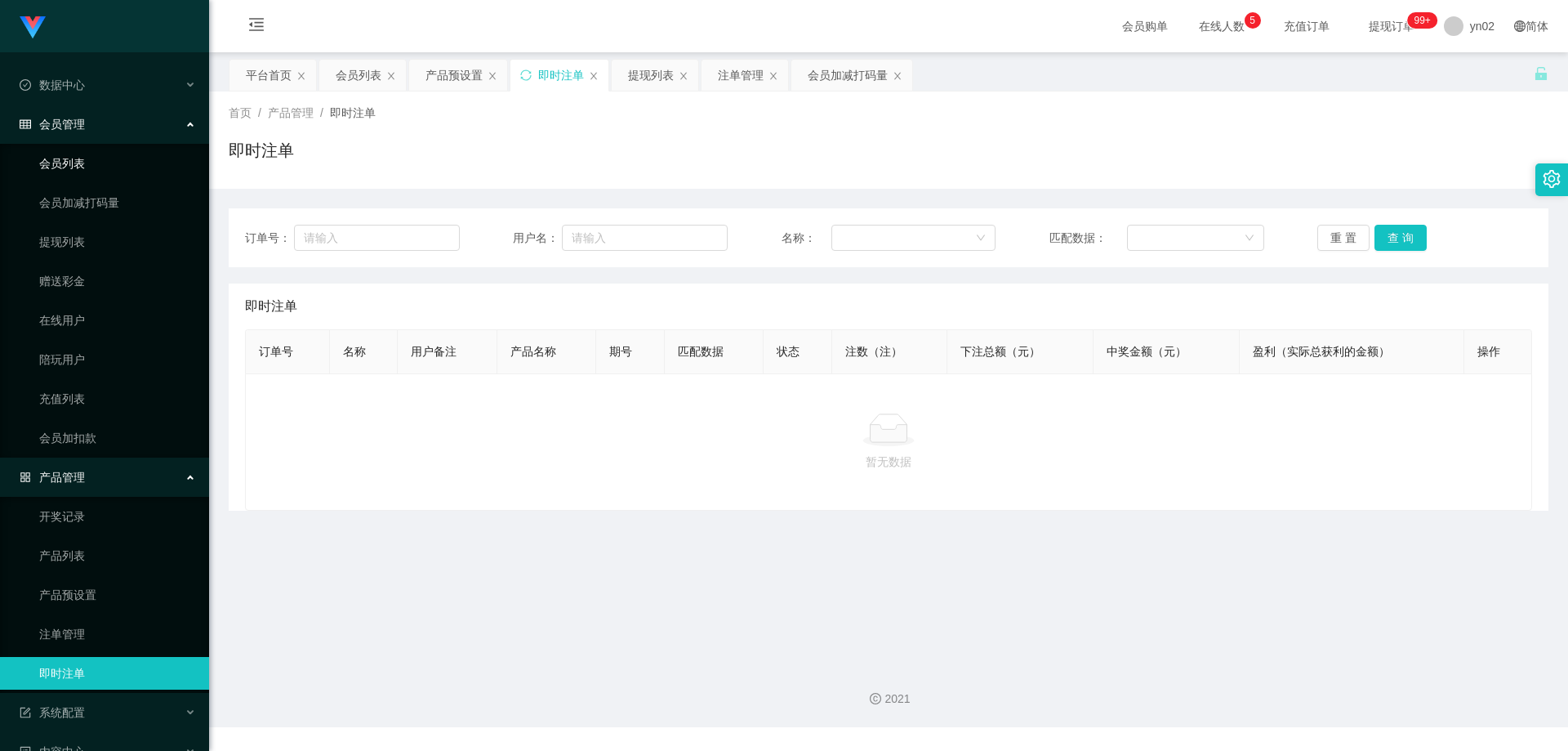
click at [97, 156] on link "会员列表" at bounding box center [117, 164] width 157 height 32
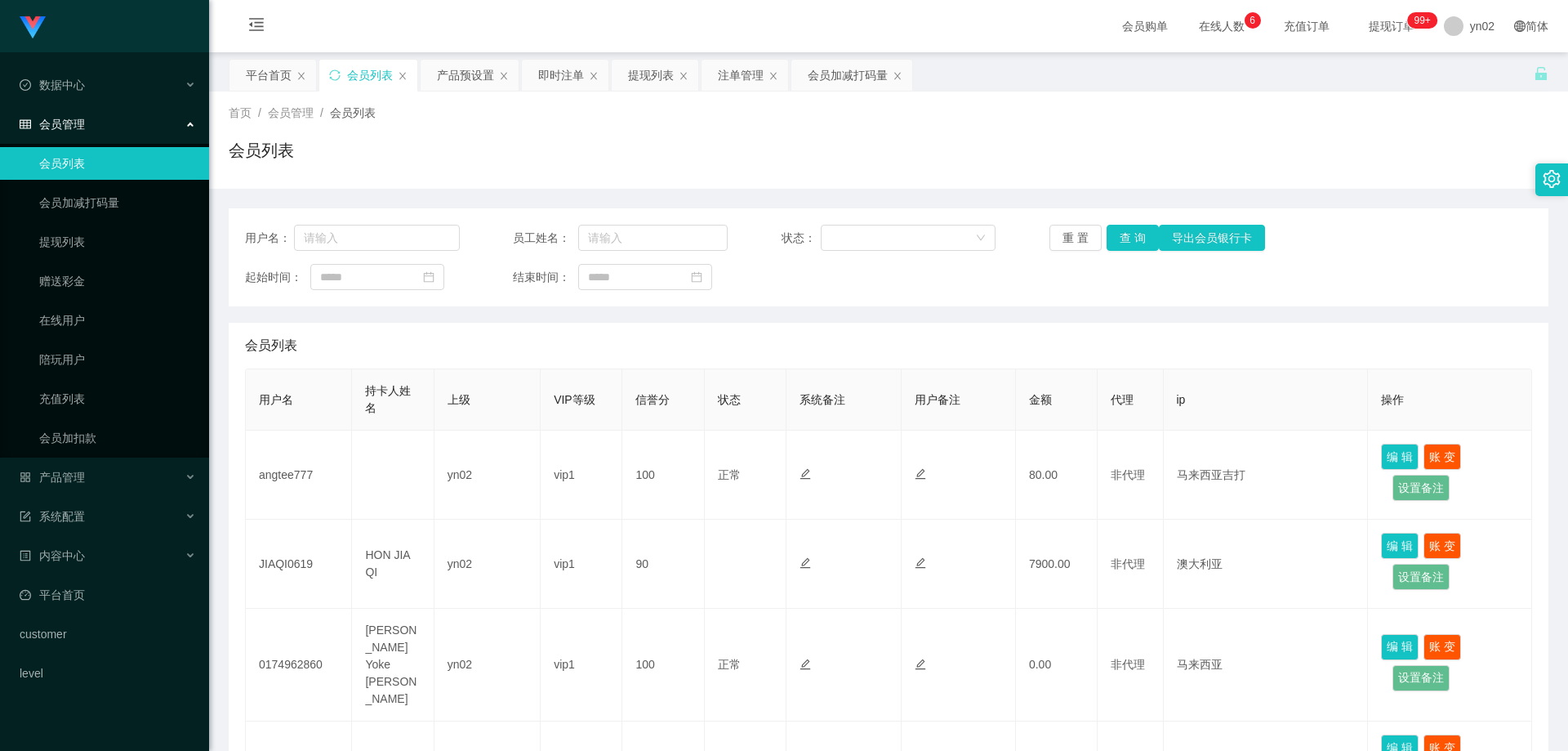
scroll to position [164, 0]
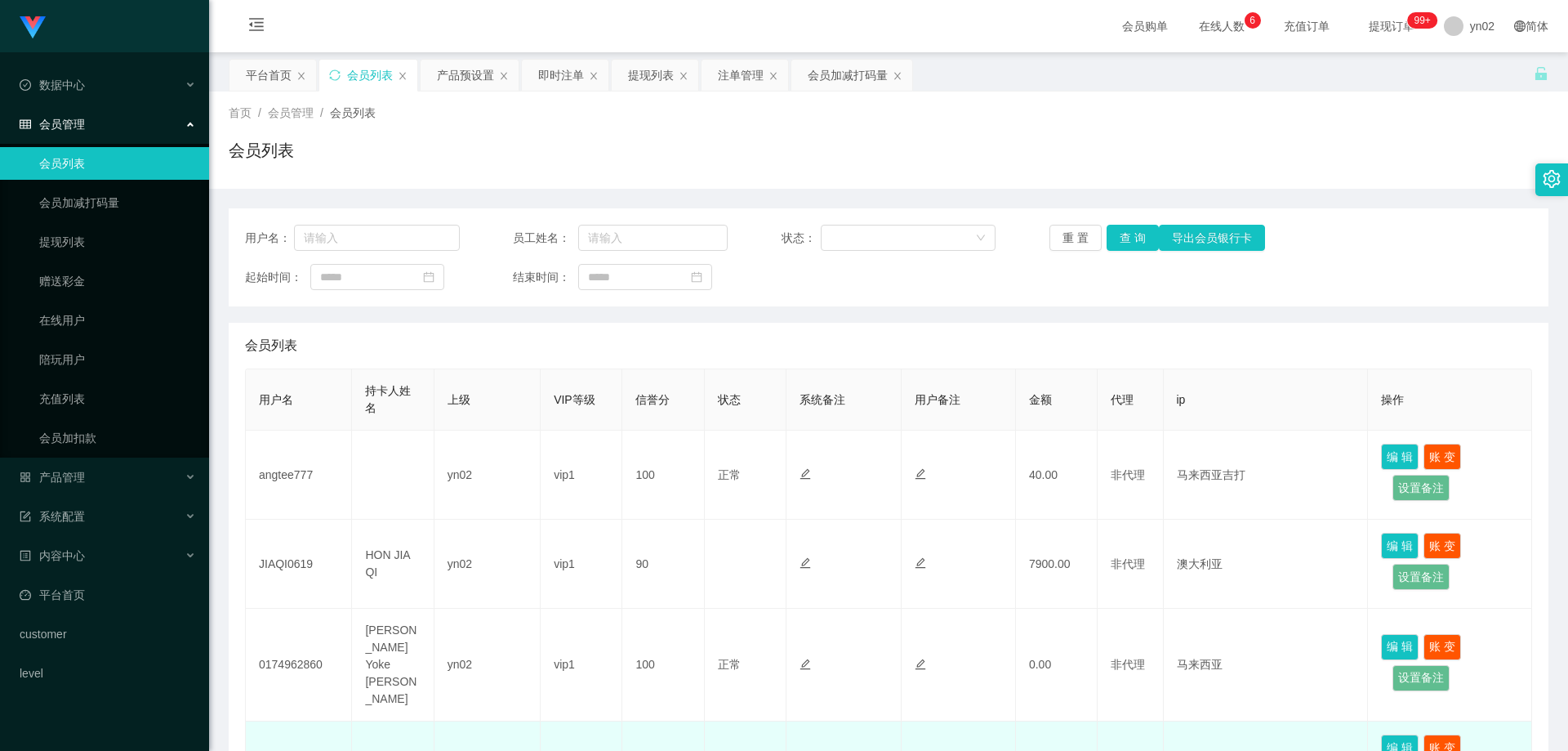
scroll to position [326, 0]
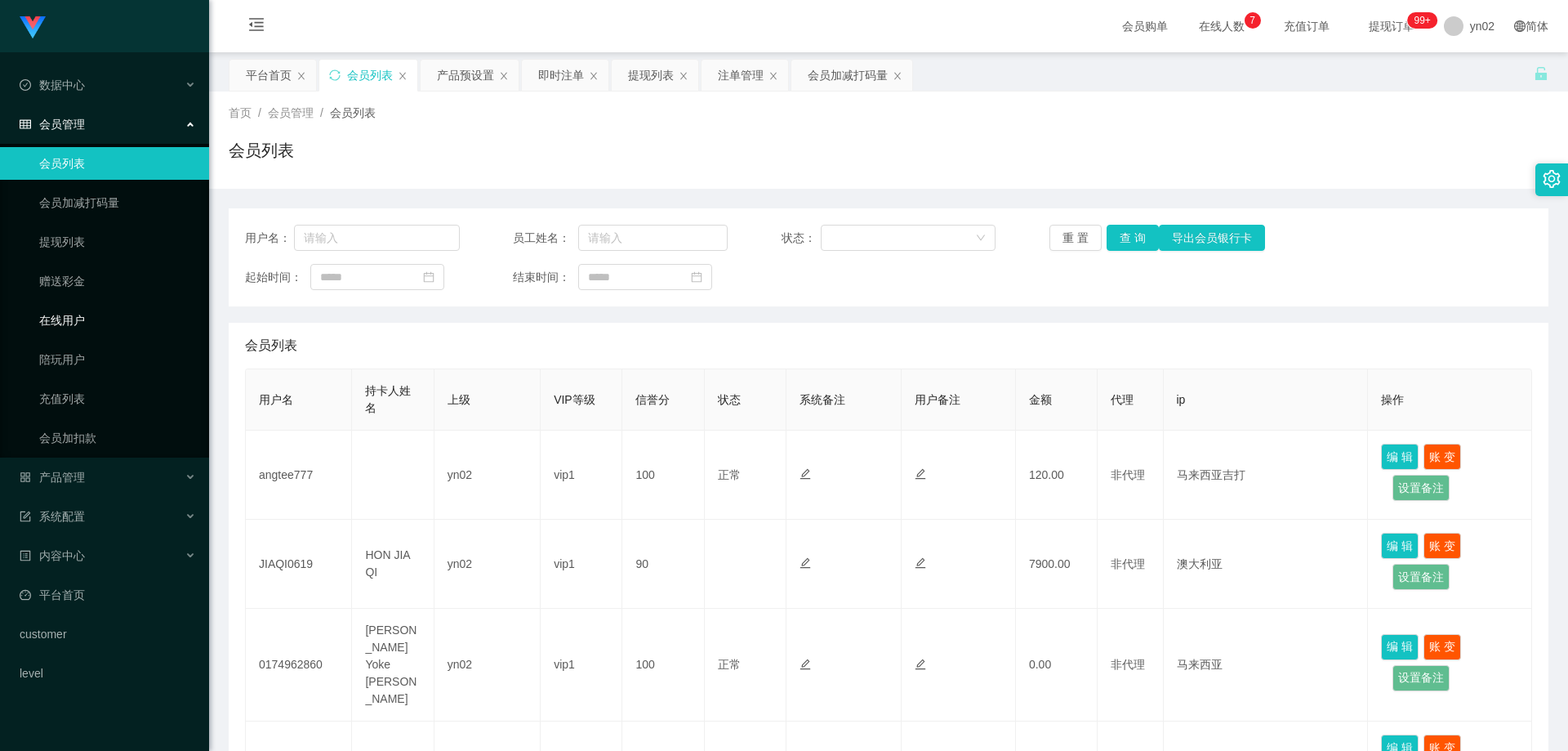
scroll to position [82, 0]
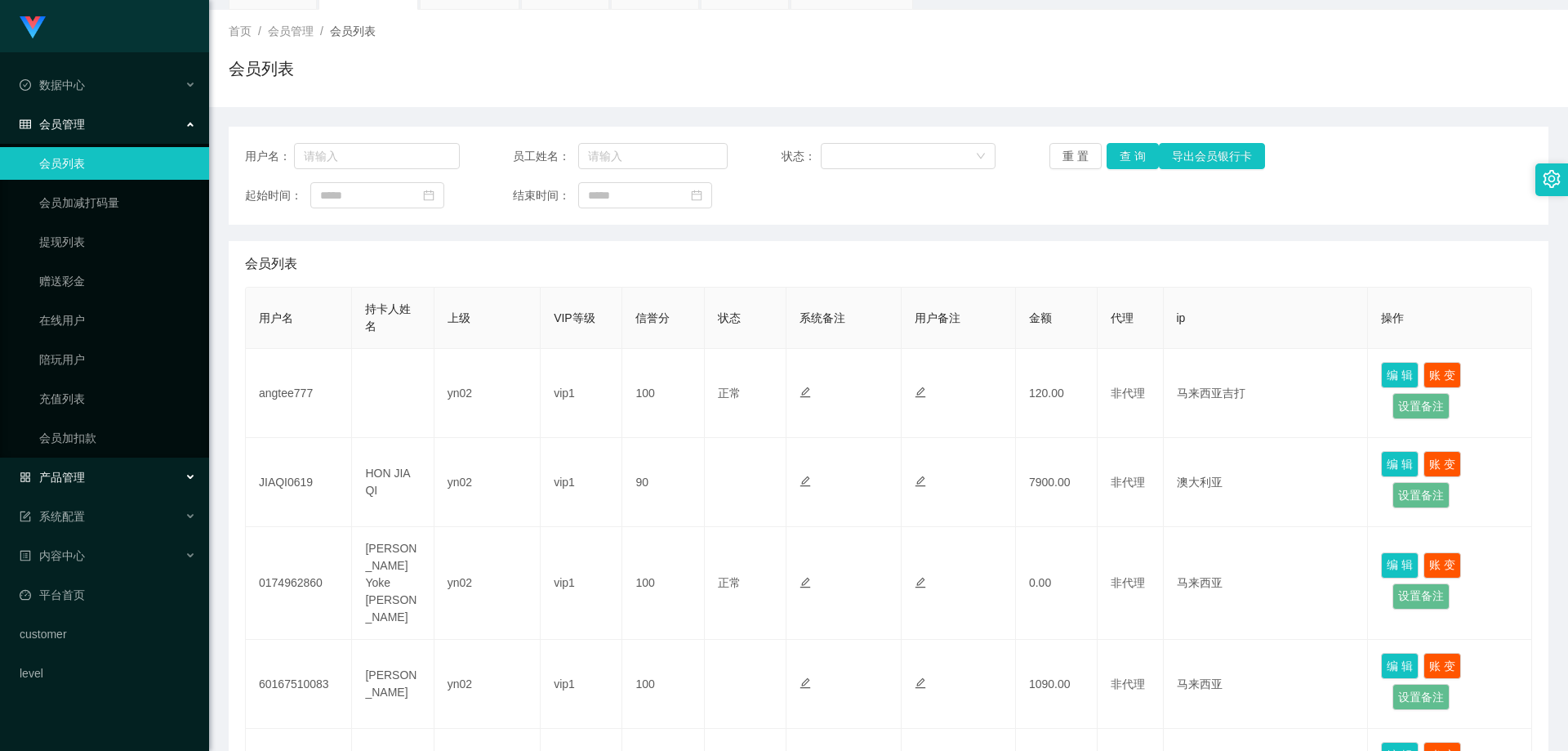
click at [107, 483] on div "产品管理" at bounding box center [105, 477] width 209 height 32
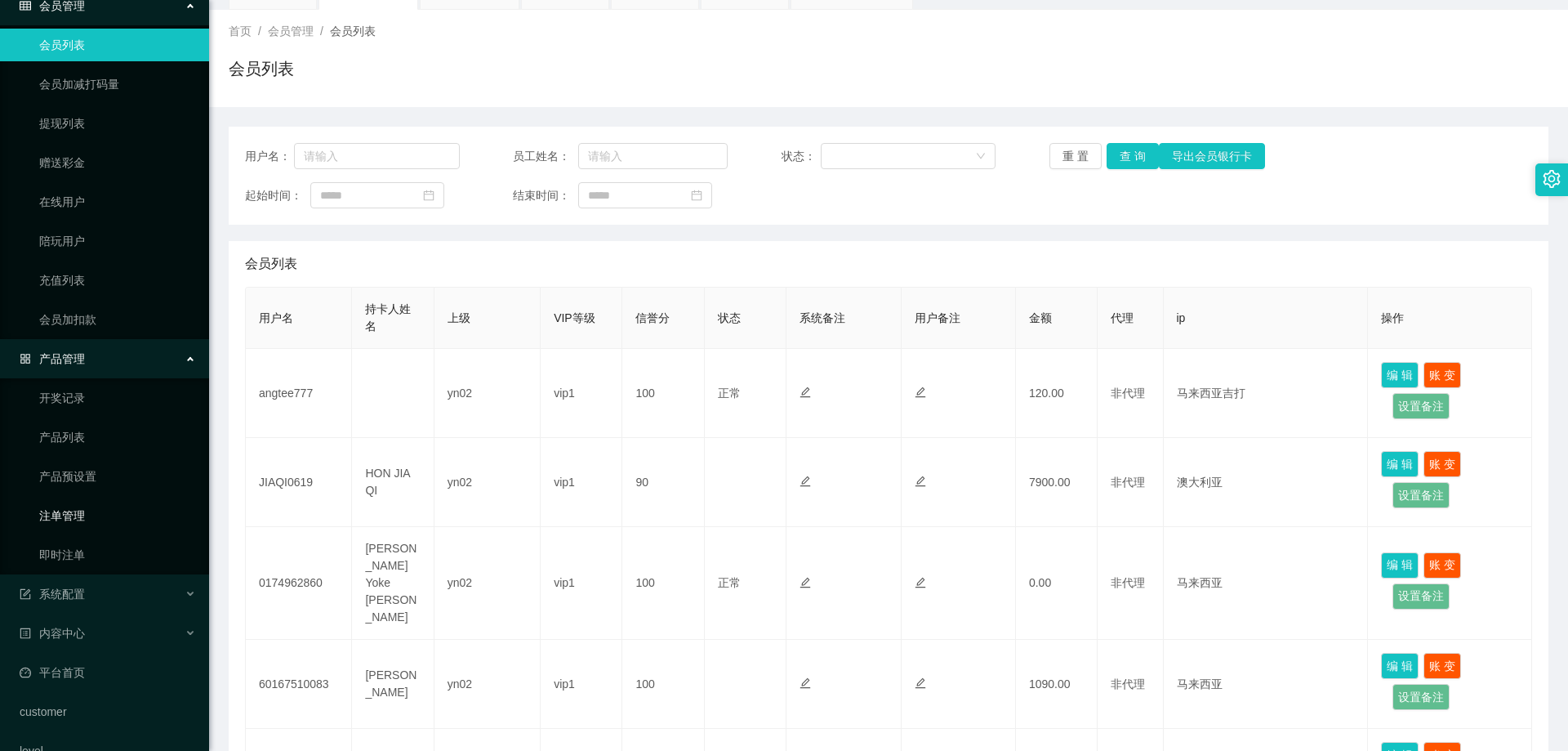
scroll to position [151, 0]
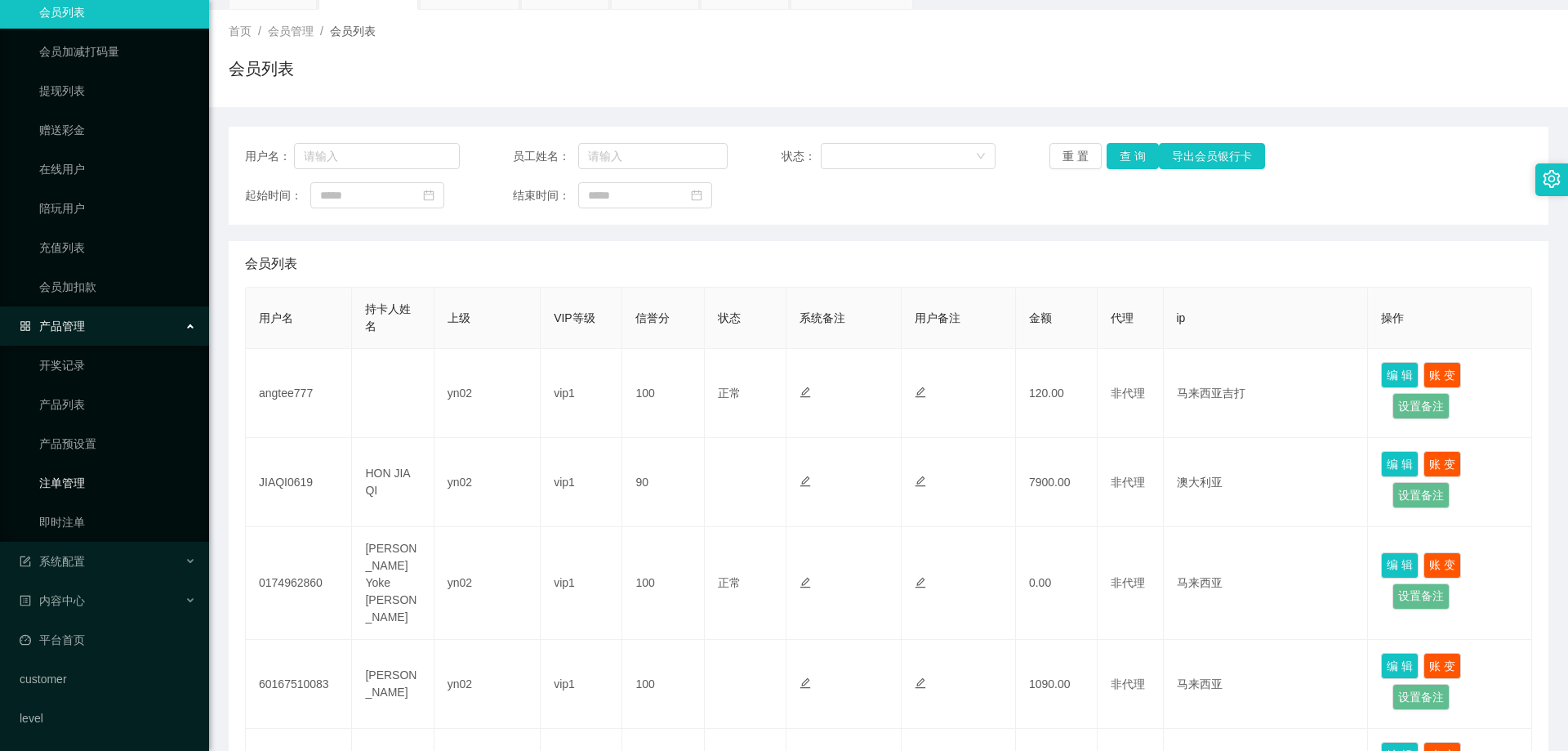
click at [77, 482] on link "注单管理" at bounding box center [117, 483] width 157 height 32
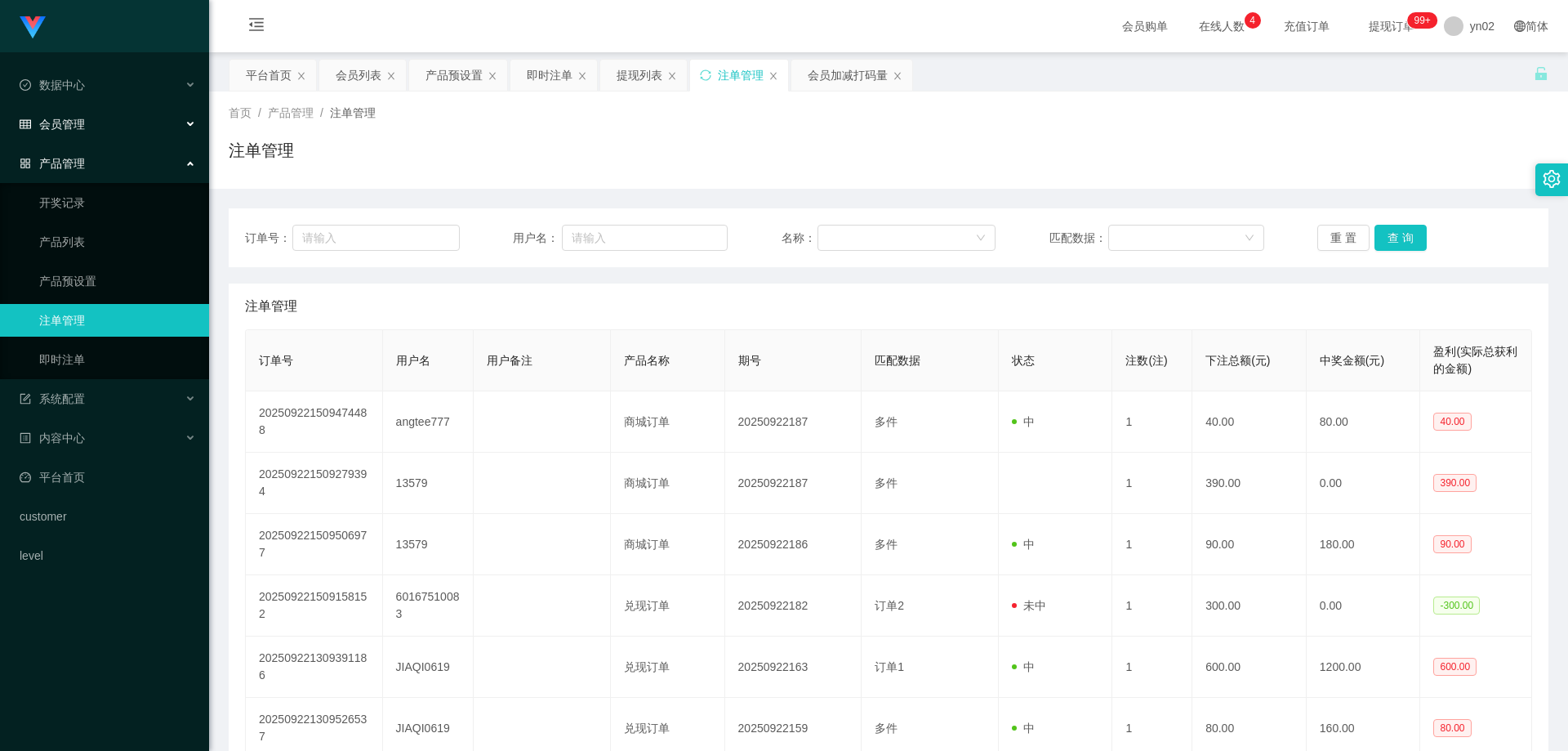
click at [71, 129] on span "会员管理" at bounding box center [52, 125] width 66 height 13
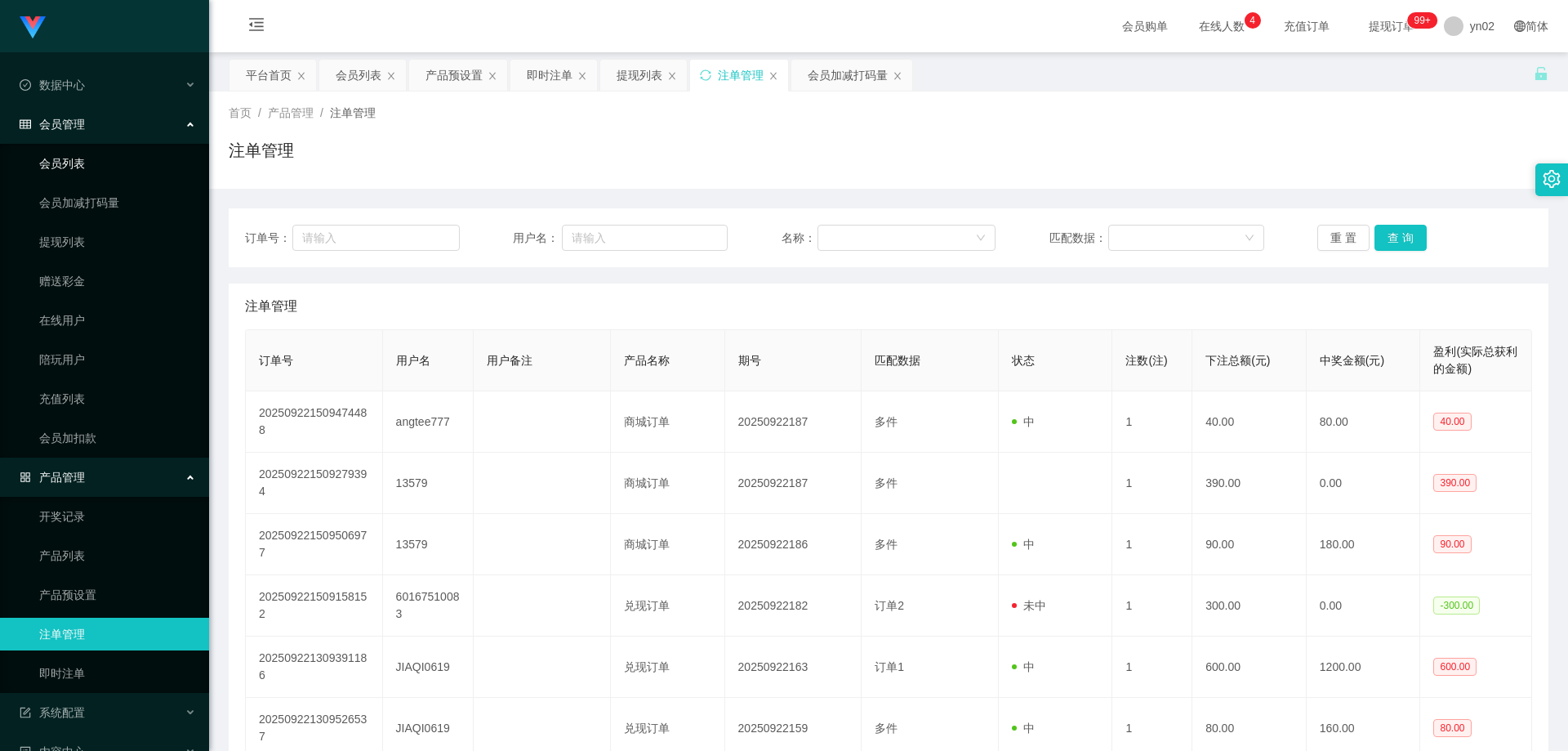
drag, startPoint x: 80, startPoint y: 156, endPoint x: 97, endPoint y: 2, distance: 154.9
click at [80, 156] on link "会员列表" at bounding box center [117, 164] width 157 height 32
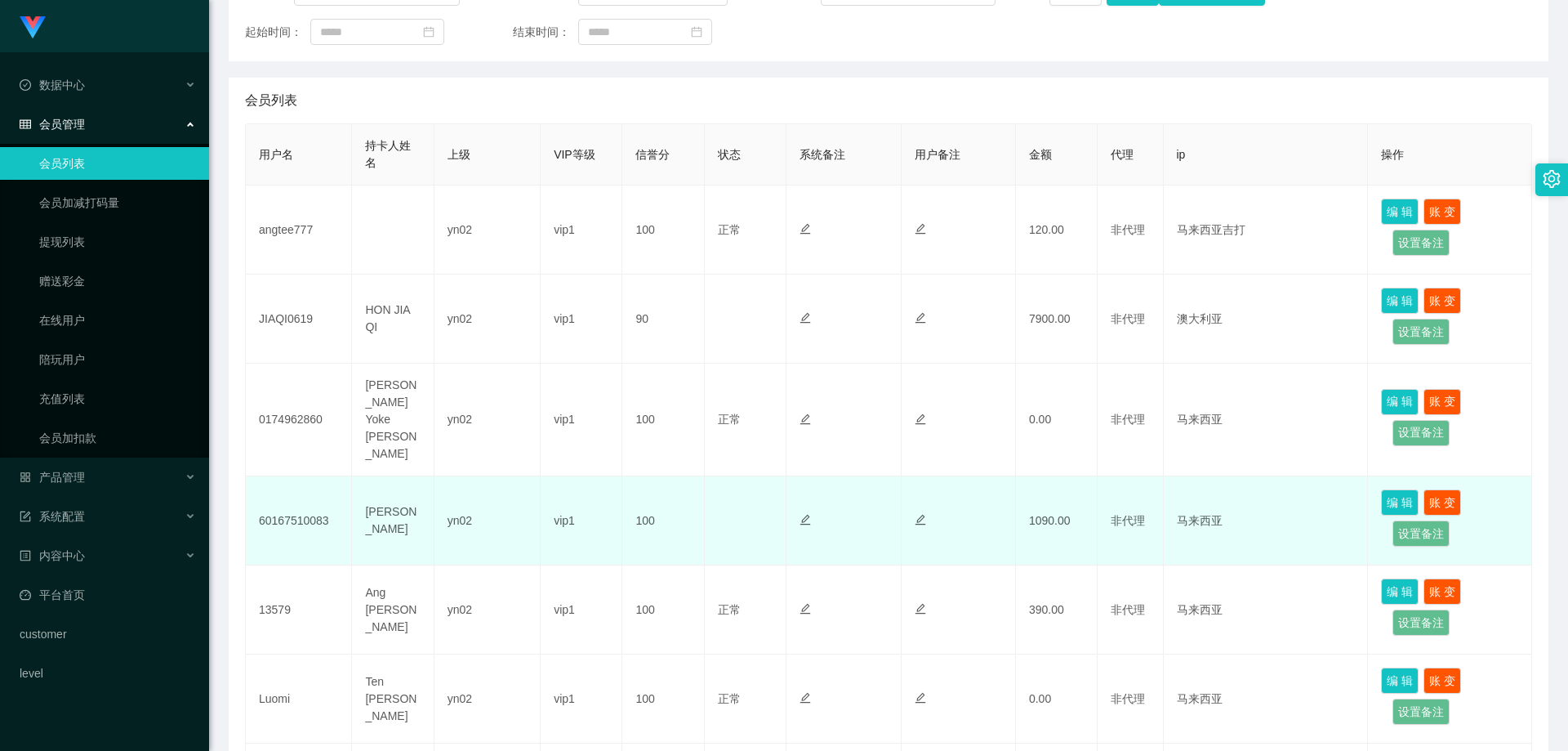
scroll to position [326, 0]
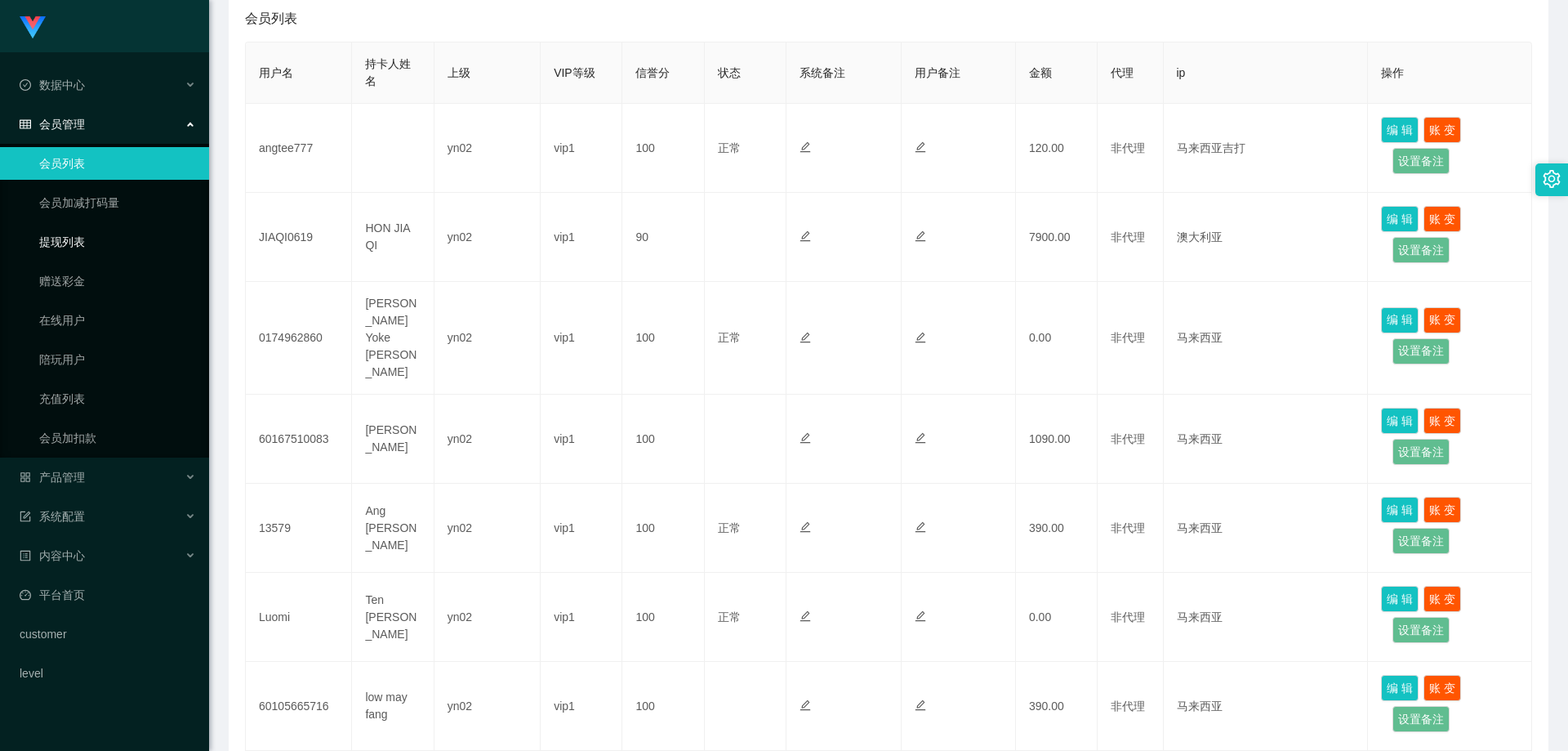
click at [90, 233] on link "提现列表" at bounding box center [117, 242] width 157 height 32
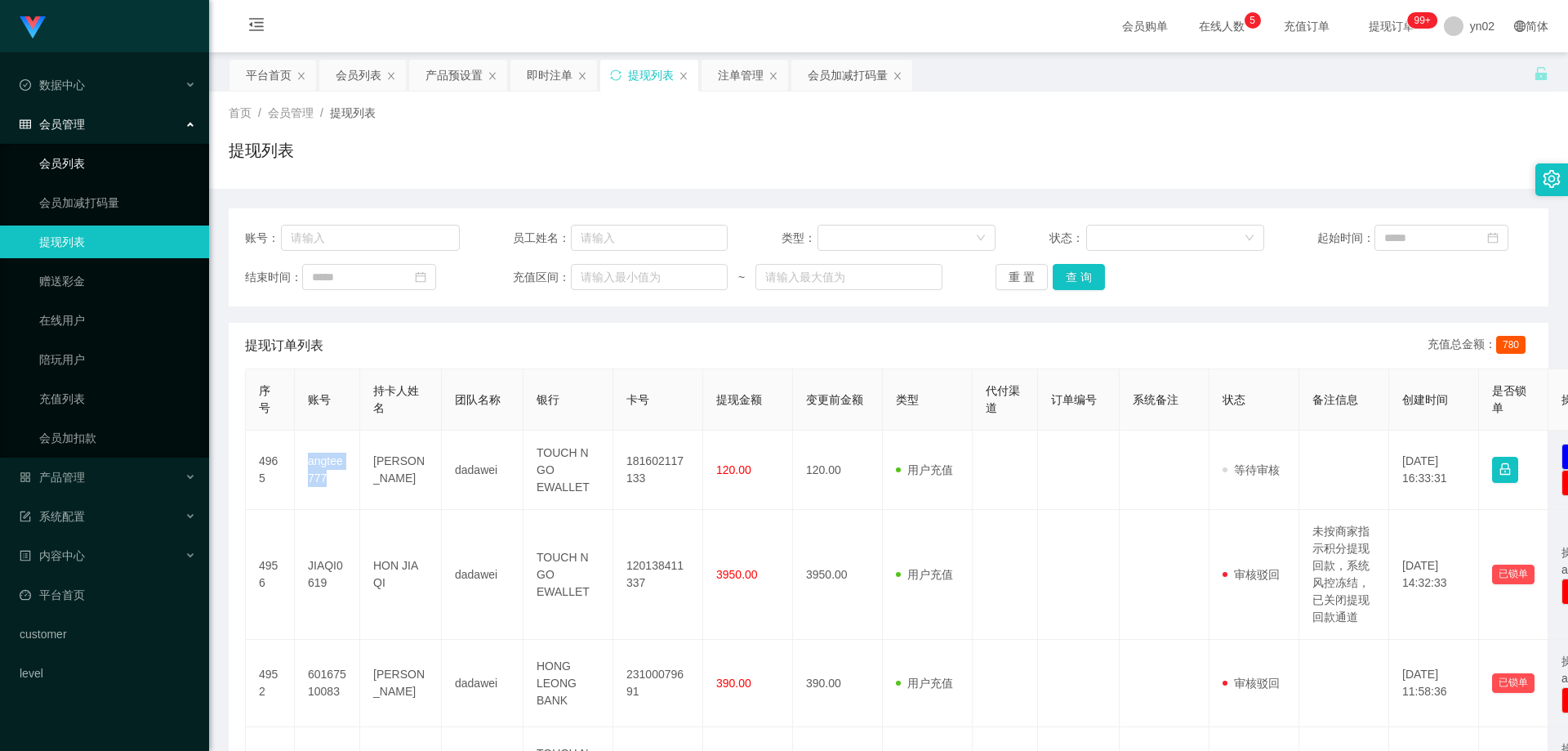
click at [98, 165] on link "会员列表" at bounding box center [117, 164] width 157 height 32
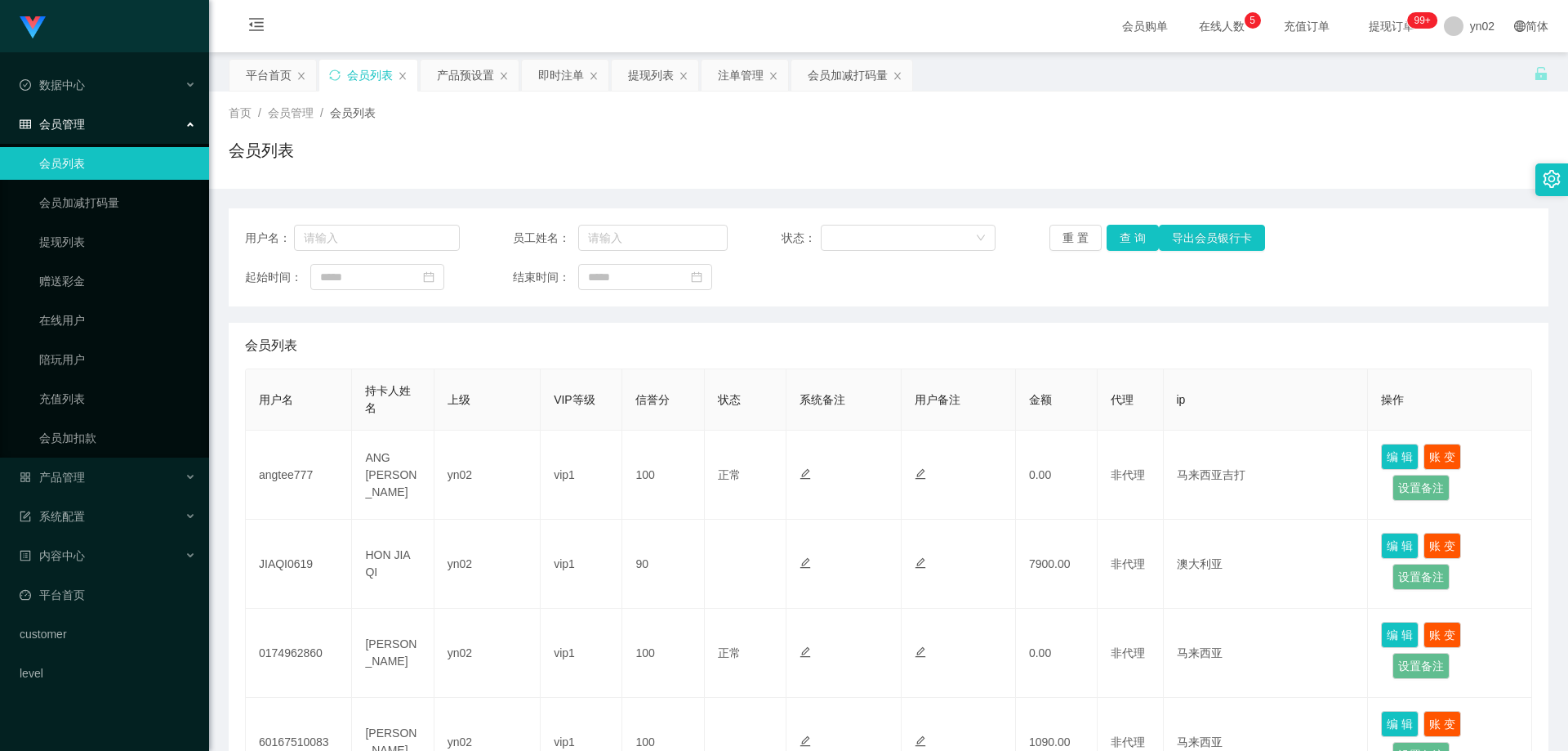
scroll to position [408, 0]
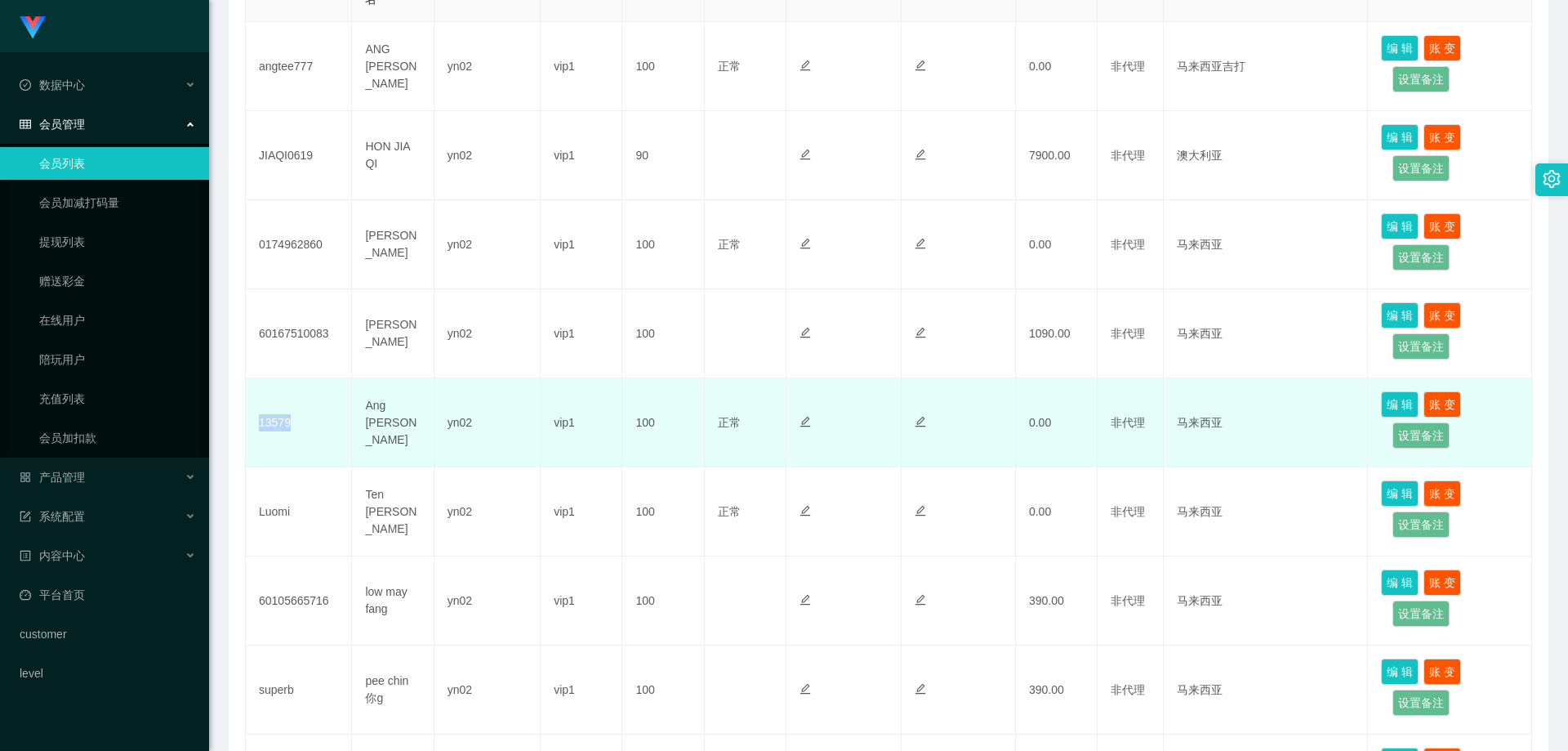
click at [255, 426] on td "13579" at bounding box center [299, 423] width 107 height 89
click at [1386, 402] on button "编 辑" at bounding box center [1399, 404] width 37 height 26
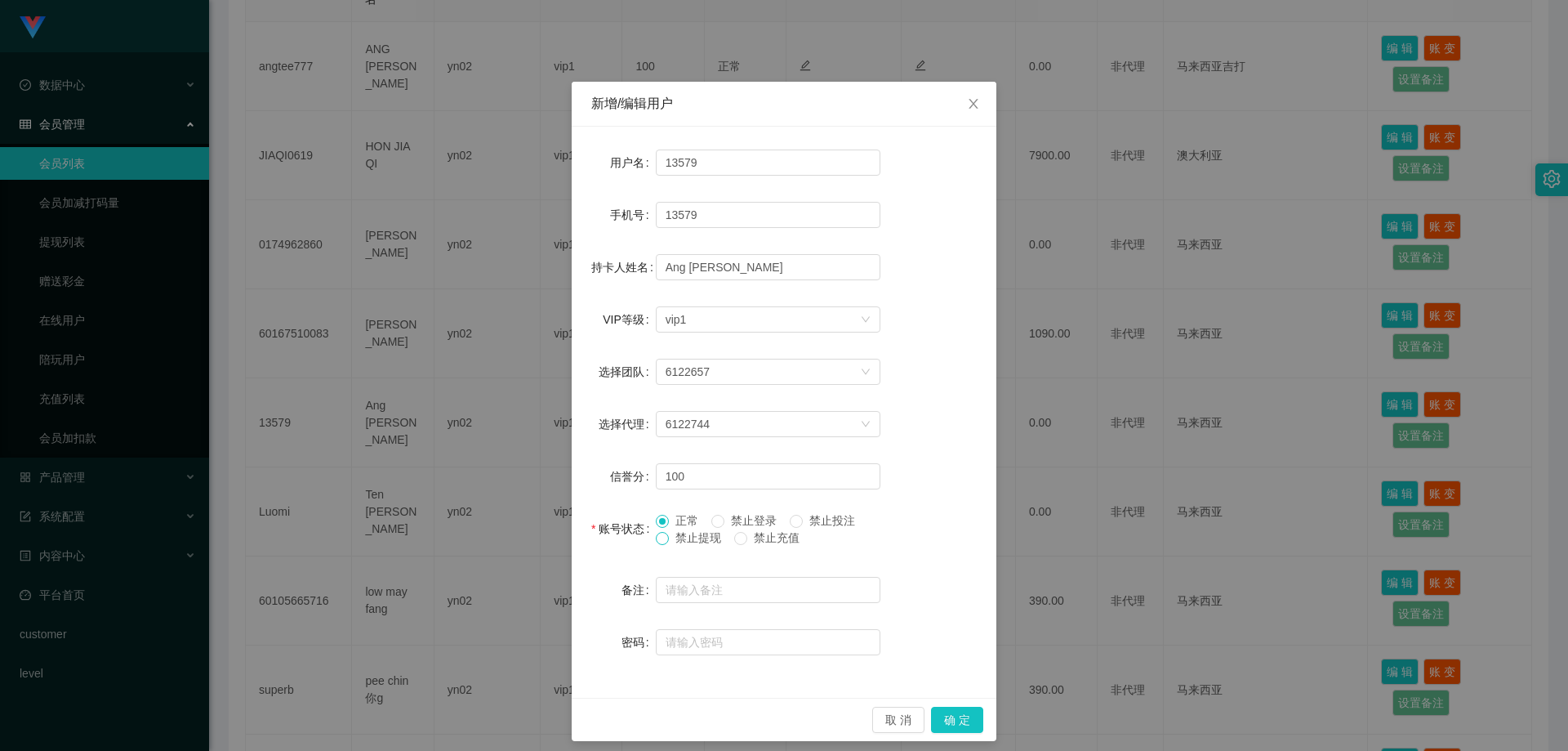
click at [662, 540] on span at bounding box center [662, 539] width 13 height 13
click at [948, 714] on button "确 定" at bounding box center [957, 719] width 52 height 26
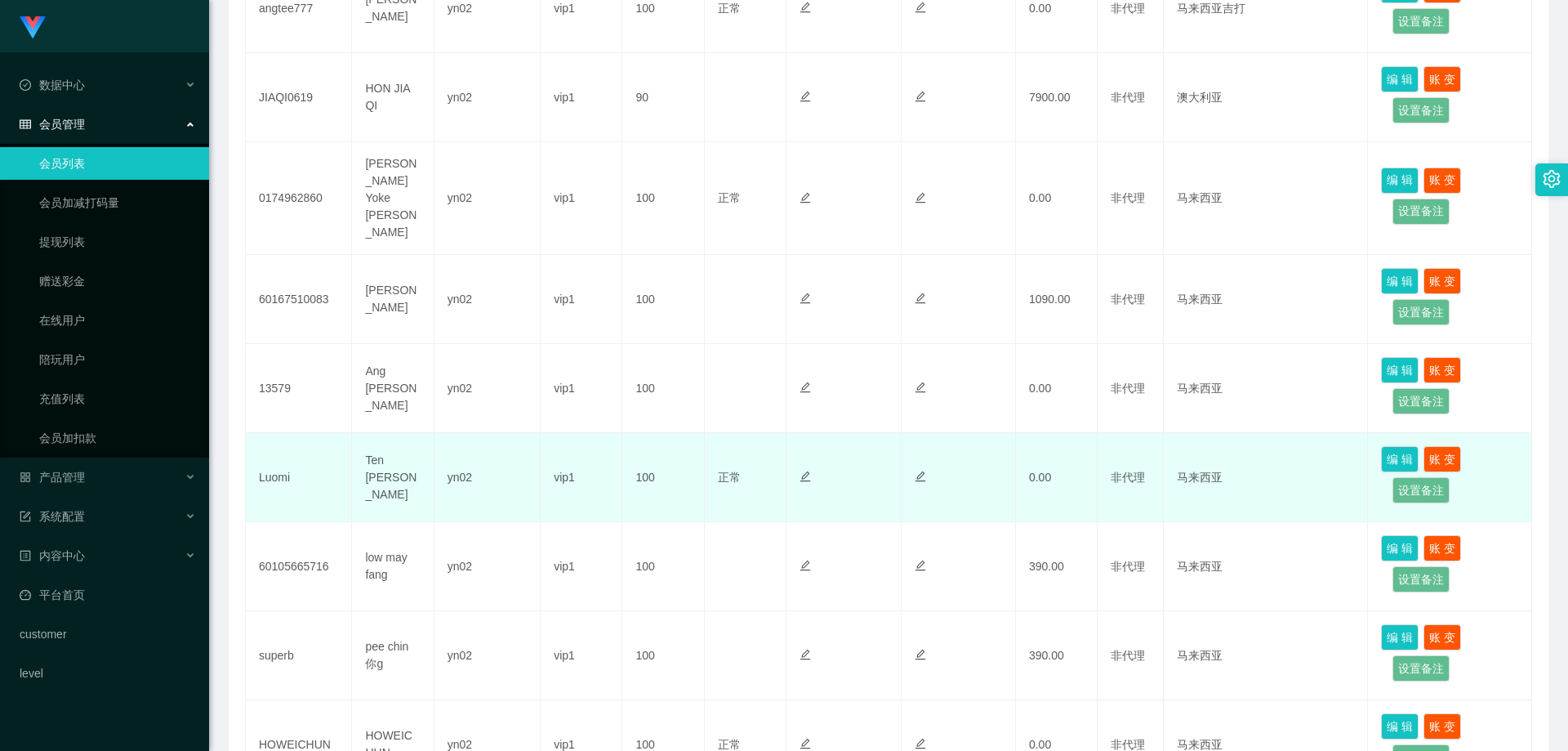
scroll to position [490, 0]
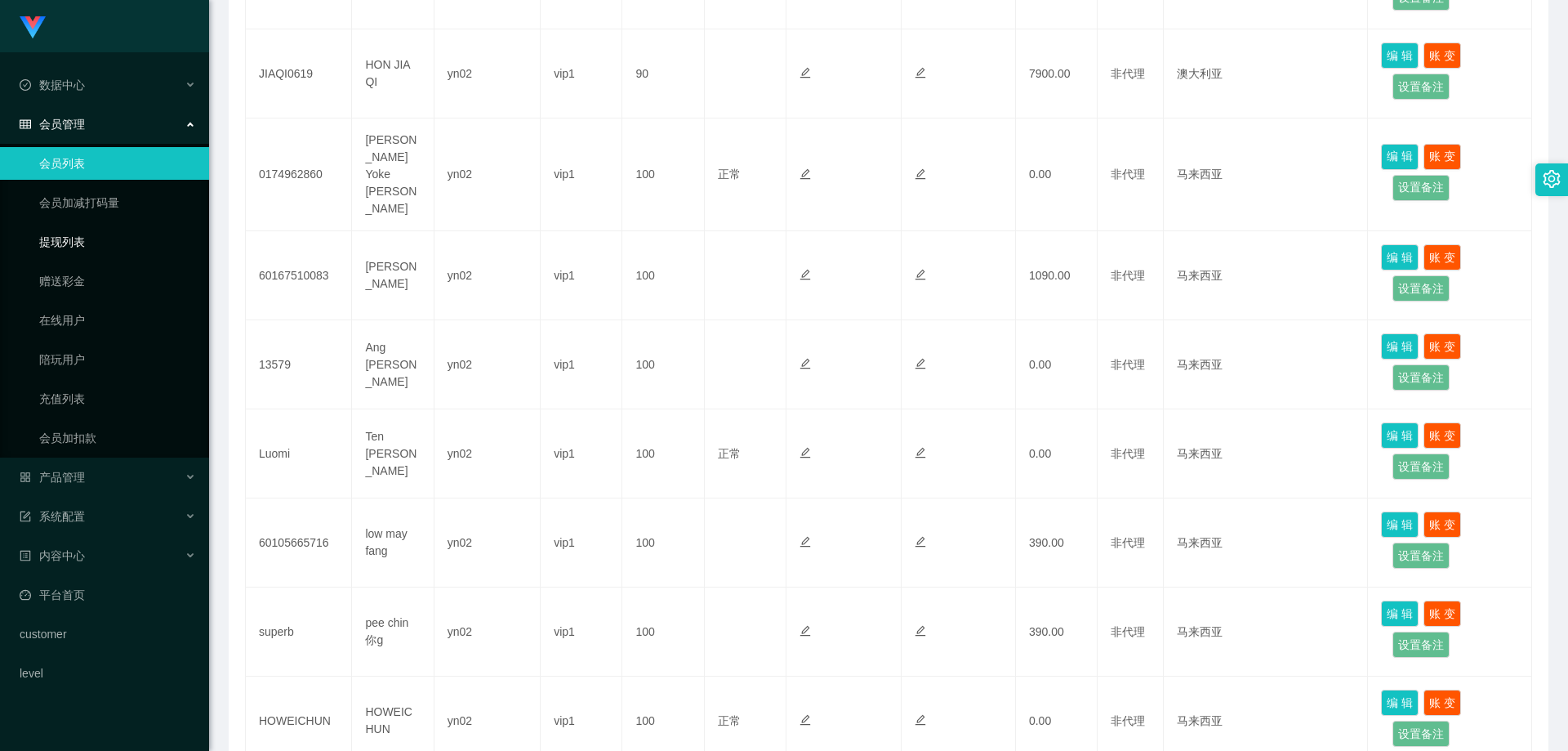
click at [82, 247] on link "提现列表" at bounding box center [117, 242] width 157 height 32
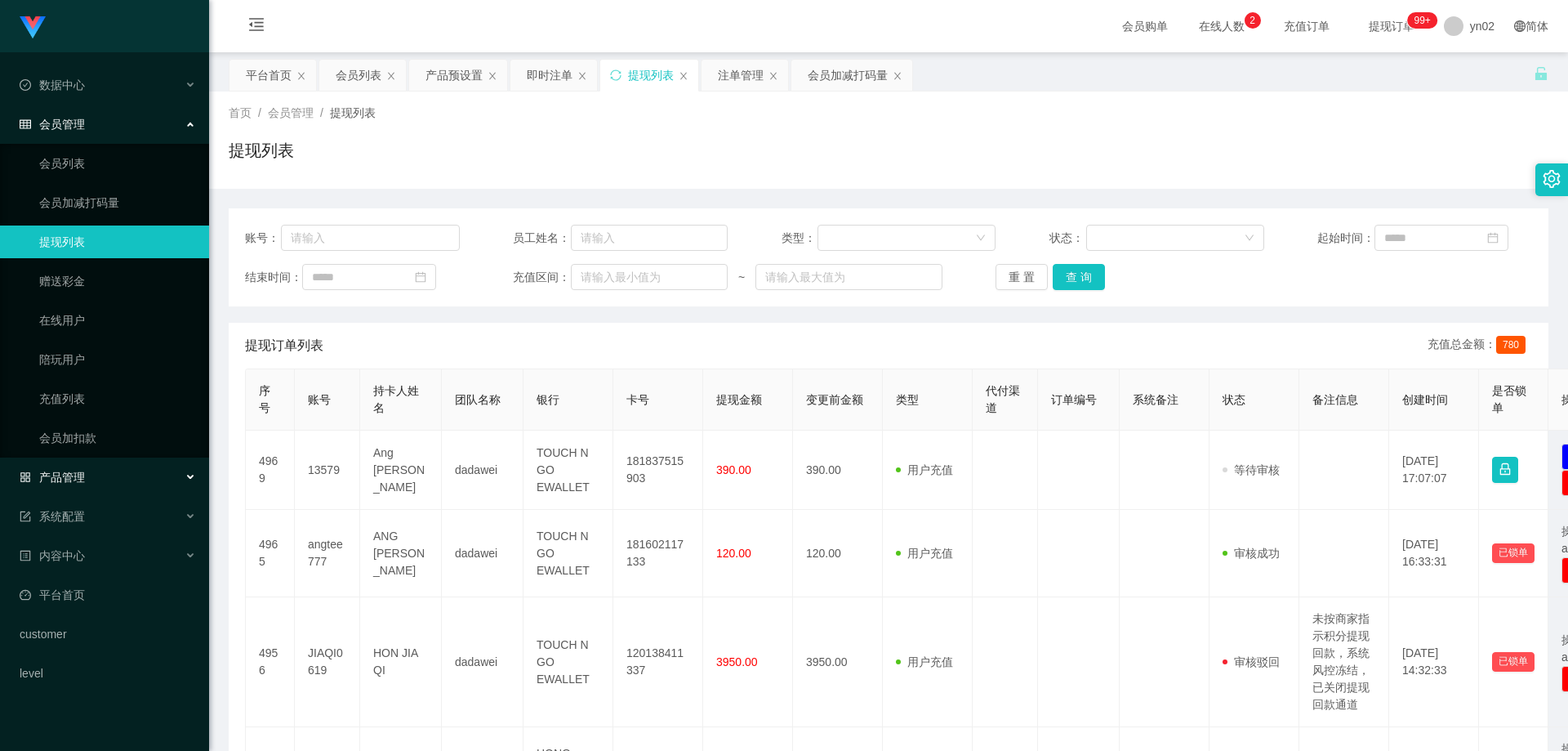
click at [89, 484] on div "产品管理" at bounding box center [105, 477] width 209 height 32
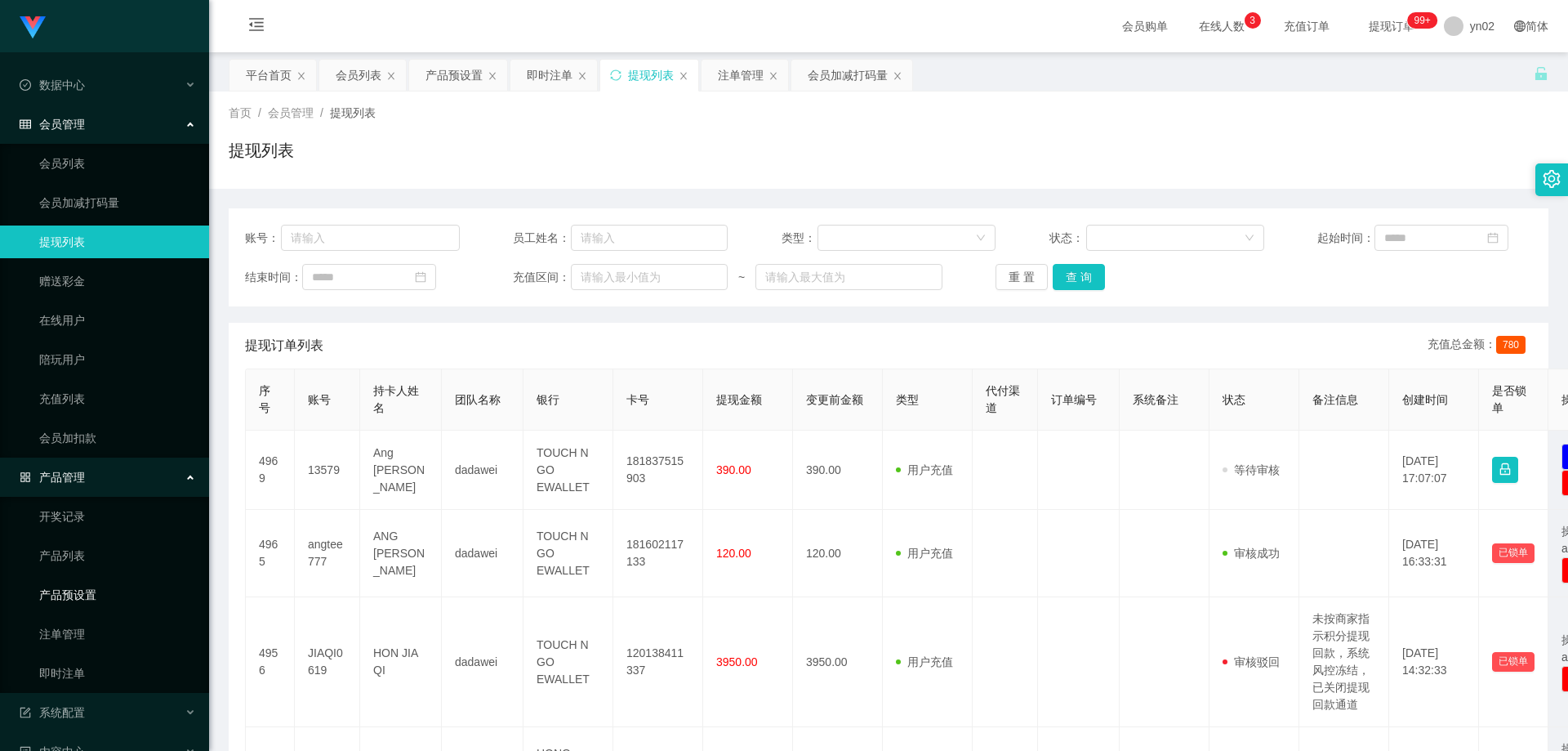
drag, startPoint x: 100, startPoint y: 592, endPoint x: 108, endPoint y: 591, distance: 8.1
click at [100, 592] on link "产品预设置" at bounding box center [117, 595] width 157 height 32
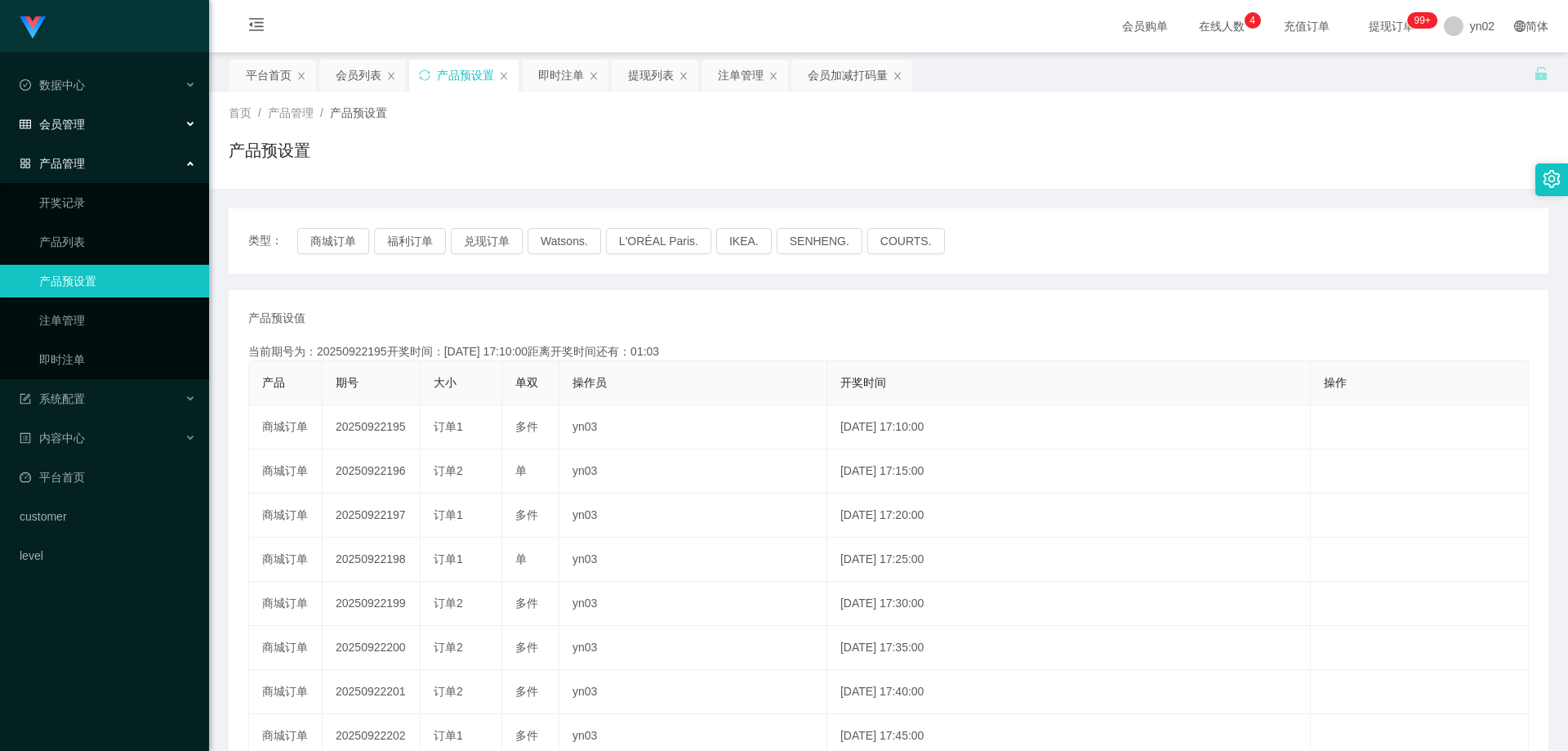
click at [100, 116] on div "会员管理" at bounding box center [105, 124] width 209 height 32
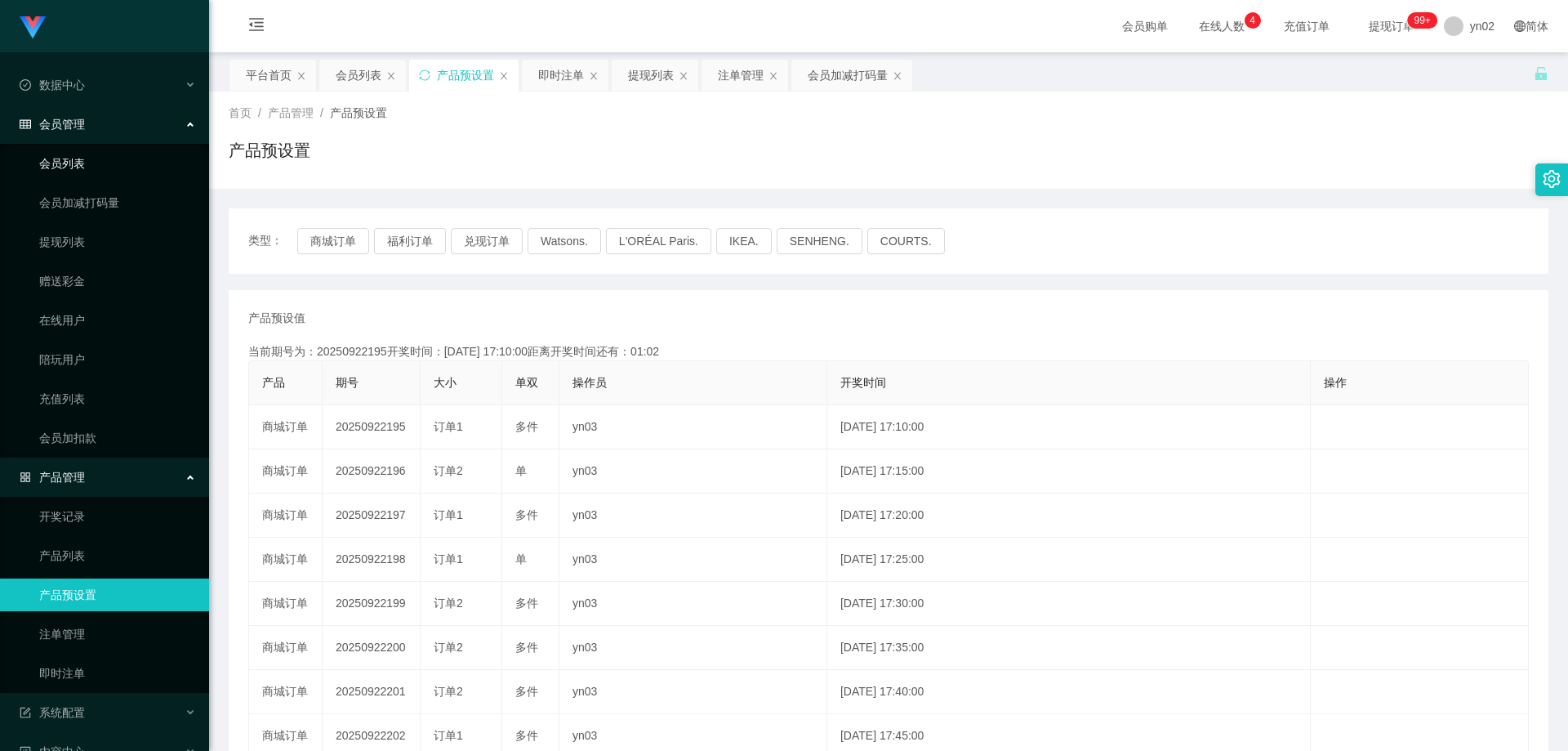
click at [82, 154] on link "会员列表" at bounding box center [117, 164] width 157 height 32
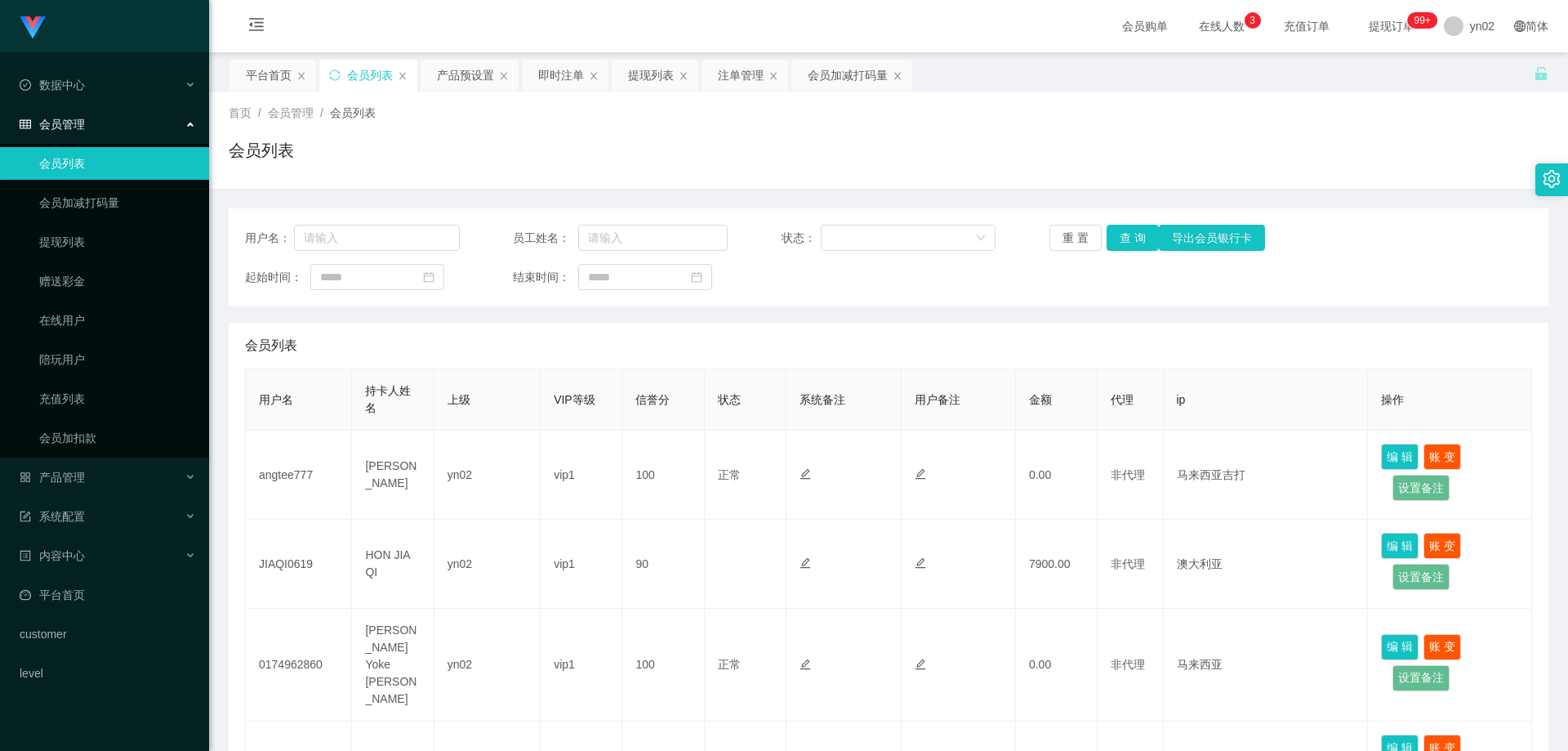
scroll to position [408, 0]
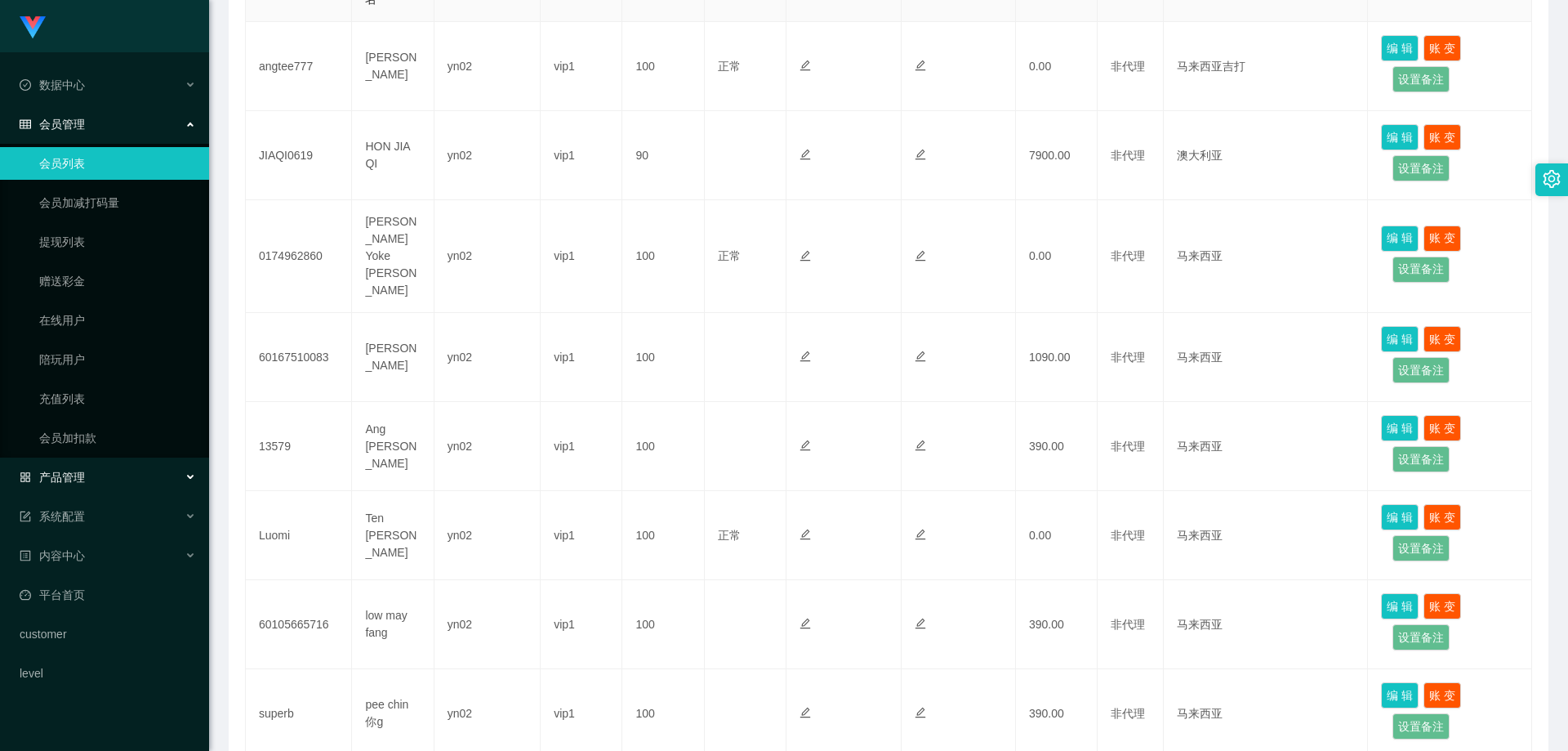
click at [121, 467] on div "产品管理" at bounding box center [105, 477] width 209 height 32
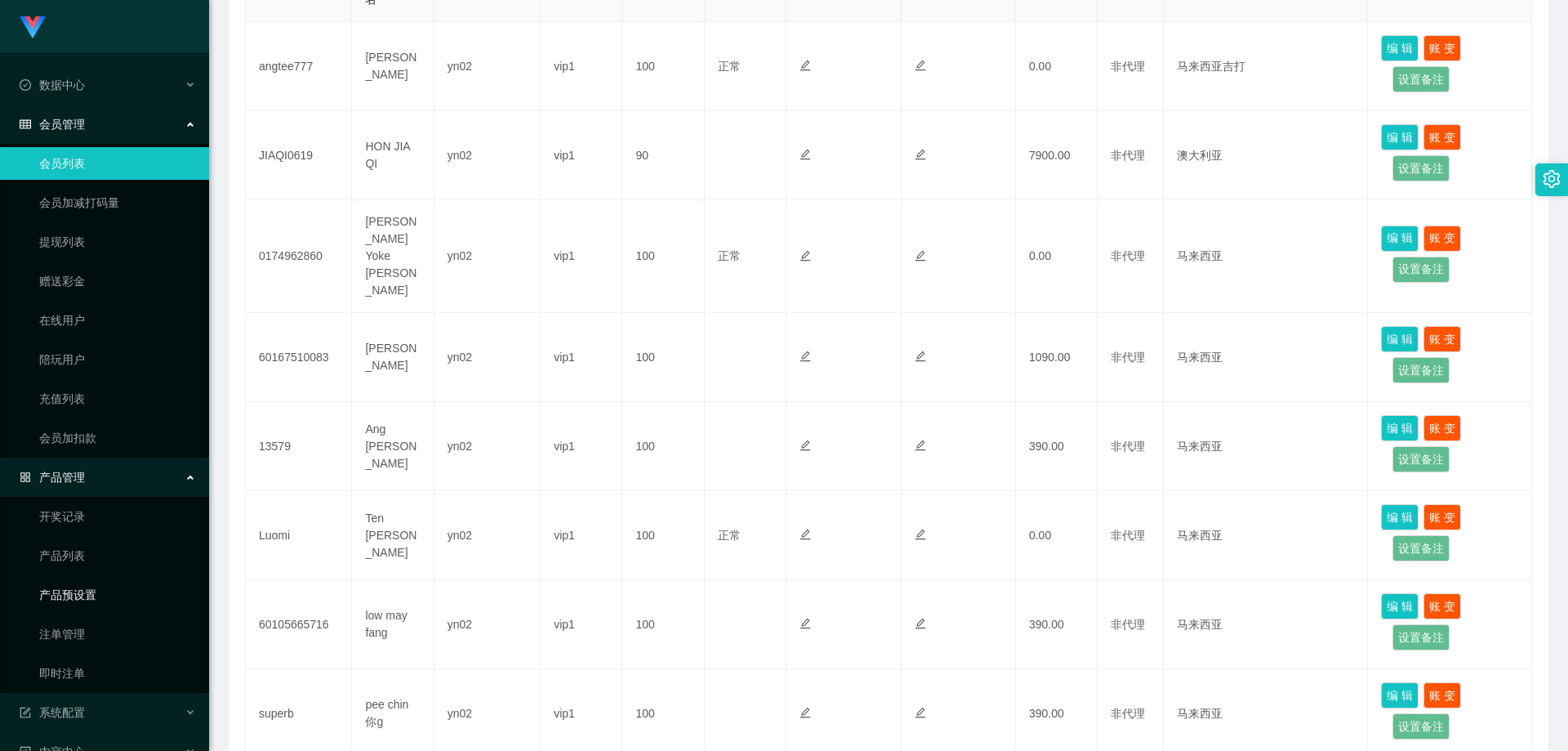
click at [109, 590] on link "产品预设置" at bounding box center [117, 595] width 157 height 32
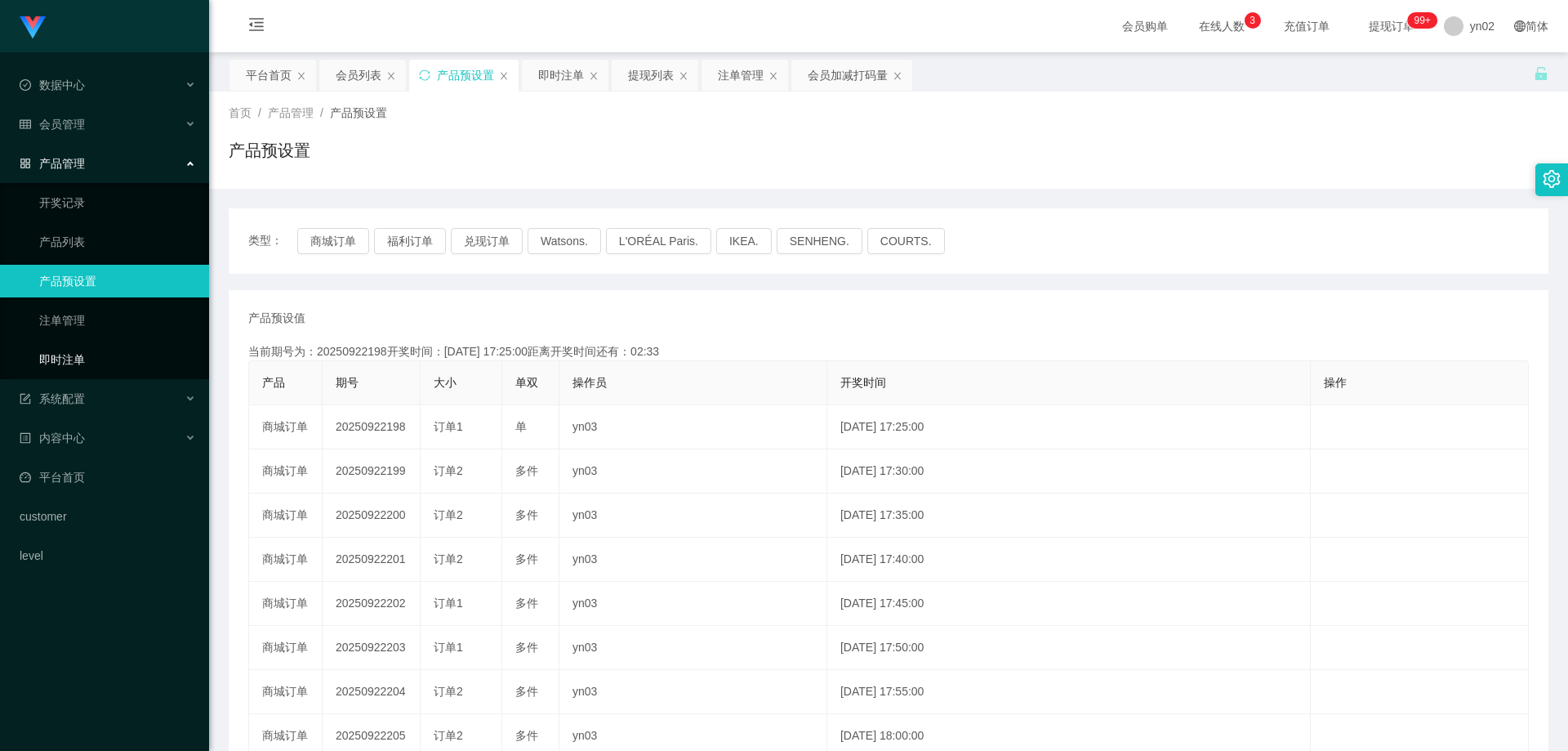
click at [104, 361] on link "即时注单" at bounding box center [117, 360] width 157 height 32
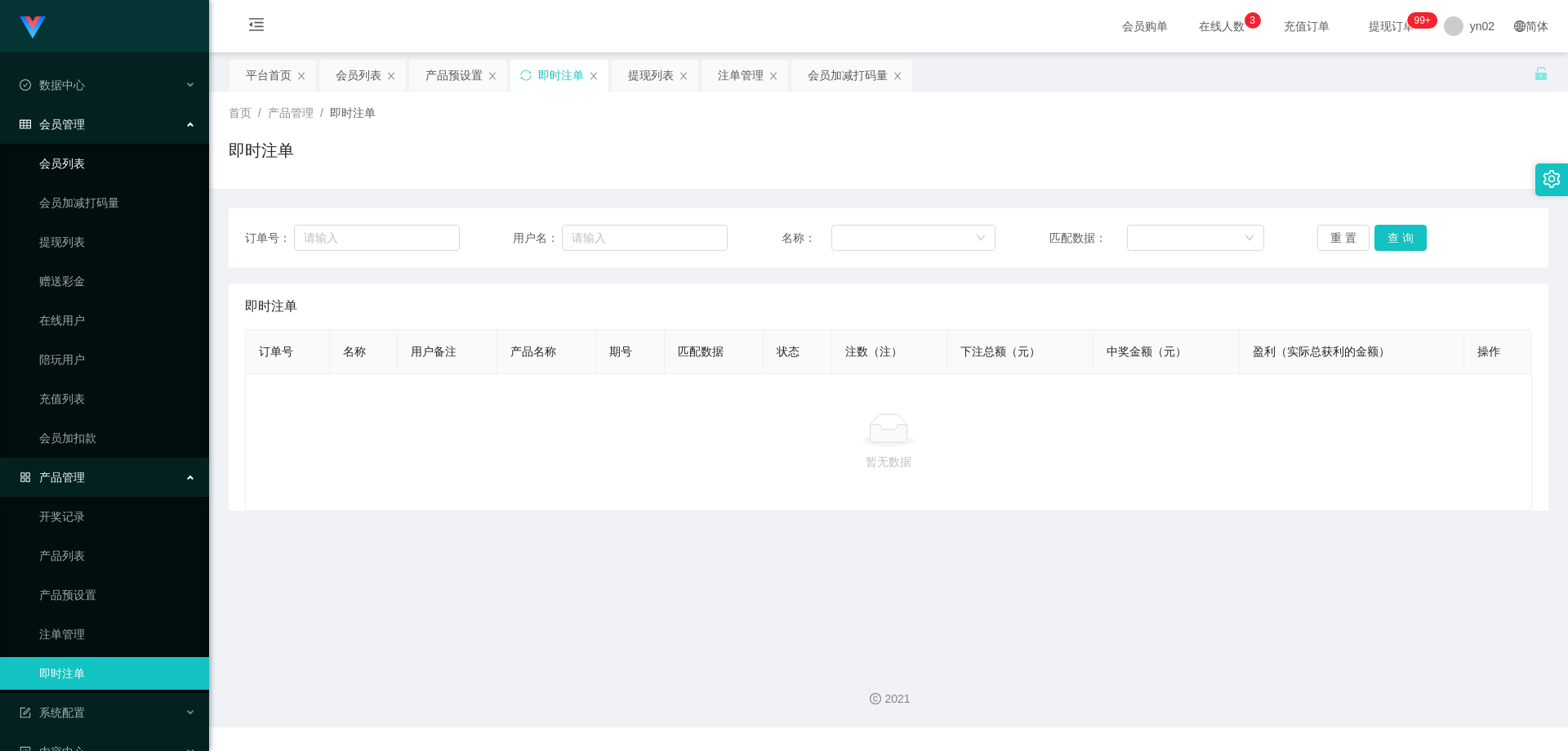
click at [87, 170] on link "会员列表" at bounding box center [117, 164] width 157 height 32
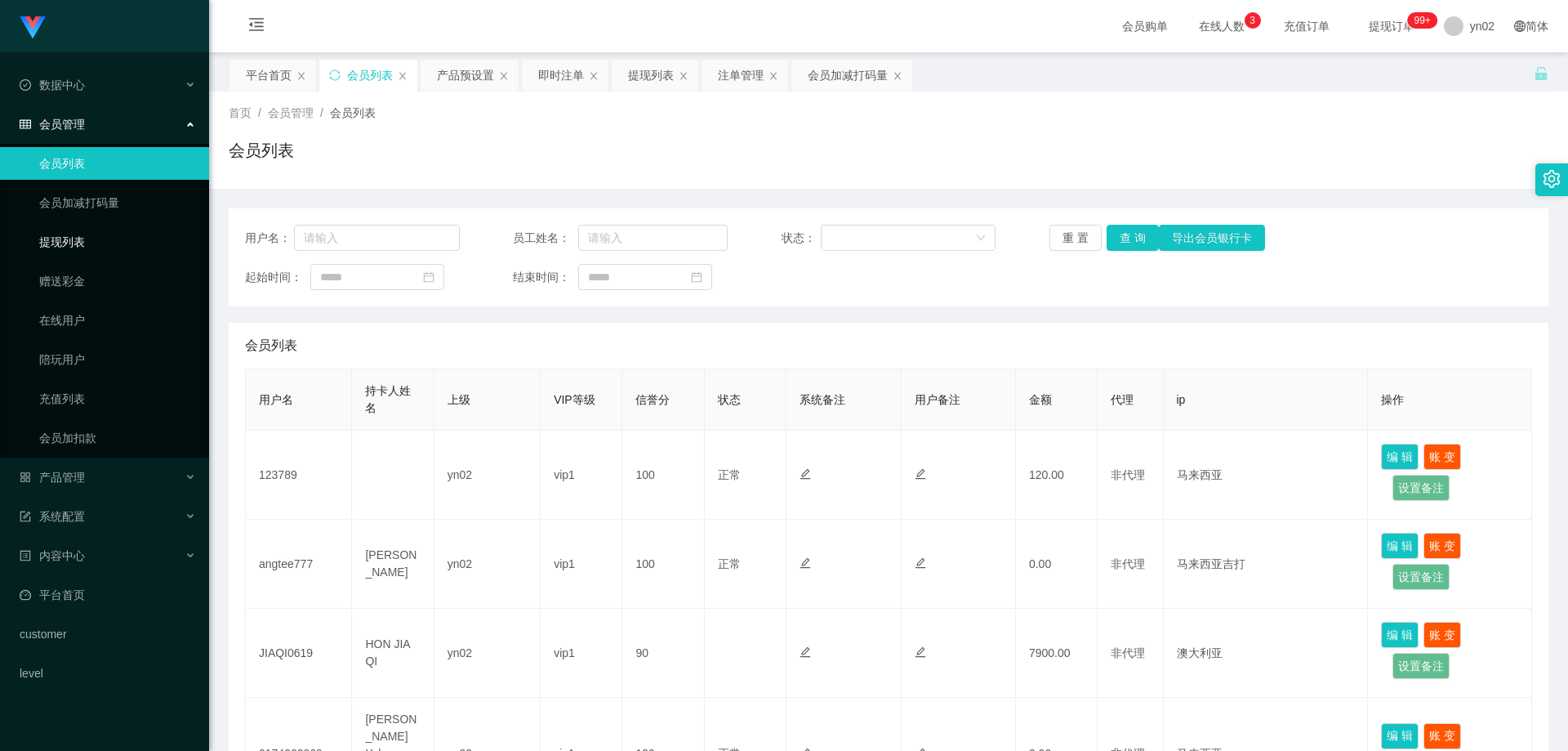
click at [107, 249] on link "提现列表" at bounding box center [117, 242] width 157 height 32
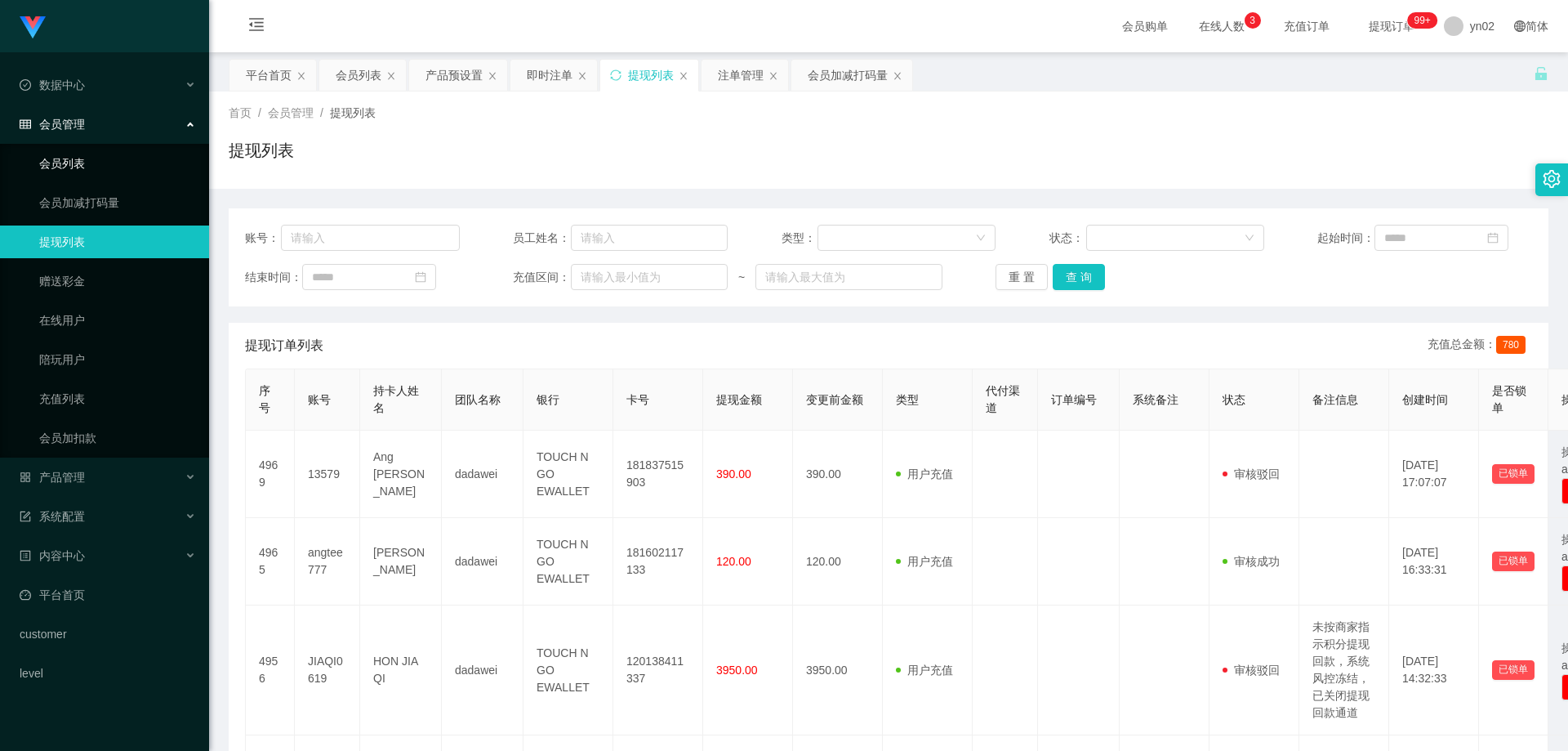
click at [97, 166] on link "会员列表" at bounding box center [117, 164] width 157 height 32
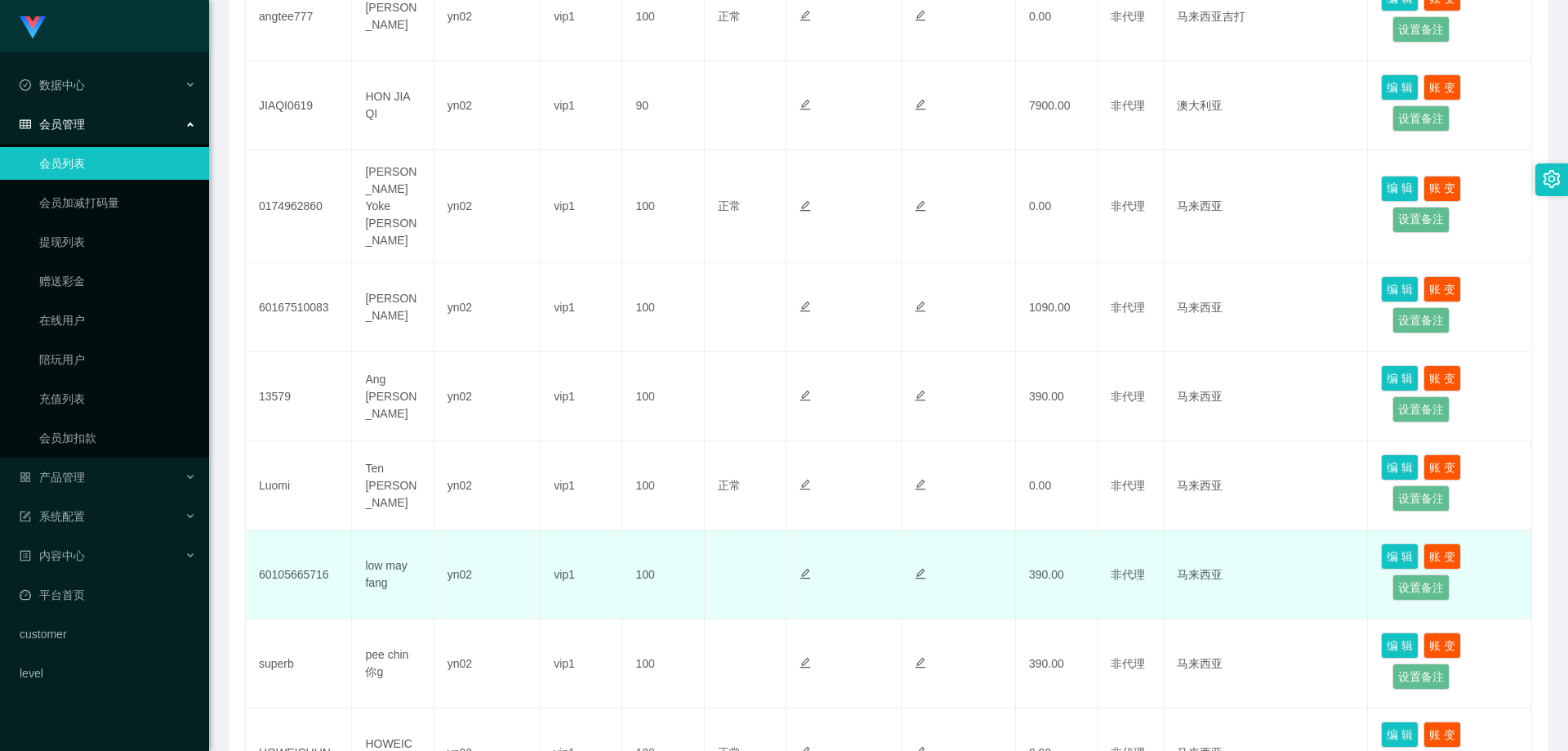
scroll to position [572, 0]
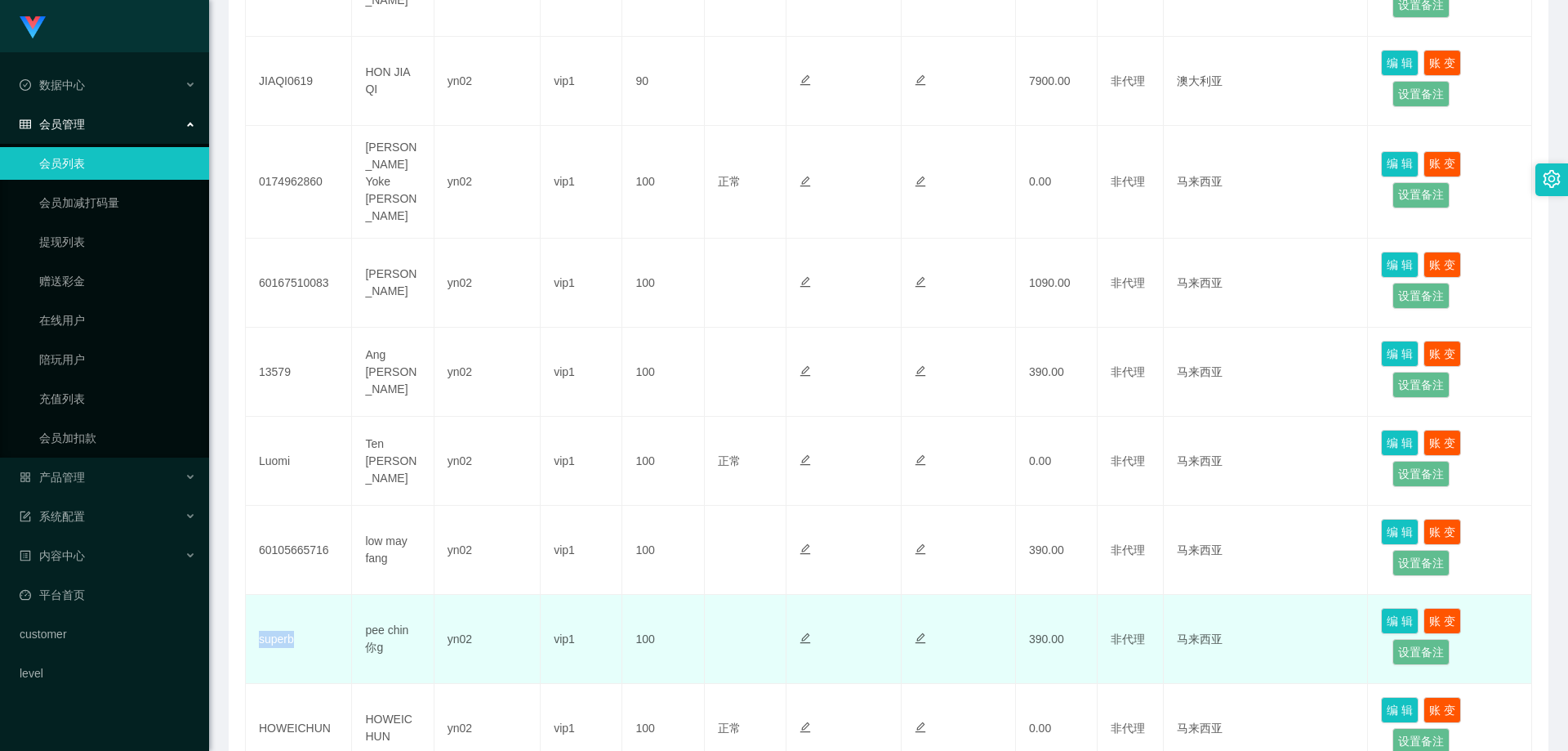
drag, startPoint x: 309, startPoint y: 622, endPoint x: 253, endPoint y: 619, distance: 56.1
click at [253, 619] on td "superb" at bounding box center [299, 640] width 107 height 89
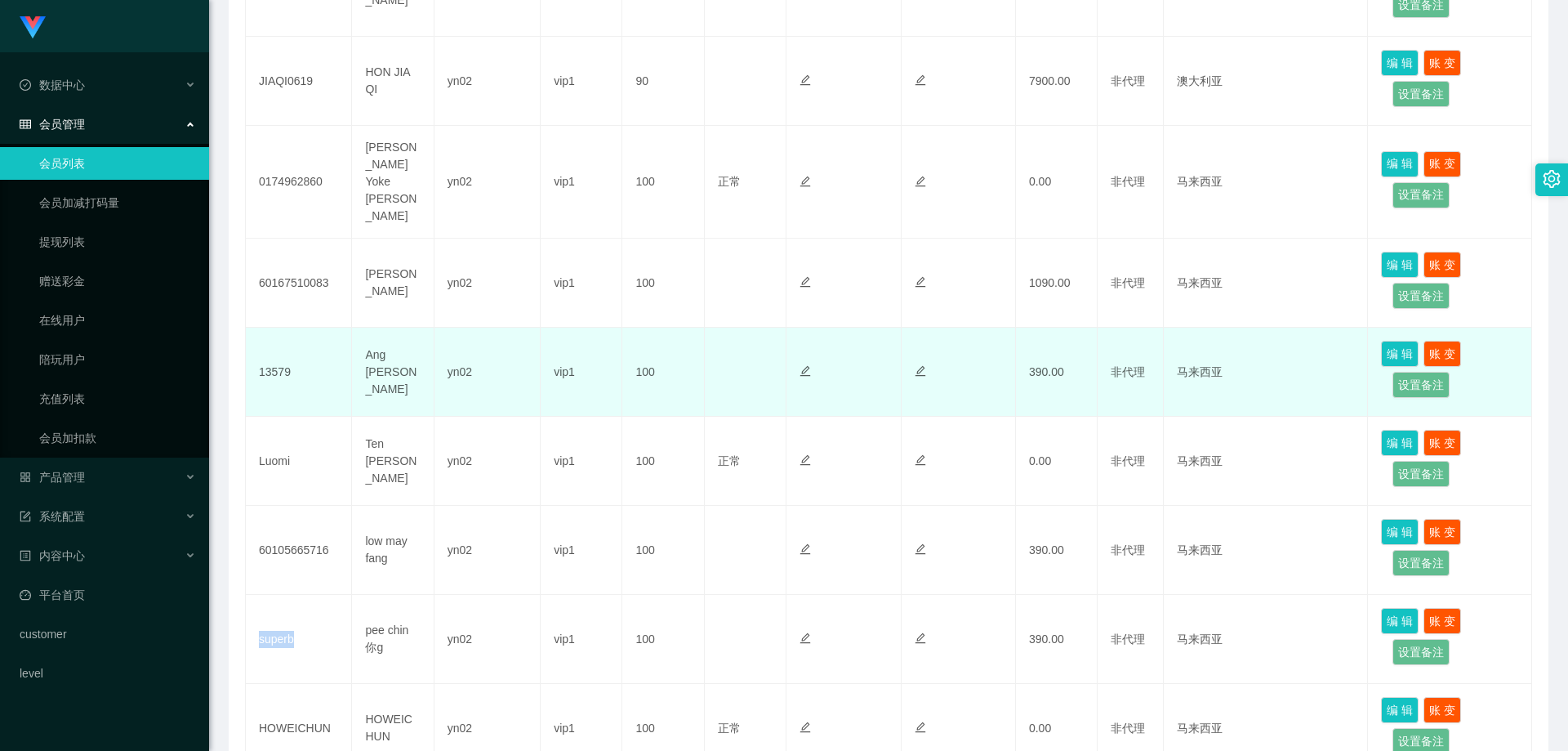
copy td "superb"
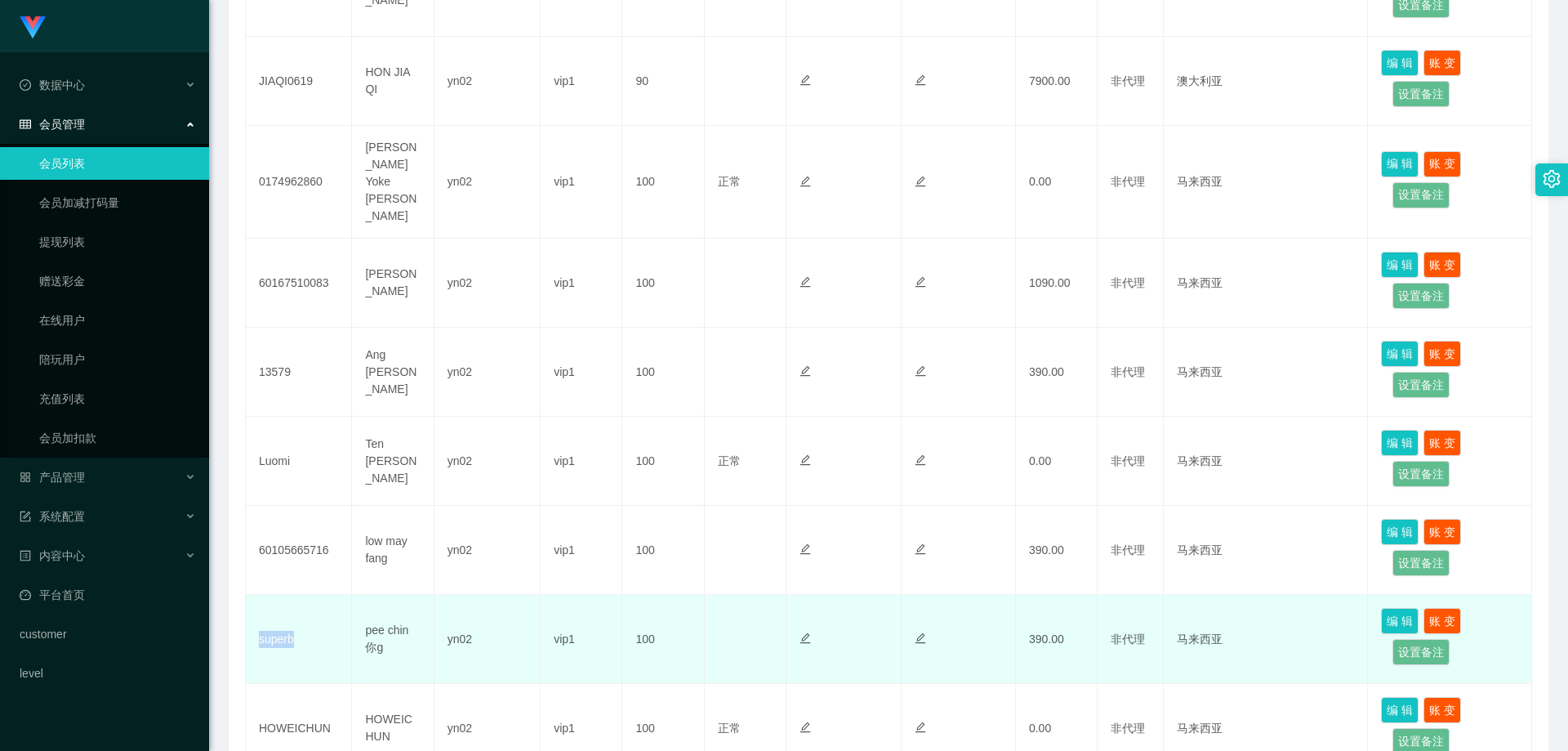
click at [309, 597] on td "superb" at bounding box center [299, 640] width 107 height 89
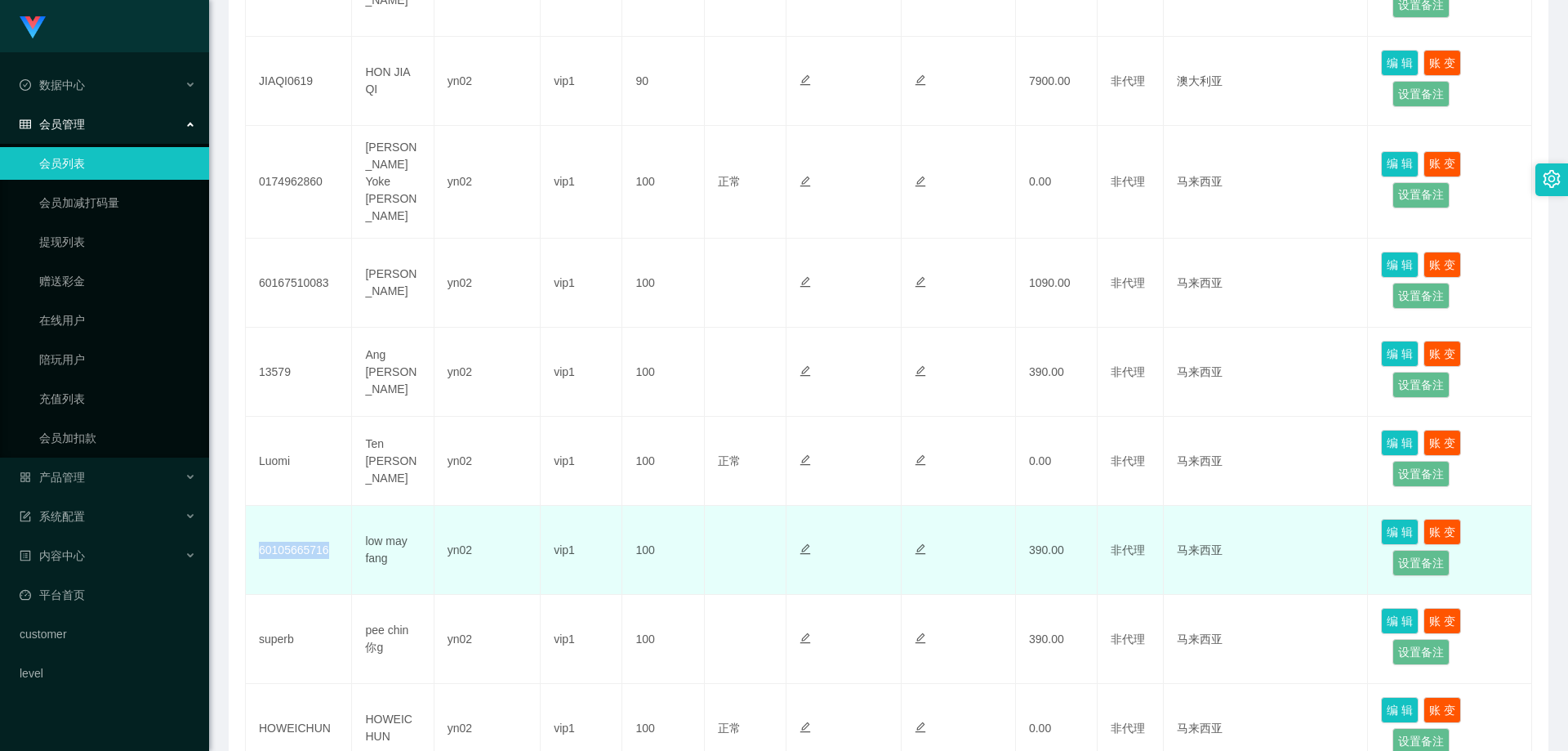
drag, startPoint x: 340, startPoint y: 531, endPoint x: 253, endPoint y: 527, distance: 87.1
click at [253, 527] on td "60105665716" at bounding box center [299, 550] width 107 height 89
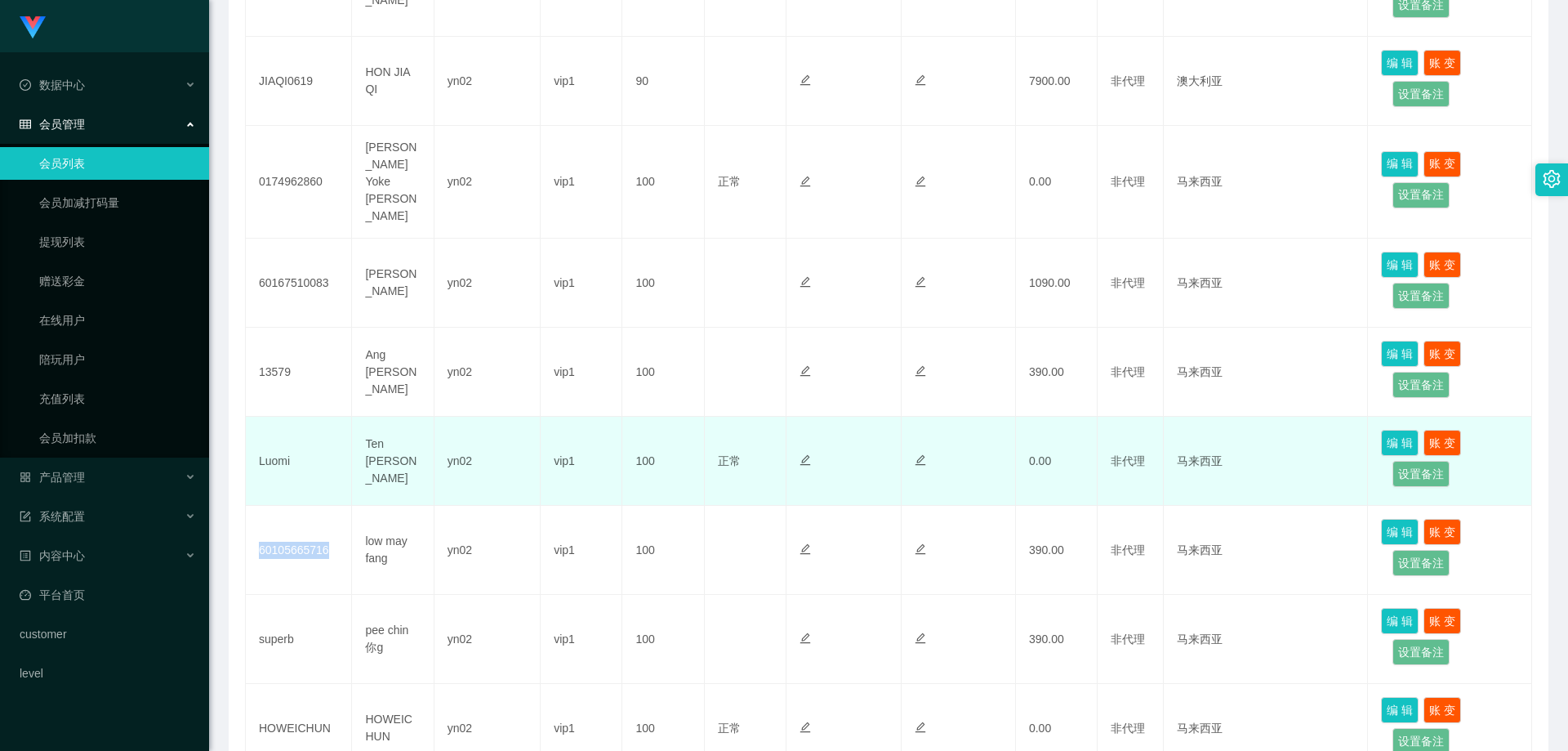
copy td "60105665716"
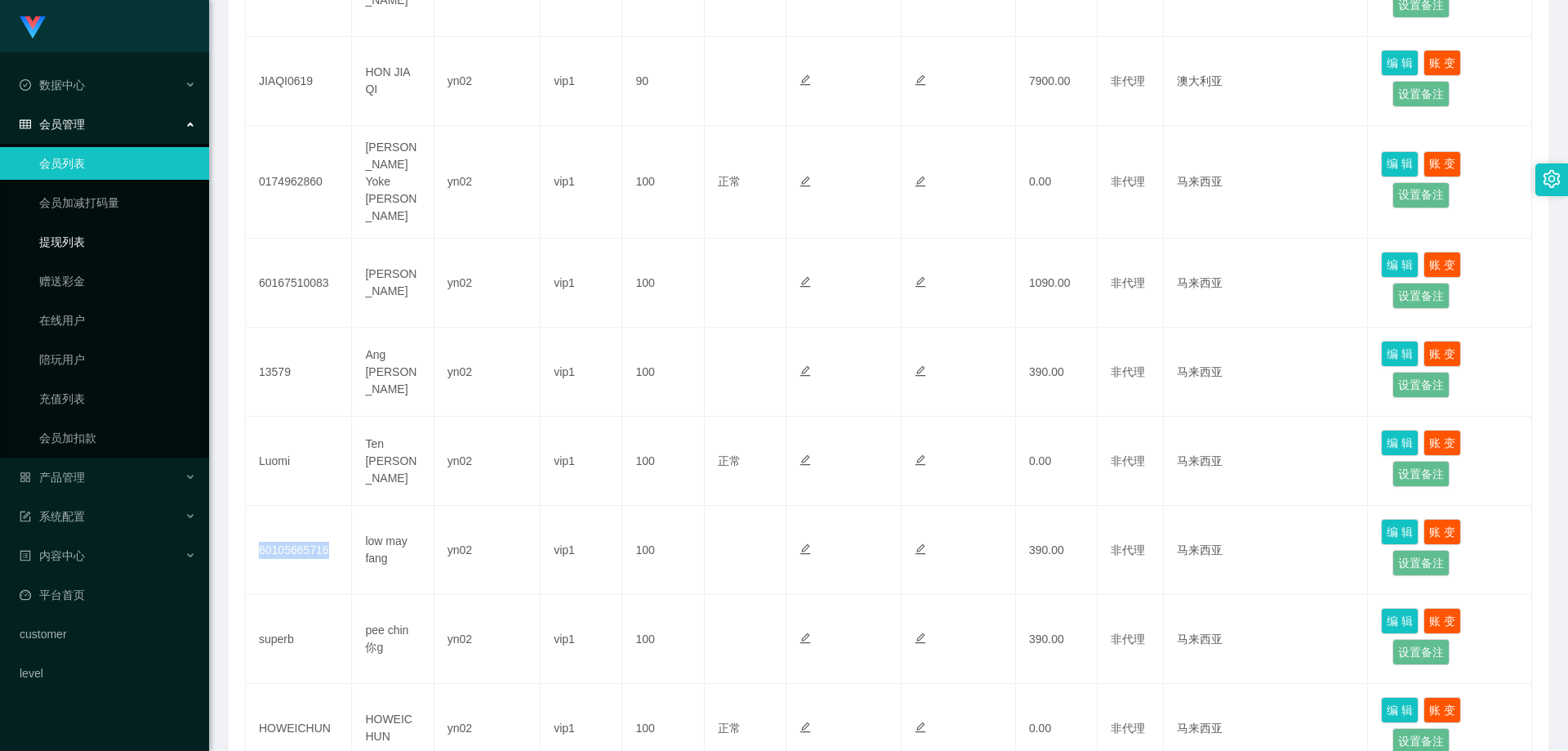
click at [97, 241] on link "提现列表" at bounding box center [117, 242] width 157 height 32
